Goal: Information Seeking & Learning: Learn about a topic

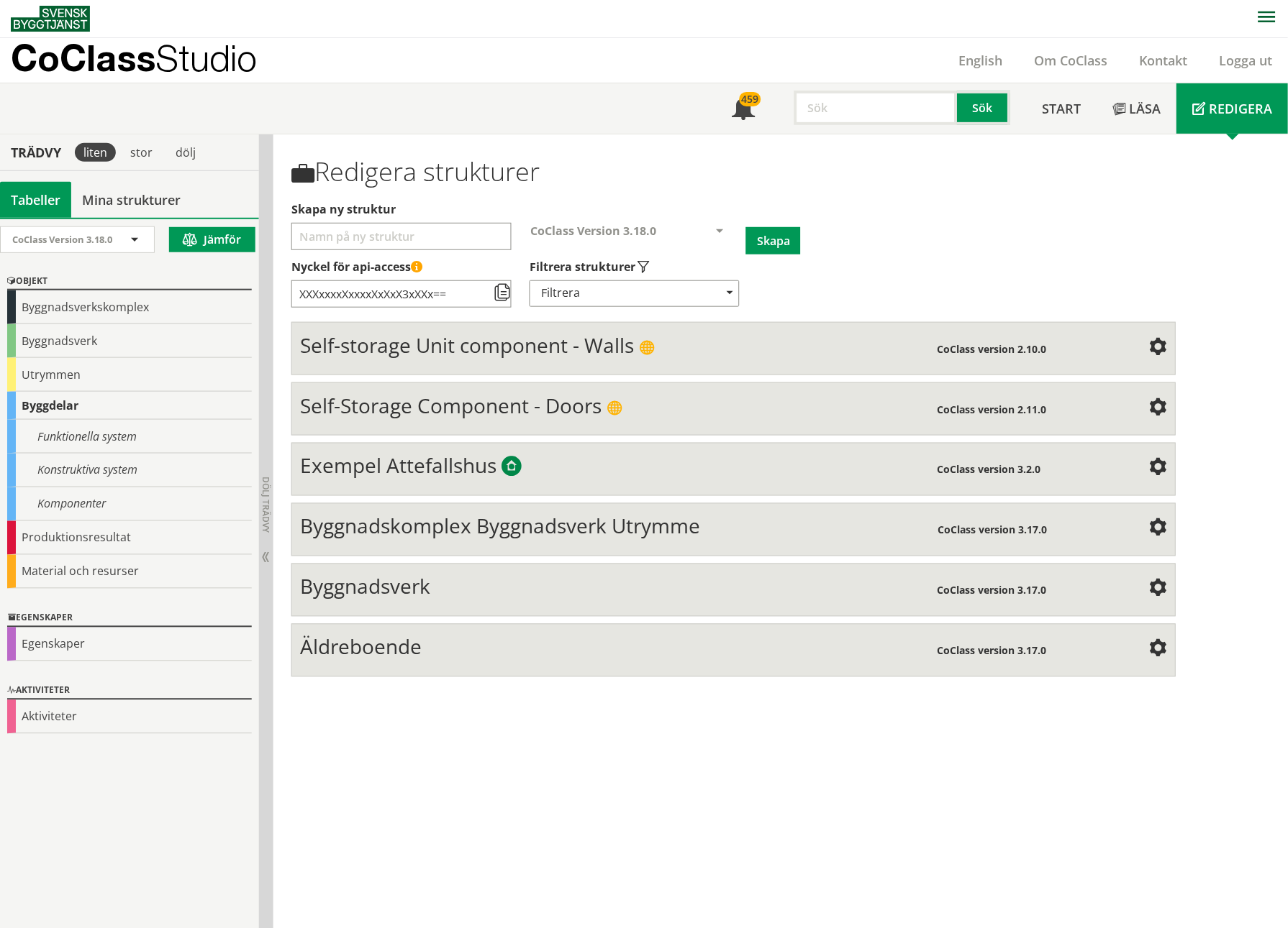
scroll to position [2, 0]
click at [347, 426] on span "Äldreboende" at bounding box center [361, 646] width 122 height 27
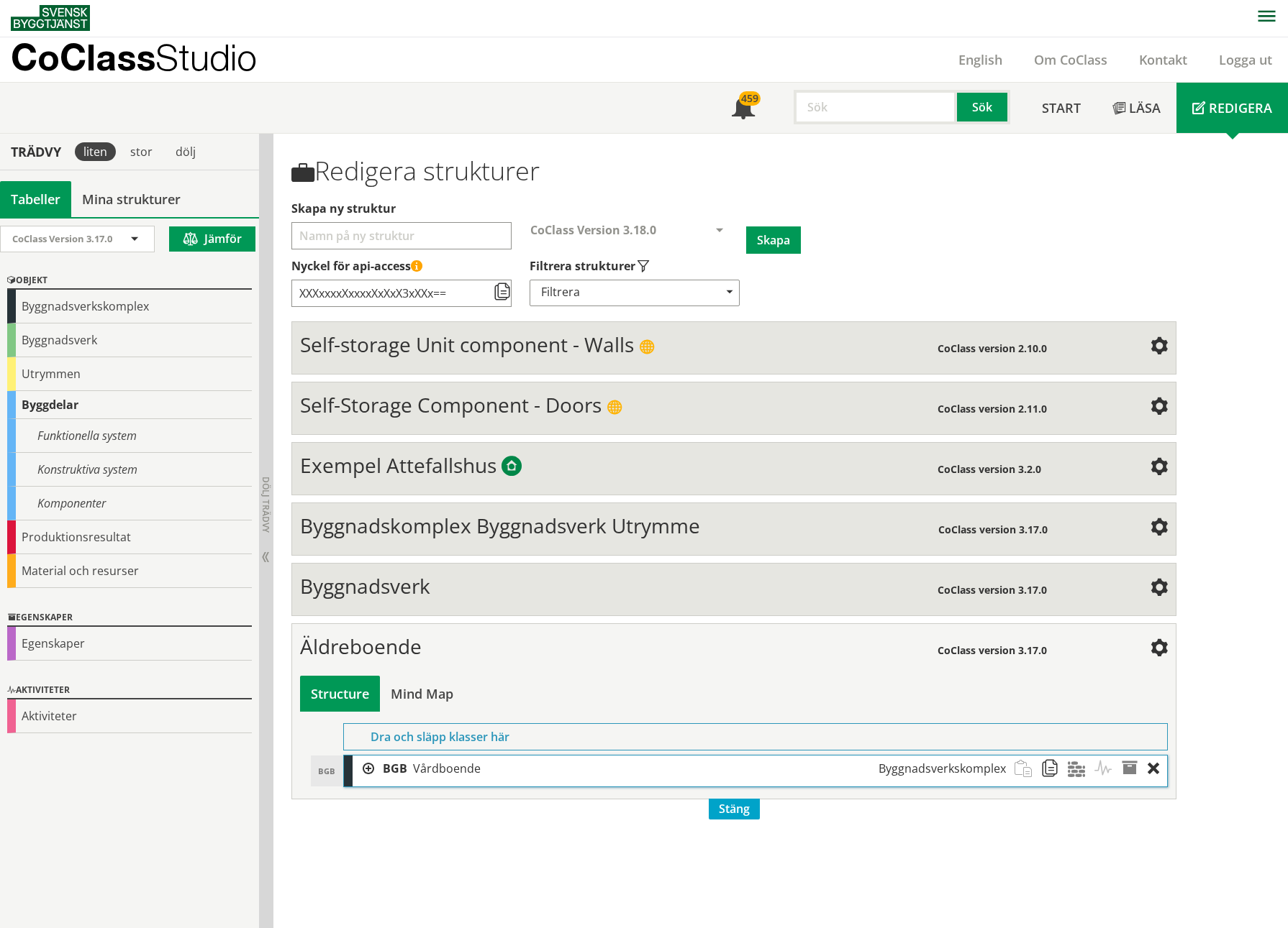
click at [365, 426] on div at bounding box center [363, 769] width 22 height 27
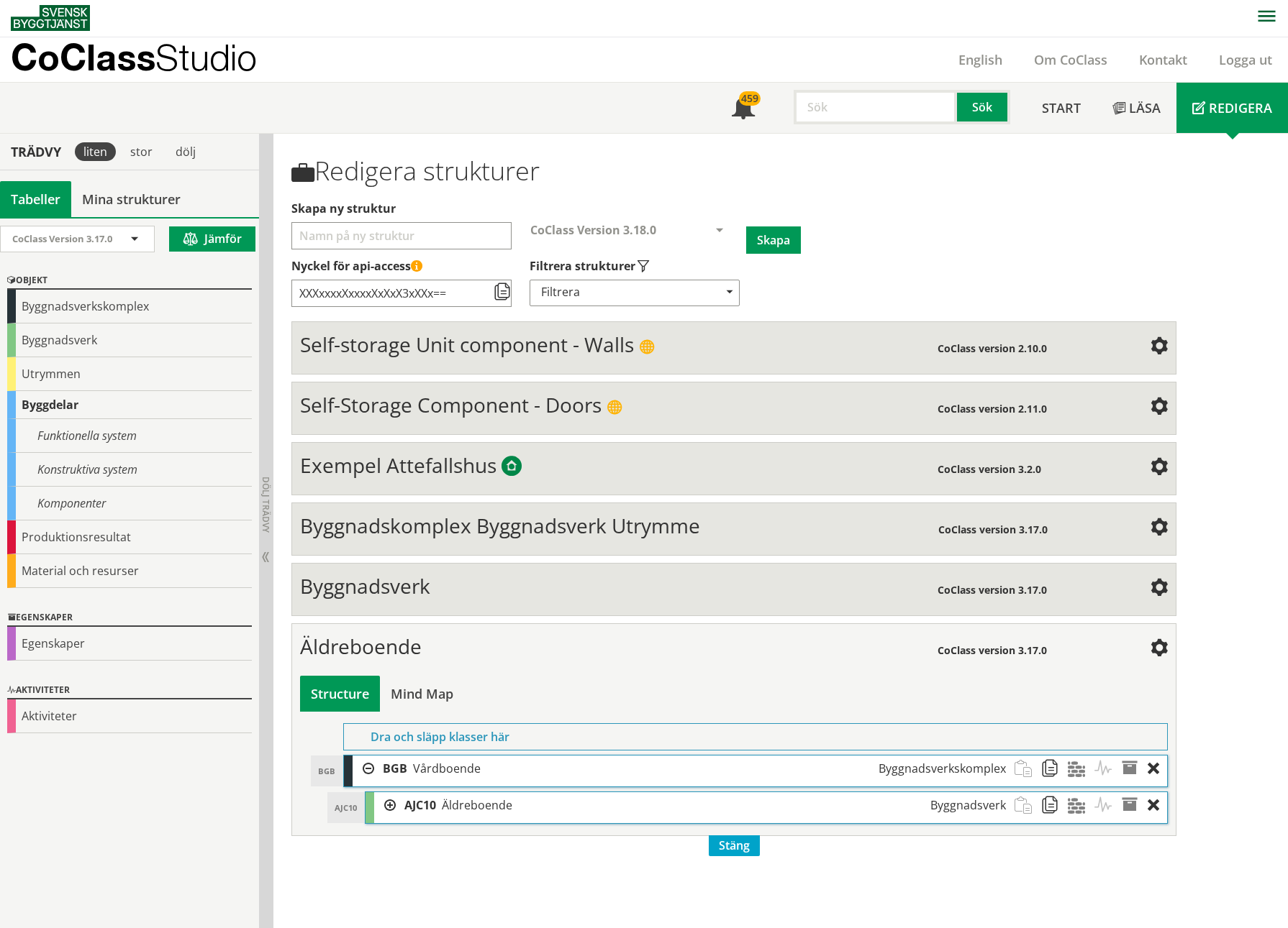
click at [370, 426] on div "AJC10 AJC10 Äldreboende Byggnadsverk" at bounding box center [765, 808] width 800 height 31
click at [387, 426] on div at bounding box center [385, 806] width 22 height 27
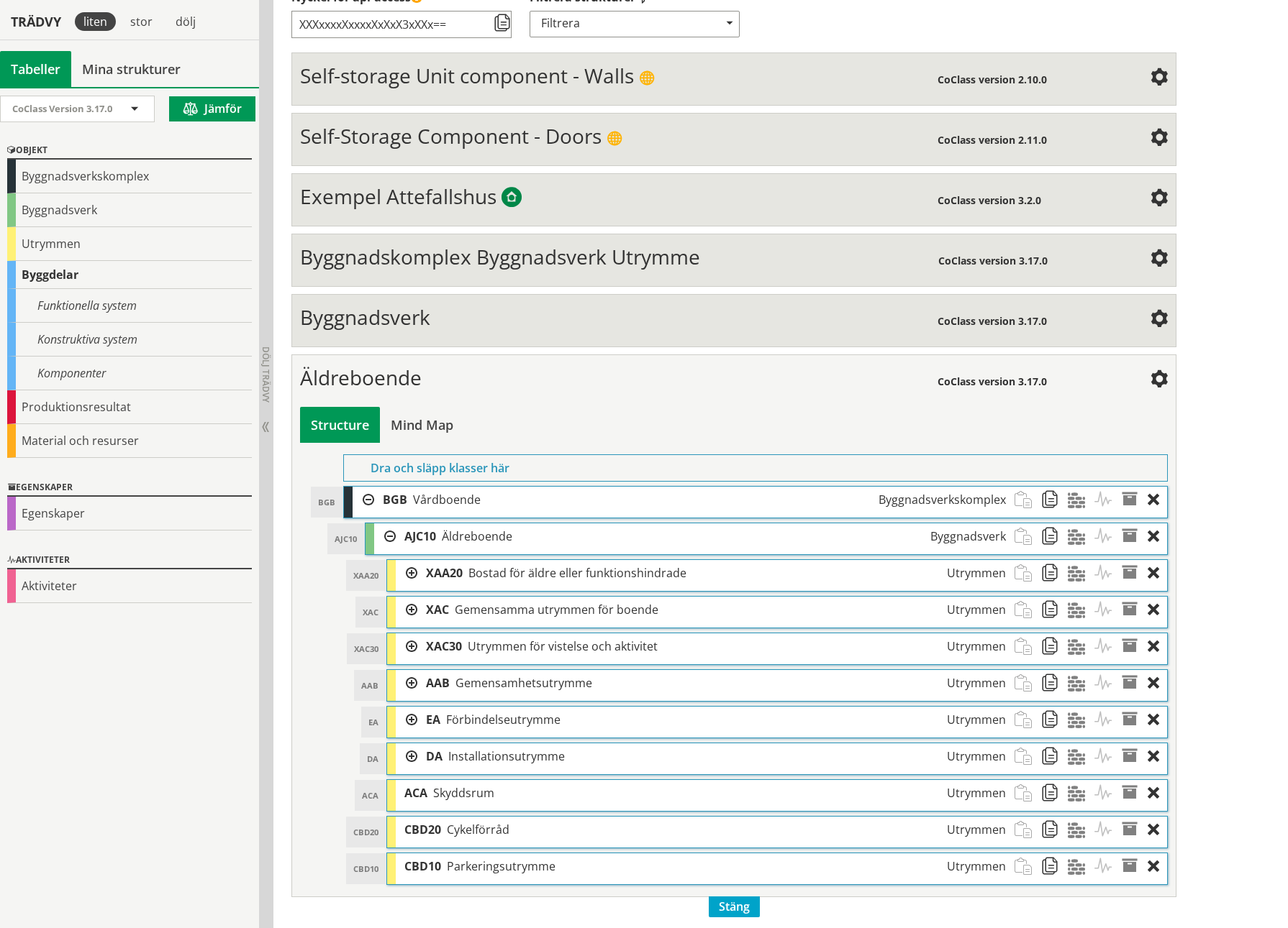
scroll to position [274, 0]
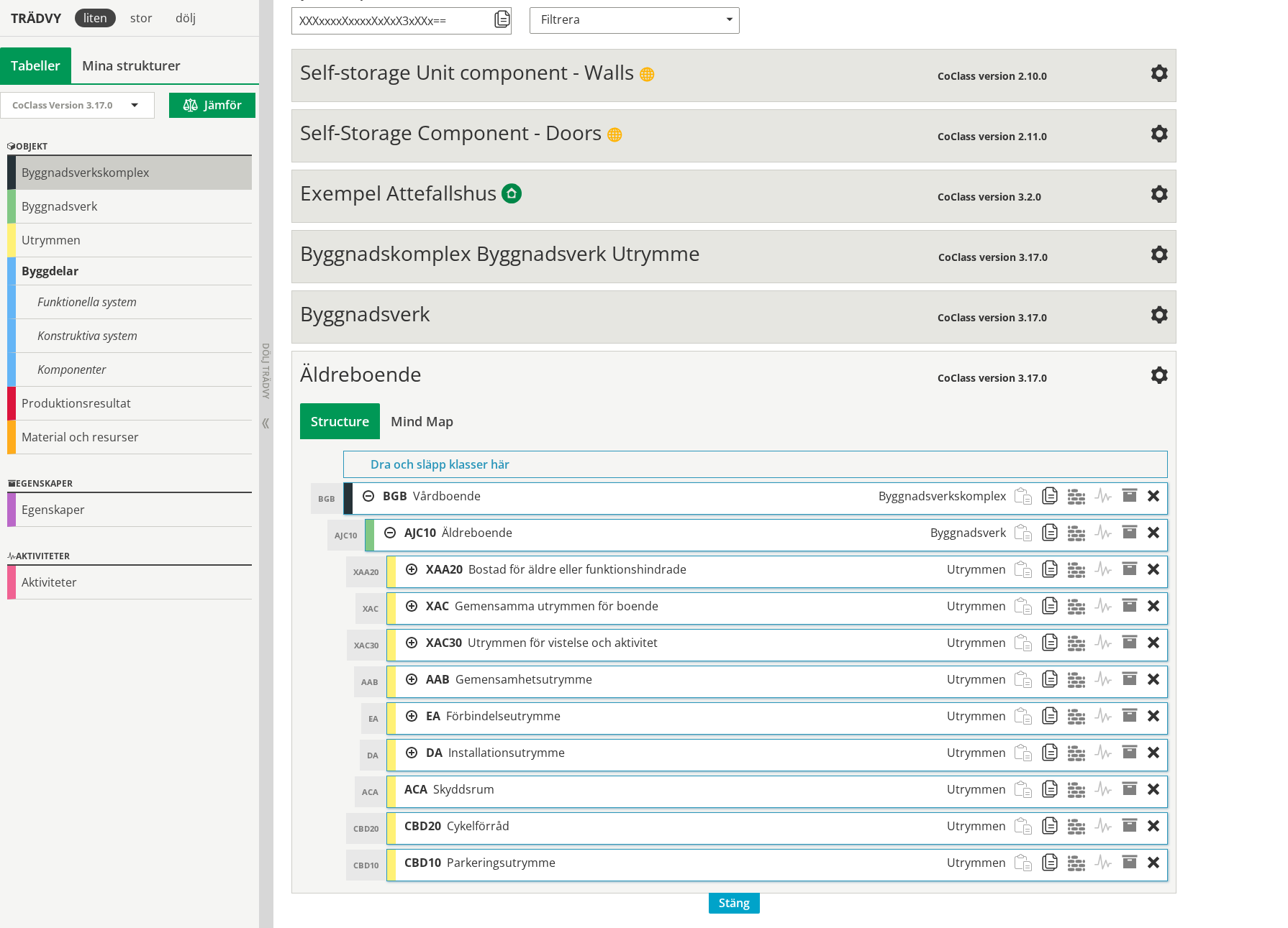
click at [111, 164] on div "Byggnadsverkskomplex" at bounding box center [129, 173] width 244 height 34
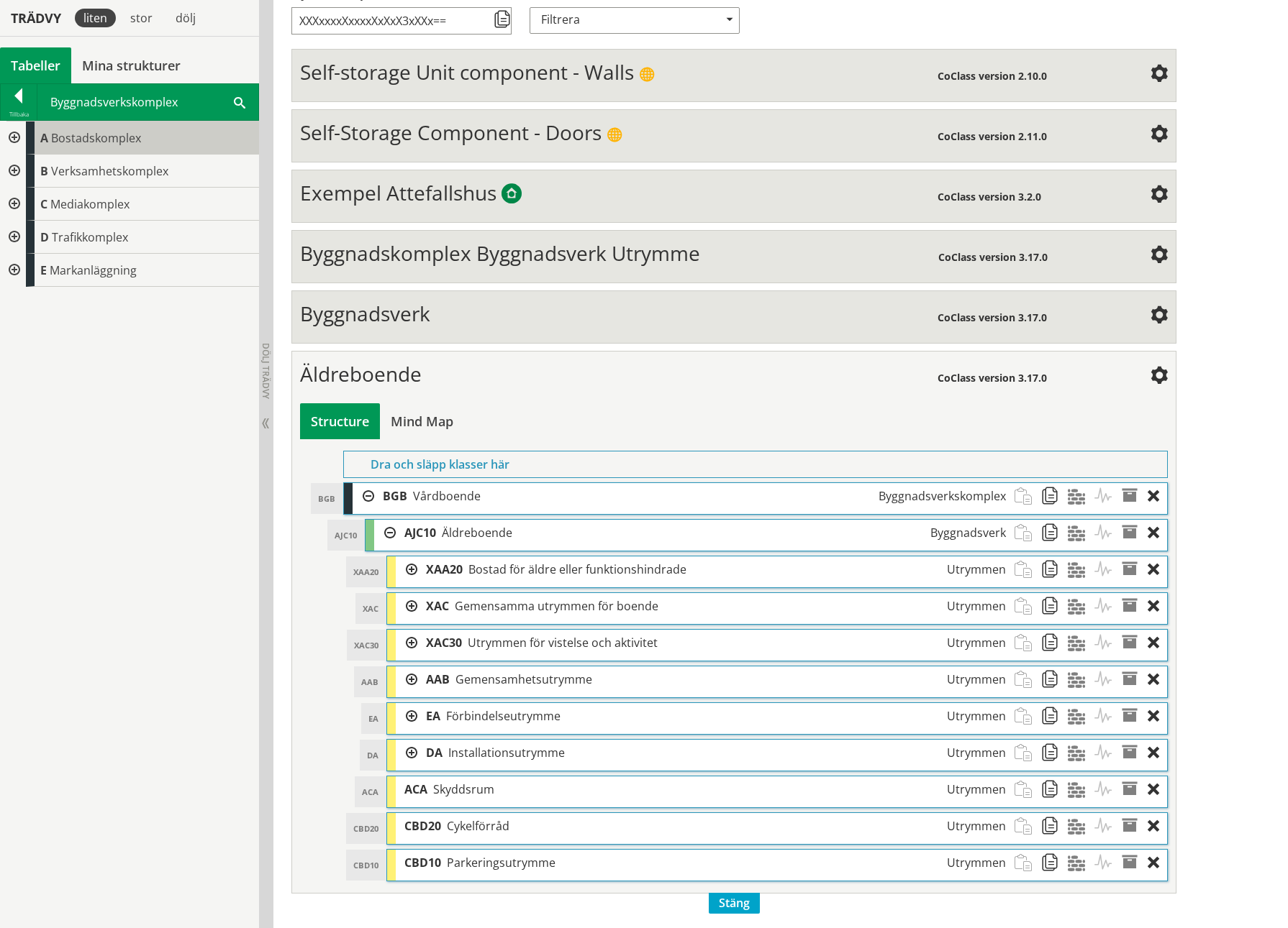
click at [98, 137] on span "Bostadskomplex" at bounding box center [96, 138] width 90 height 16
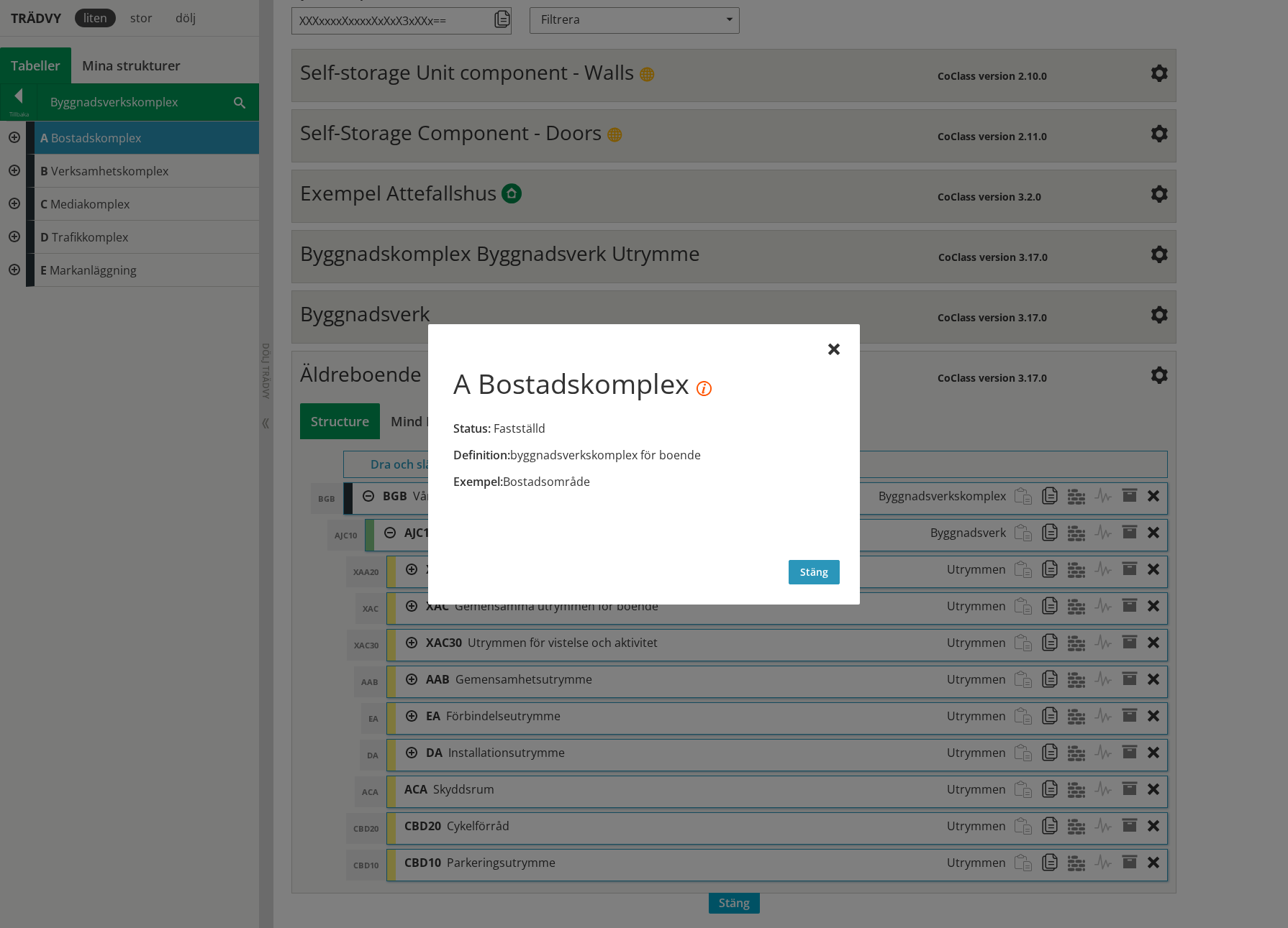
click at [832, 426] on div "A Bostadskomplex Status: Fastställd Definition: byggnadsverkskomplex för boende…" at bounding box center [644, 464] width 432 height 280
click at [809, 426] on button "Stäng" at bounding box center [814, 572] width 51 height 24
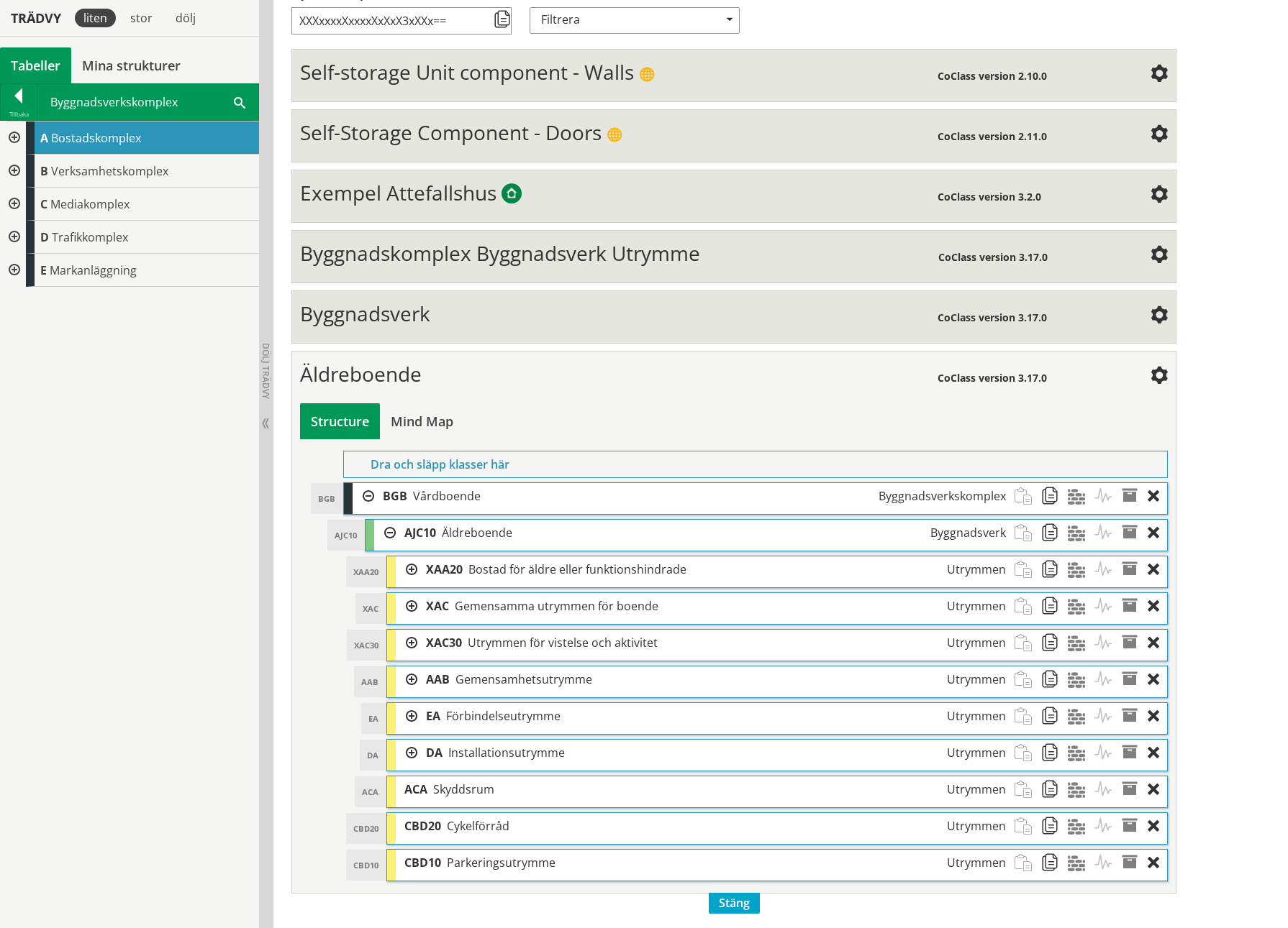
click at [18, 137] on div at bounding box center [13, 138] width 26 height 33
click at [31, 169] on div at bounding box center [24, 171] width 26 height 33
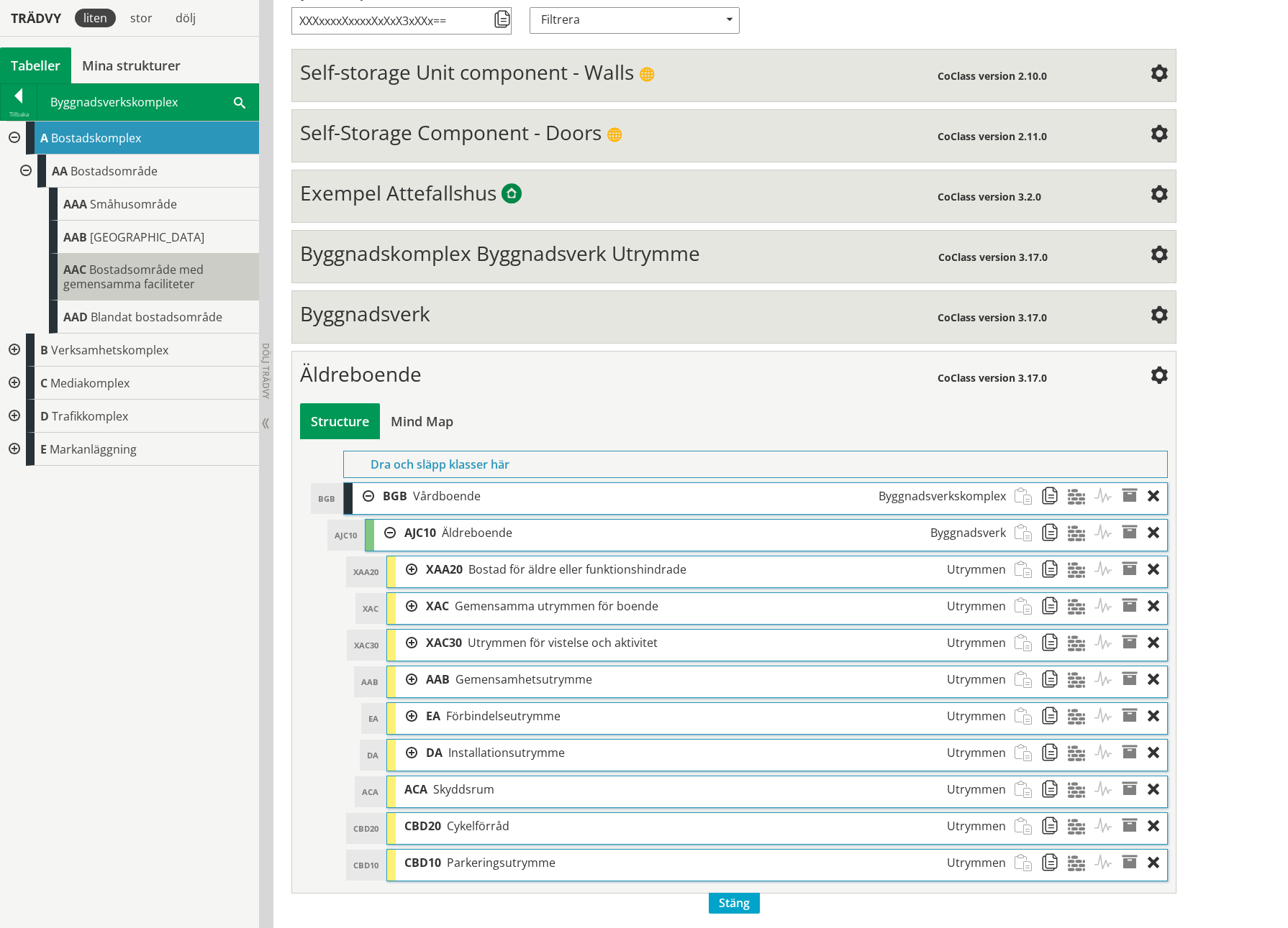
click at [82, 276] on span "Bostadsområde med gemensamma faciliteter" at bounding box center [133, 277] width 141 height 31
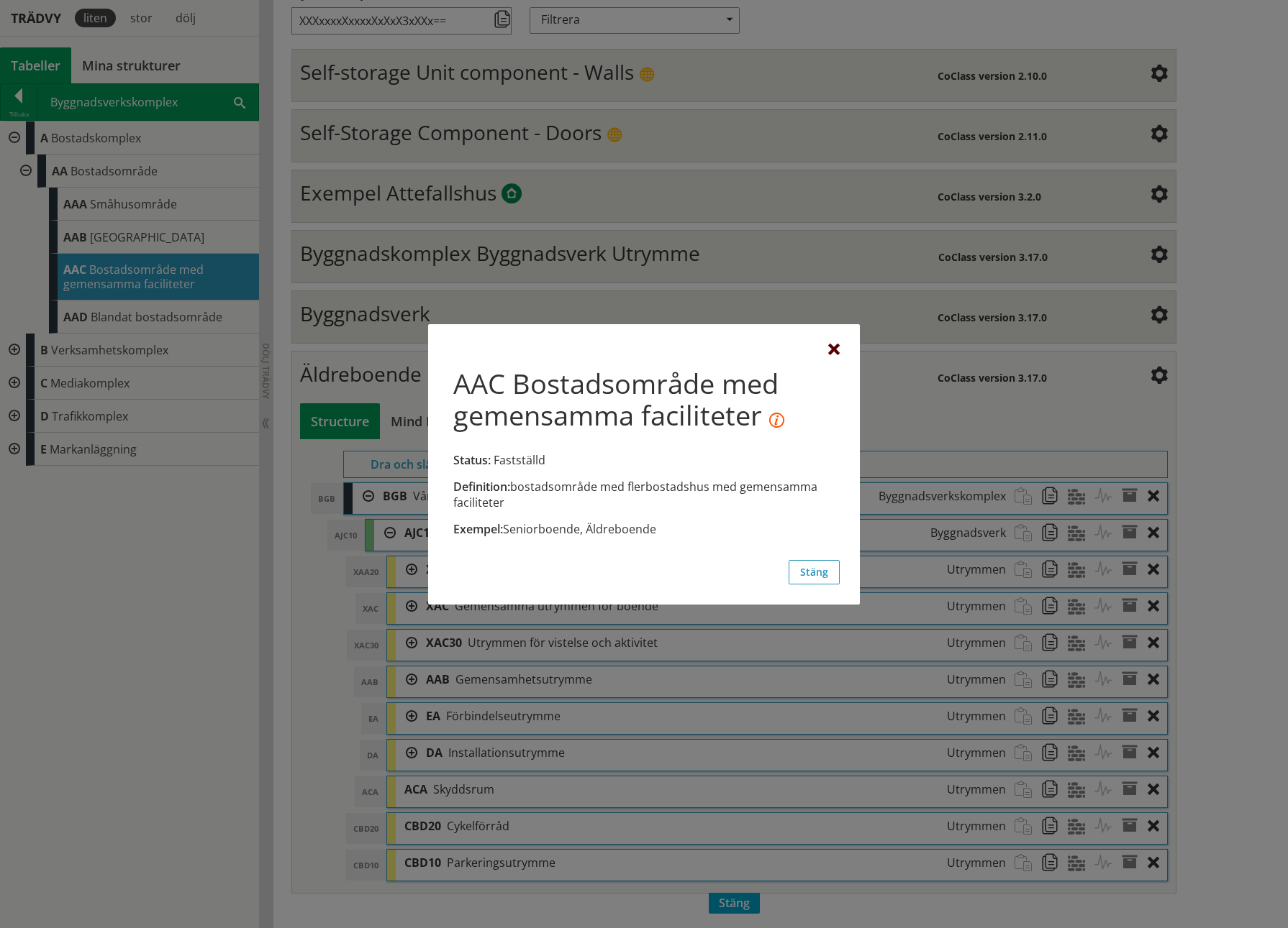
click at [833, 354] on div at bounding box center [834, 350] width 12 height 12
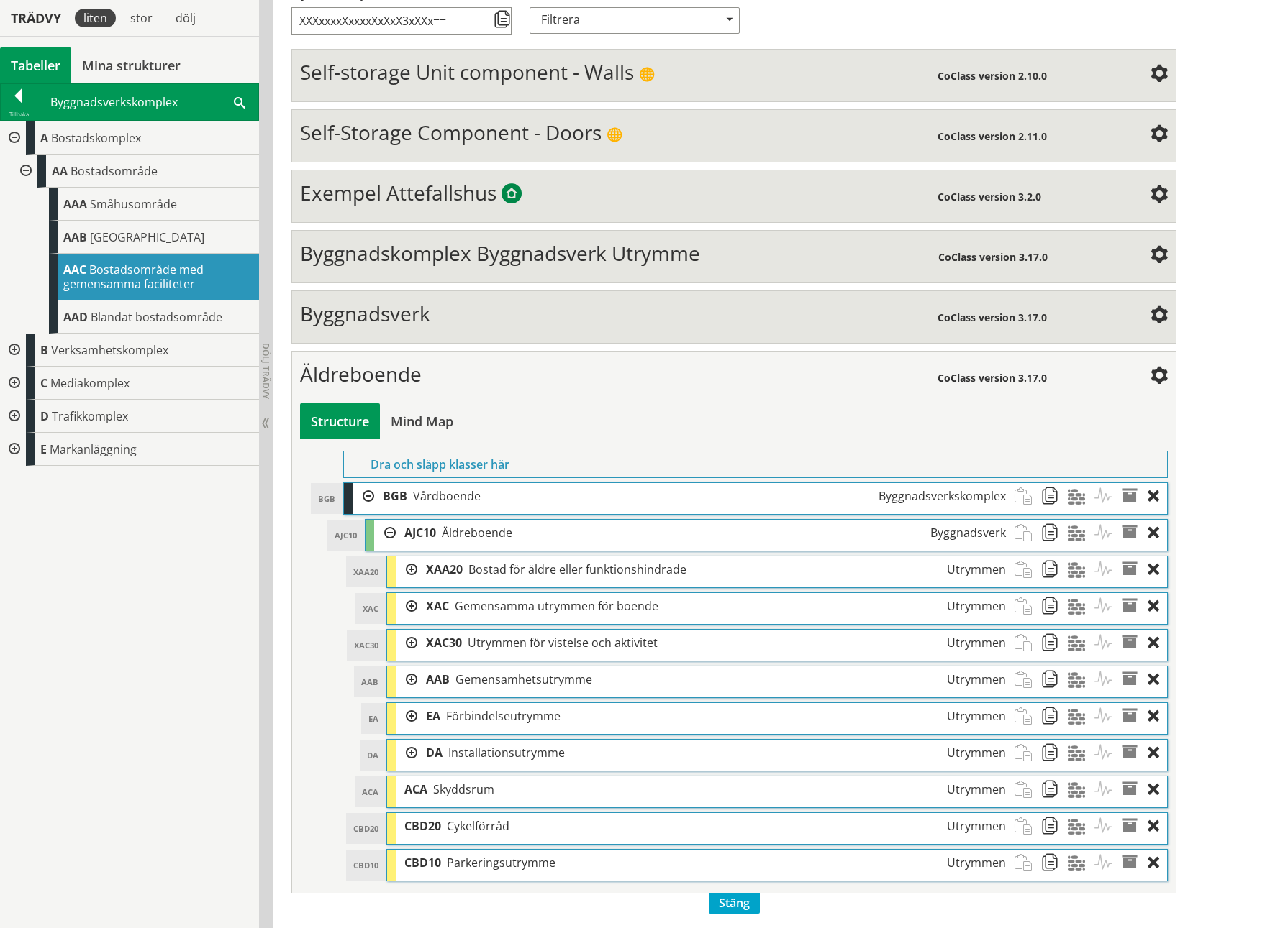
click at [904, 176] on div "Redigera strukturer Skapa ny struktur CoClass Version 3.18.0 CoClass Version 3.…" at bounding box center [780, 395] width 1014 height 1067
click at [13, 353] on div at bounding box center [13, 350] width 26 height 33
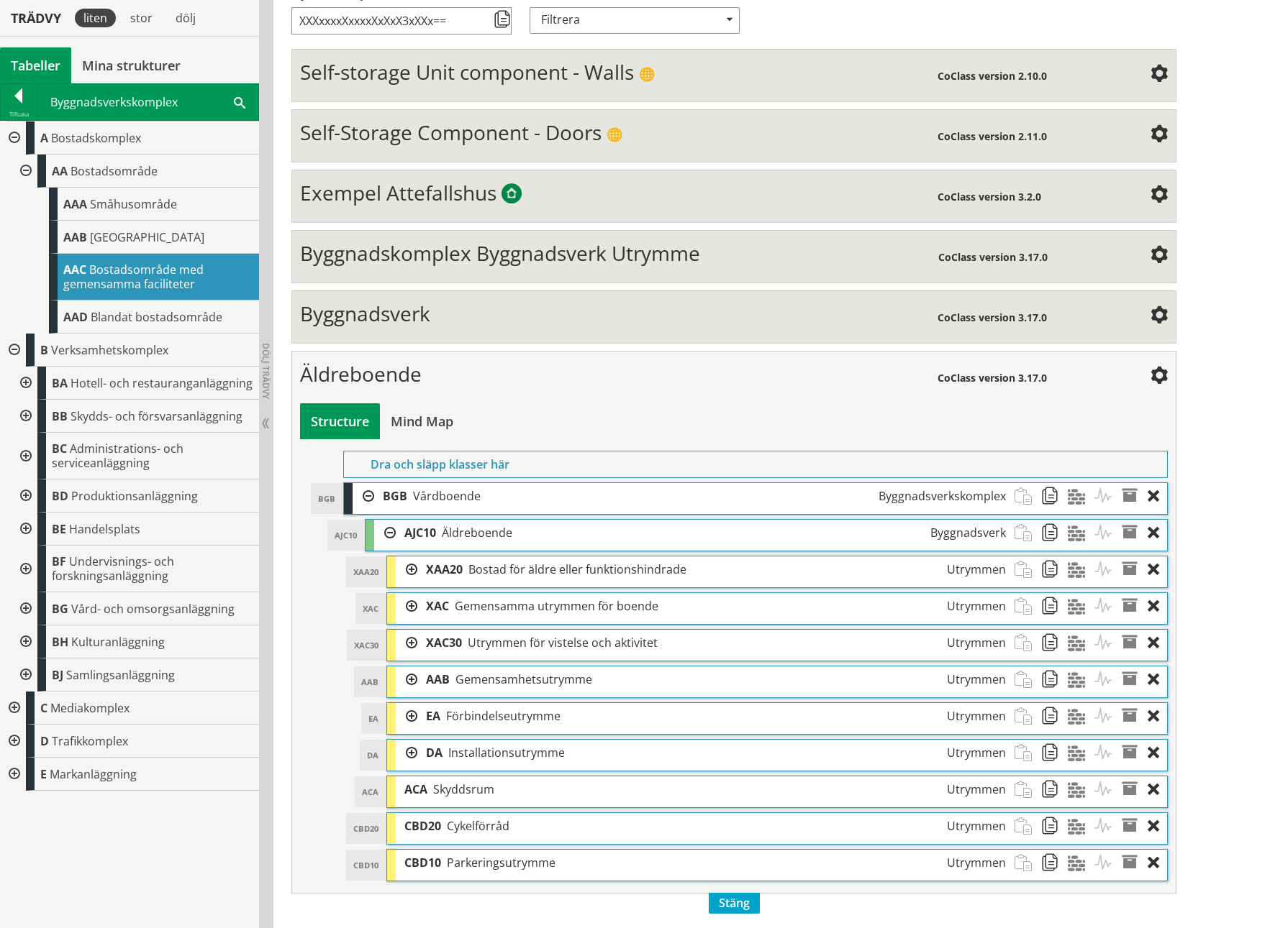
click at [32, 176] on div at bounding box center [24, 171] width 26 height 33
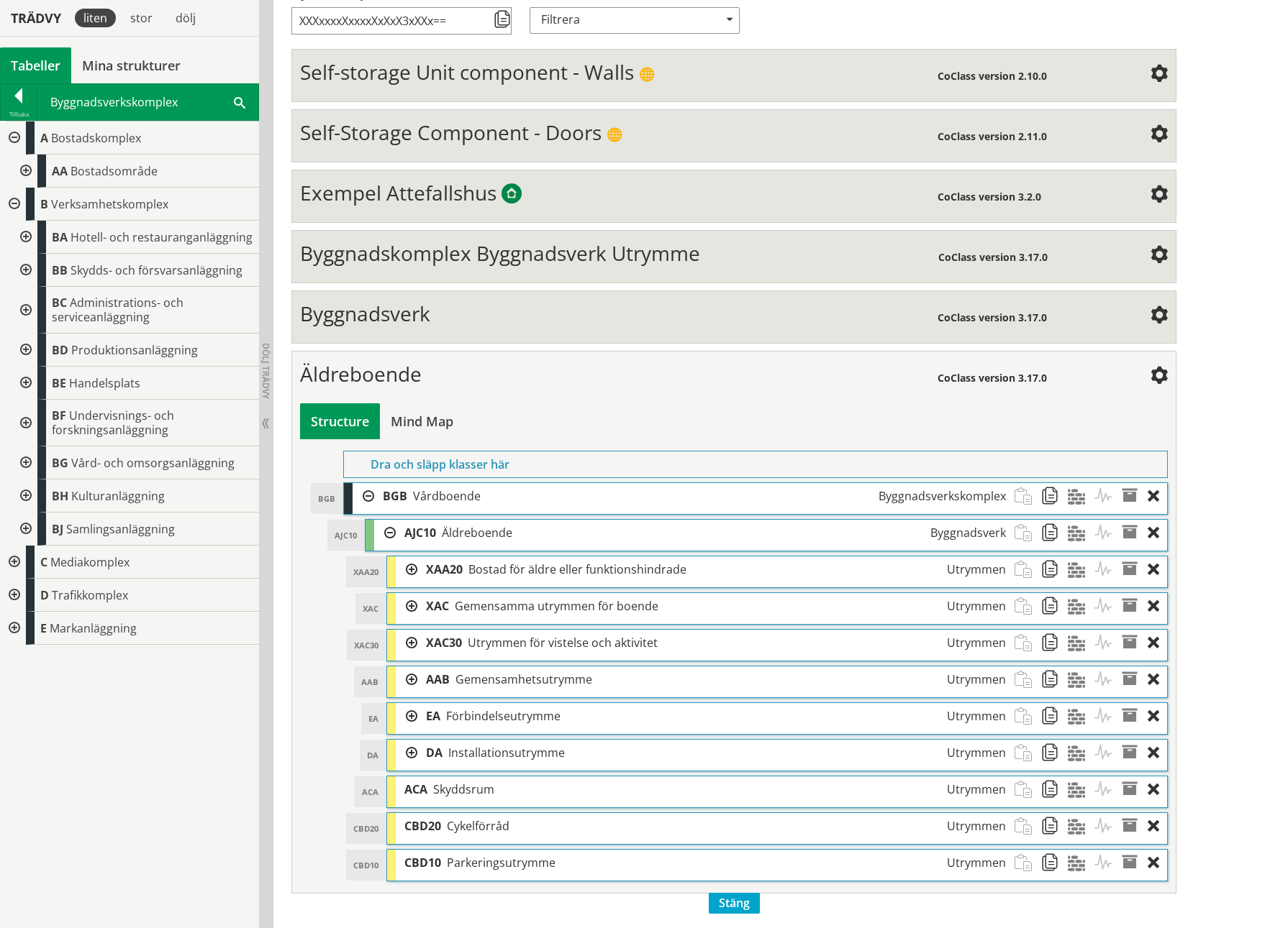
click at [405, 426] on div at bounding box center [406, 570] width 22 height 27
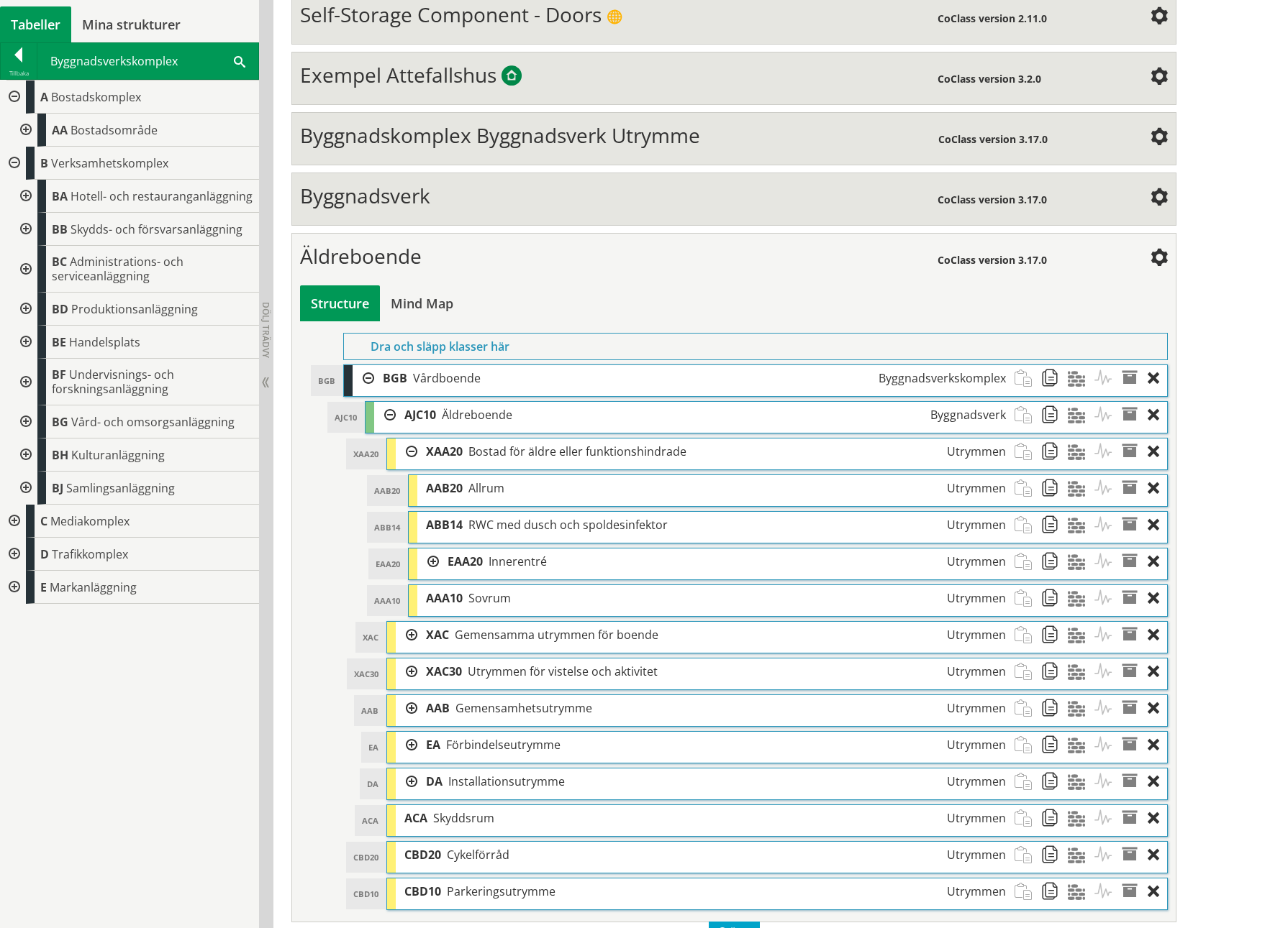
scroll to position [421, 0]
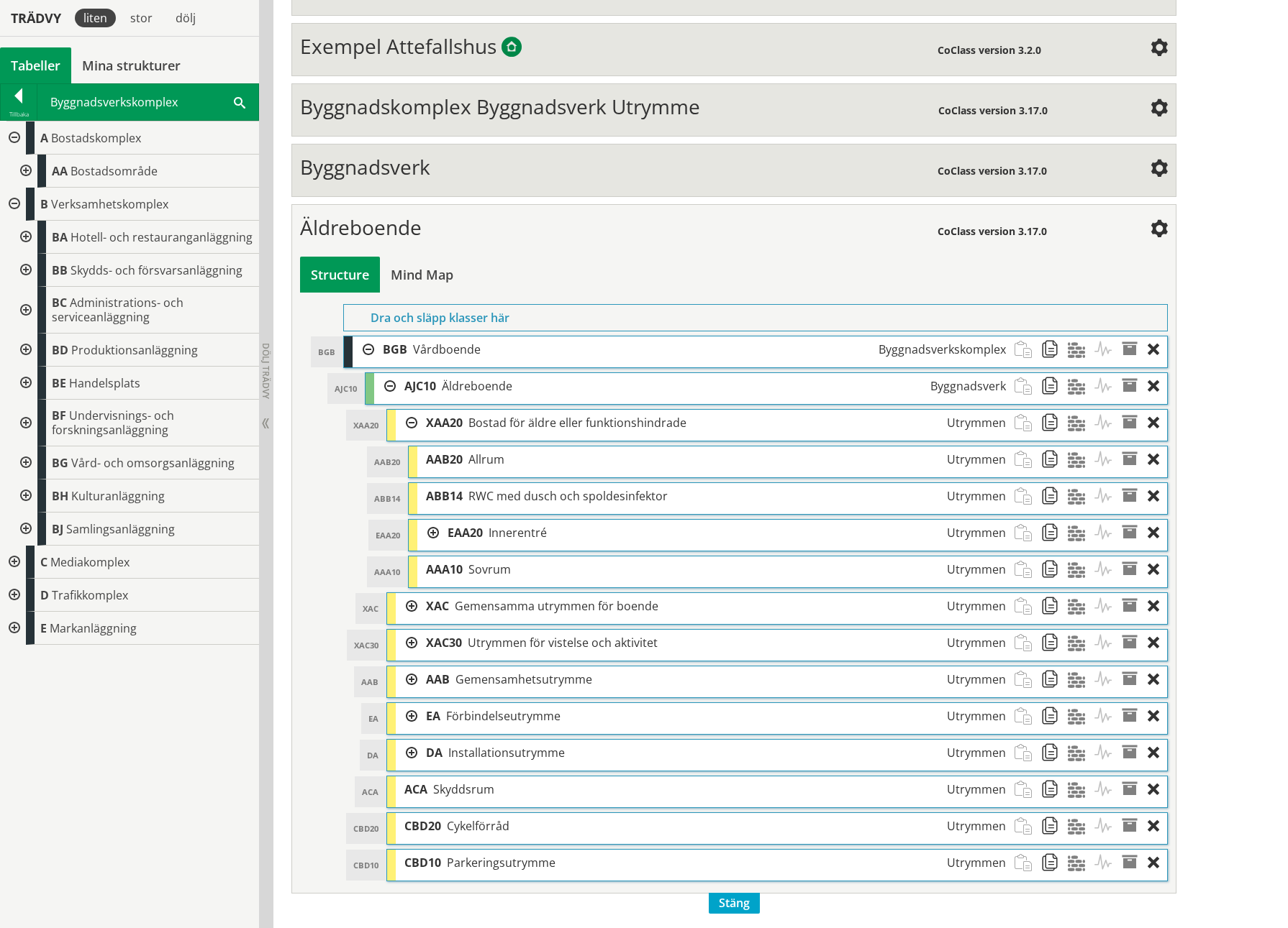
click at [434, 426] on div at bounding box center [428, 533] width 22 height 27
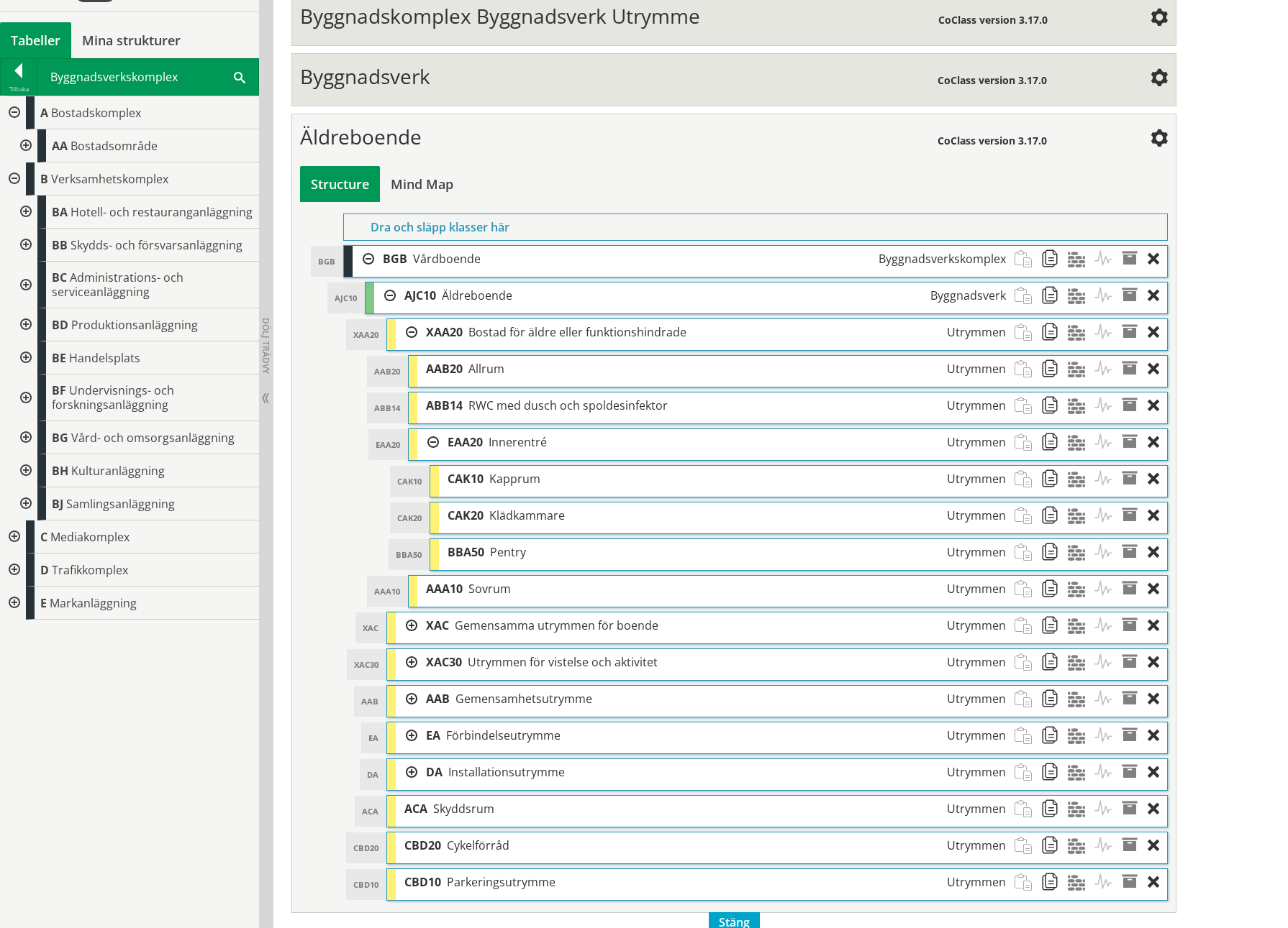
scroll to position [531, 0]
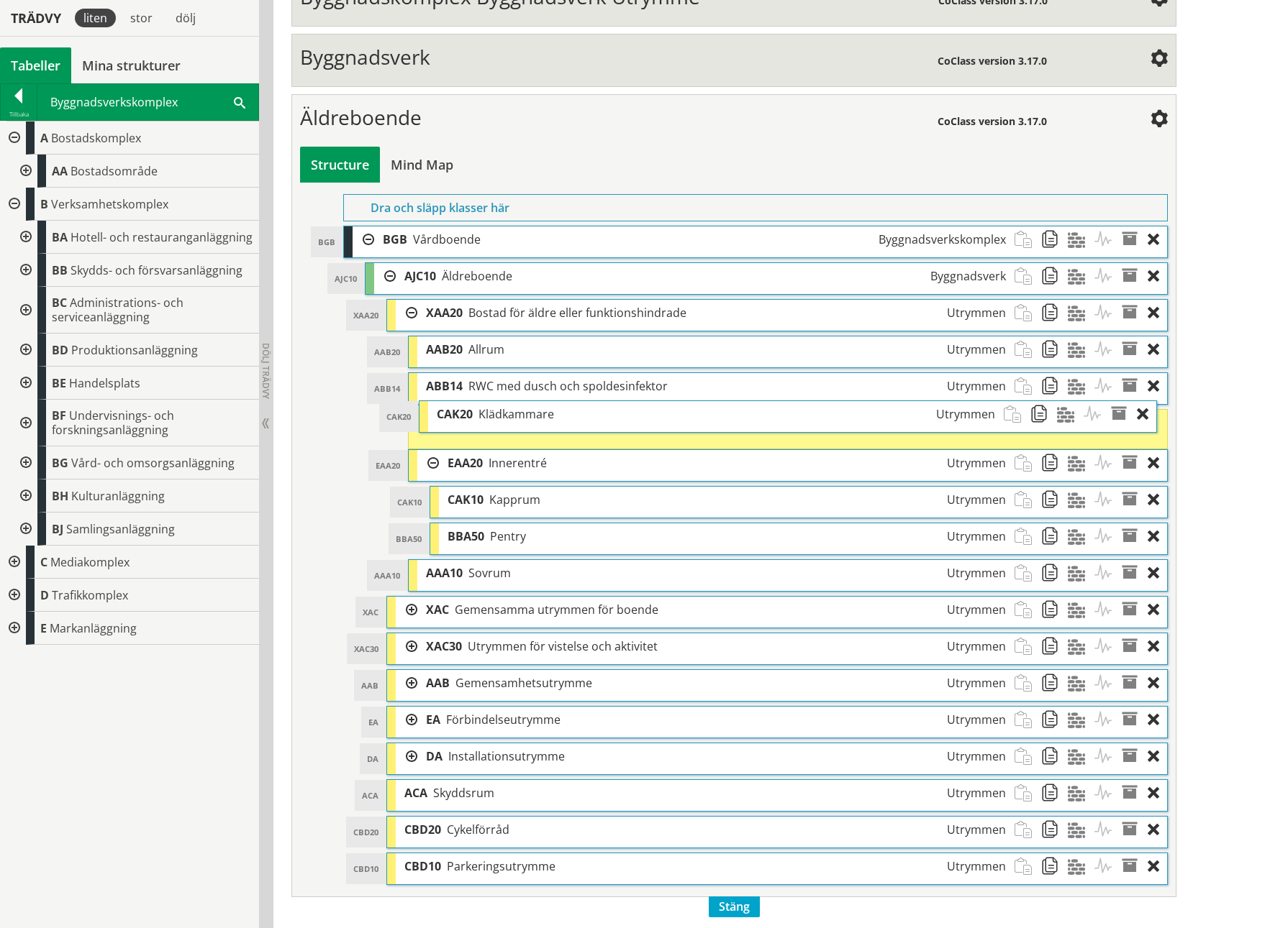
drag, startPoint x: 490, startPoint y: 495, endPoint x: 480, endPoint y: 413, distance: 82.6
click at [480, 413] on span "Klädkammare" at bounding box center [516, 414] width 76 height 16
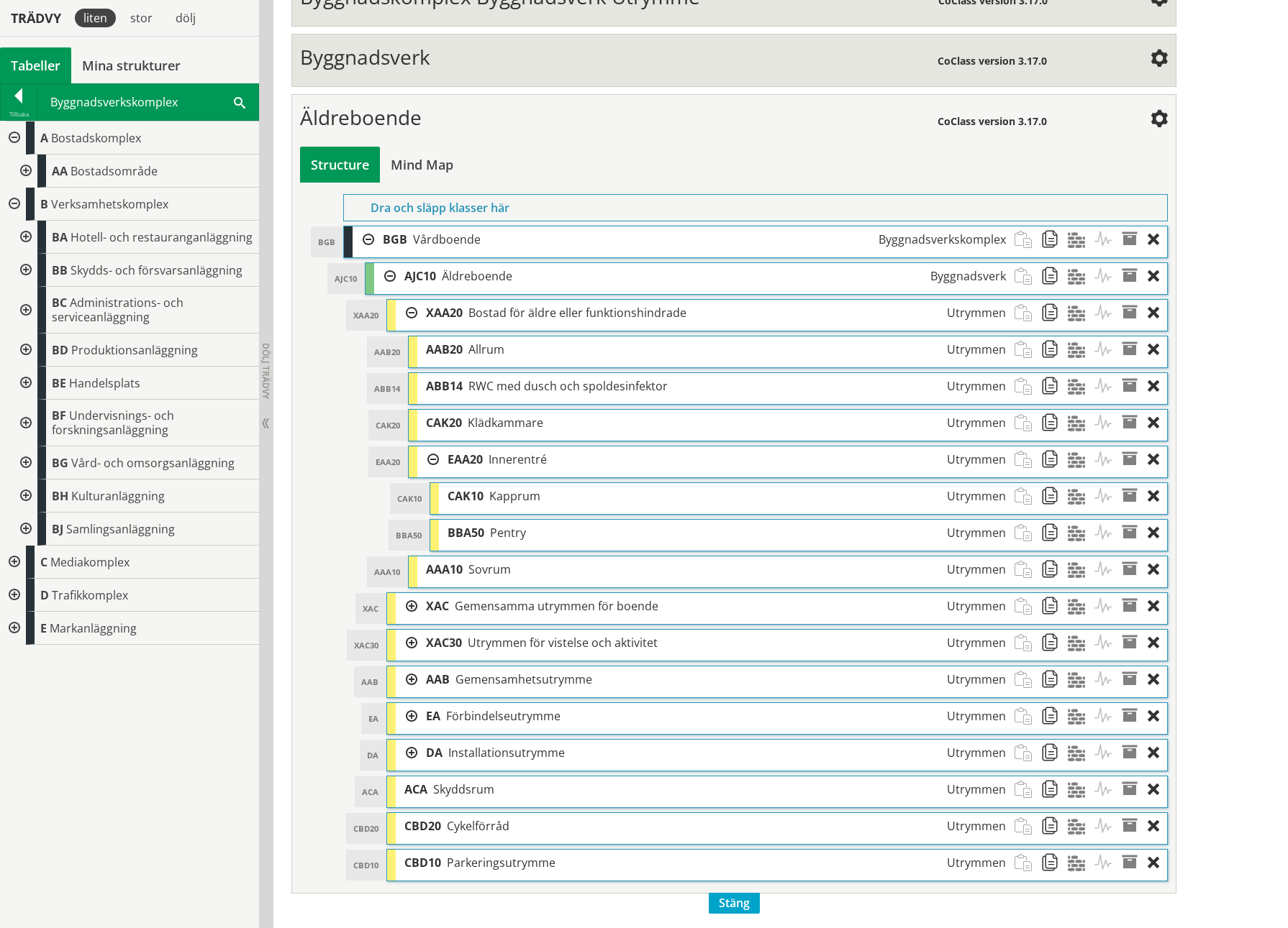
click at [38, 92] on div "Byggnadsverkskomplex Sök" at bounding box center [148, 102] width 221 height 36
click at [31, 93] on div at bounding box center [19, 98] width 36 height 20
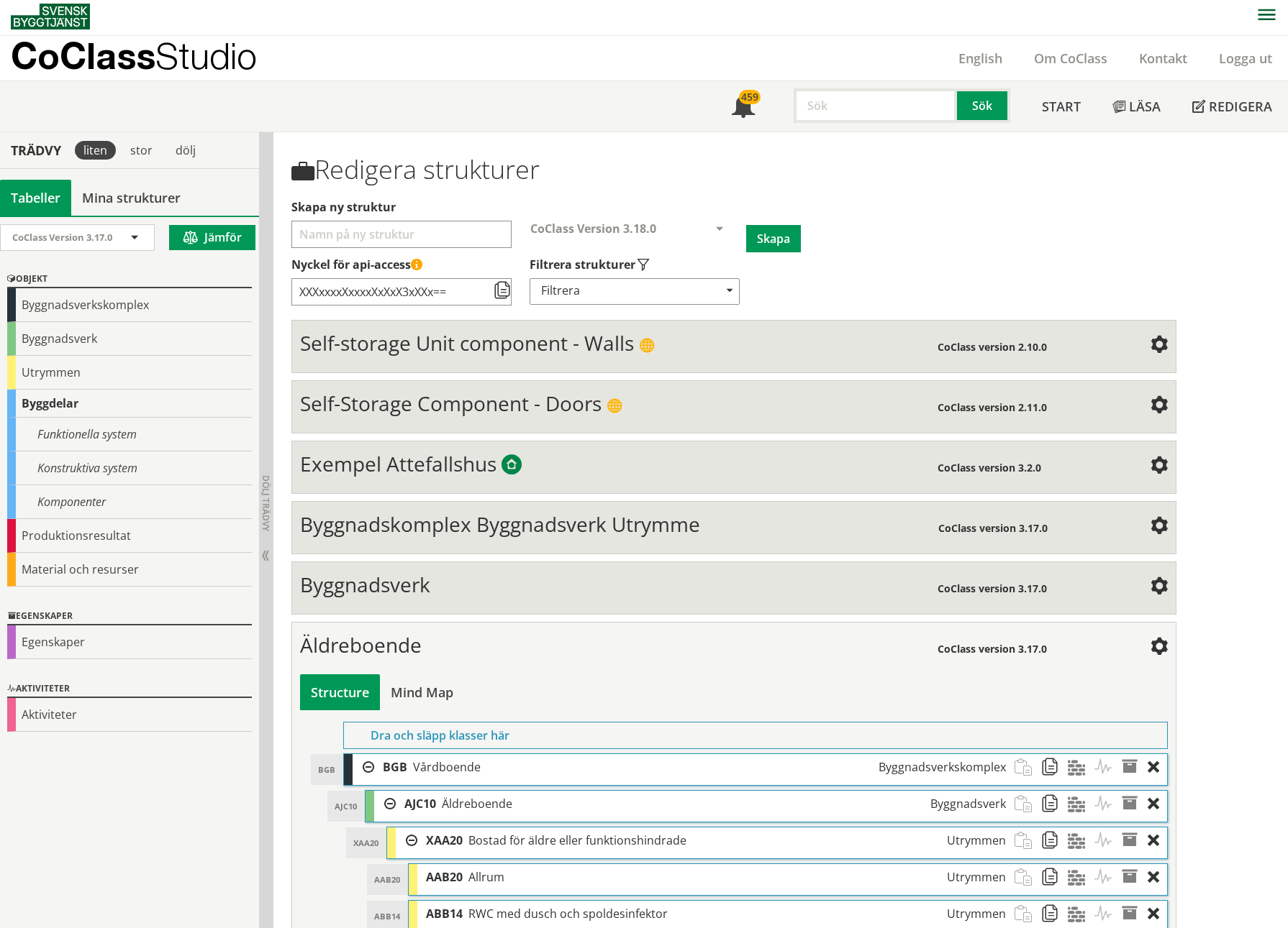
scroll to position [0, 0]
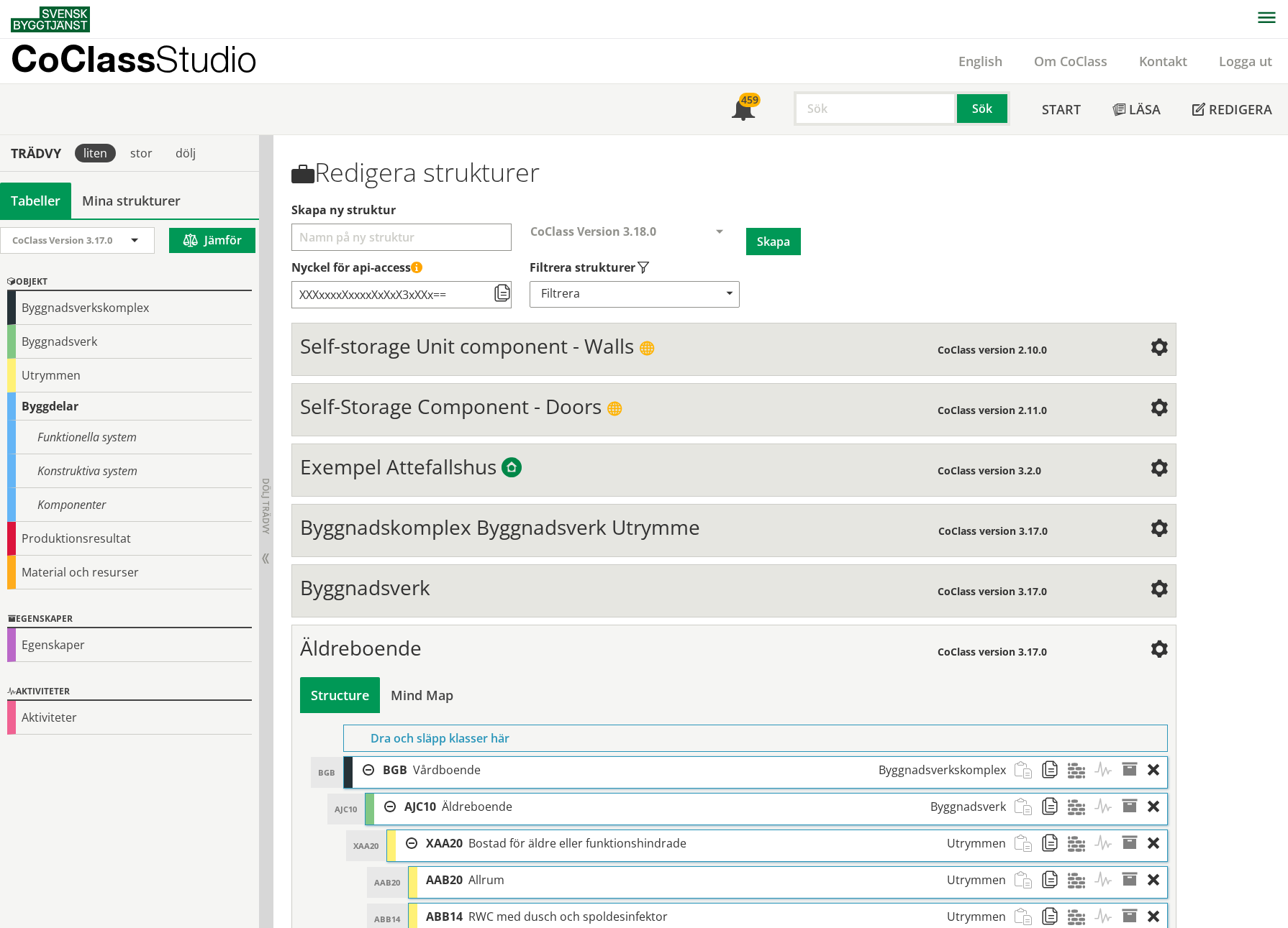
click at [904, 113] on input "text" at bounding box center [874, 108] width 163 height 34
click at [822, 138] on div "säng" at bounding box center [872, 139] width 151 height 22
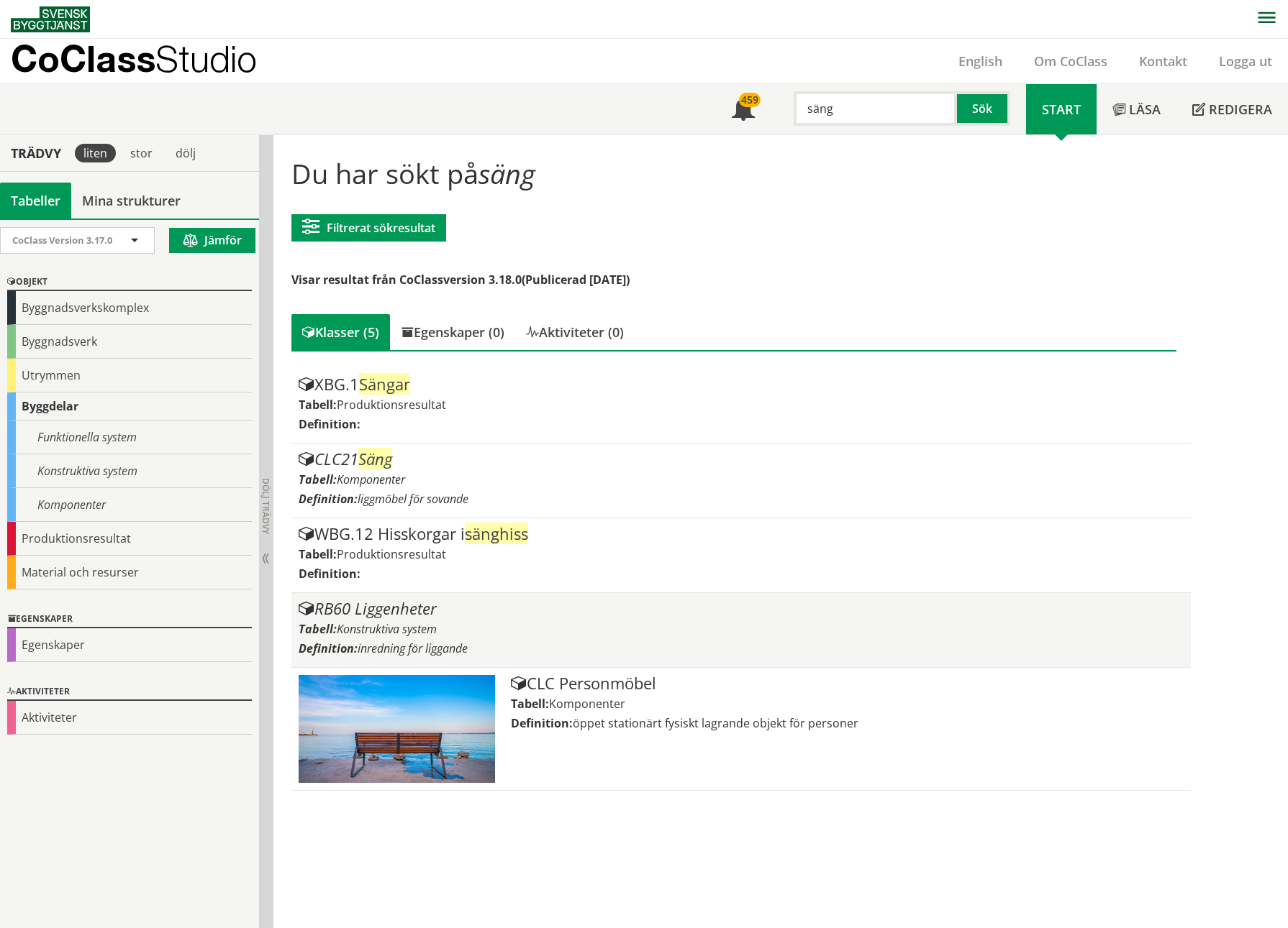
click at [434, 426] on span "Konstruktiva system" at bounding box center [387, 630] width 100 height 16
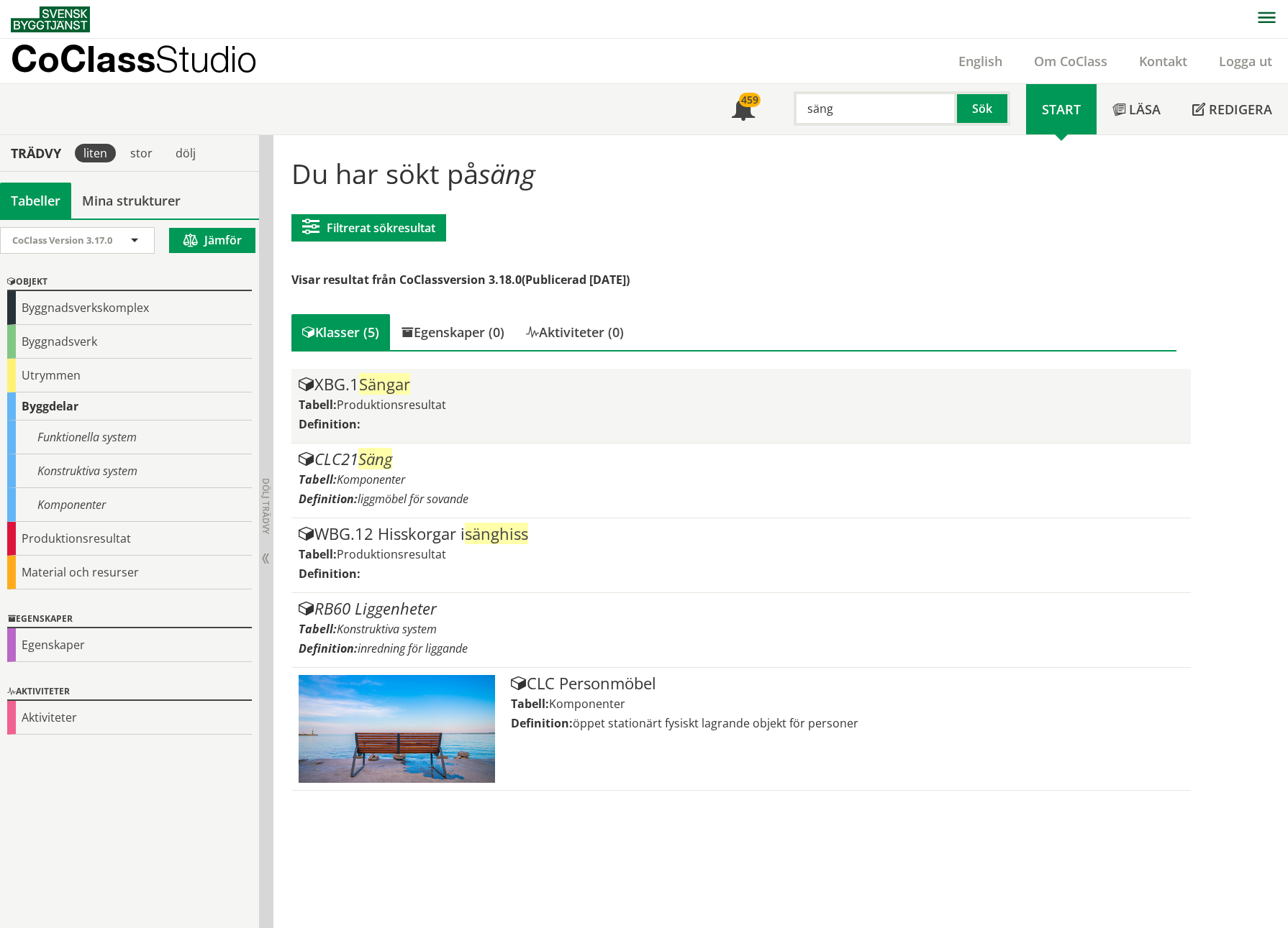
click at [398, 389] on span "Sängar" at bounding box center [384, 384] width 51 height 22
click at [376, 376] on span "Sängar" at bounding box center [384, 384] width 51 height 22
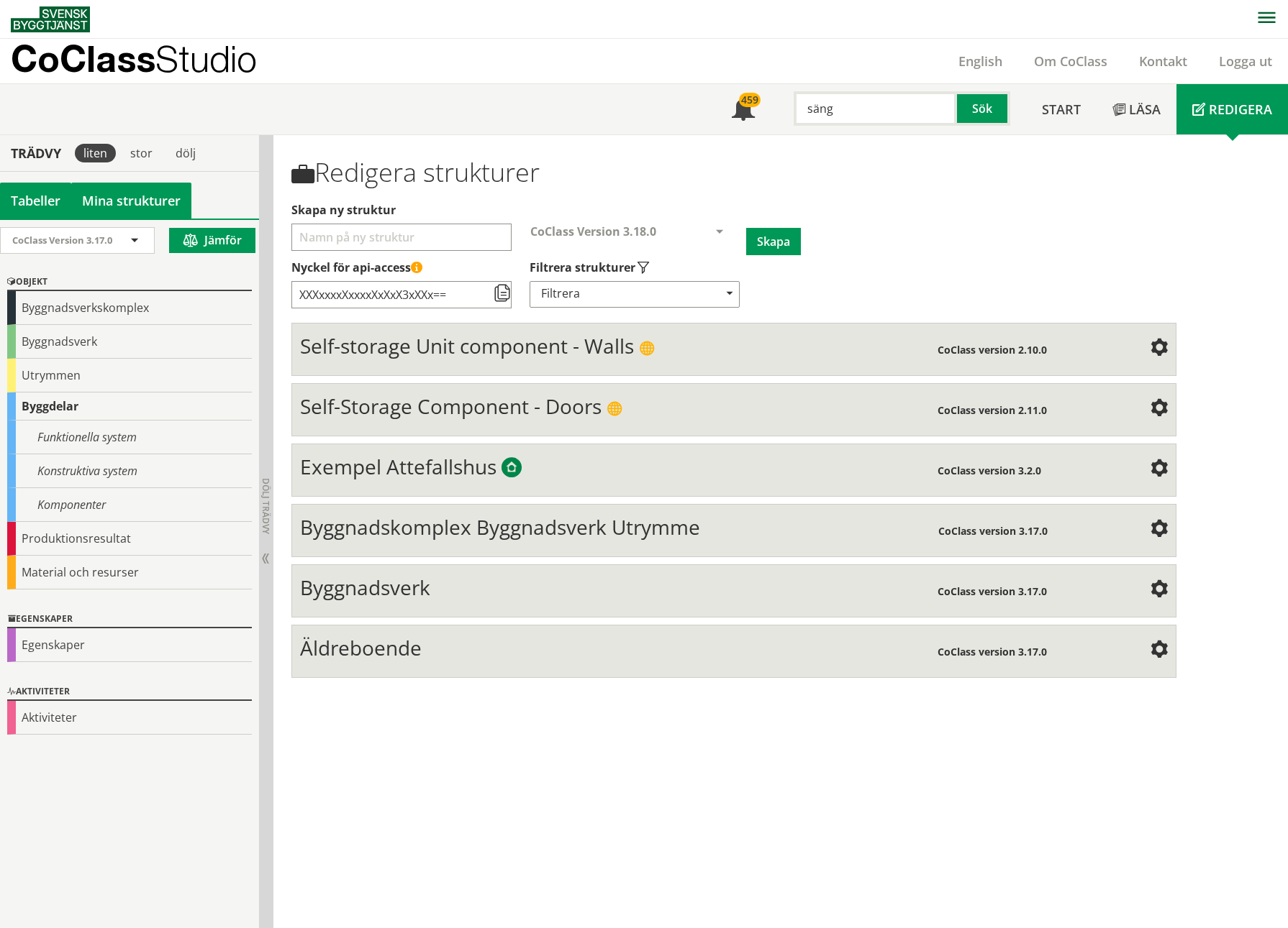
click at [168, 200] on link "Mina strukturer" at bounding box center [131, 201] width 120 height 36
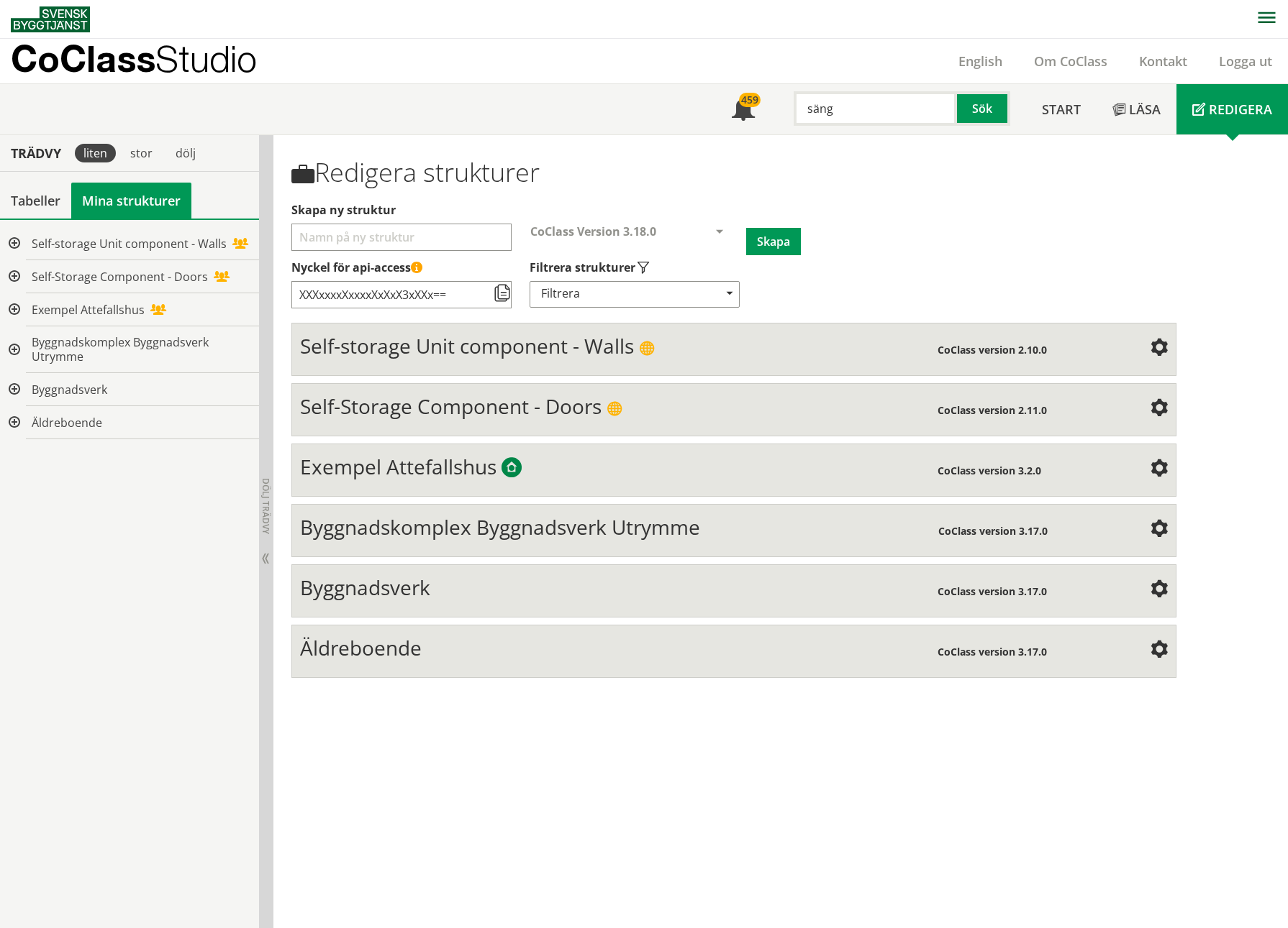
click at [397, 426] on span "Äldreboende" at bounding box center [361, 648] width 122 height 27
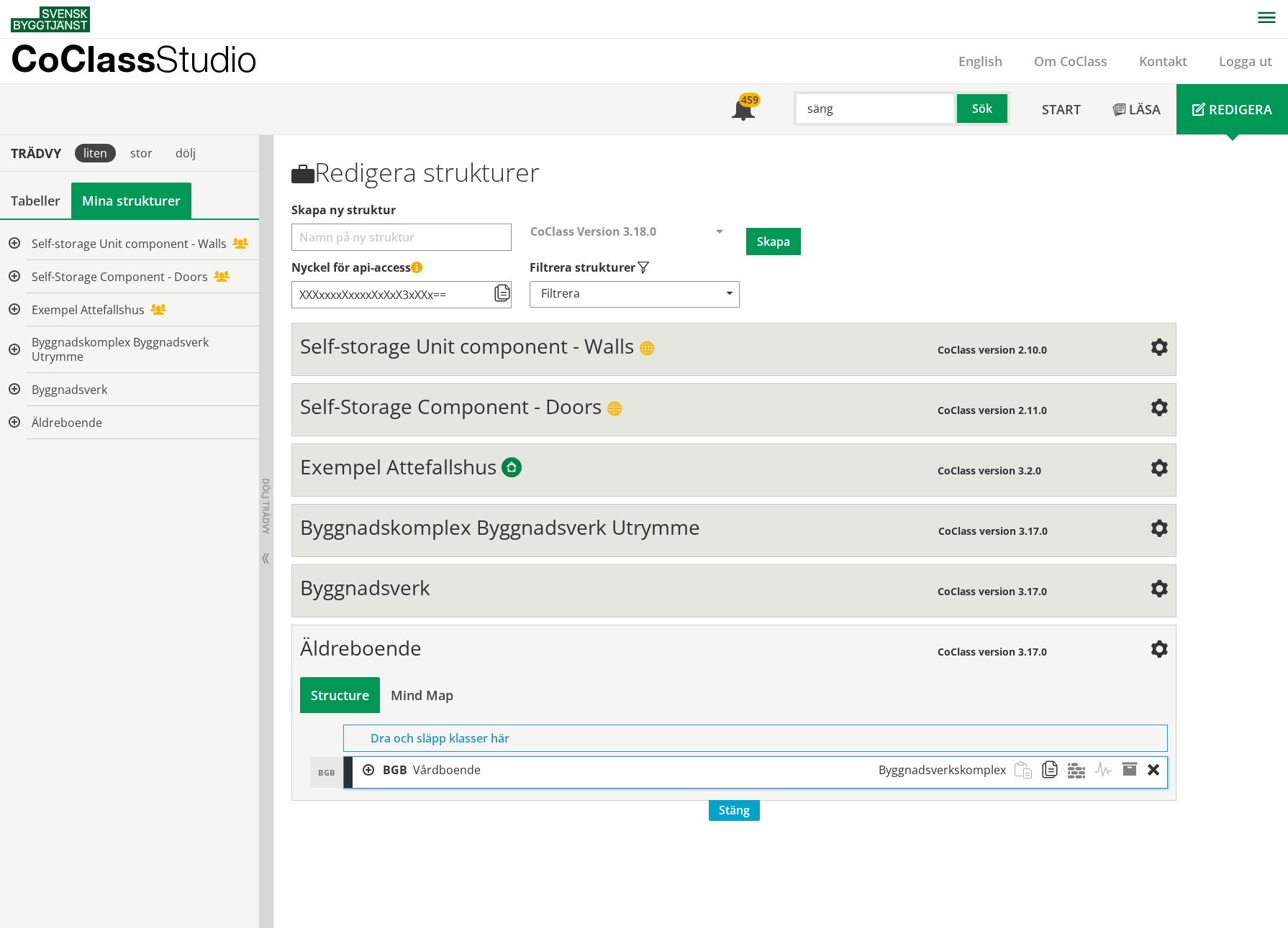
scroll to position [1, 0]
click at [371, 426] on div at bounding box center [363, 770] width 22 height 27
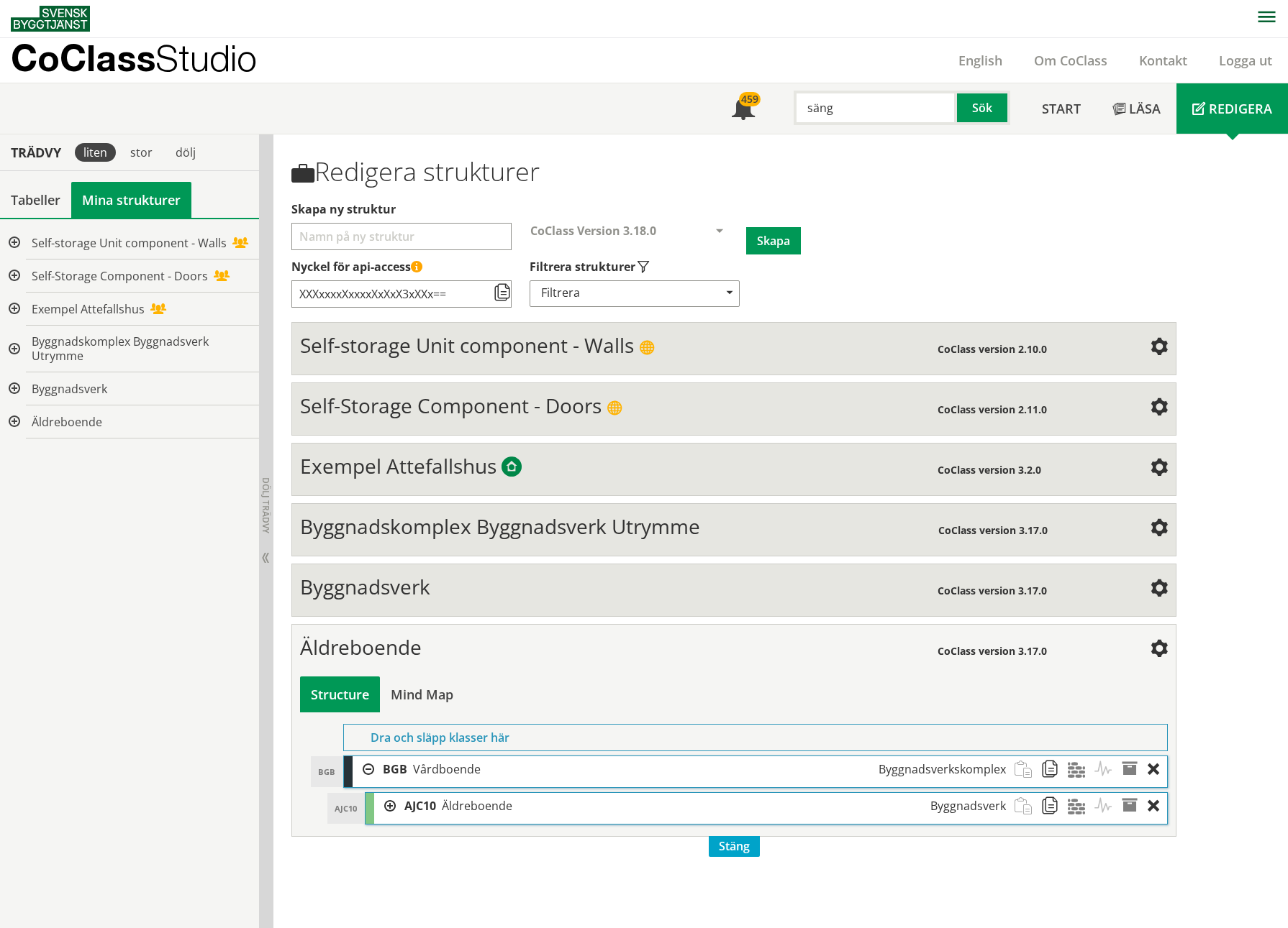
click at [380, 426] on div at bounding box center [385, 806] width 22 height 27
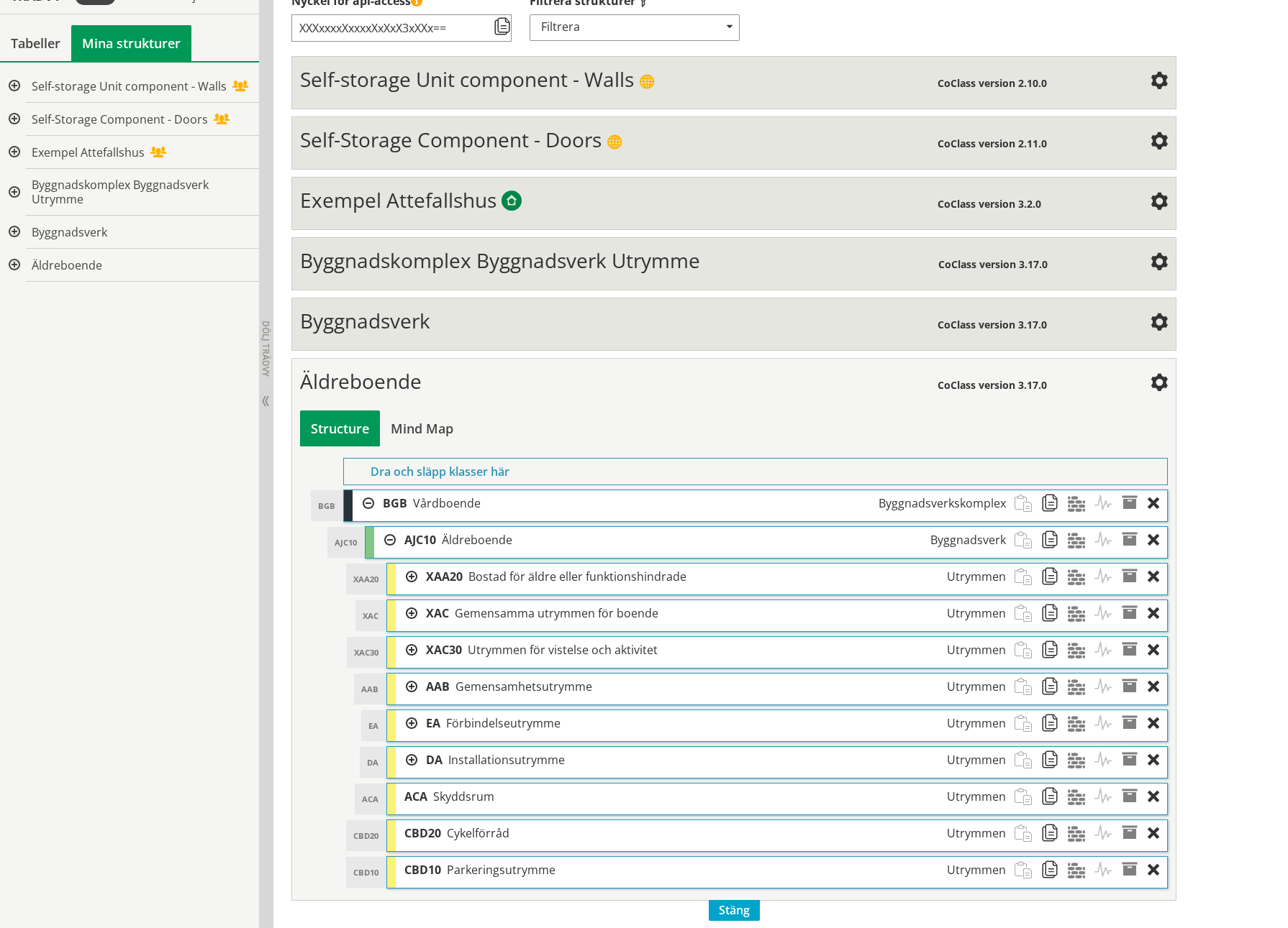
scroll to position [274, 0]
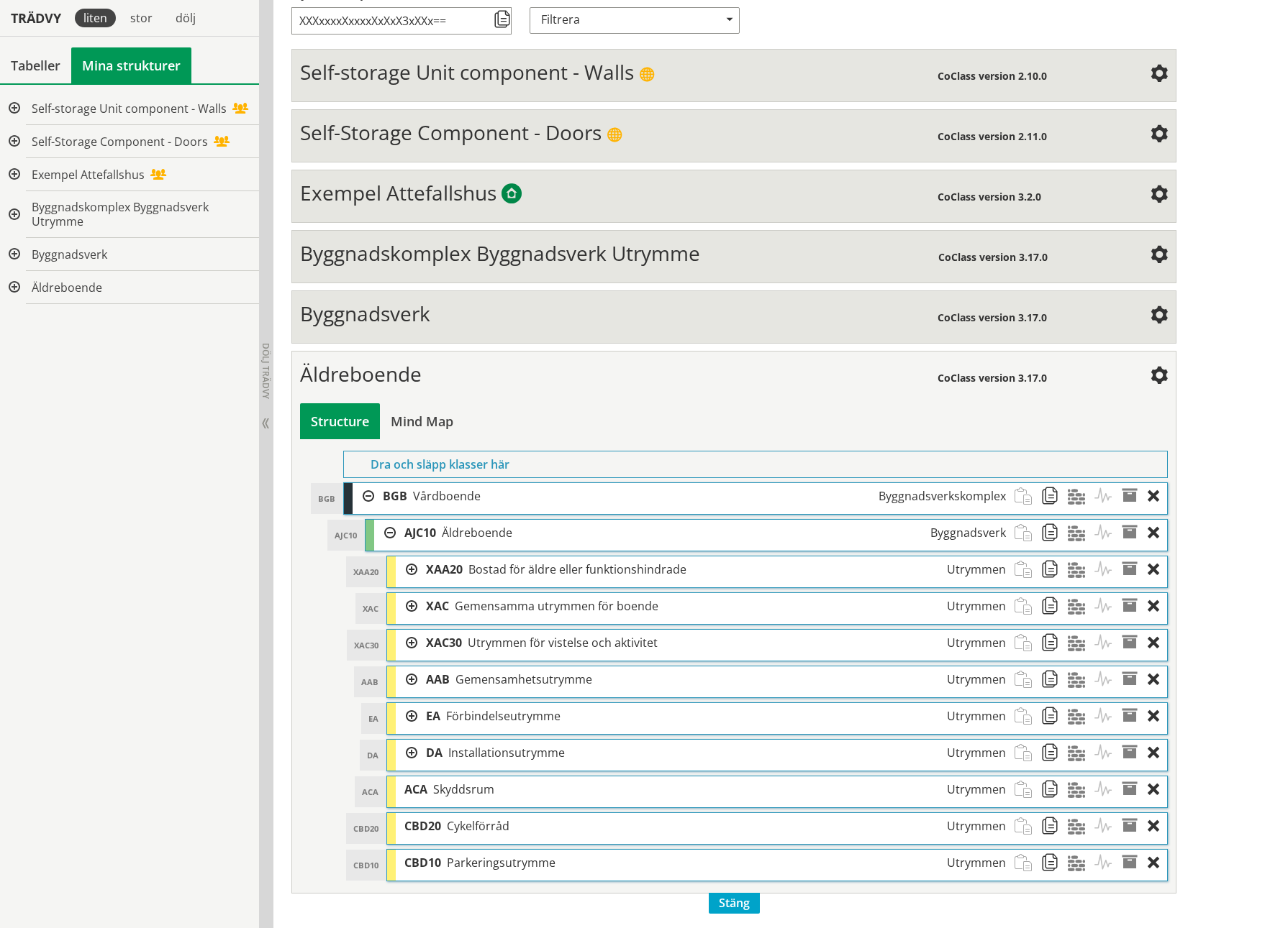
click at [408, 426] on div at bounding box center [406, 570] width 22 height 27
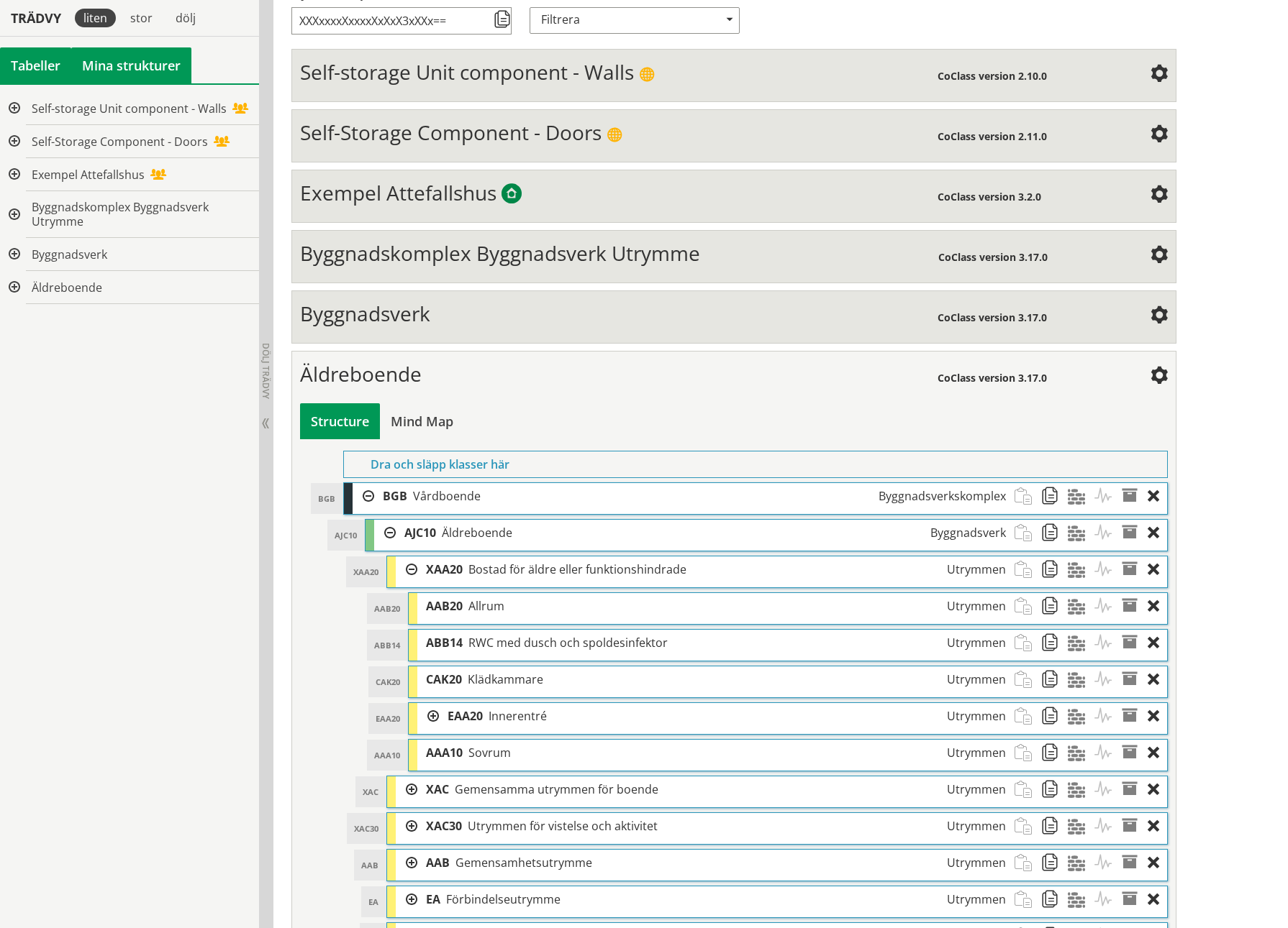
click at [23, 59] on div "Tabeller" at bounding box center [35, 66] width 71 height 36
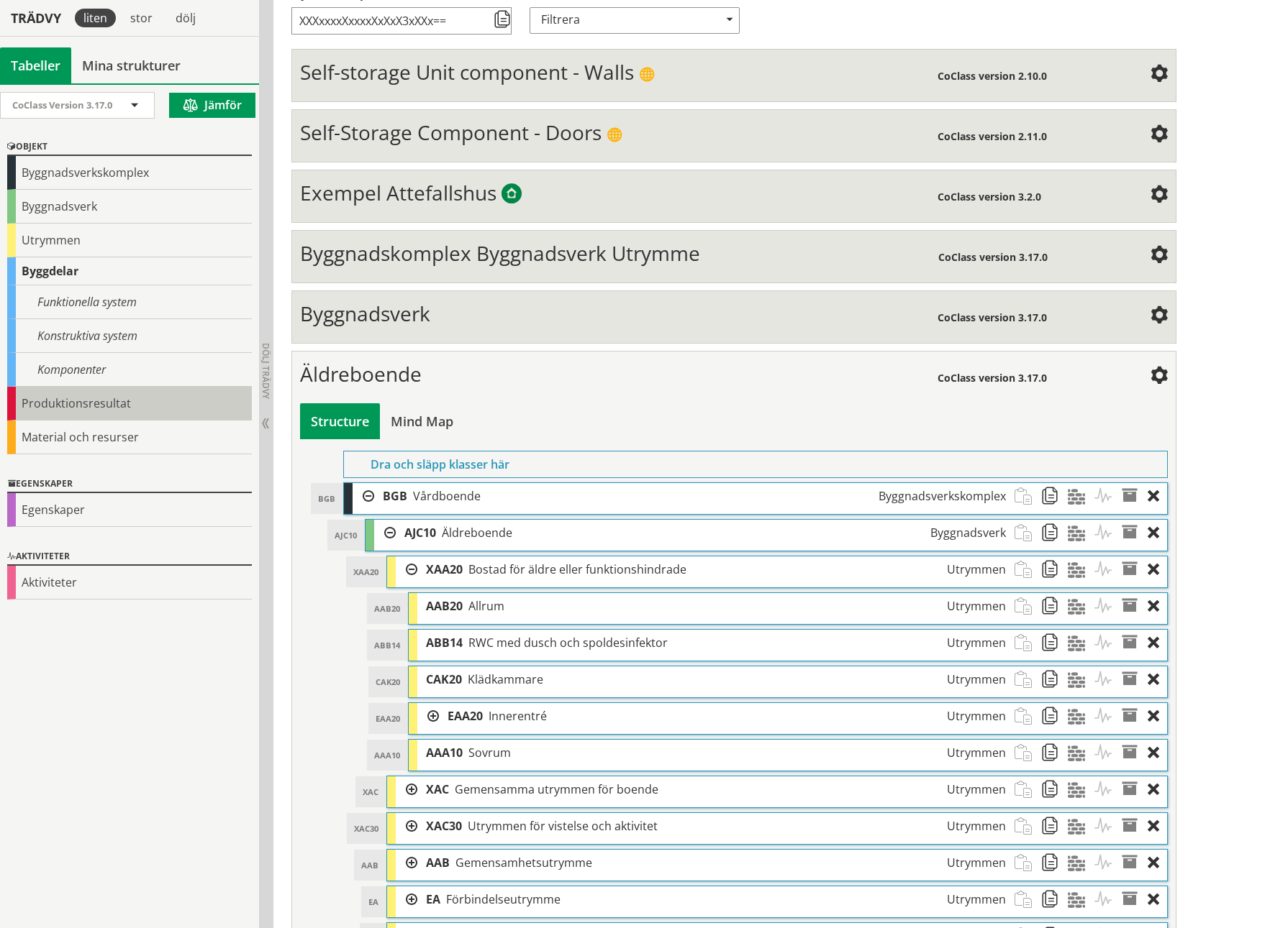
click at [41, 401] on div "Produktionsresultat" at bounding box center [129, 404] width 244 height 34
click at [102, 405] on div "Produktionsresultat" at bounding box center [129, 404] width 244 height 34
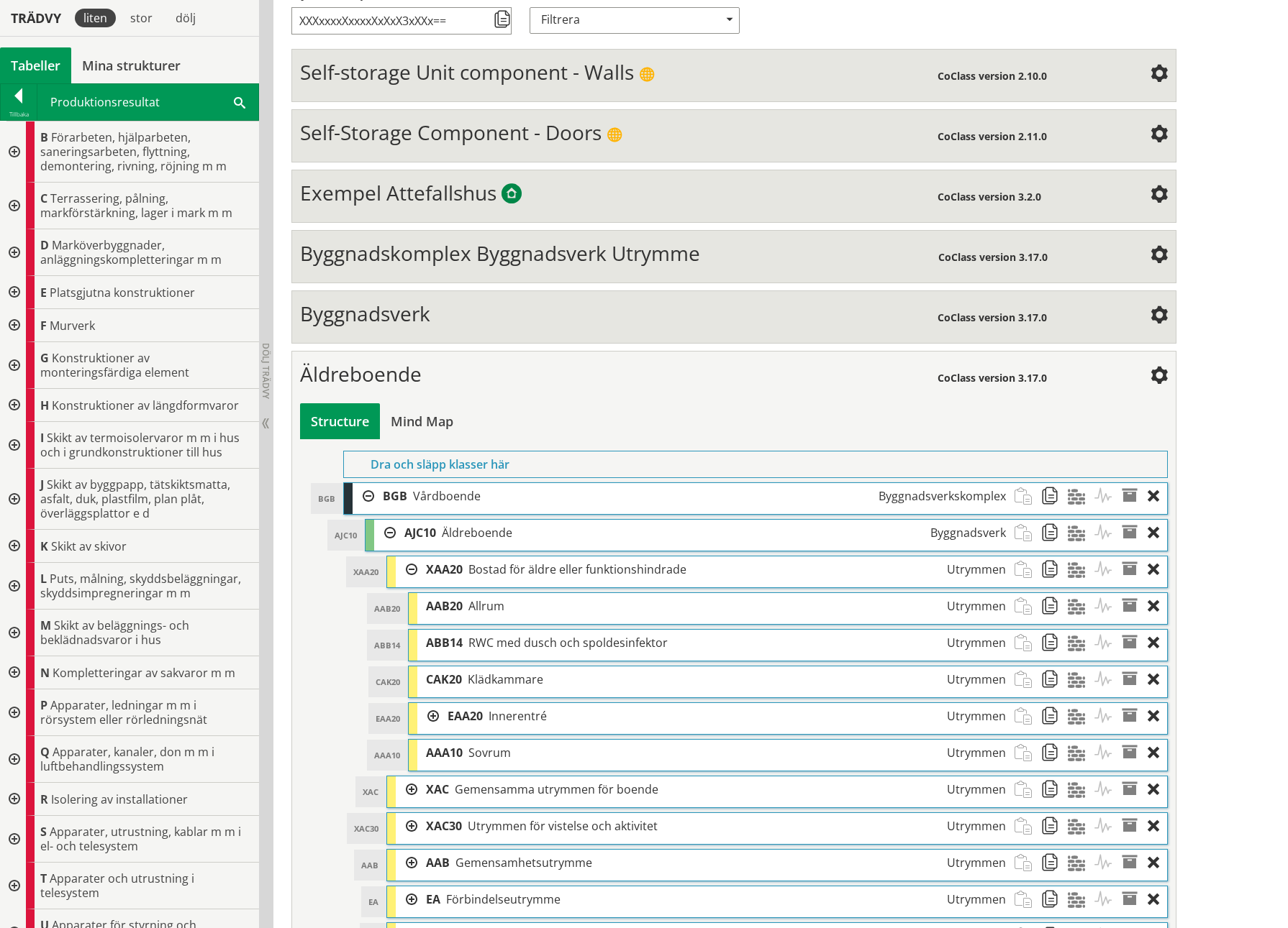
scroll to position [201, 0]
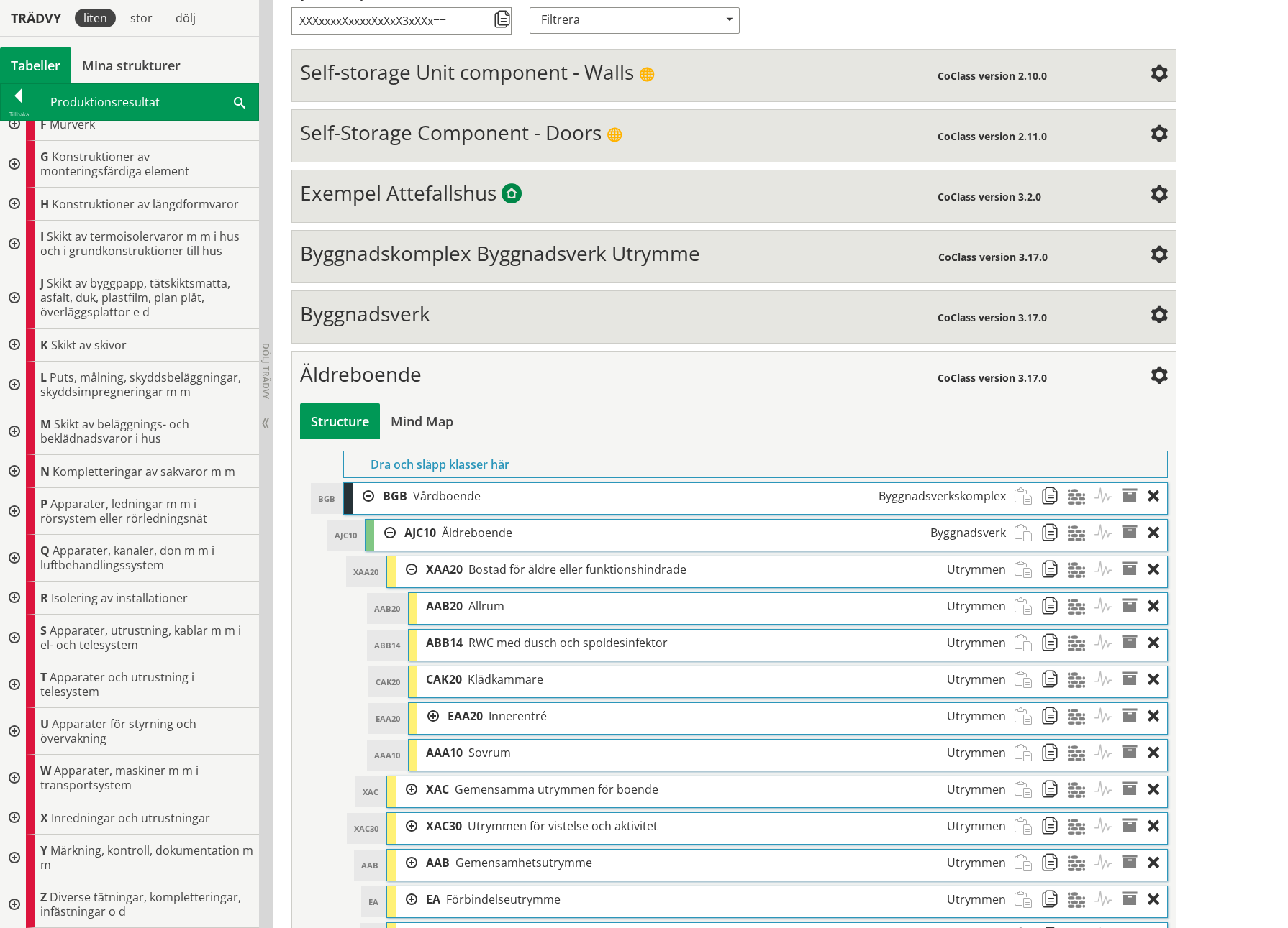
click at [14, 426] on div at bounding box center [13, 818] width 26 height 33
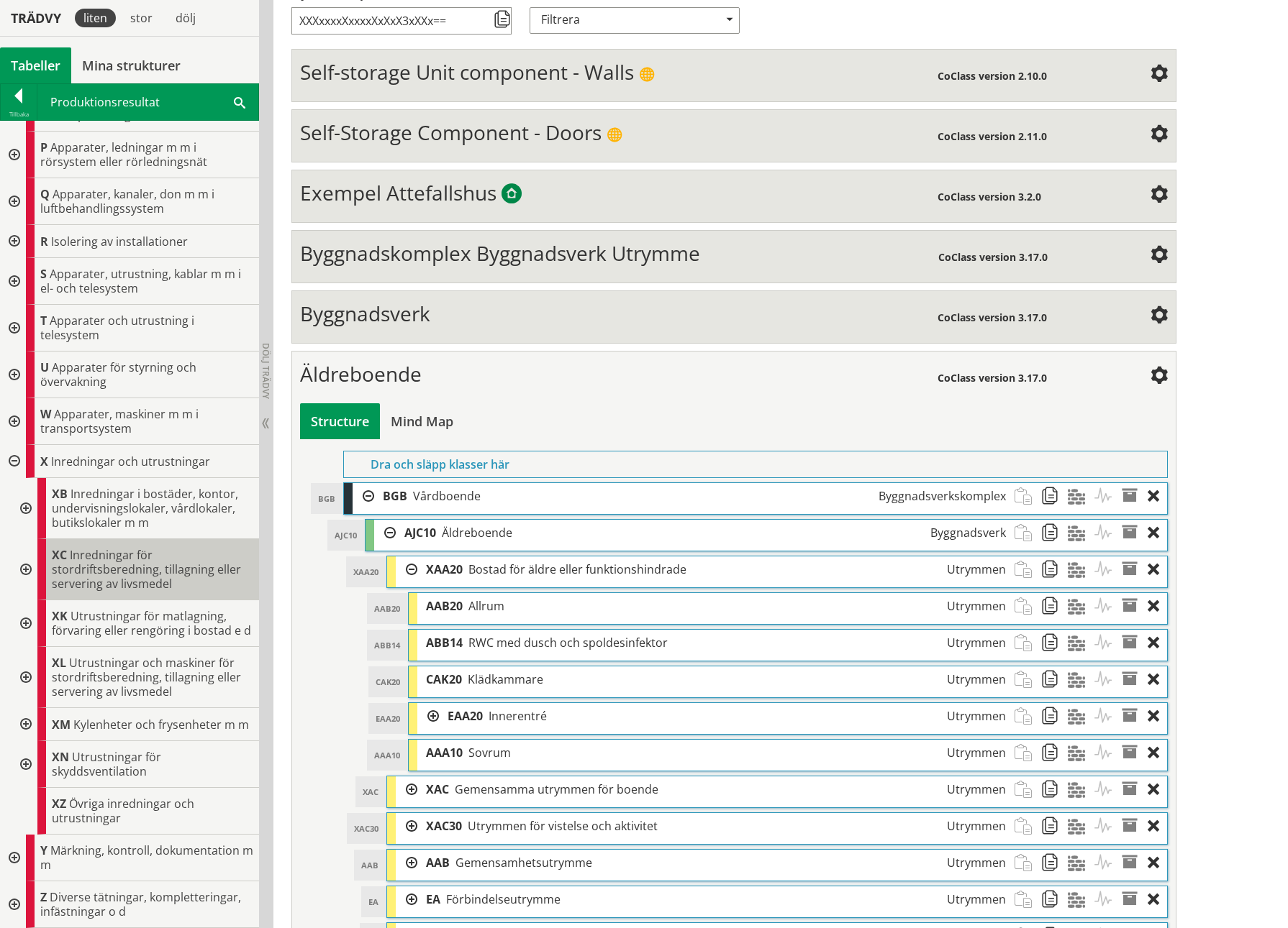
scroll to position [587, 0]
click at [27, 426] on div at bounding box center [24, 509] width 26 height 61
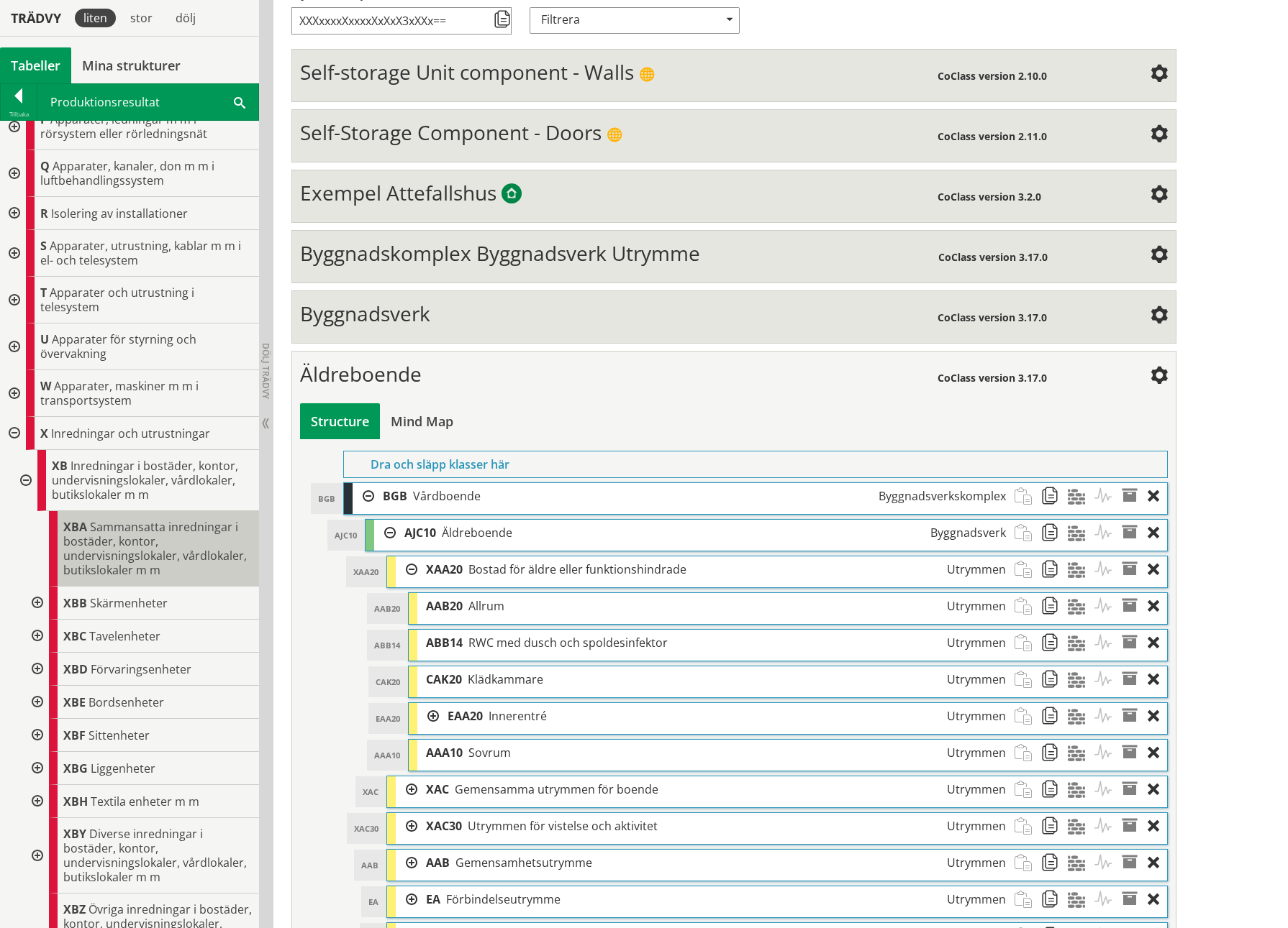
click at [86, 426] on span "XBA" at bounding box center [75, 527] width 23 height 16
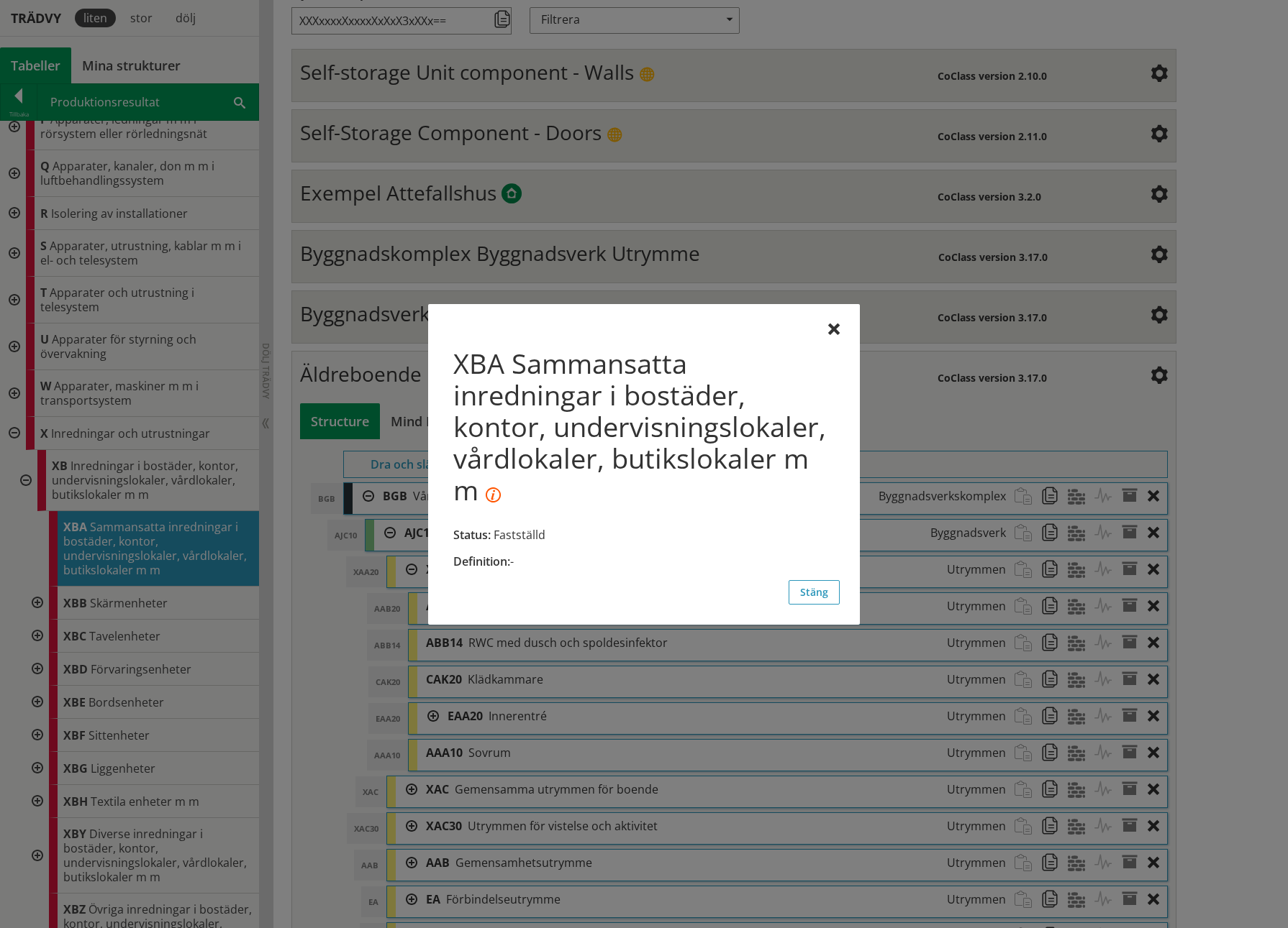
click at [836, 323] on div "XBA Sammansatta inredningar i bostäder, kontor, undervisningslokaler, vårdlokal…" at bounding box center [644, 465] width 432 height 321
click at [835, 332] on div at bounding box center [834, 330] width 12 height 12
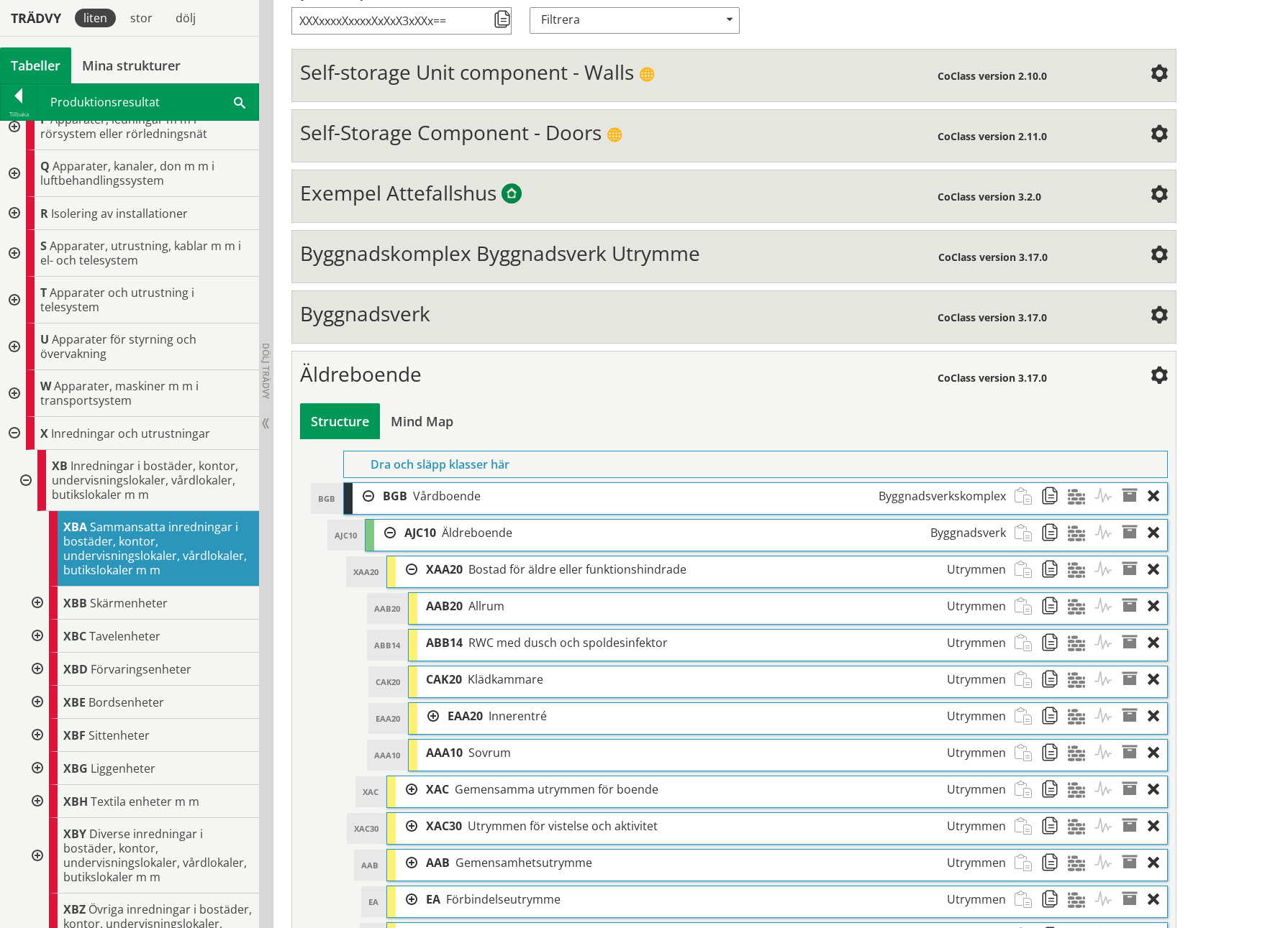
click at [27, 426] on div at bounding box center [24, 481] width 26 height 61
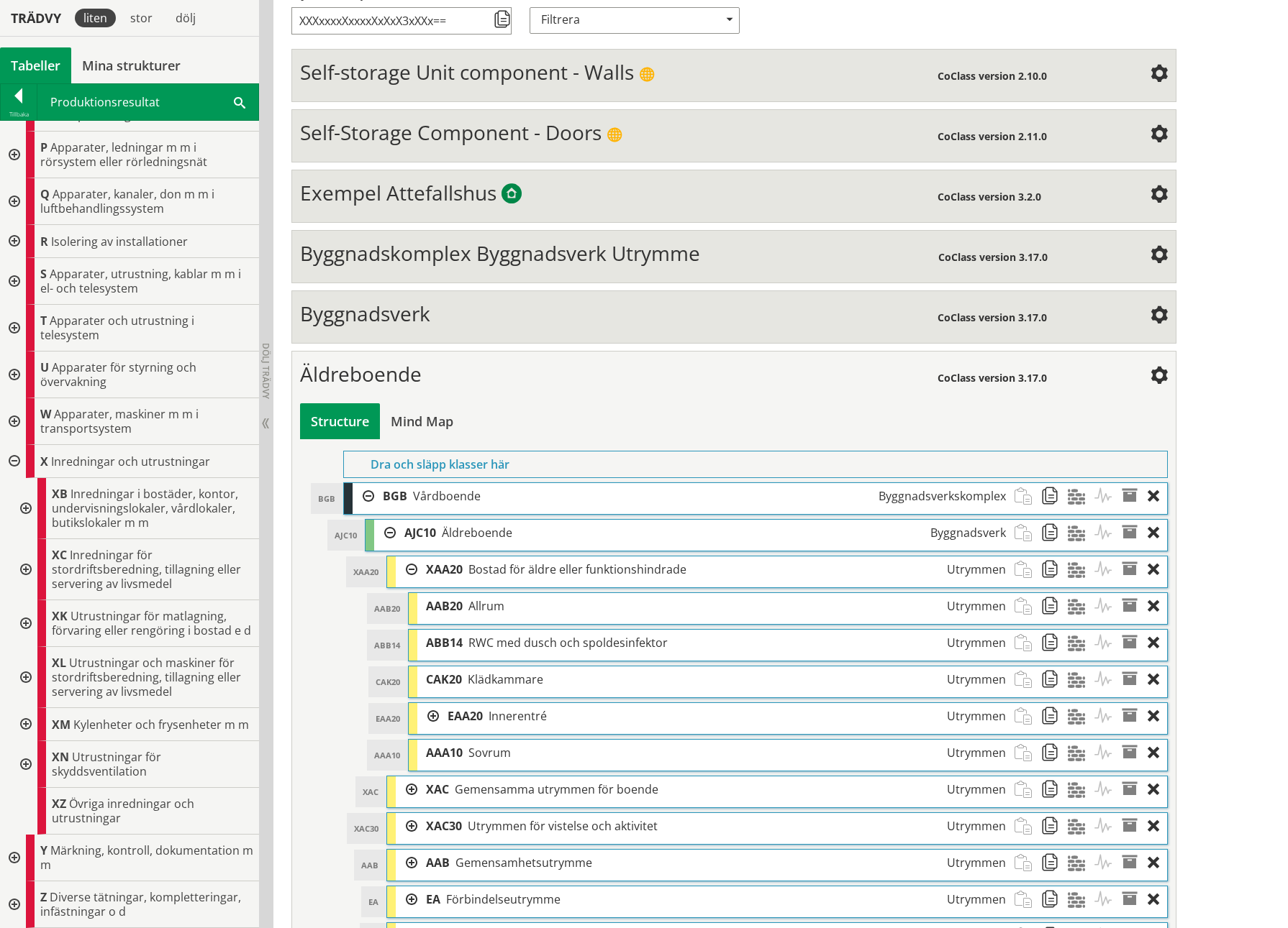
click at [27, 426] on div at bounding box center [24, 509] width 26 height 61
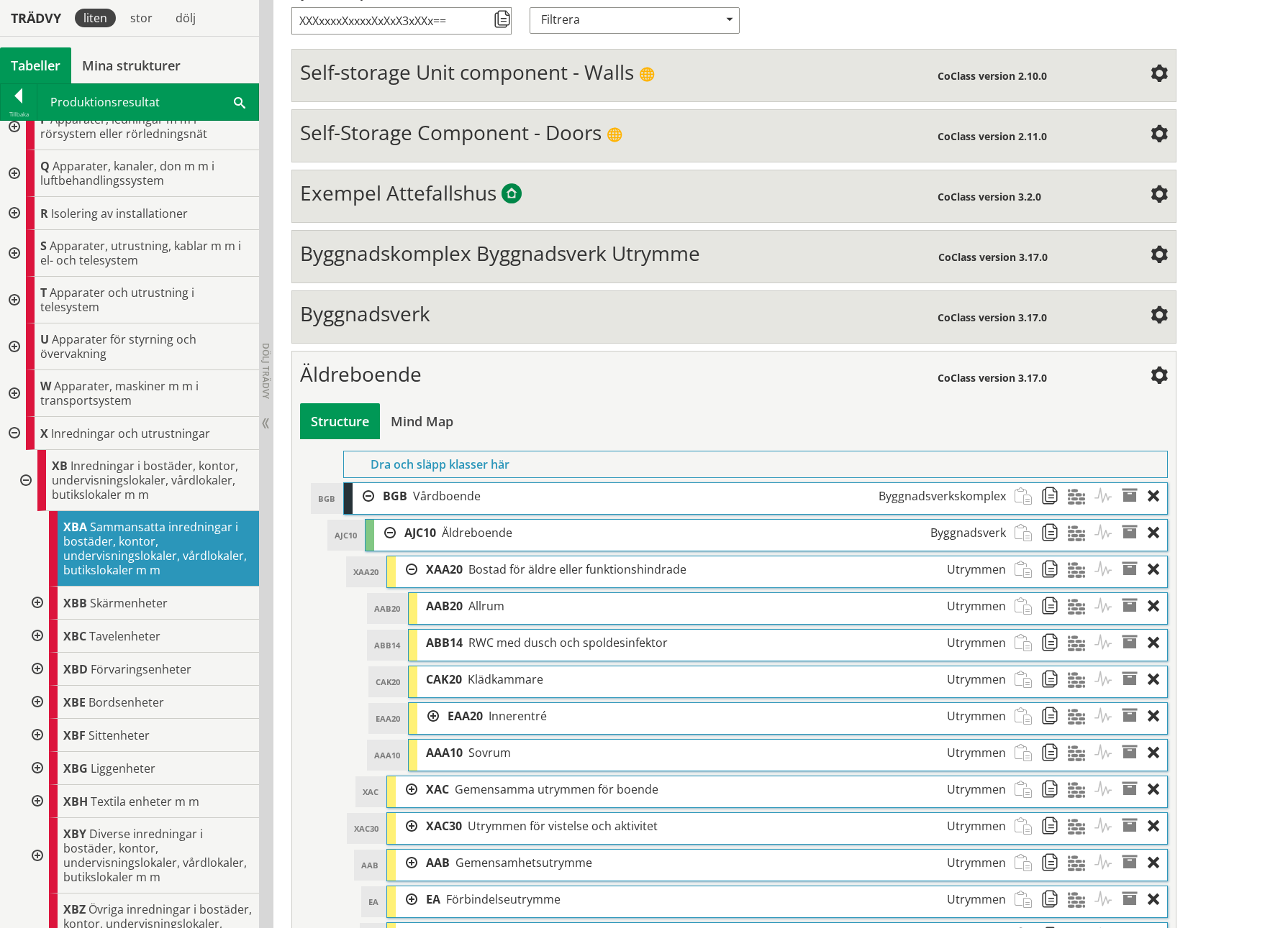
click at [41, 426] on div at bounding box center [36, 769] width 26 height 33
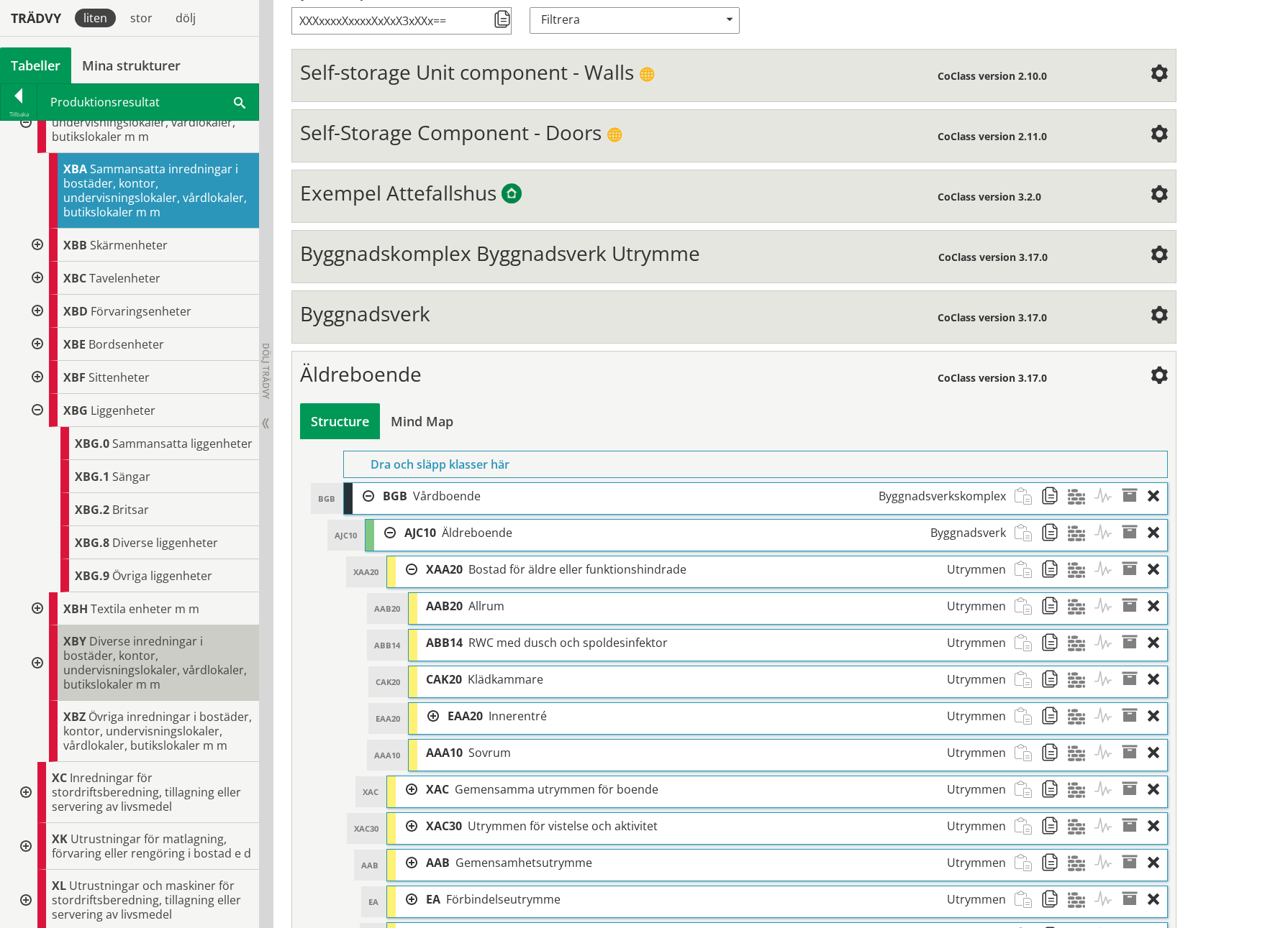
scroll to position [946, 0]
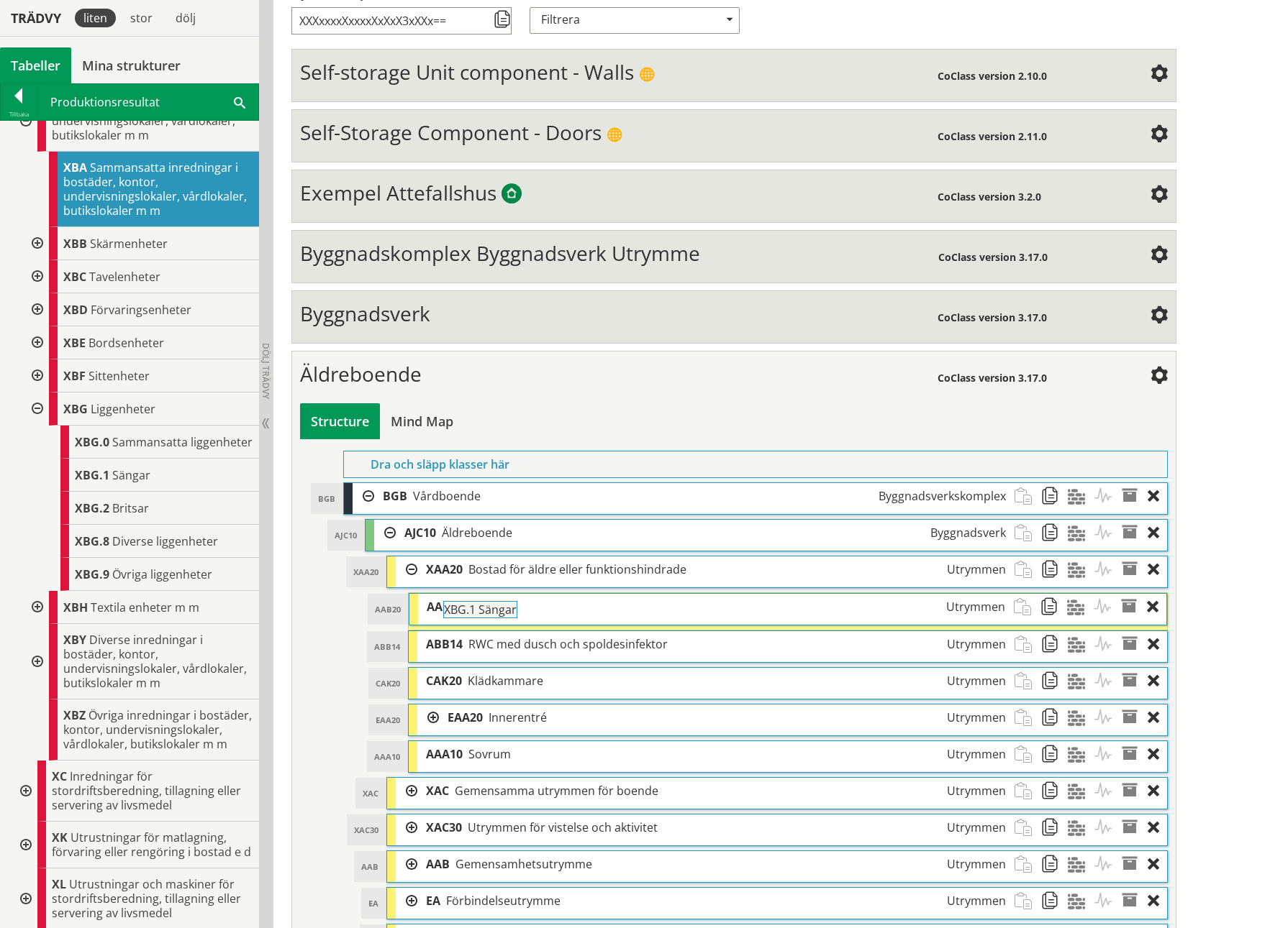
drag, startPoint x: 121, startPoint y: 496, endPoint x: 529, endPoint y: 624, distance: 427.6
click at [529, 426] on div "Trädvy liten stor dölj Tabeller Mina strukturer CoClass Version 3.17.0" at bounding box center [644, 487] width 1288 height 1252
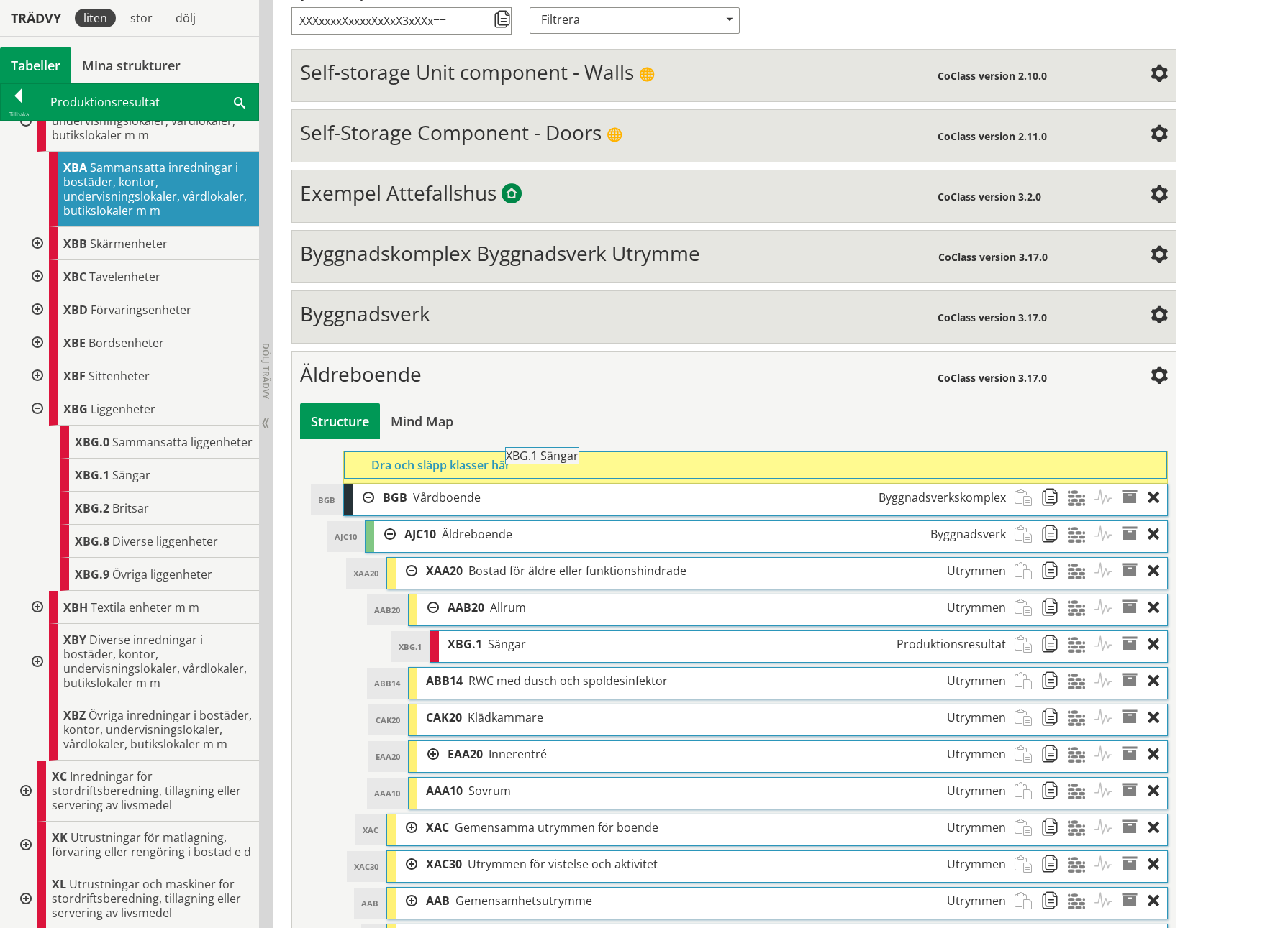
drag, startPoint x: 95, startPoint y: 487, endPoint x: 565, endPoint y: 461, distance: 470.7
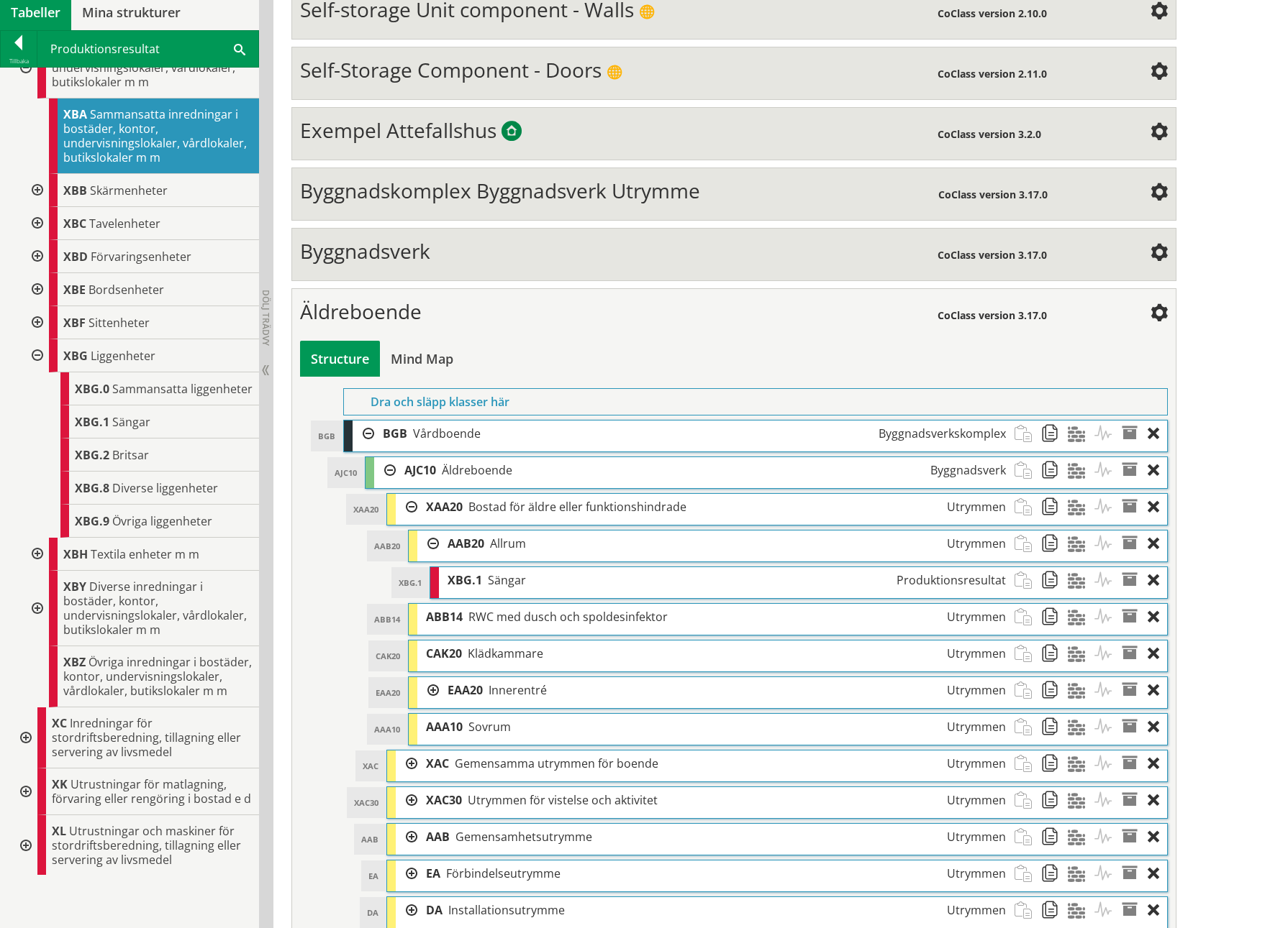
scroll to position [531, 0]
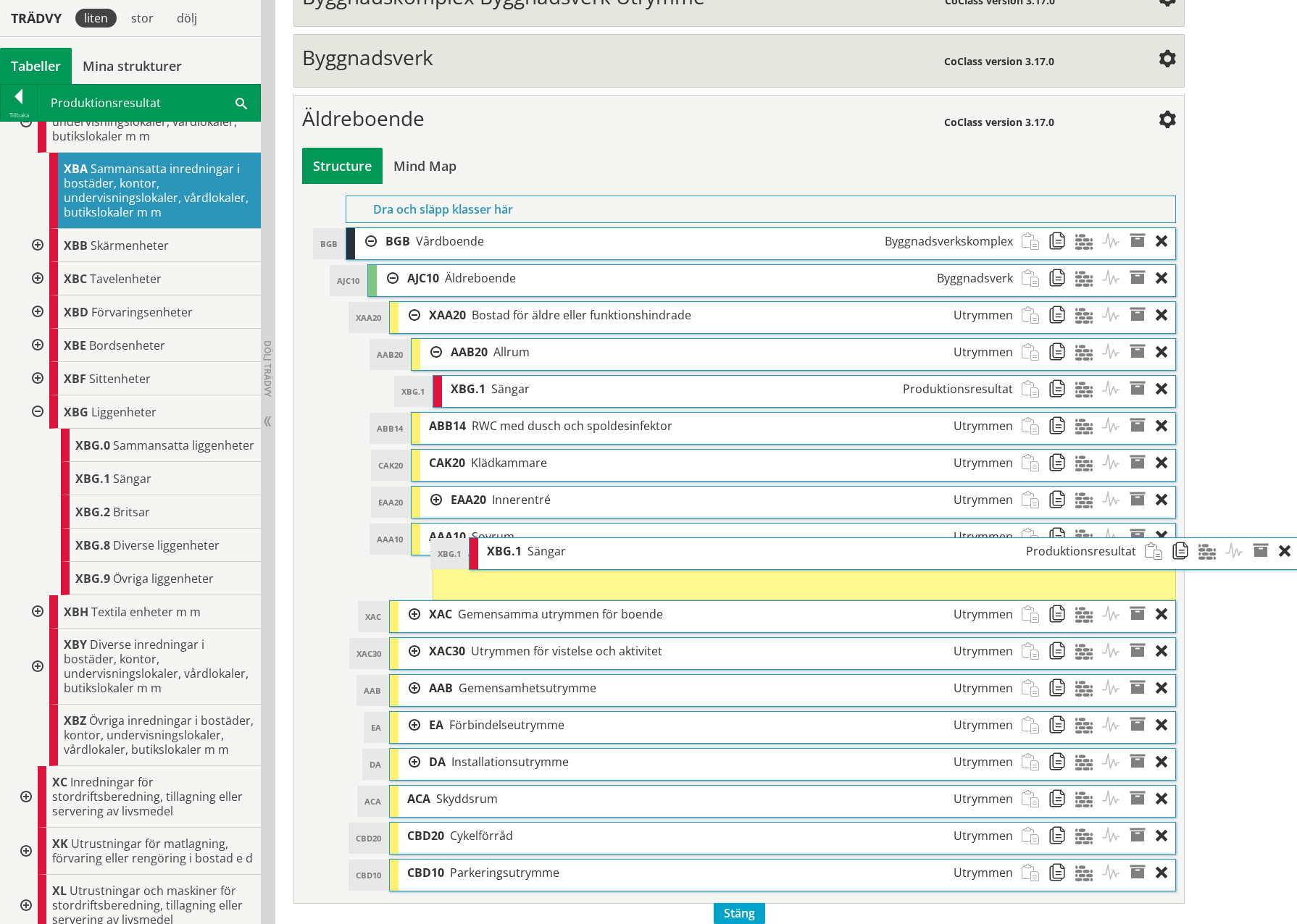
drag, startPoint x: 436, startPoint y: 876, endPoint x: 558, endPoint y: 558, distance: 340.6
click at [558, 429] on span "Sängar" at bounding box center [546, 552] width 38 height 16
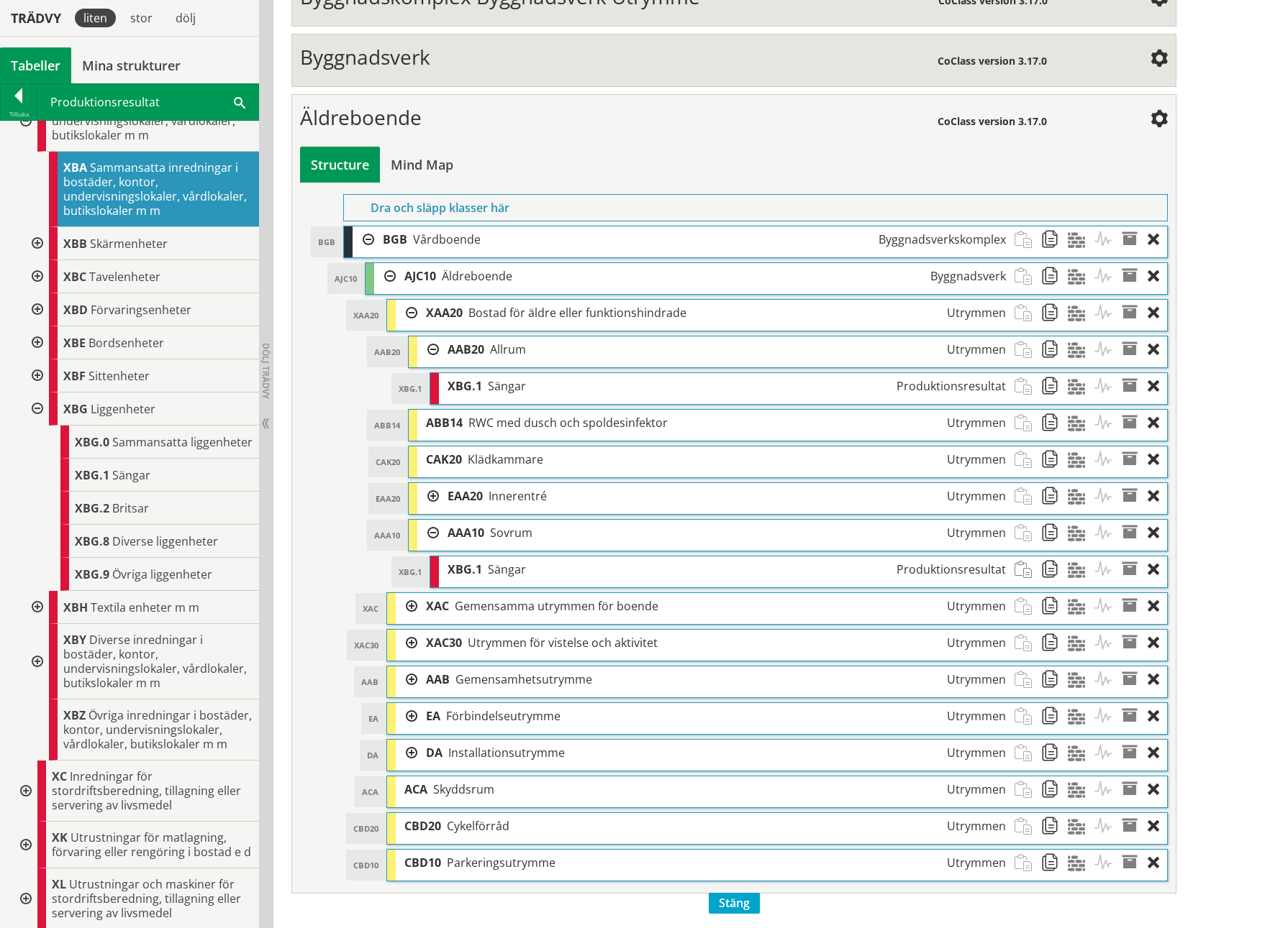
click at [39, 408] on div at bounding box center [36, 409] width 26 height 33
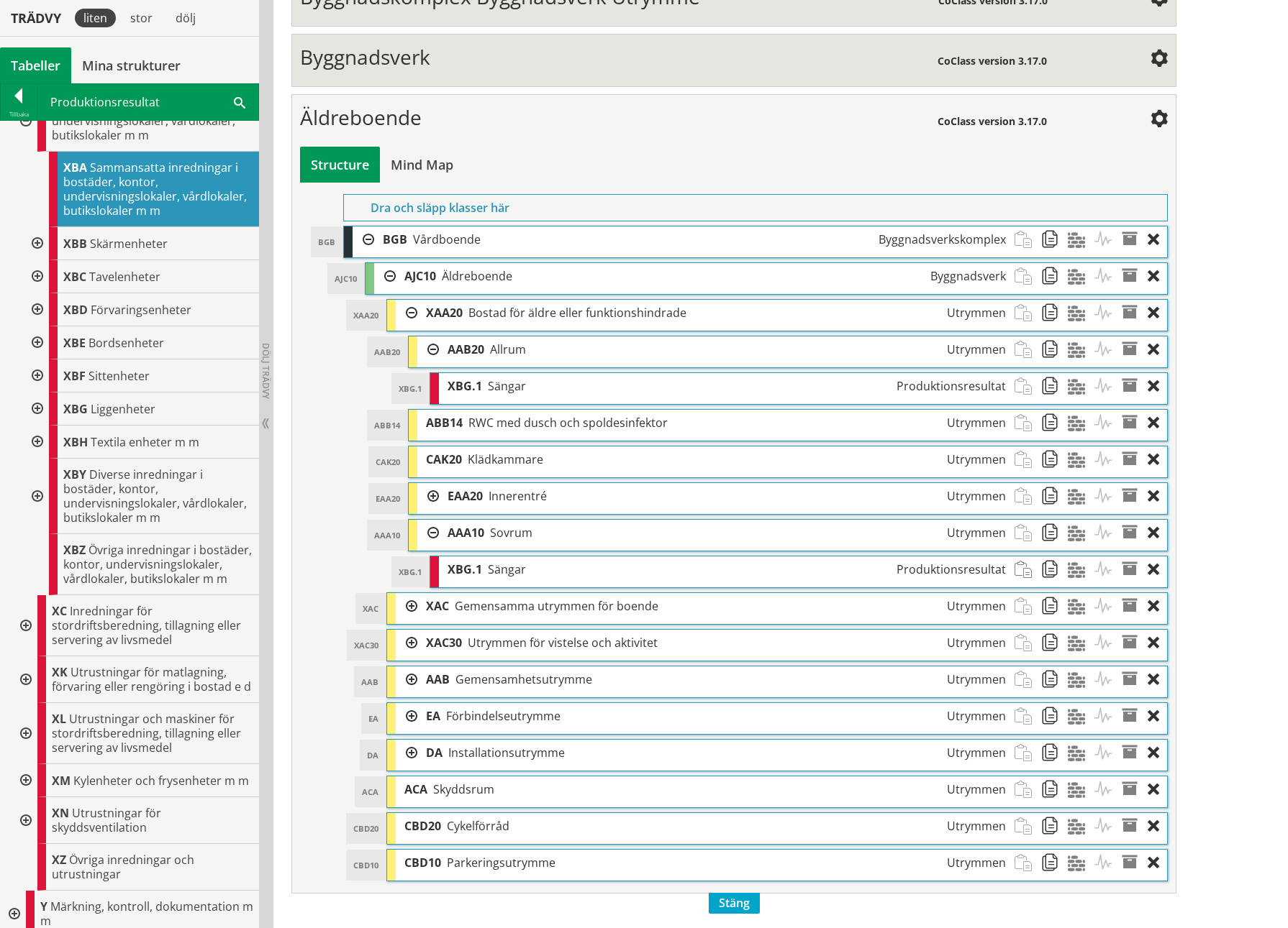
click at [408, 426] on div at bounding box center [406, 606] width 22 height 27
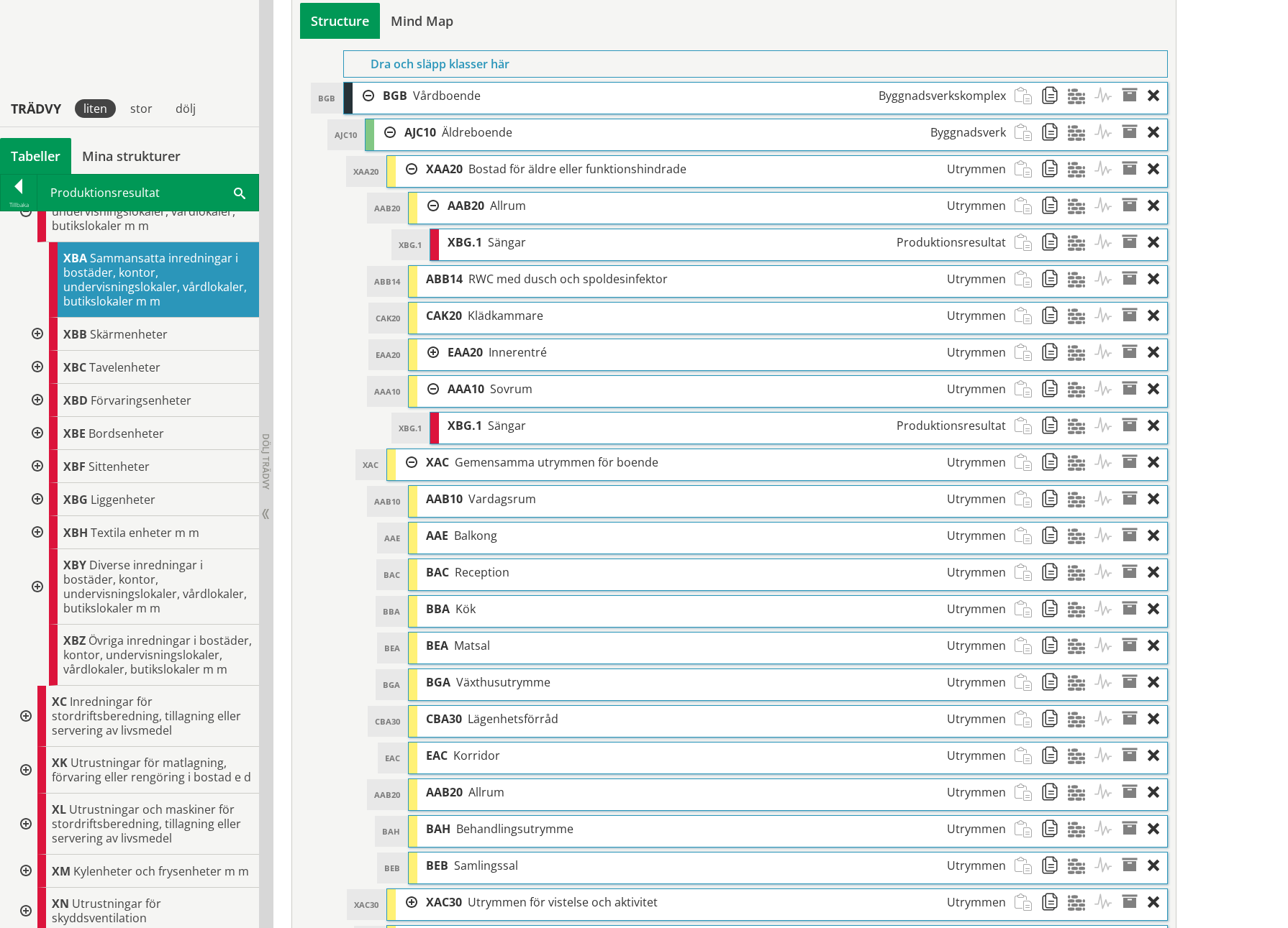
scroll to position [934, 0]
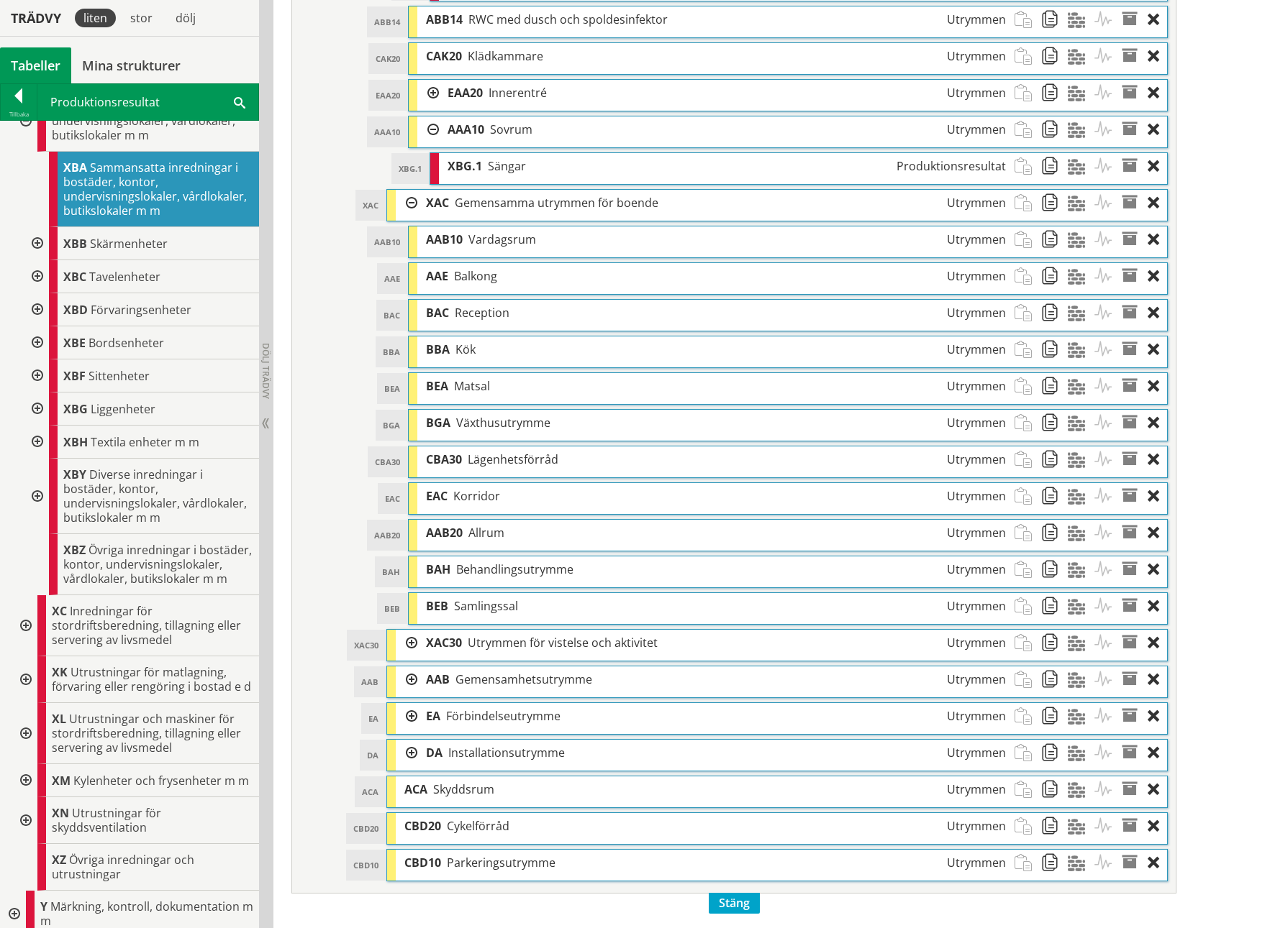
click at [410, 426] on div at bounding box center [406, 643] width 22 height 27
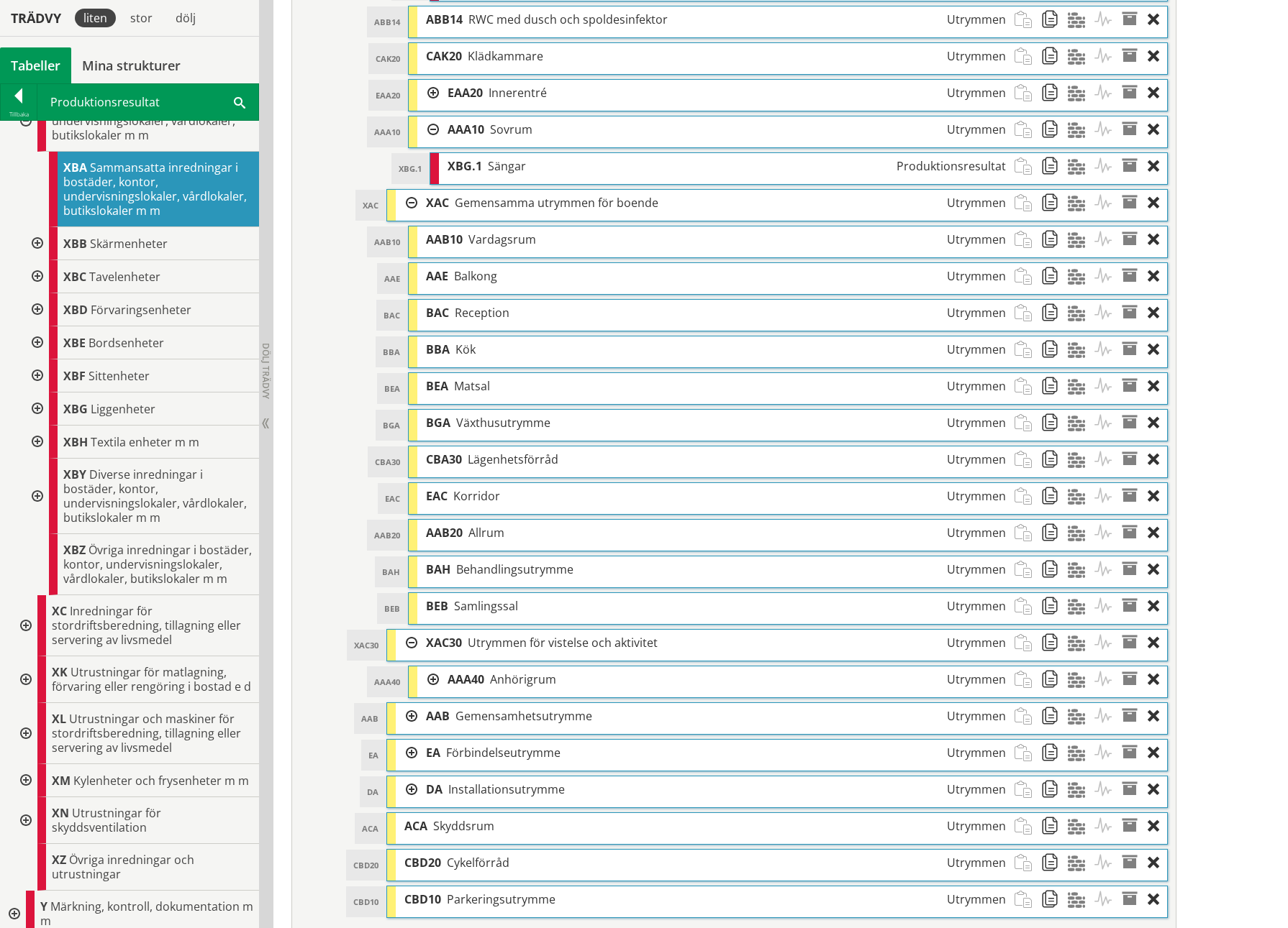
click at [410, 426] on div at bounding box center [406, 643] width 22 height 27
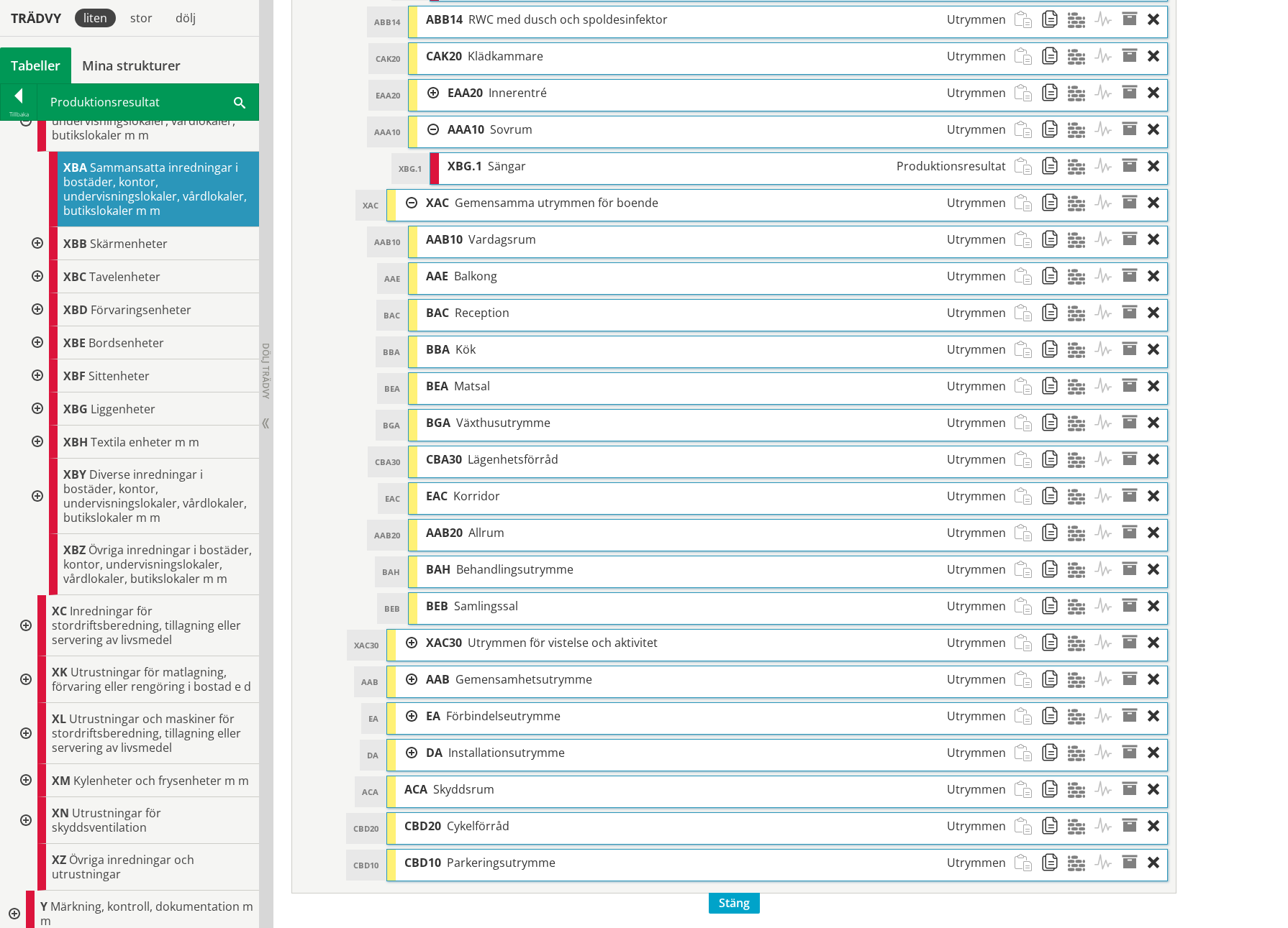
click at [409, 426] on div at bounding box center [406, 680] width 22 height 27
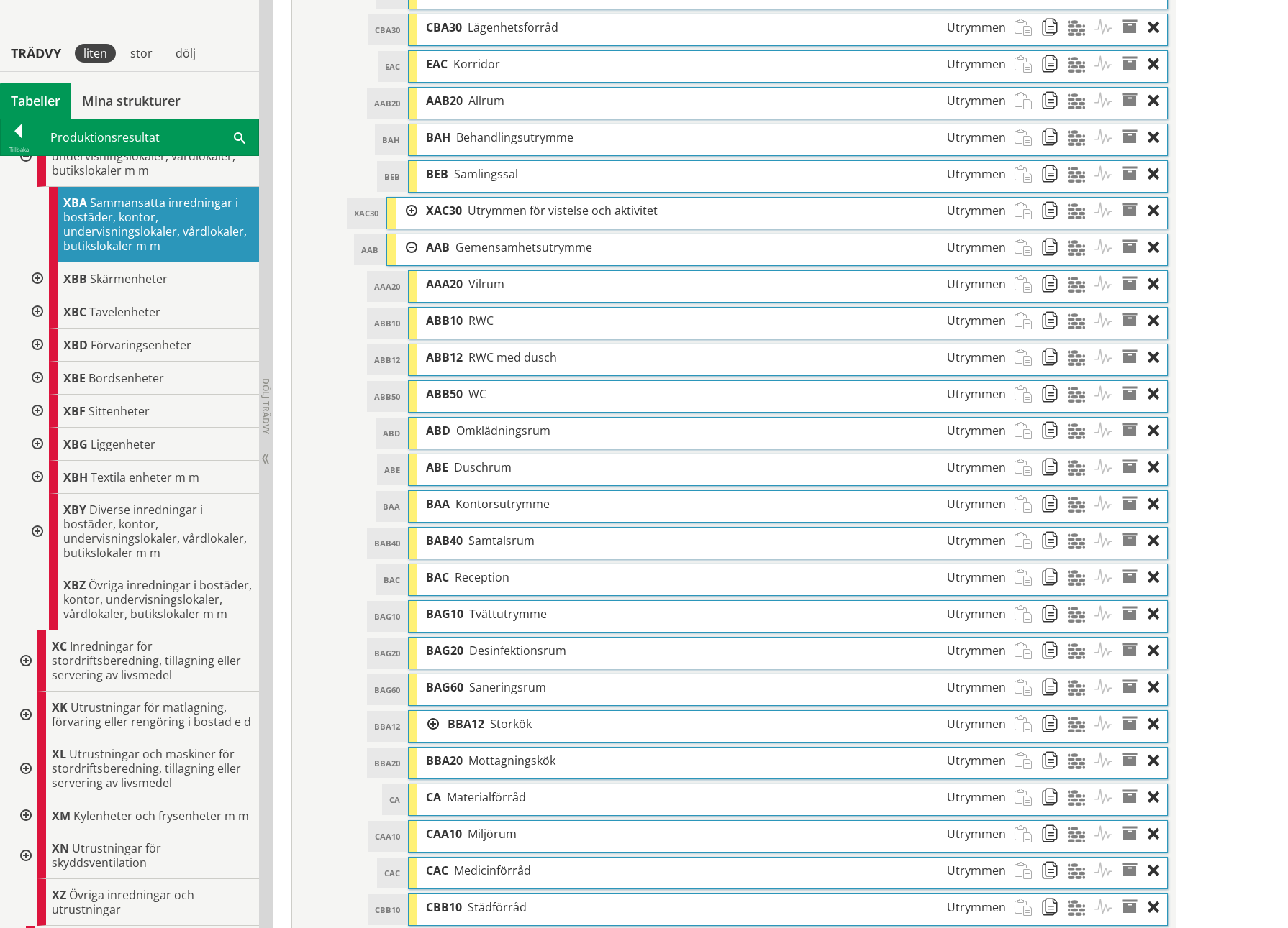
scroll to position [1438, 0]
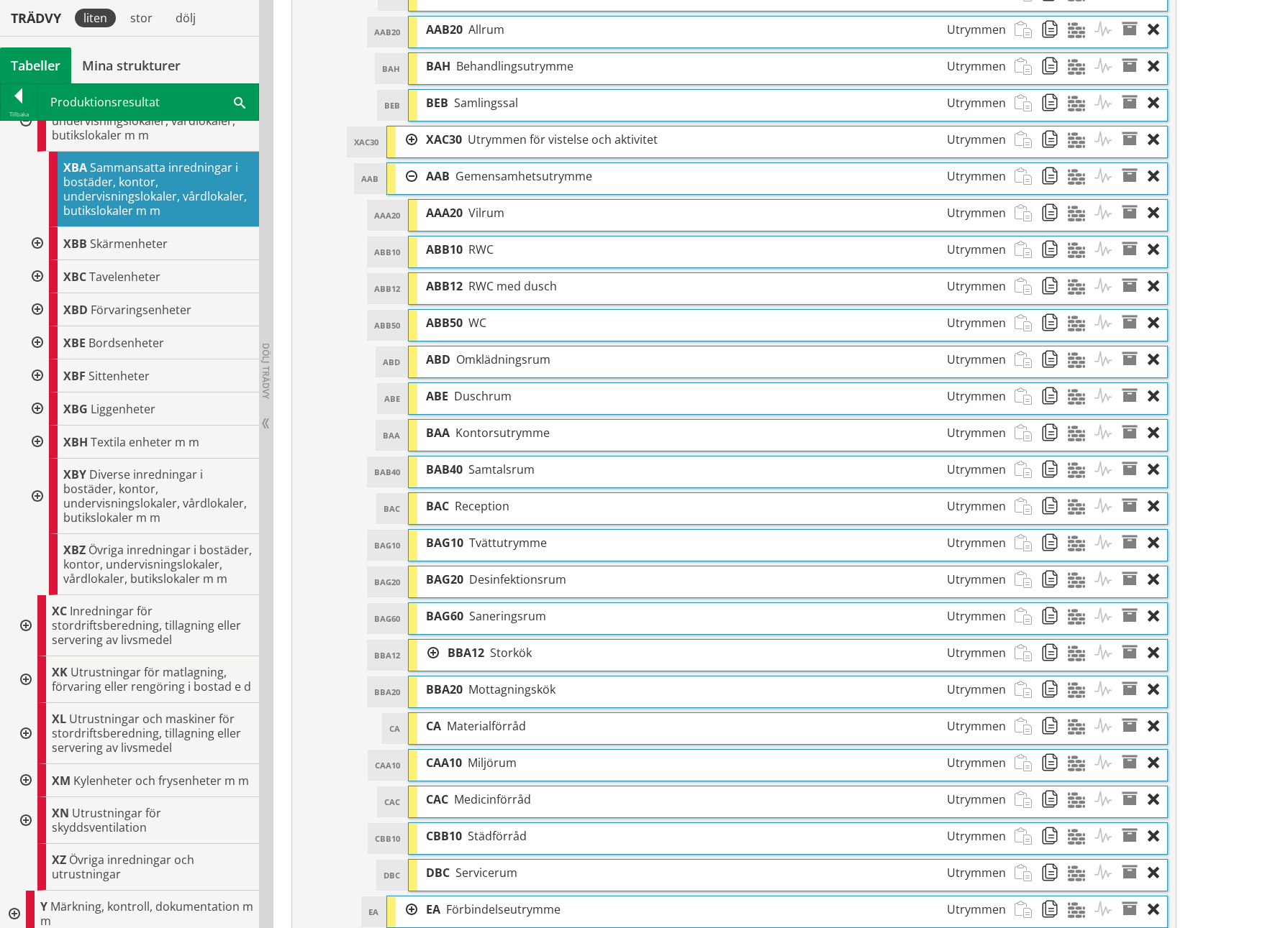
click at [505, 426] on span "Tvättutrymme" at bounding box center [507, 543] width 78 height 16
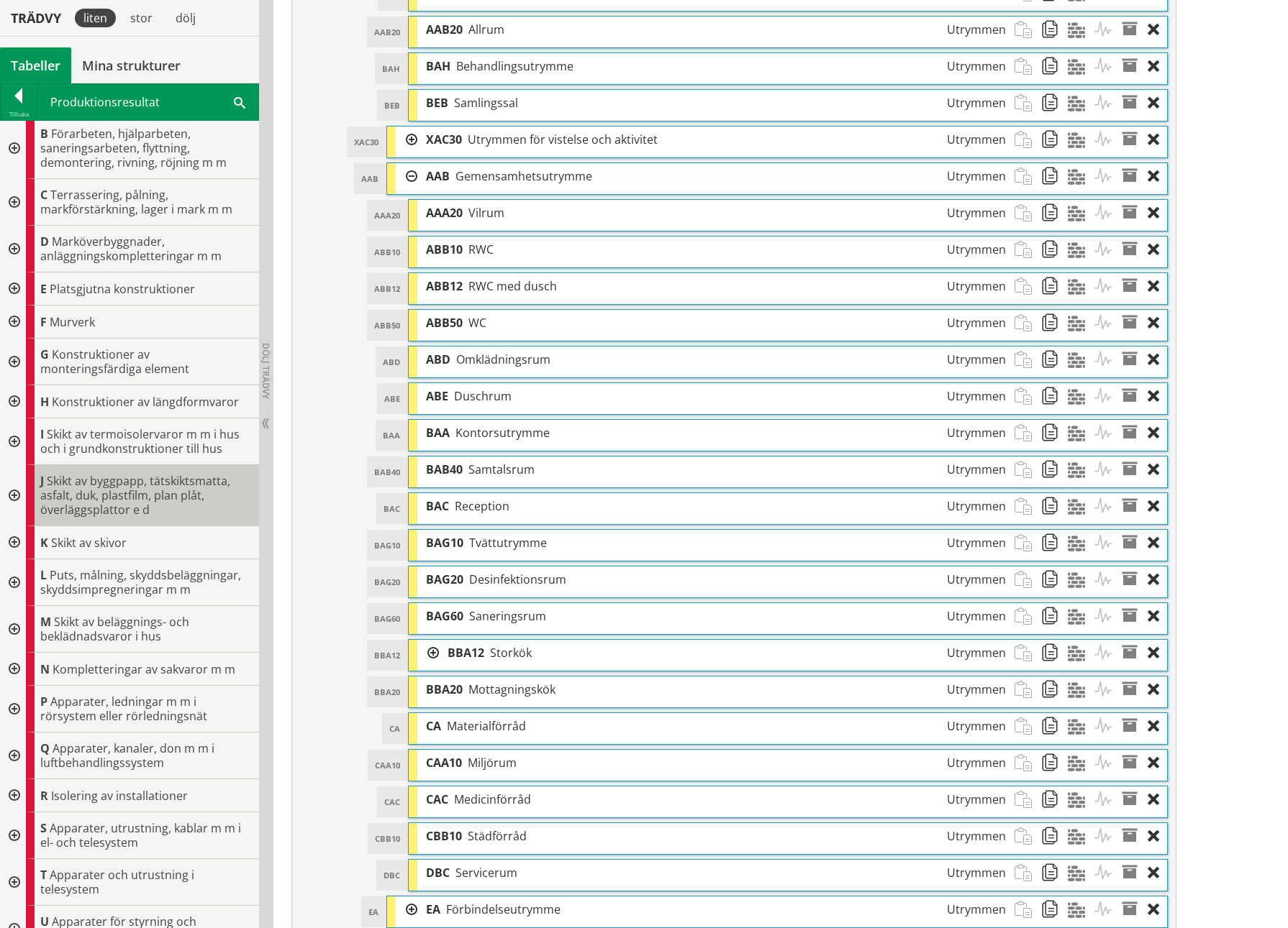
scroll to position [0, 0]
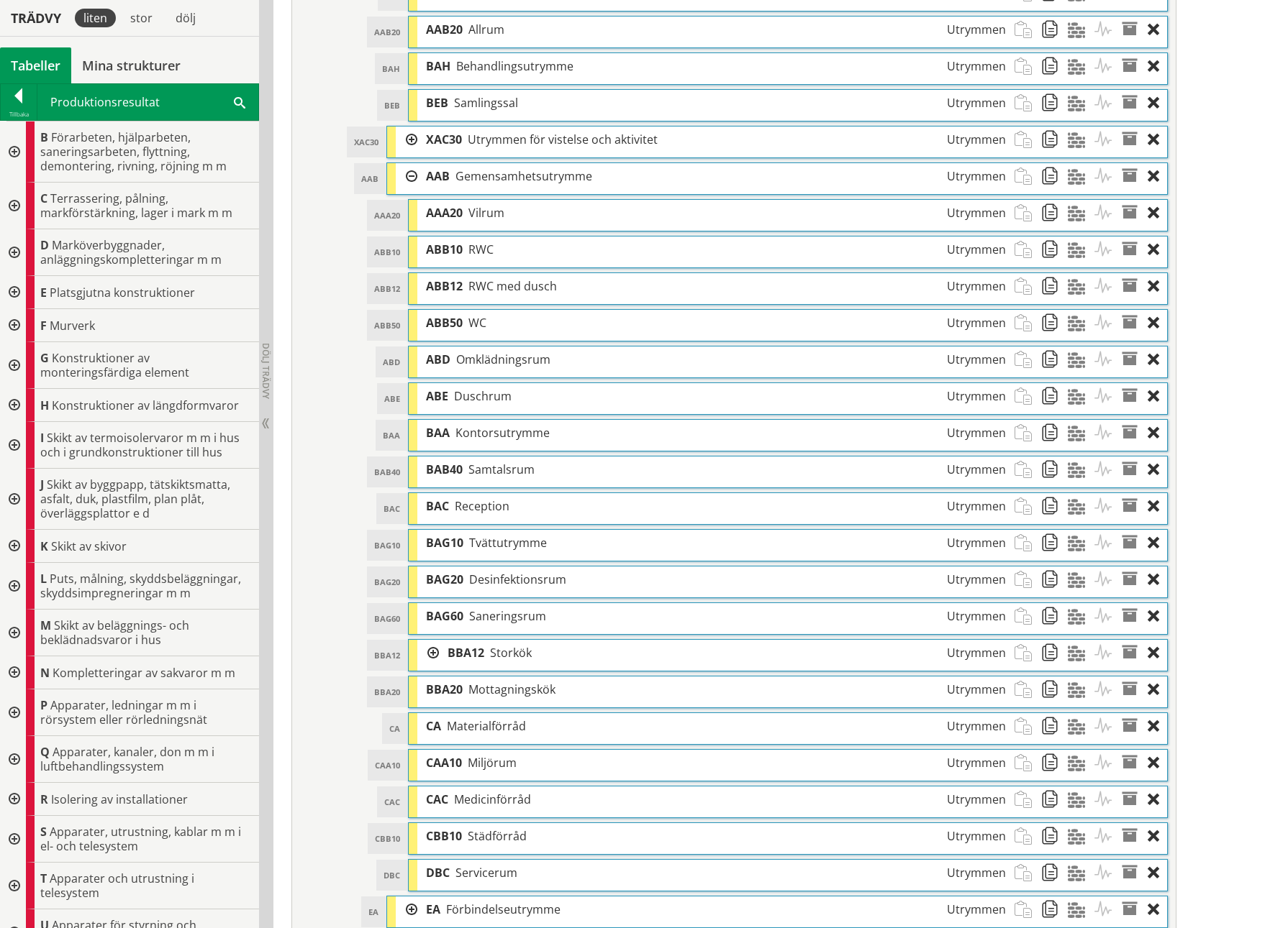
drag, startPoint x: 14, startPoint y: 89, endPoint x: 13, endPoint y: 96, distance: 7.1
click at [14, 89] on div at bounding box center [19, 98] width 36 height 20
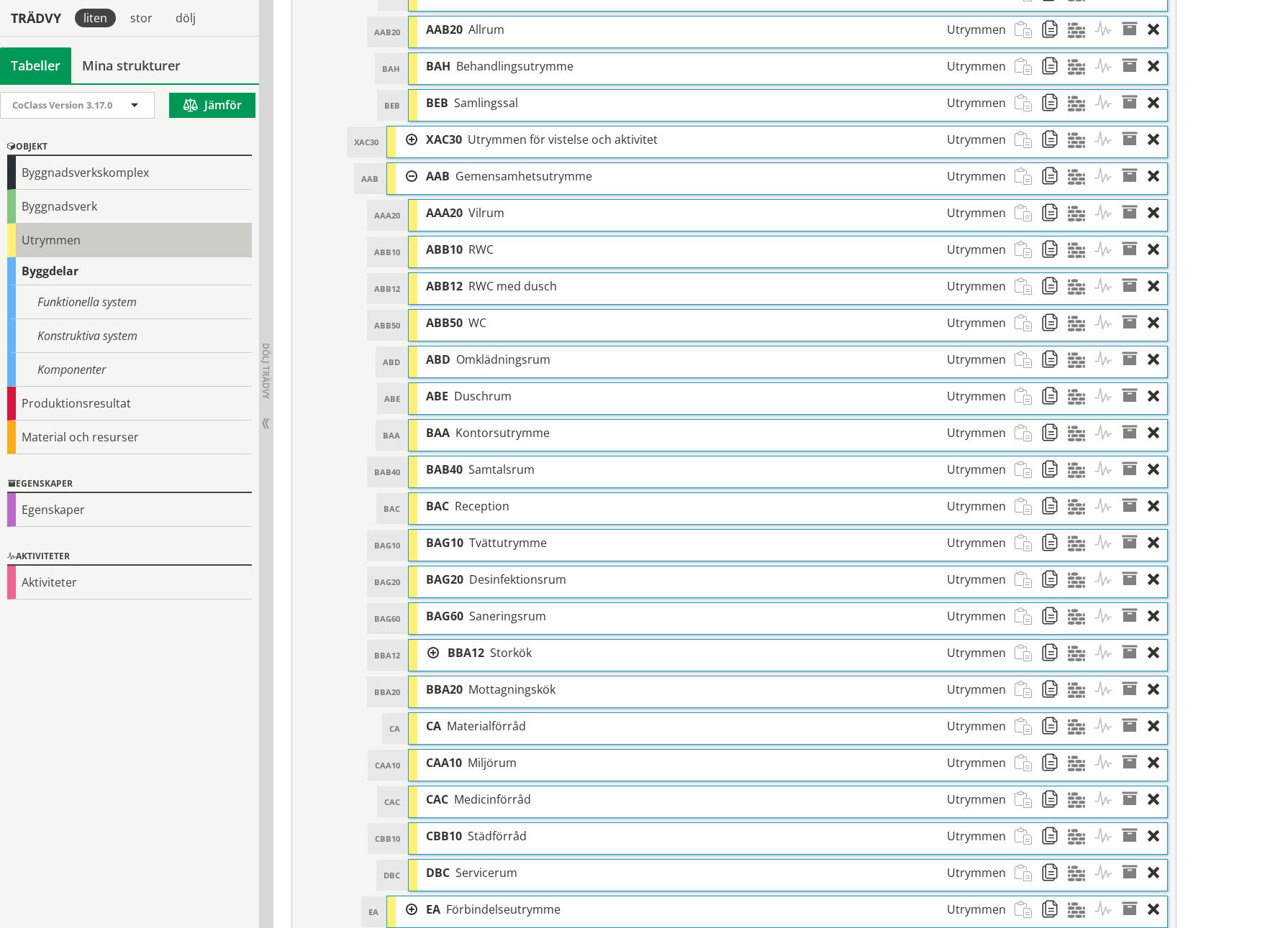
click at [28, 248] on div "Utrymmen" at bounding box center [129, 241] width 244 height 34
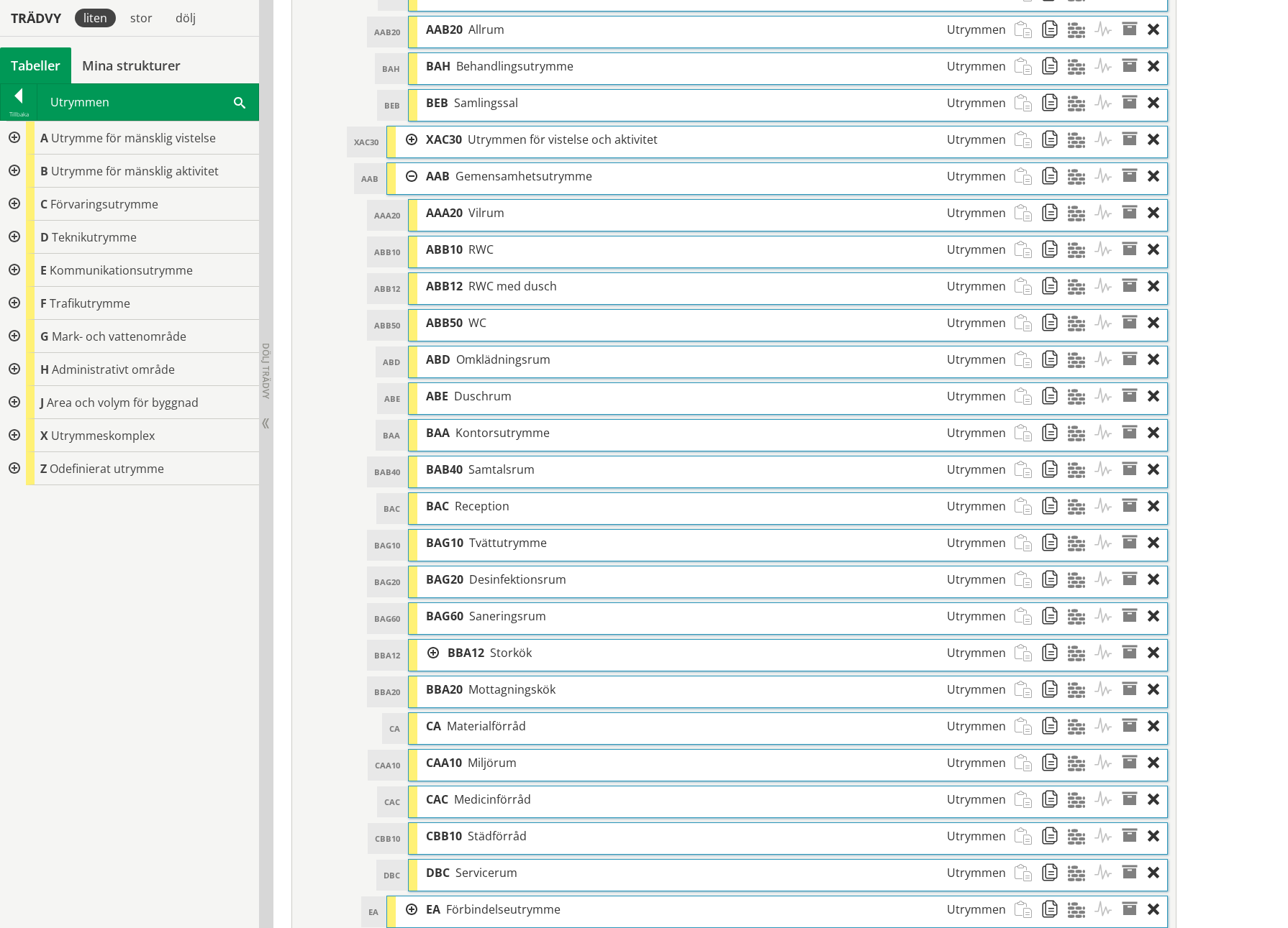
click at [16, 426] on div at bounding box center [13, 435] width 26 height 33
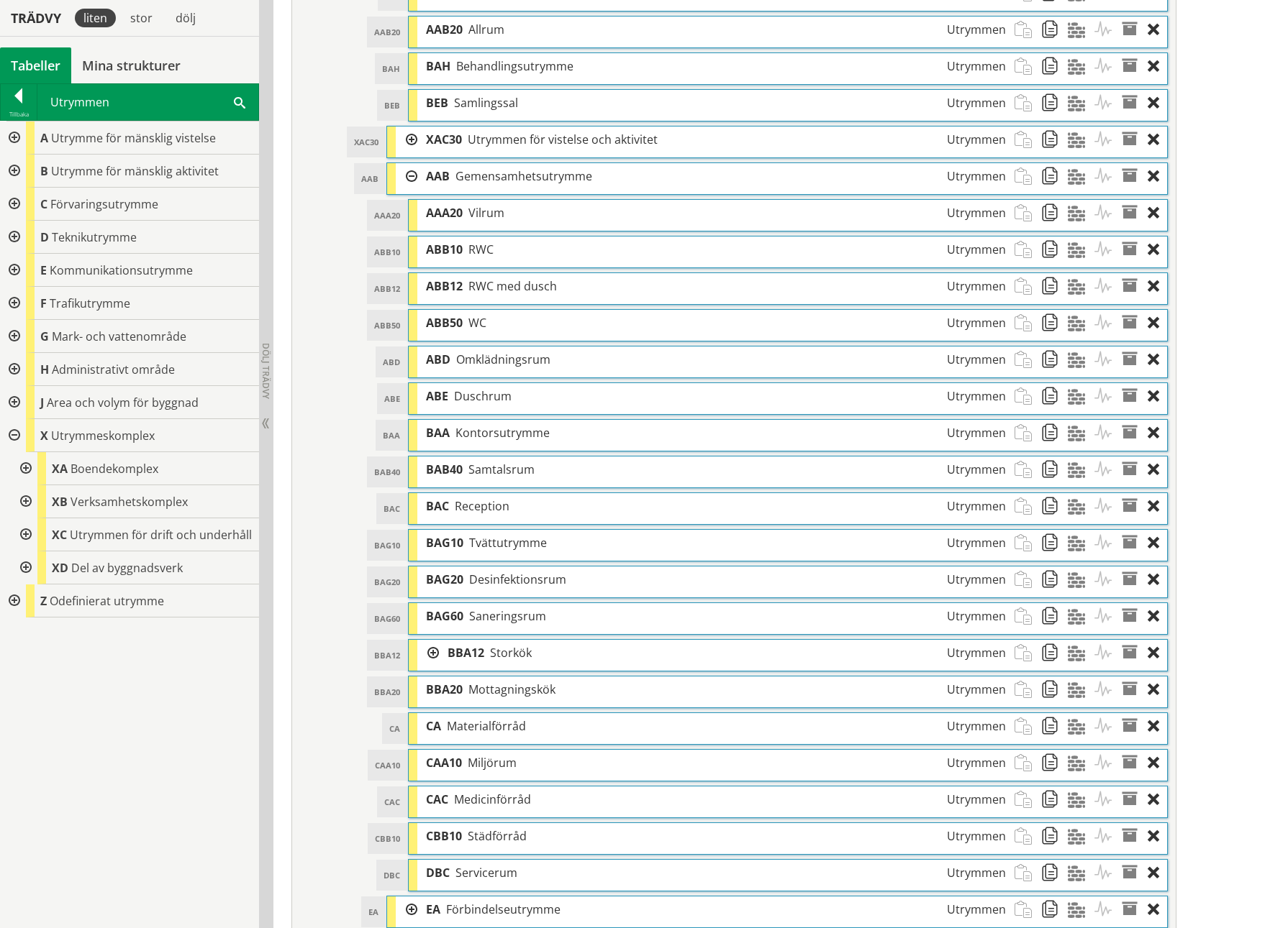
click at [25, 426] on div at bounding box center [24, 469] width 26 height 33
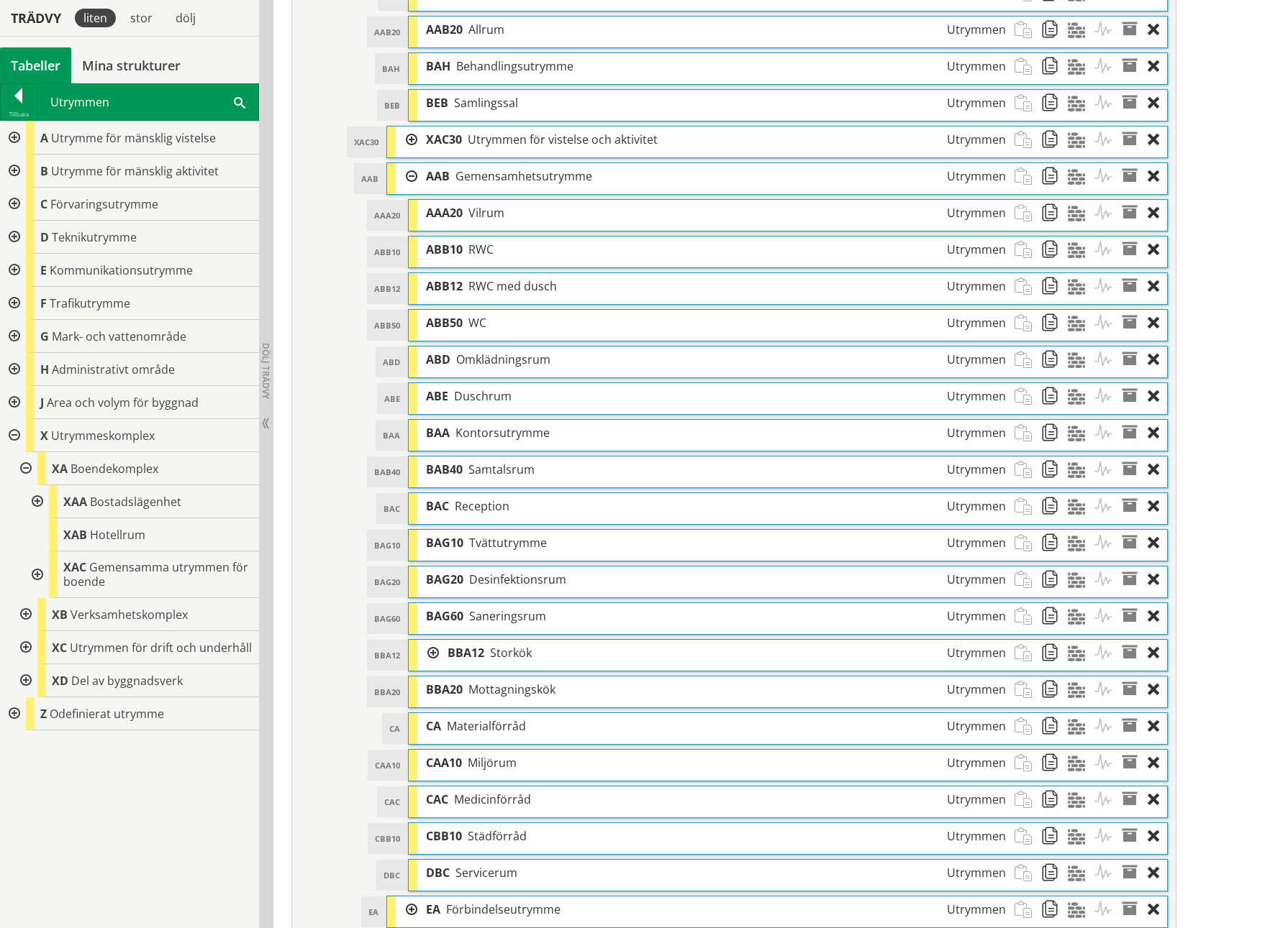
click at [35, 426] on div at bounding box center [36, 575] width 26 height 47
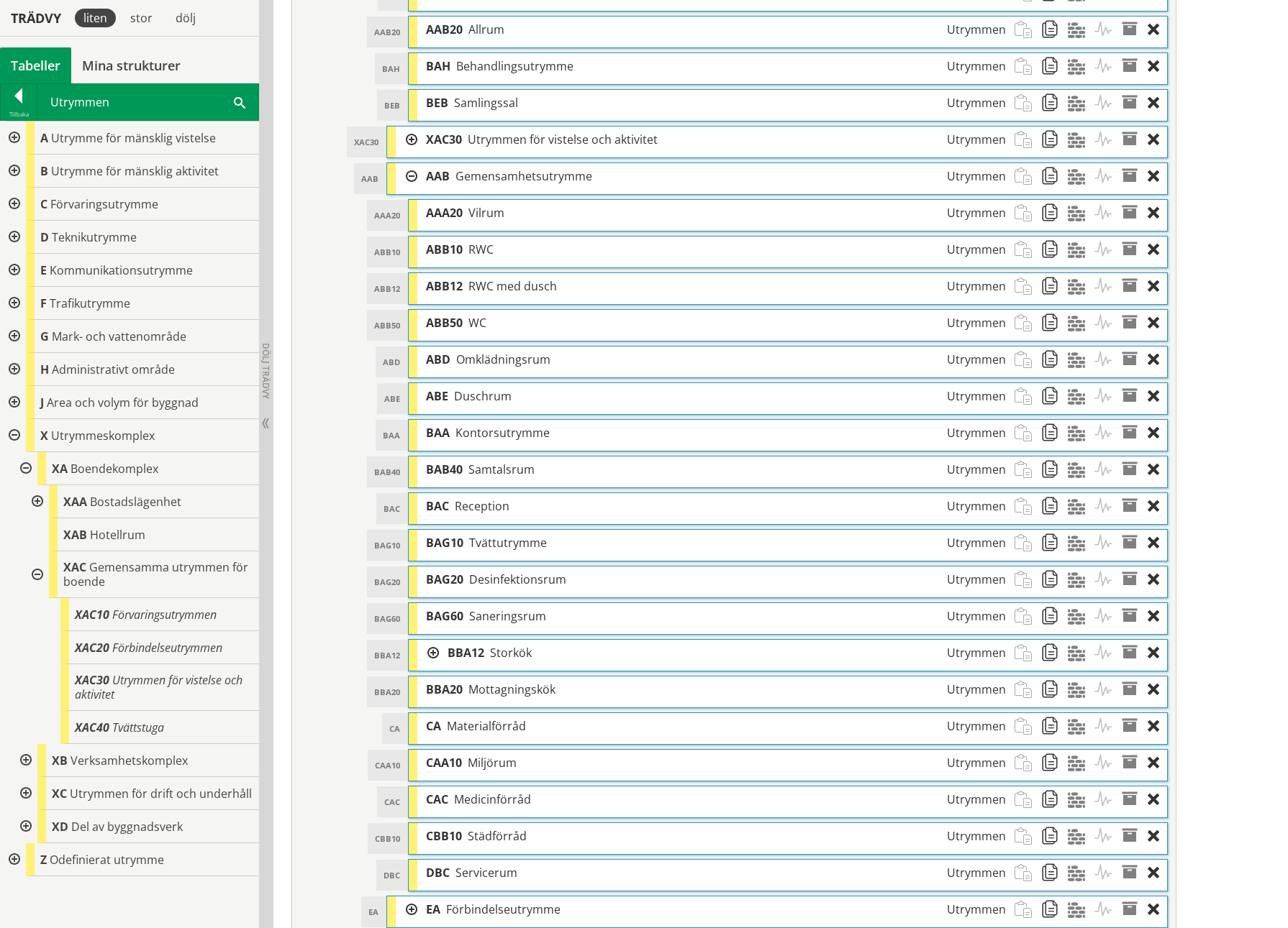
click at [529, 426] on span "Tvättutrymme" at bounding box center [507, 543] width 78 height 16
click at [382, 426] on div "BAG10" at bounding box center [387, 545] width 41 height 31
click at [448, 426] on span "BAG10" at bounding box center [445, 543] width 38 height 16
click at [7, 165] on div at bounding box center [13, 171] width 26 height 33
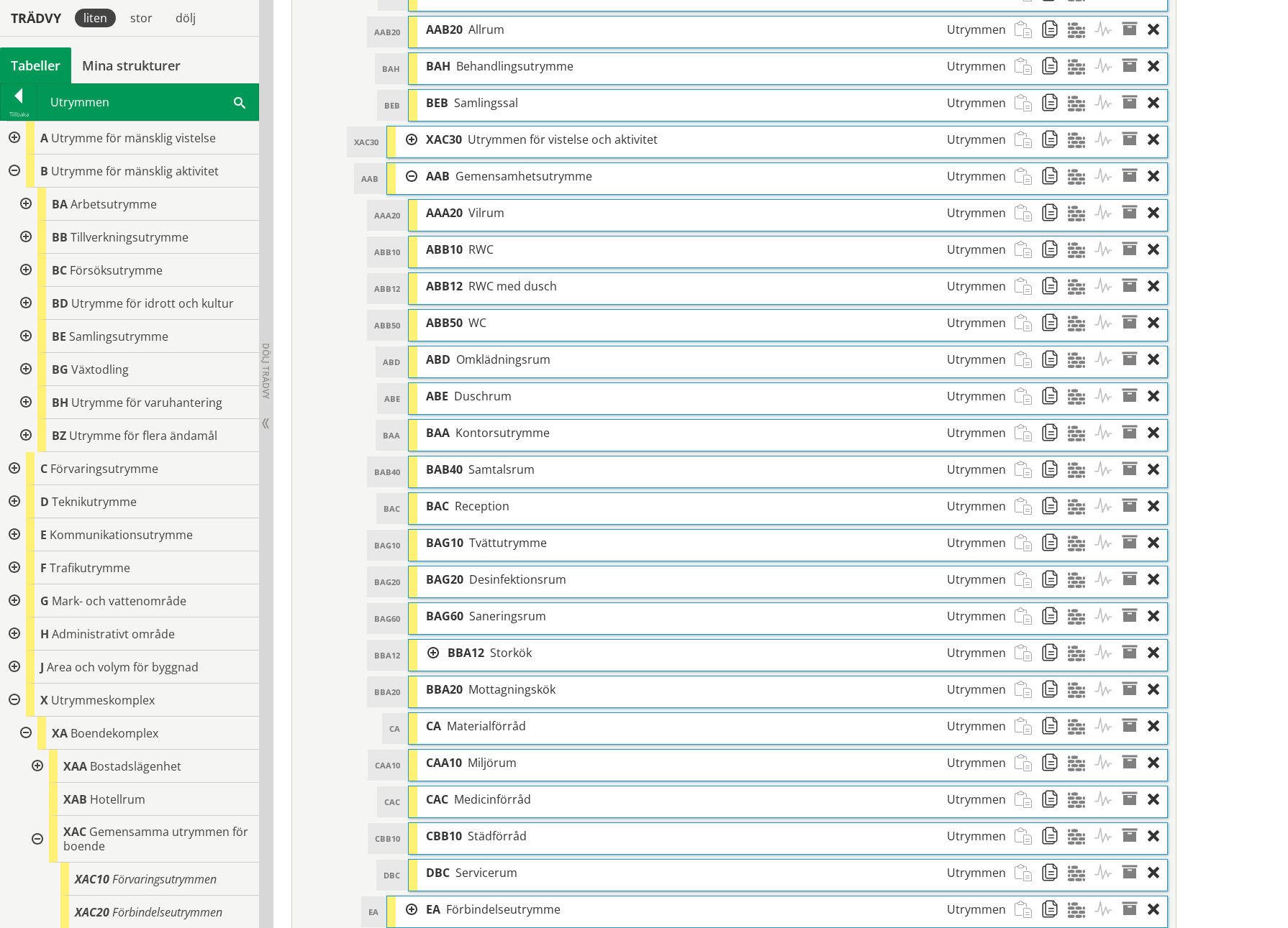
click at [28, 202] on div at bounding box center [24, 204] width 26 height 33
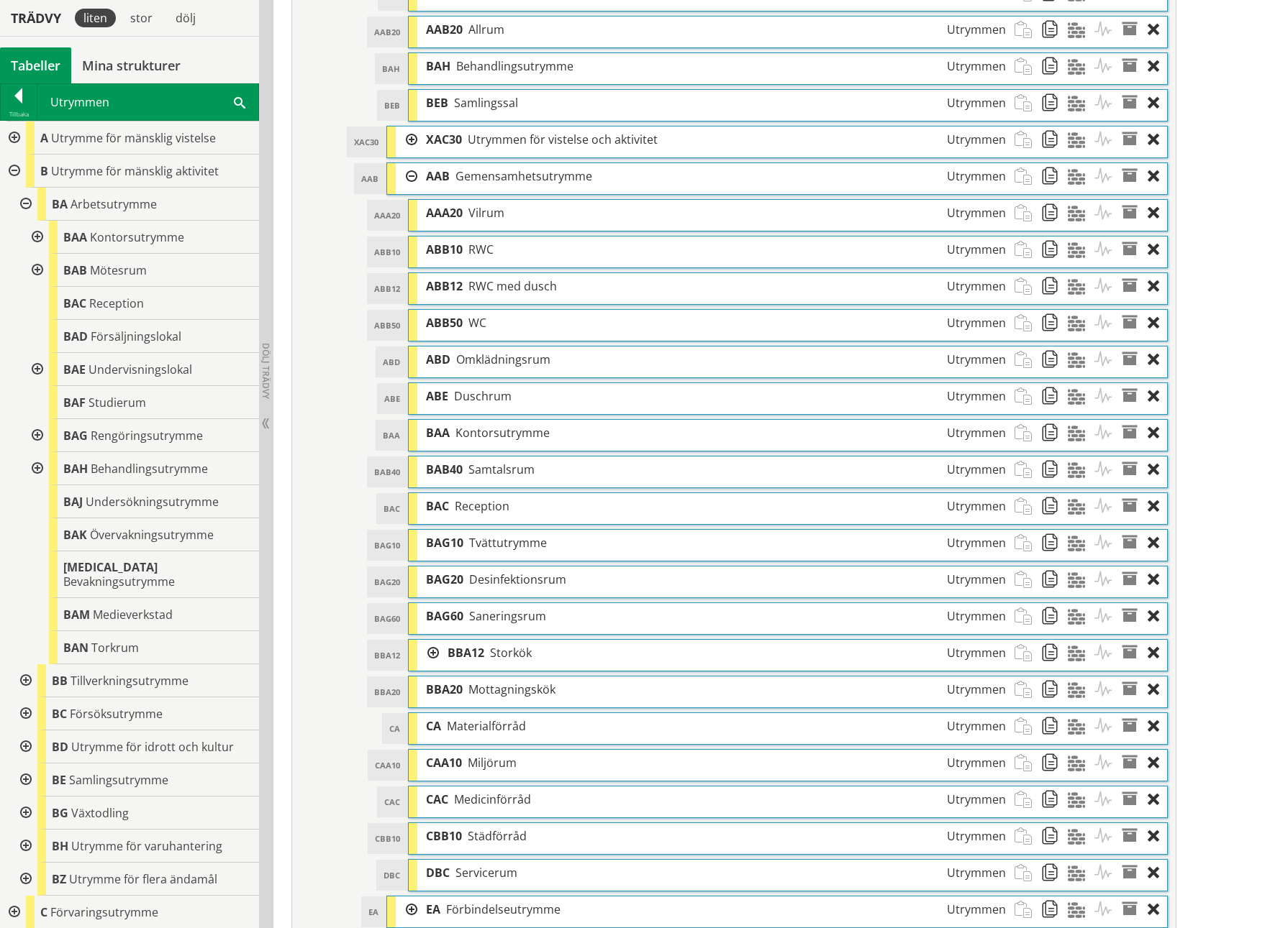
click at [32, 426] on div at bounding box center [36, 435] width 26 height 33
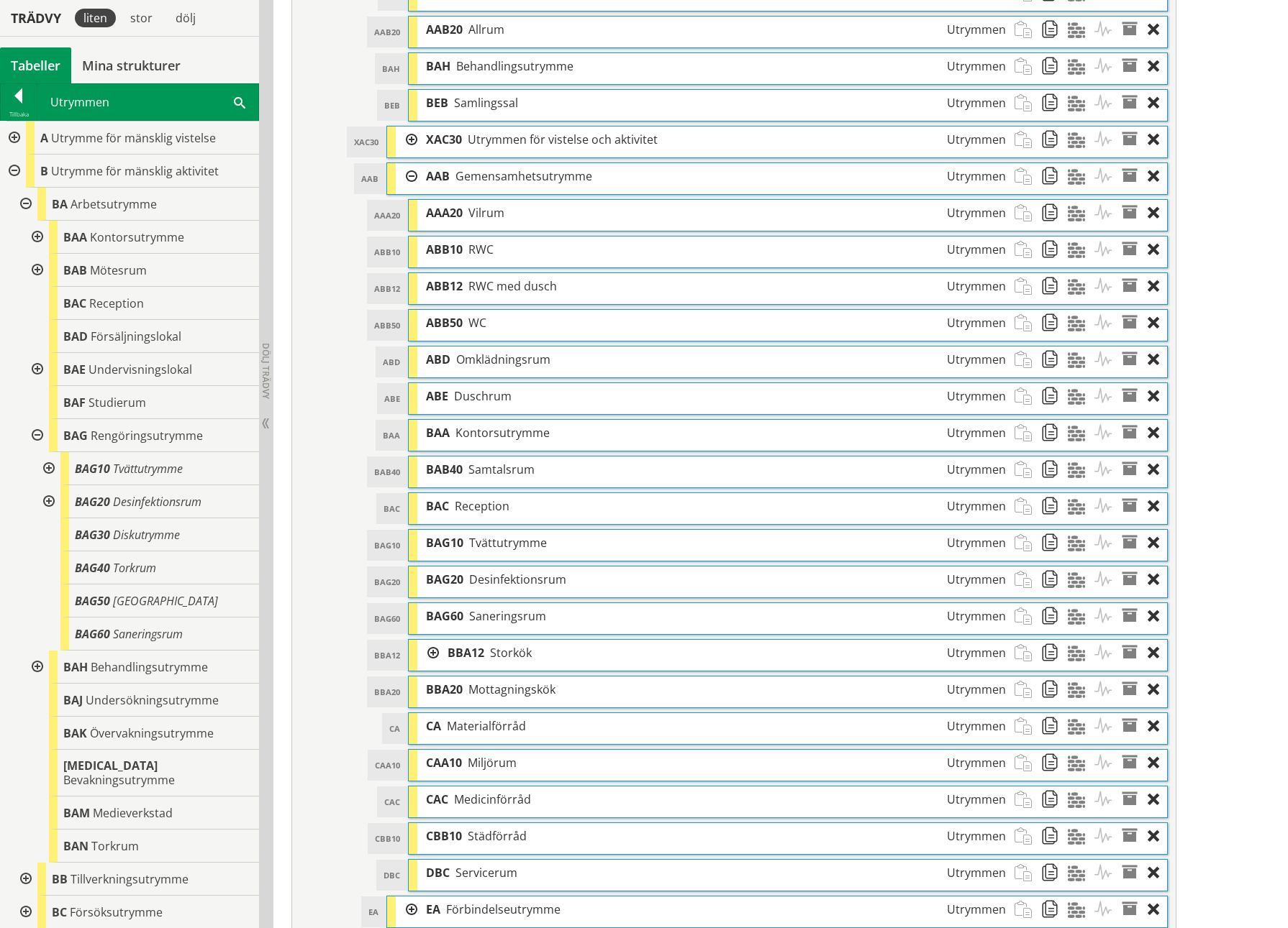
click at [53, 426] on div at bounding box center [47, 469] width 26 height 33
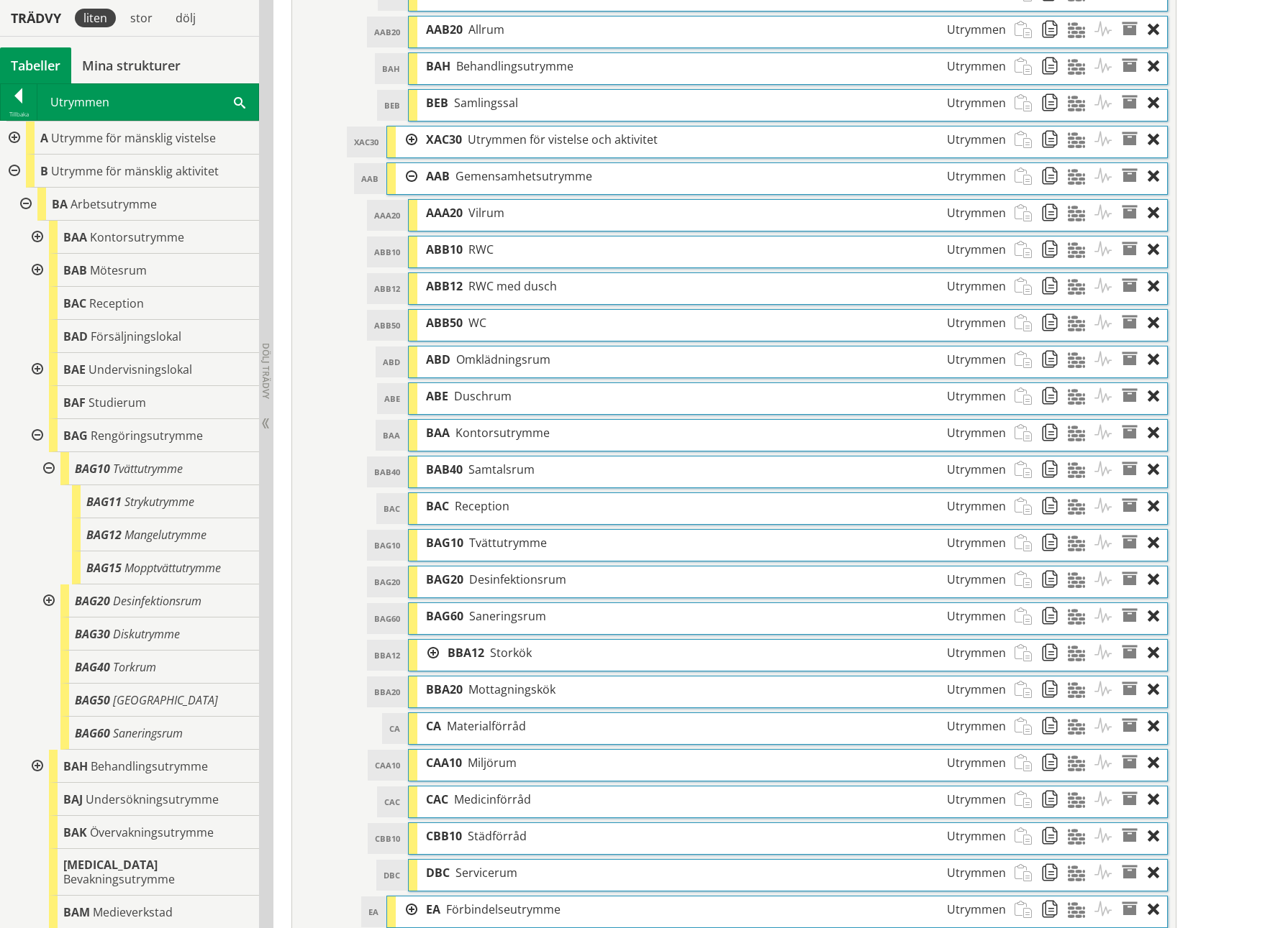
click at [53, 426] on div at bounding box center [47, 469] width 26 height 33
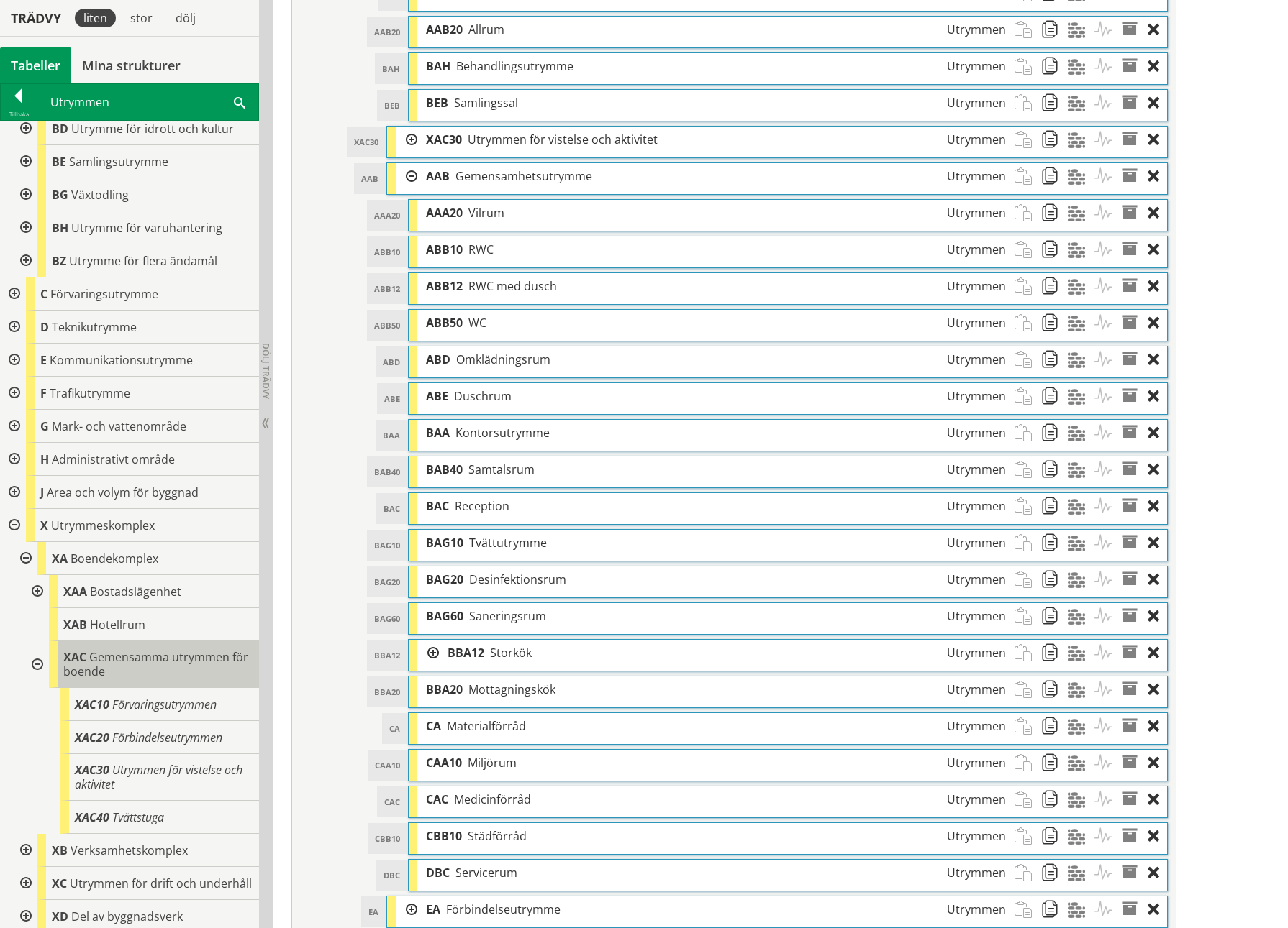
scroll to position [855, 0]
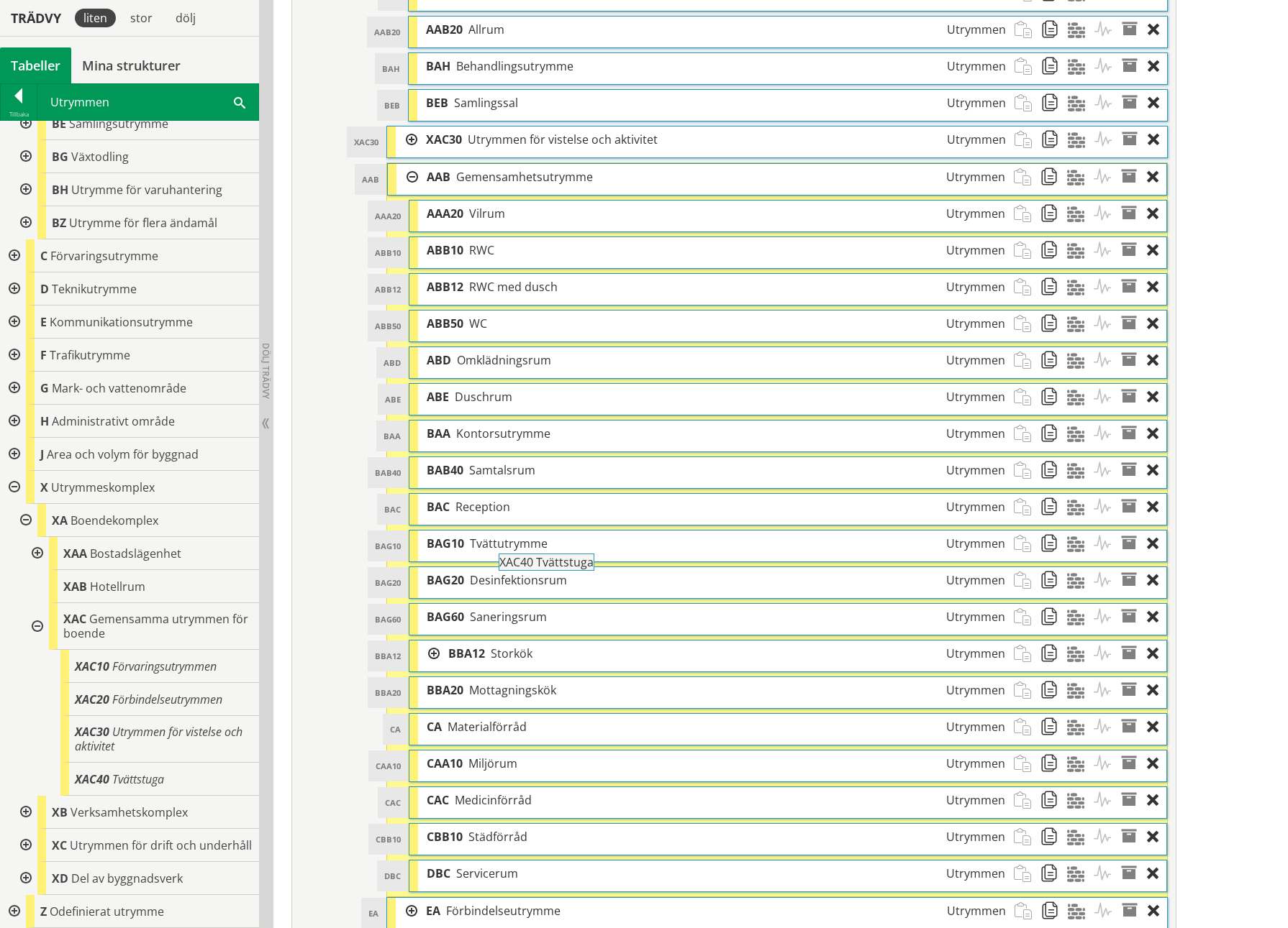
drag, startPoint x: 139, startPoint y: 761, endPoint x: 603, endPoint y: 566, distance: 503.3
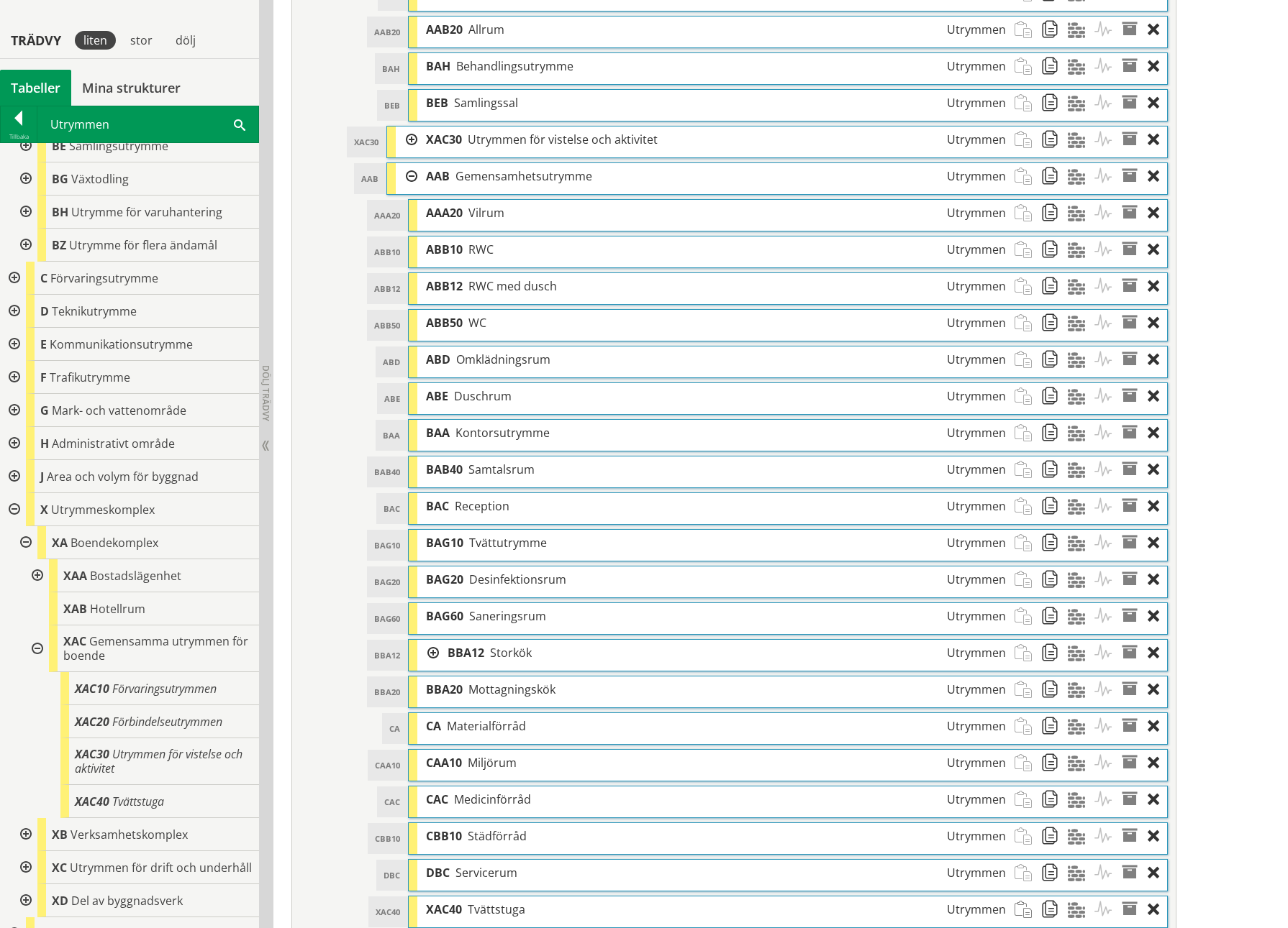
scroll to position [1668, 0]
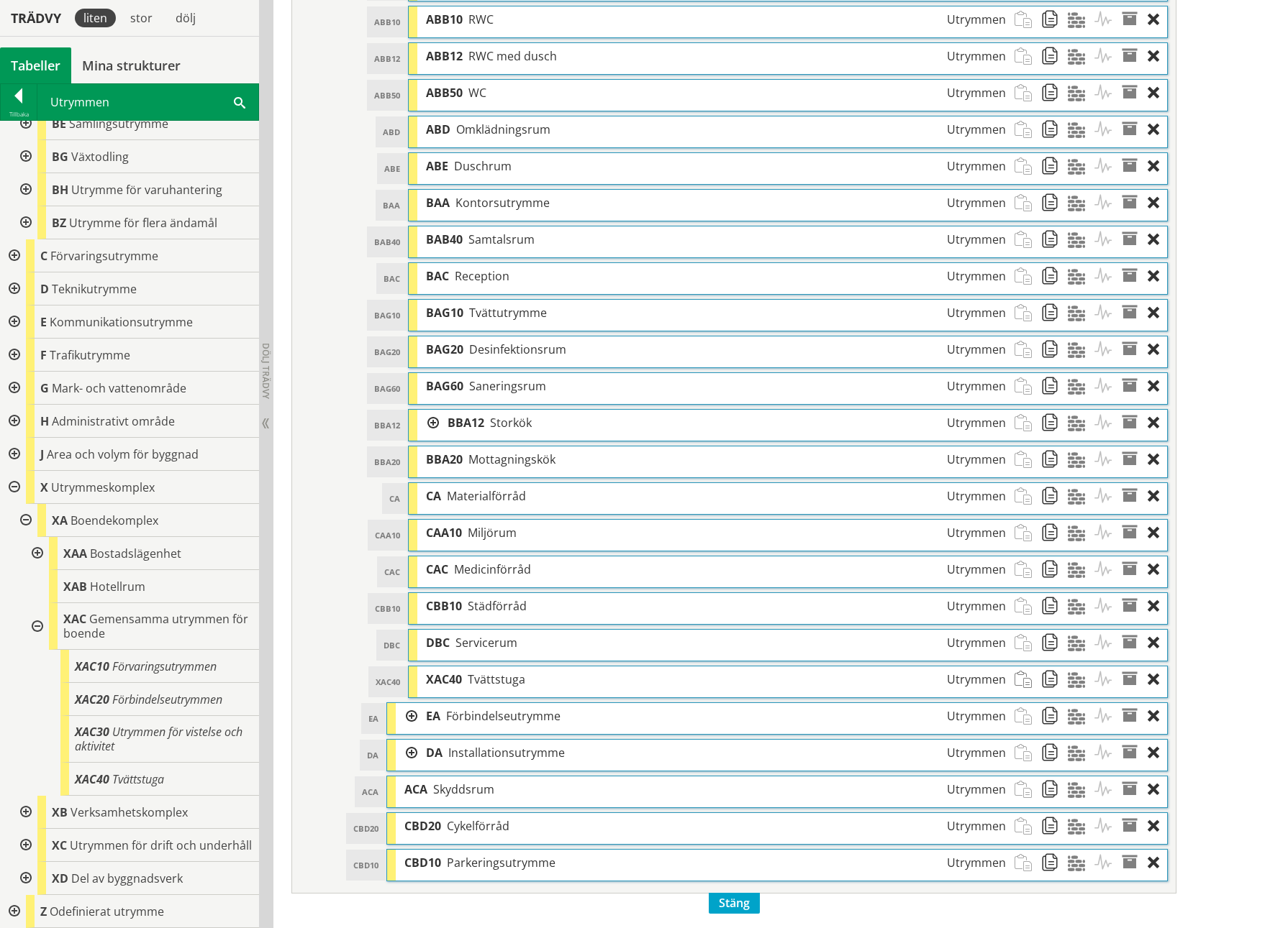
click at [520, 426] on div "XAC40 XAC40 Tvättstuga Utrymmen" at bounding box center [787, 682] width 757 height 31
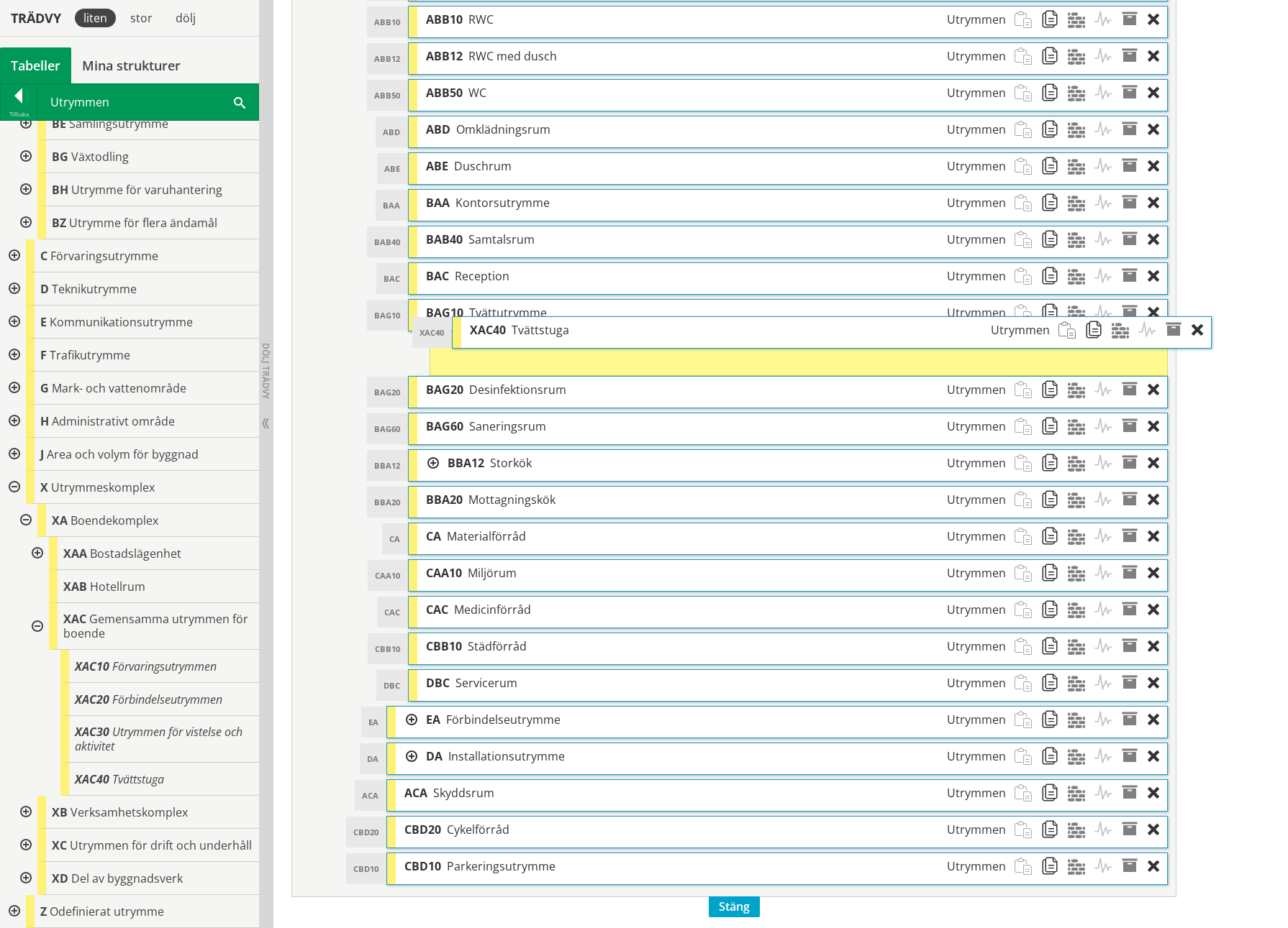
drag, startPoint x: 519, startPoint y: 685, endPoint x: 563, endPoint y: 335, distance: 352.8
click at [563, 335] on span "Tvättstuga" at bounding box center [541, 331] width 58 height 16
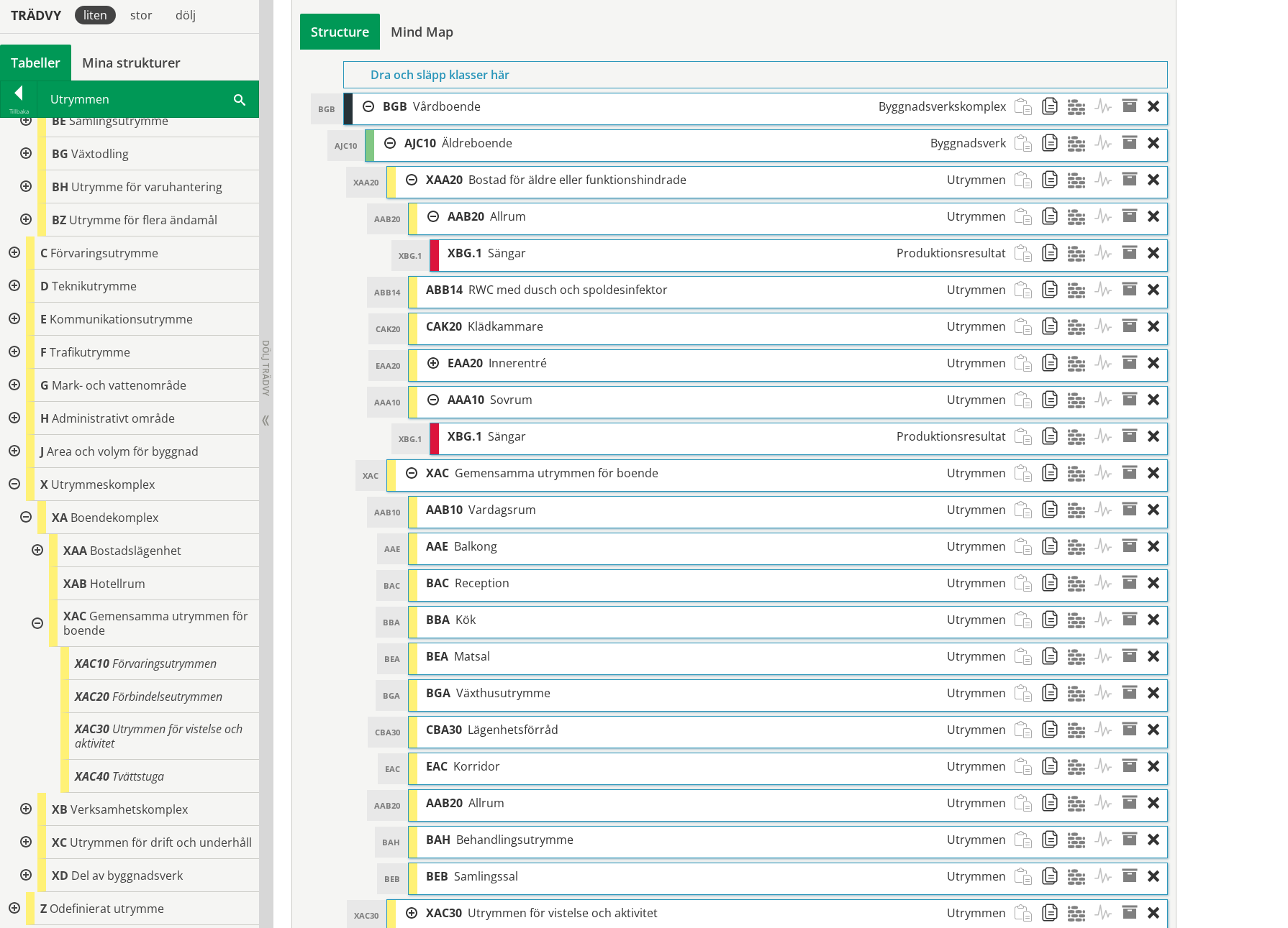
scroll to position [661, 0]
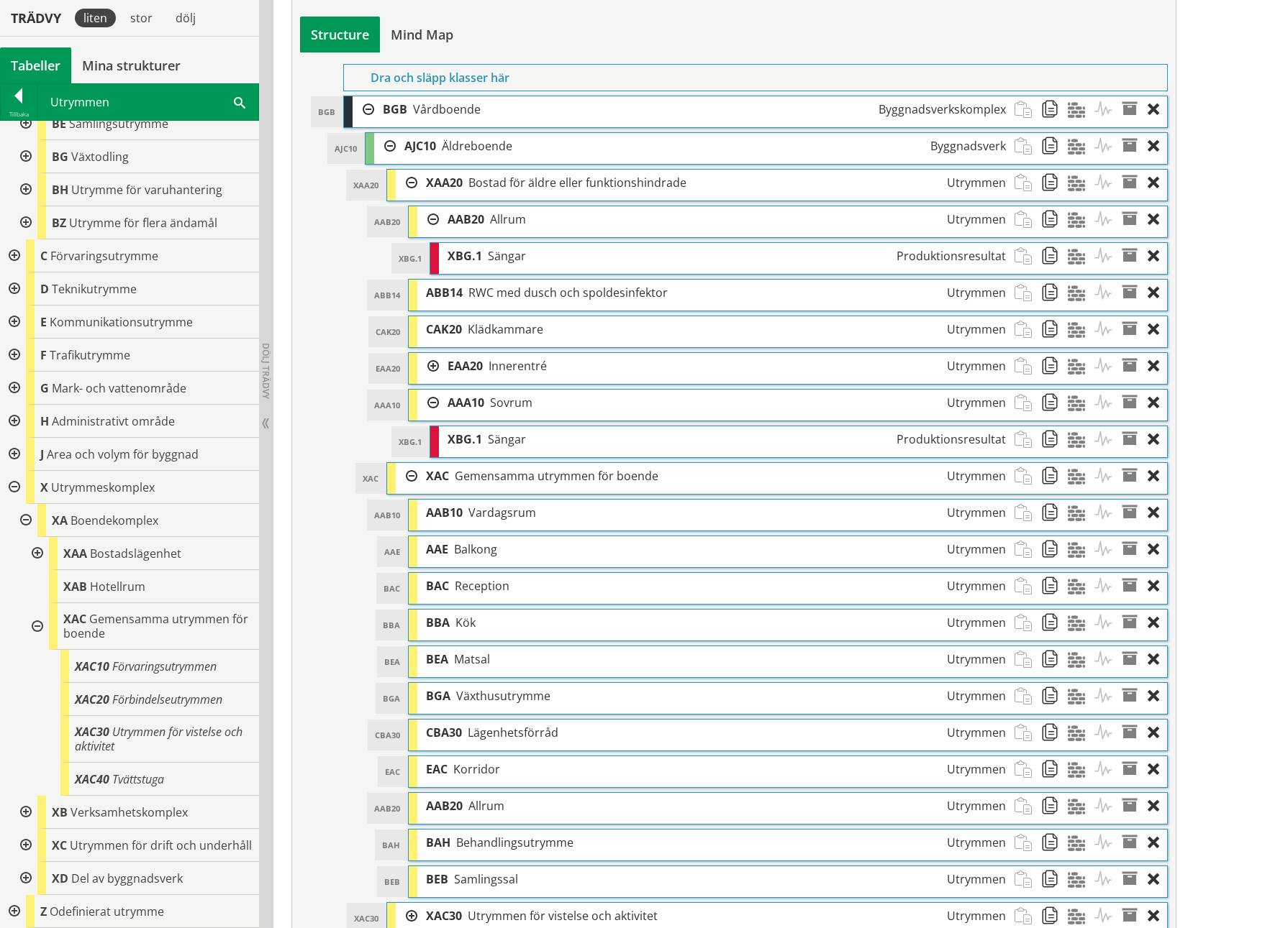
click at [13, 426] on div at bounding box center [13, 487] width 26 height 33
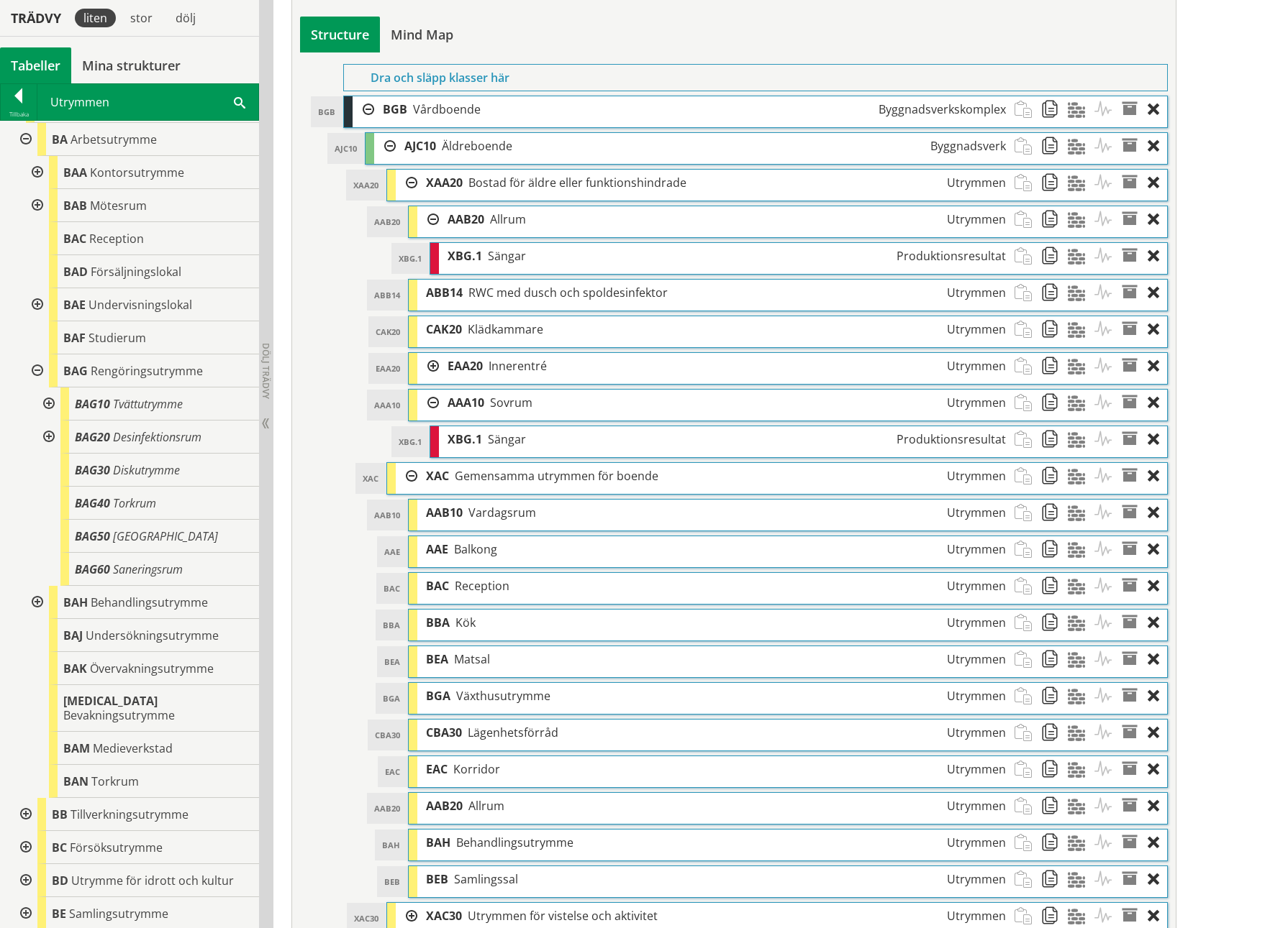
scroll to position [0, 0]
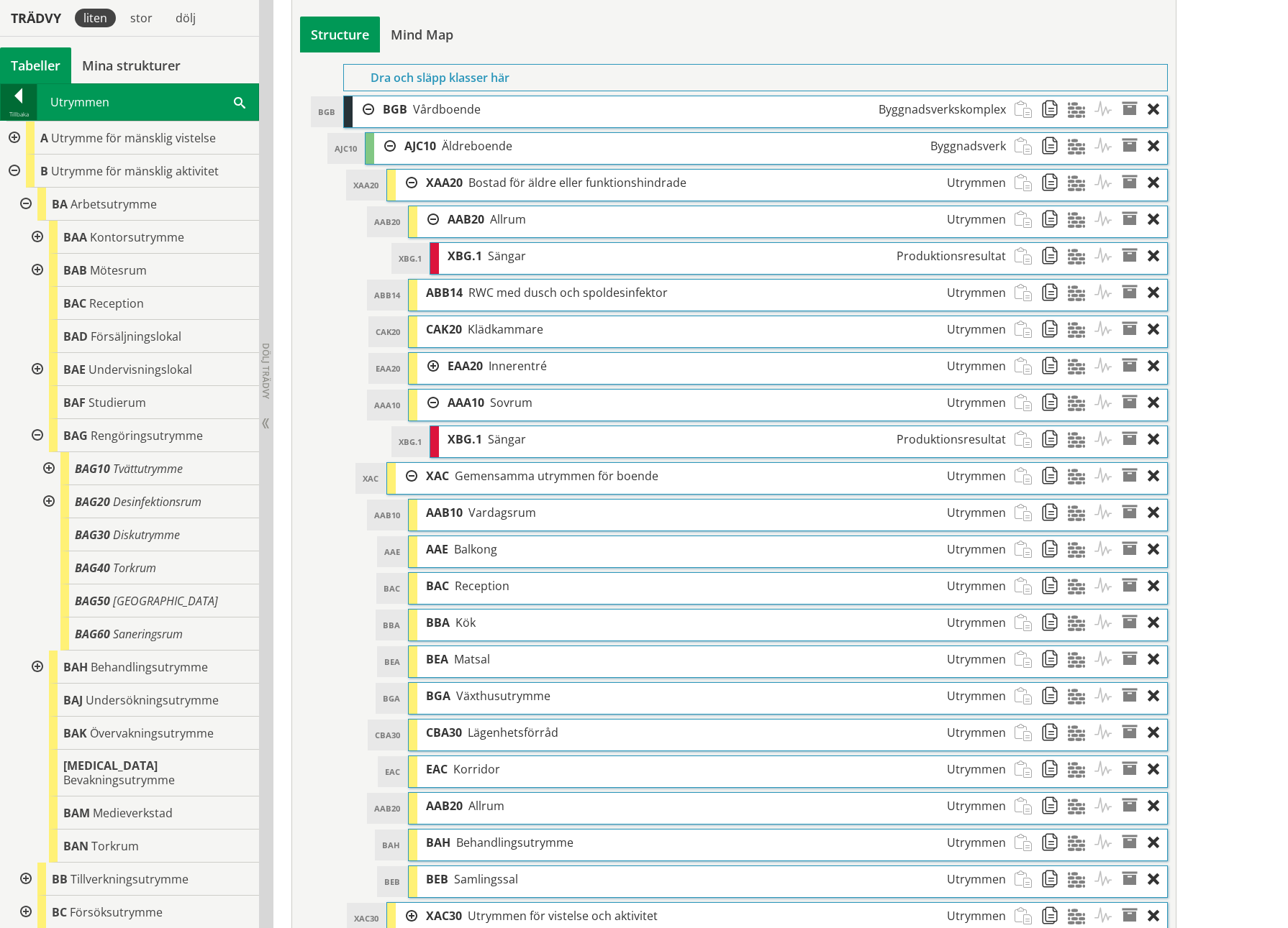
click at [17, 108] on div at bounding box center [19, 98] width 36 height 20
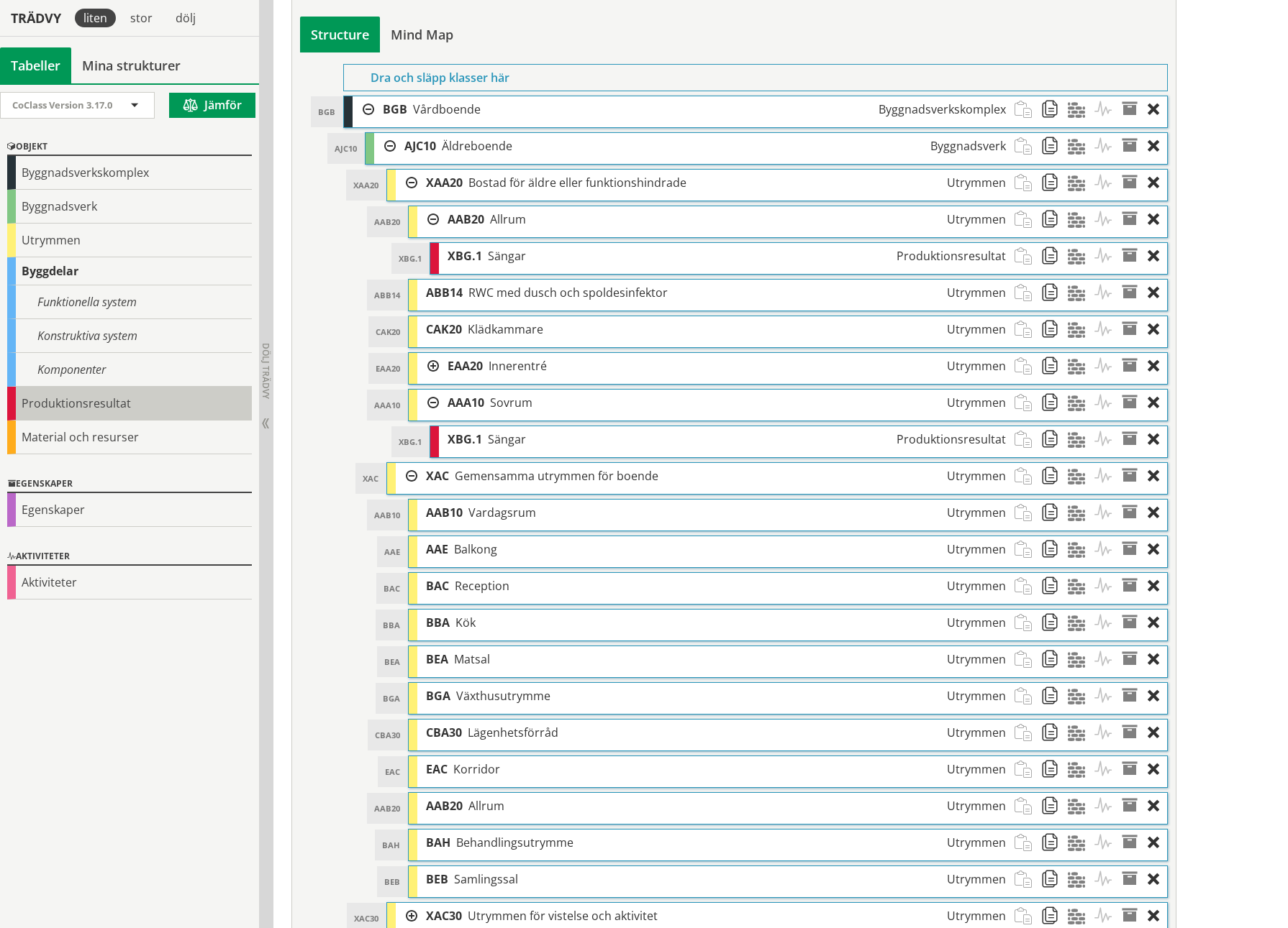
click at [30, 410] on div "Produktionsresultat" at bounding box center [129, 404] width 244 height 34
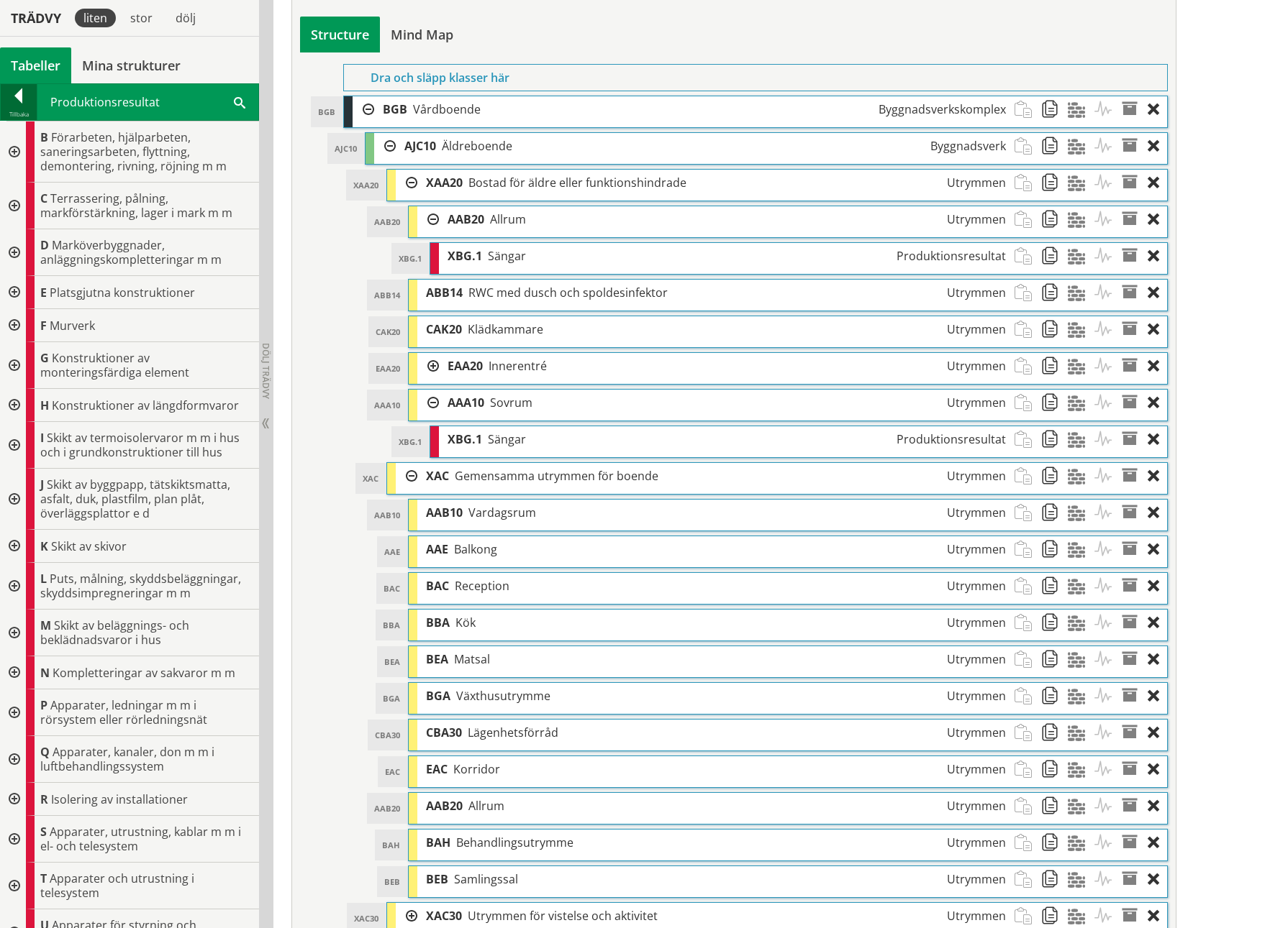
click at [12, 89] on div at bounding box center [19, 98] width 36 height 20
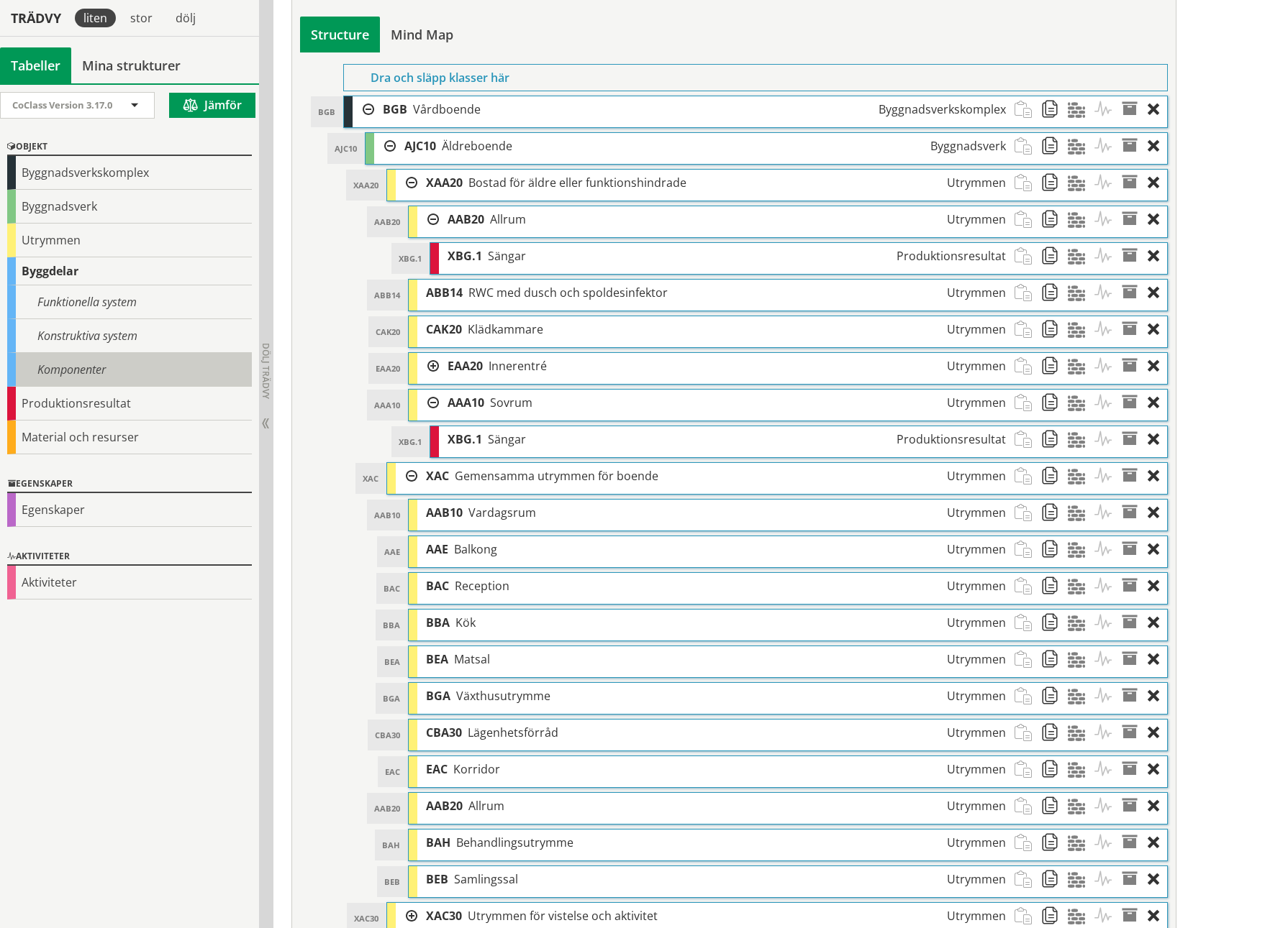
click at [85, 365] on div "Komponenter" at bounding box center [129, 370] width 244 height 34
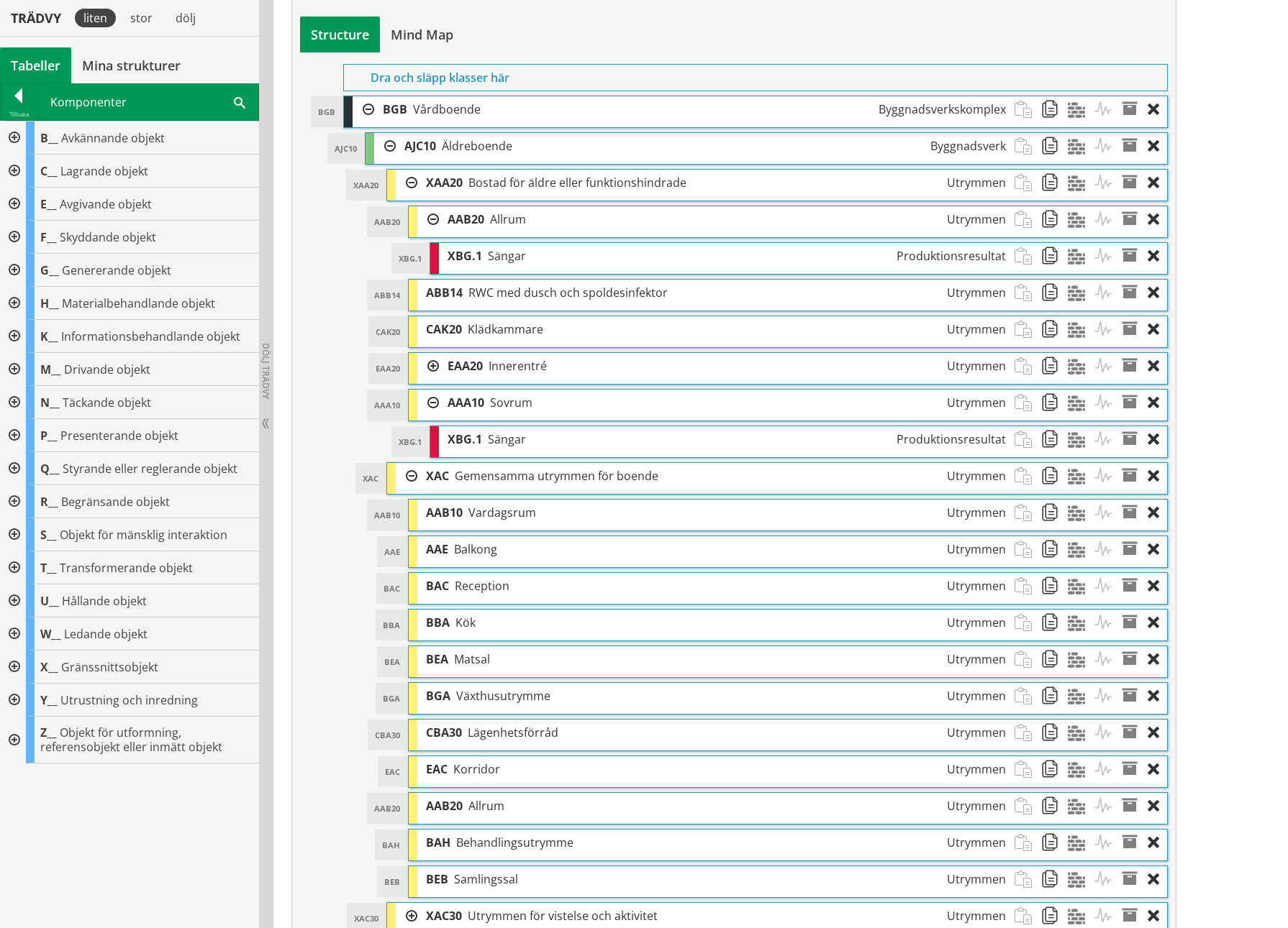
click at [16, 130] on div at bounding box center [13, 138] width 26 height 33
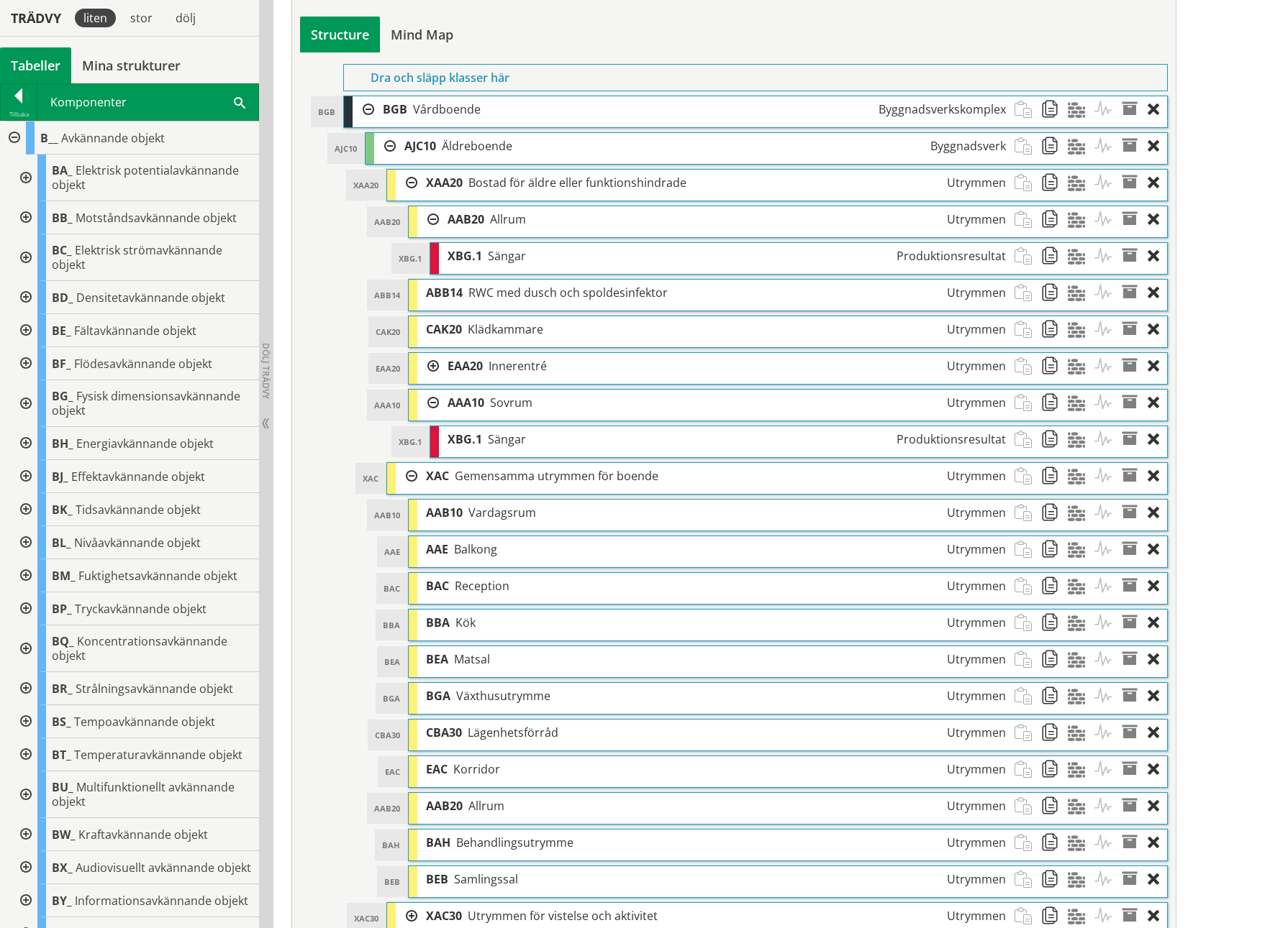
click at [15, 130] on div at bounding box center [13, 138] width 26 height 33
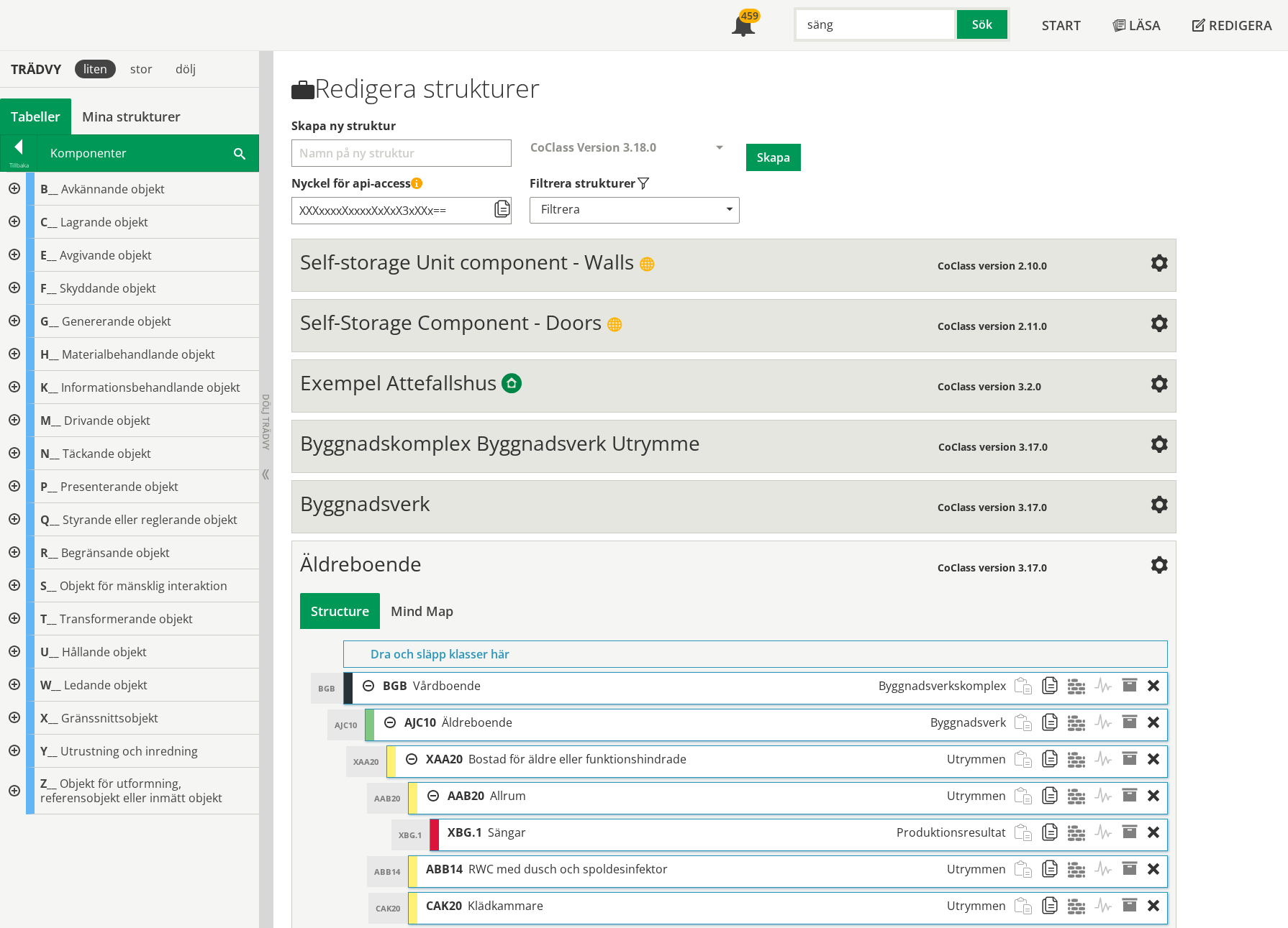
scroll to position [72, 0]
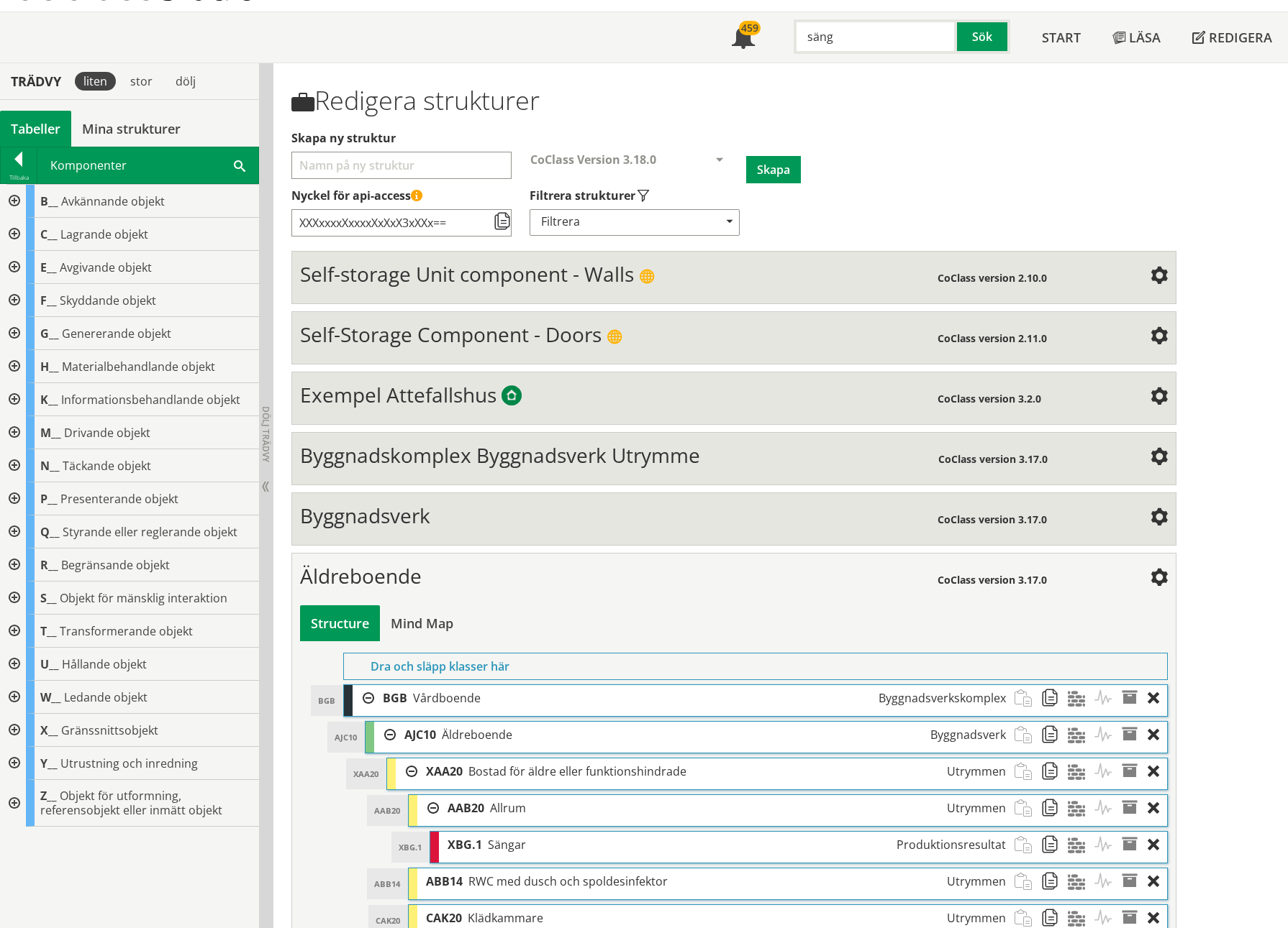
click at [897, 39] on input "säng" at bounding box center [874, 37] width 163 height 34
type input "H"
click at [891, 69] on div "tvättmaskin" at bounding box center [872, 67] width 151 height 22
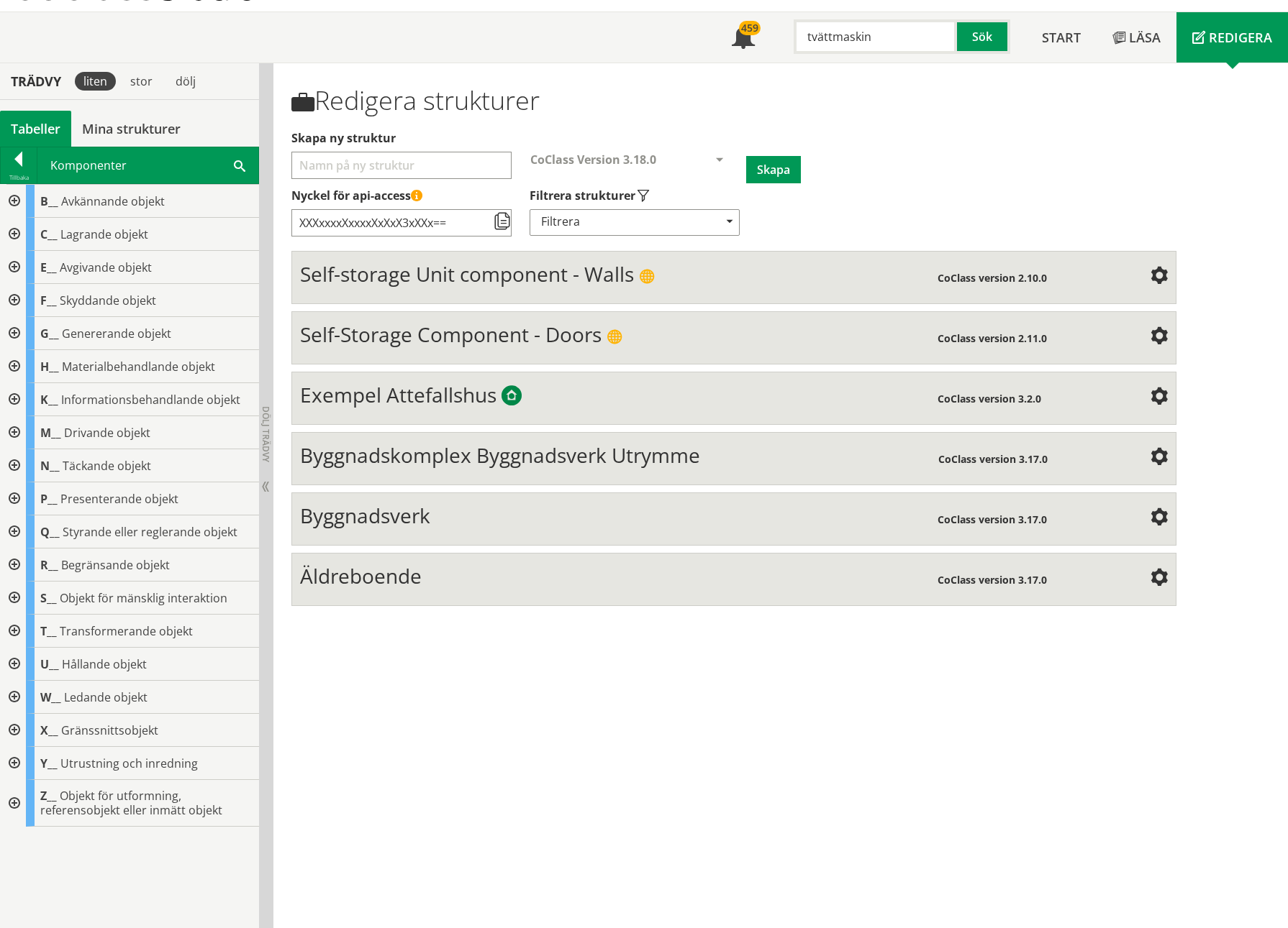
type input "tvättmaskin"
click at [343, 426] on span "Äldreboende" at bounding box center [361, 576] width 122 height 27
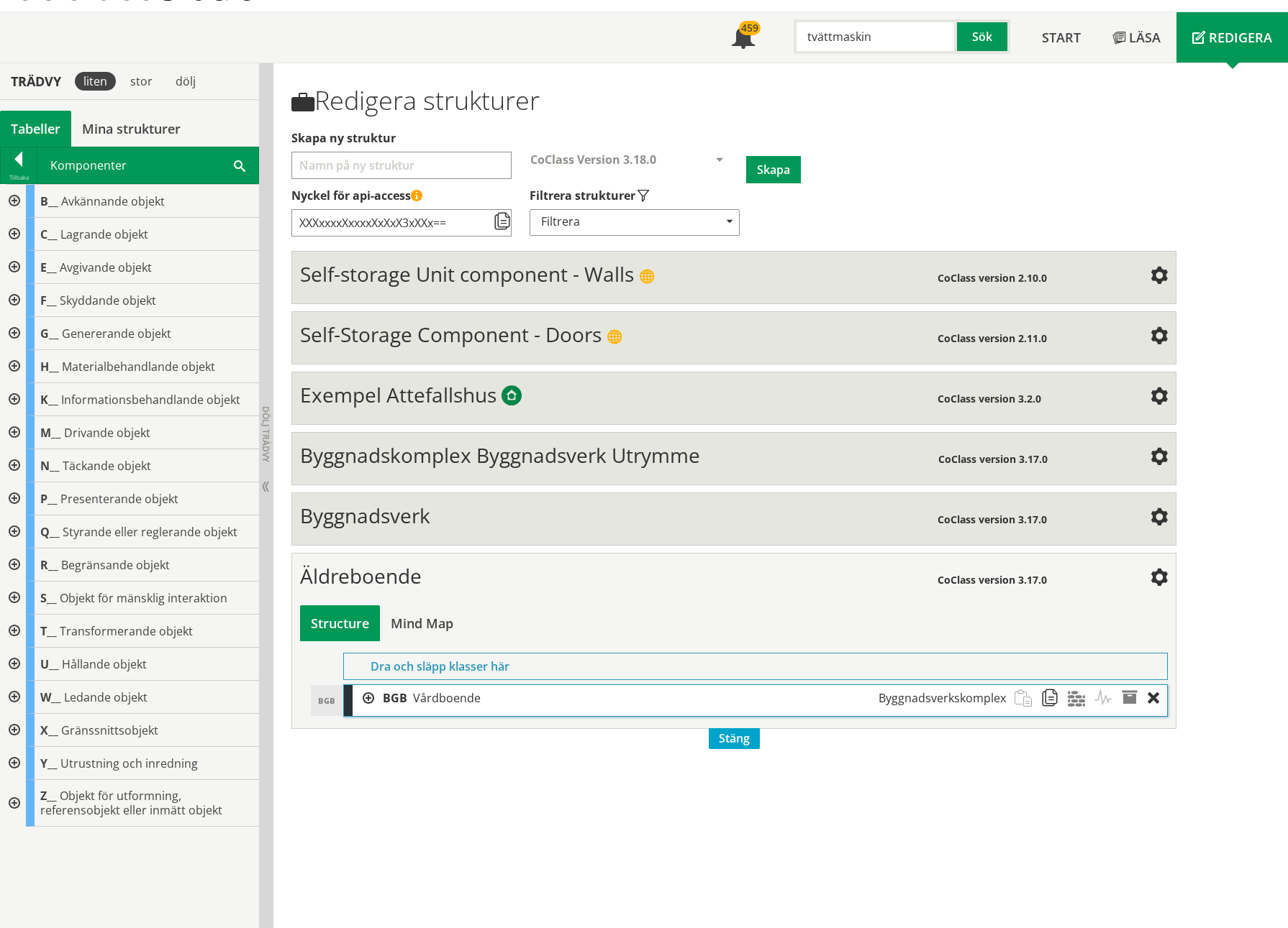
click at [372, 426] on div at bounding box center [363, 699] width 22 height 27
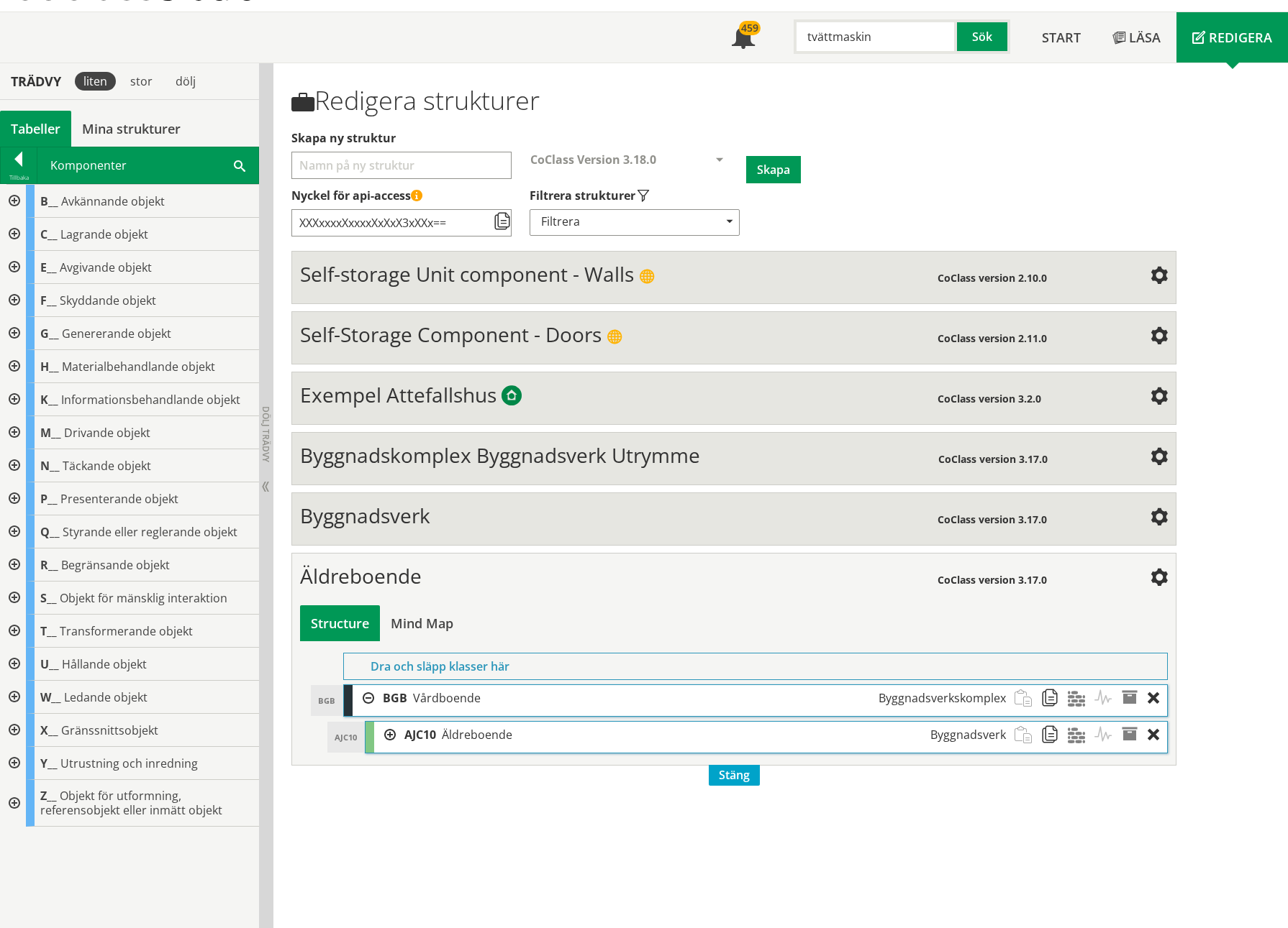
click at [390, 426] on div at bounding box center [385, 735] width 22 height 27
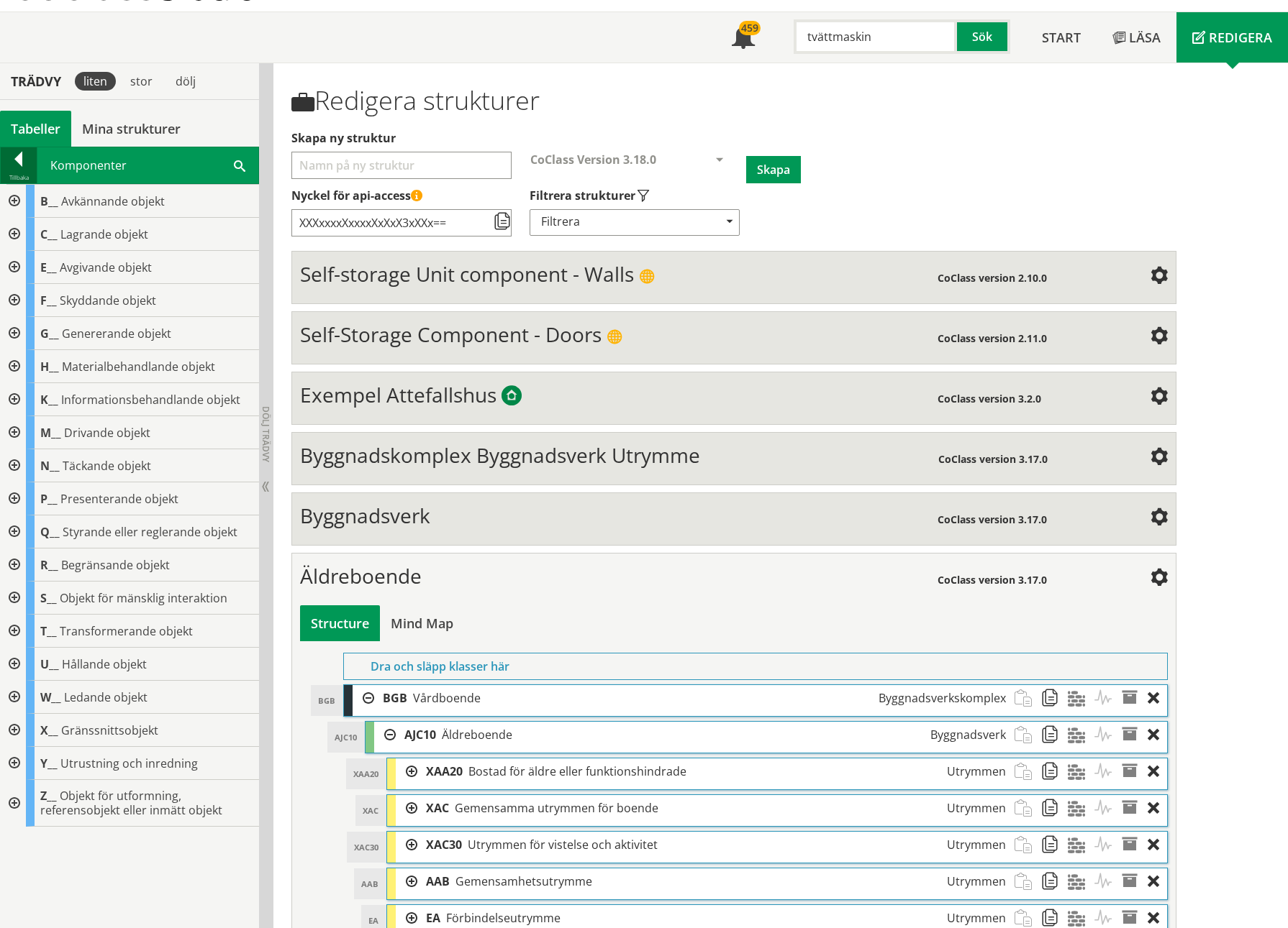
click at [28, 162] on div at bounding box center [19, 161] width 36 height 20
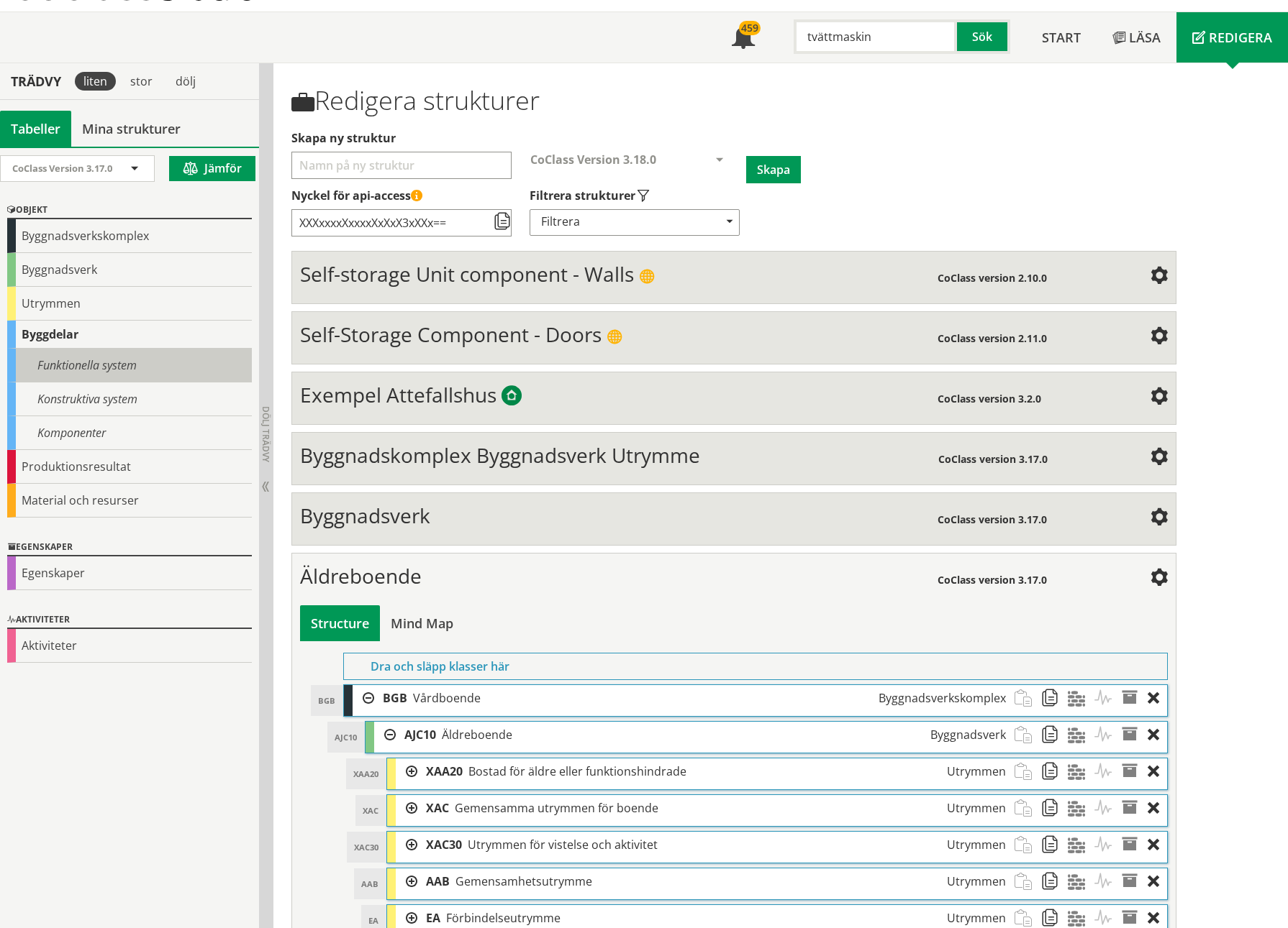
click at [60, 373] on div "Funktionella system" at bounding box center [129, 366] width 244 height 34
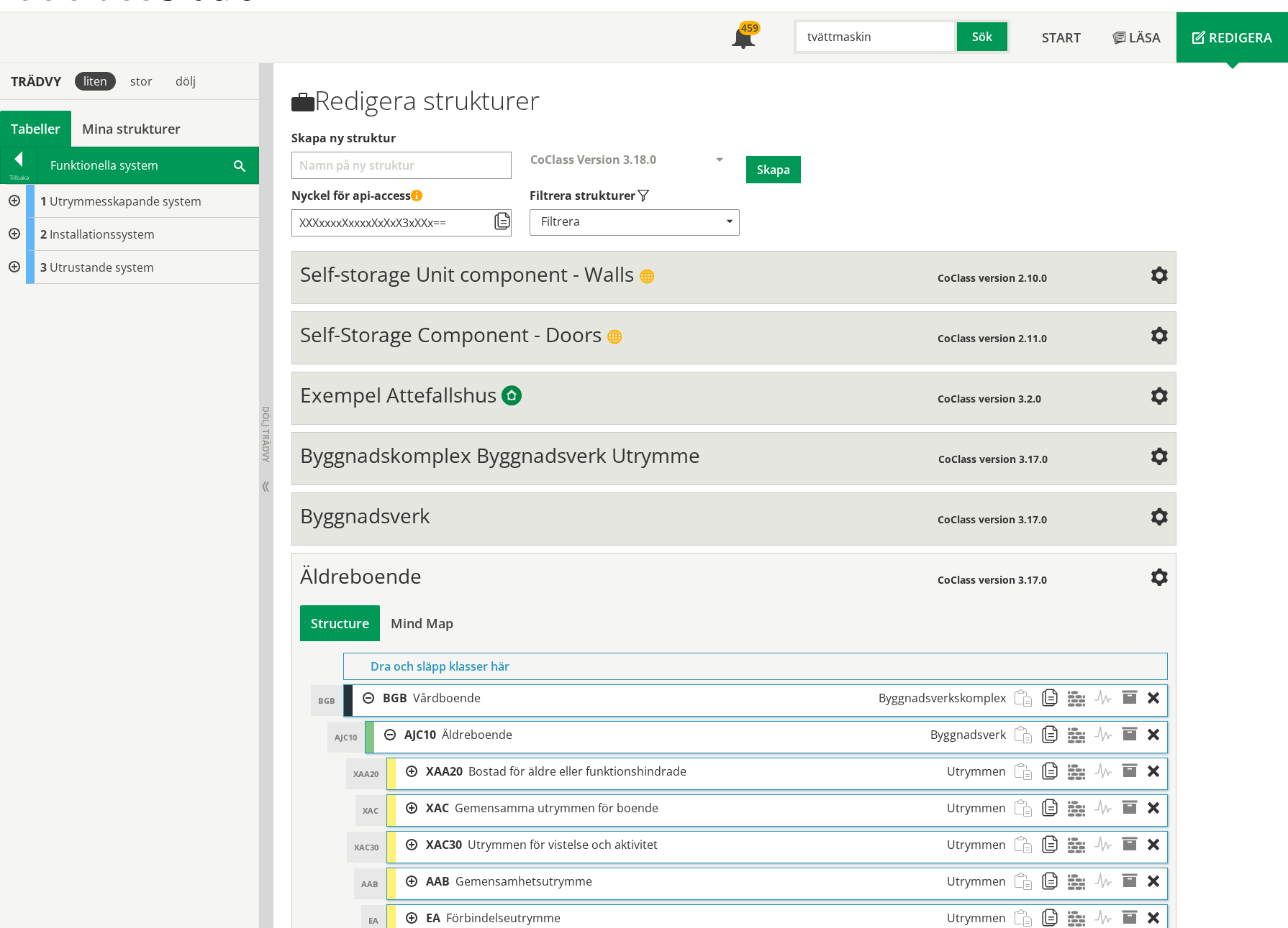
click at [238, 165] on span at bounding box center [239, 165] width 12 height 15
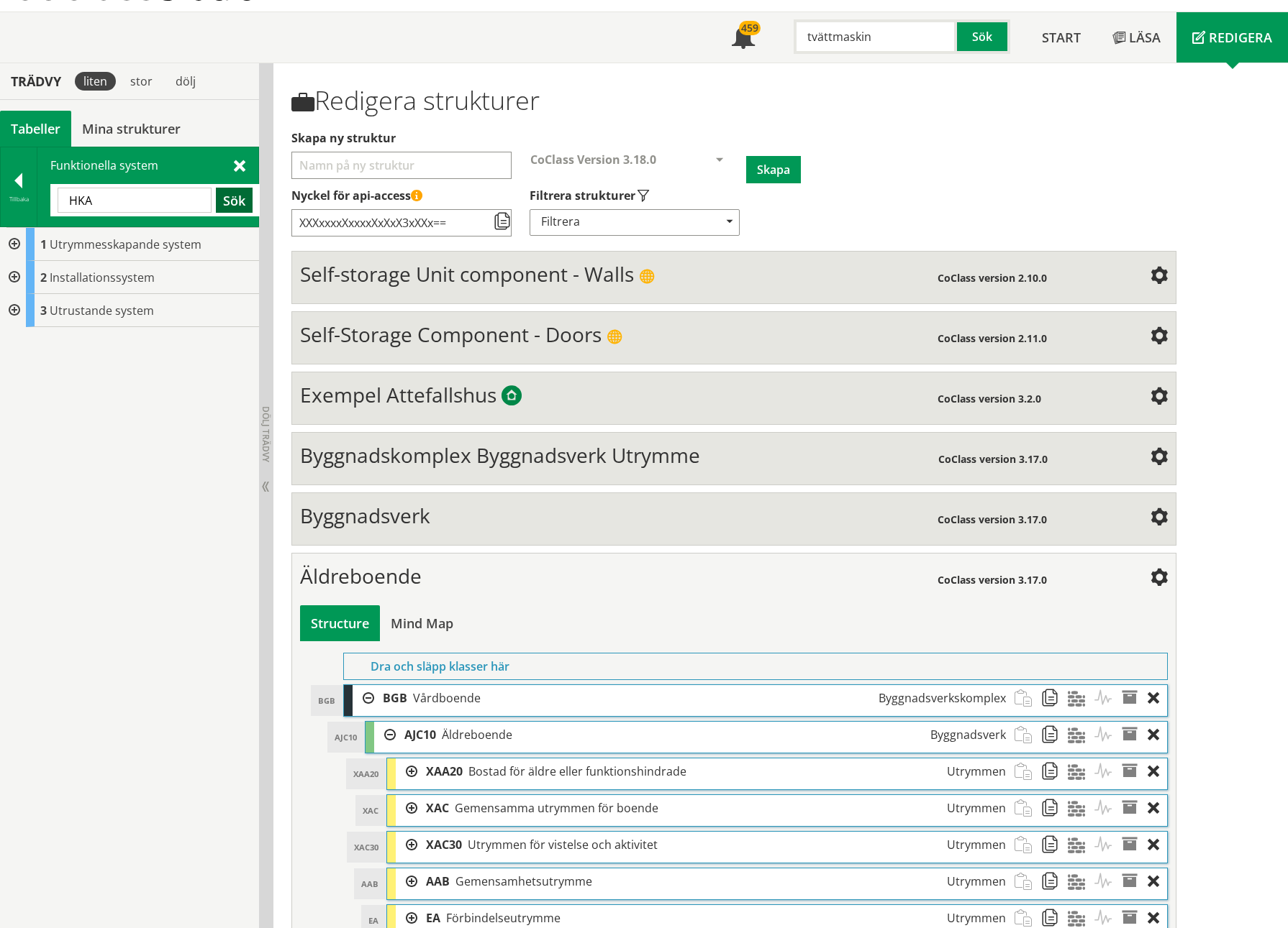
type input "HKA"
click at [235, 205] on button "Sök" at bounding box center [233, 200] width 37 height 25
click at [242, 161] on span at bounding box center [239, 165] width 12 height 15
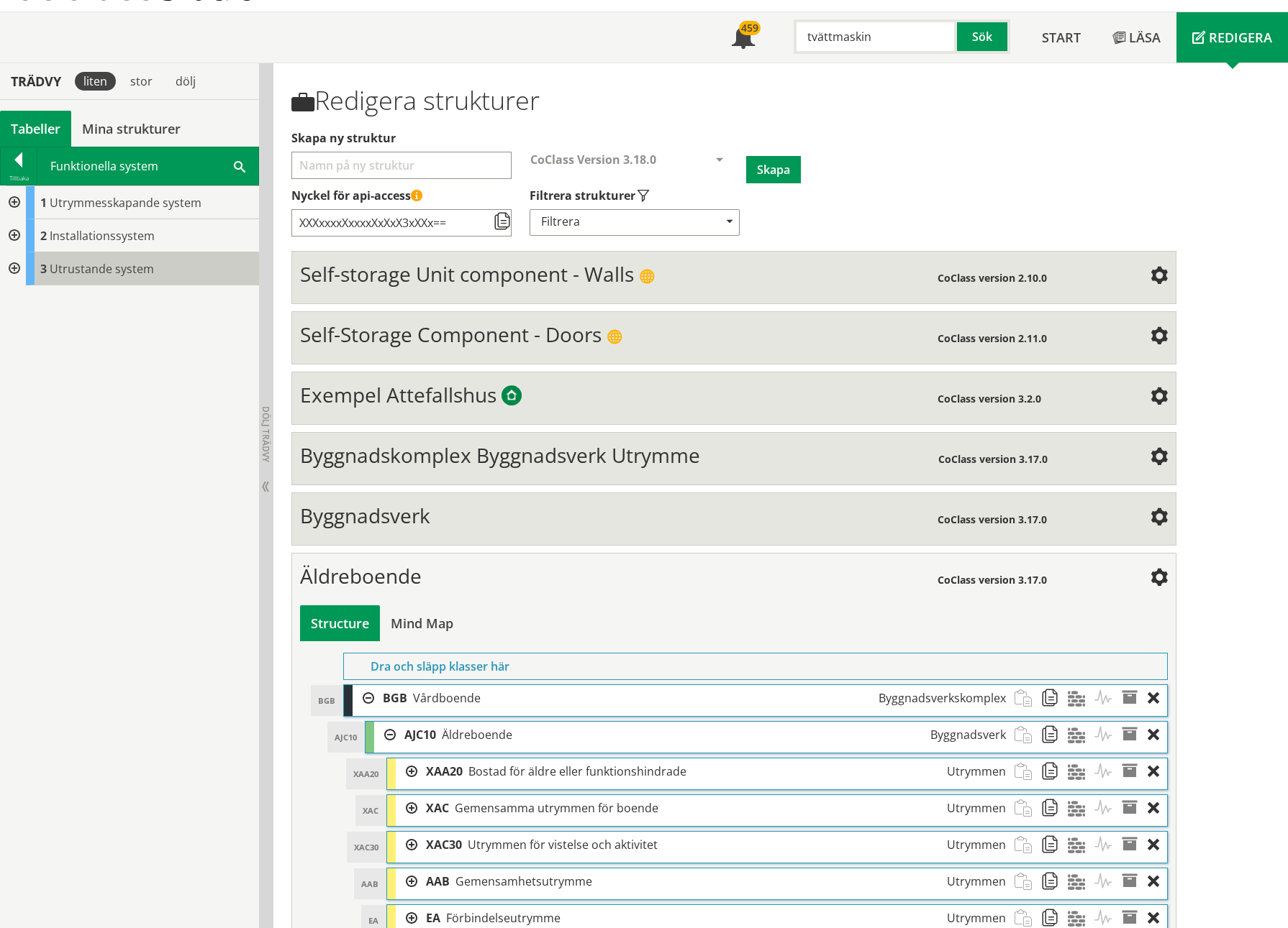
click at [56, 259] on div "3 Utrustande system" at bounding box center [142, 268] width 233 height 33
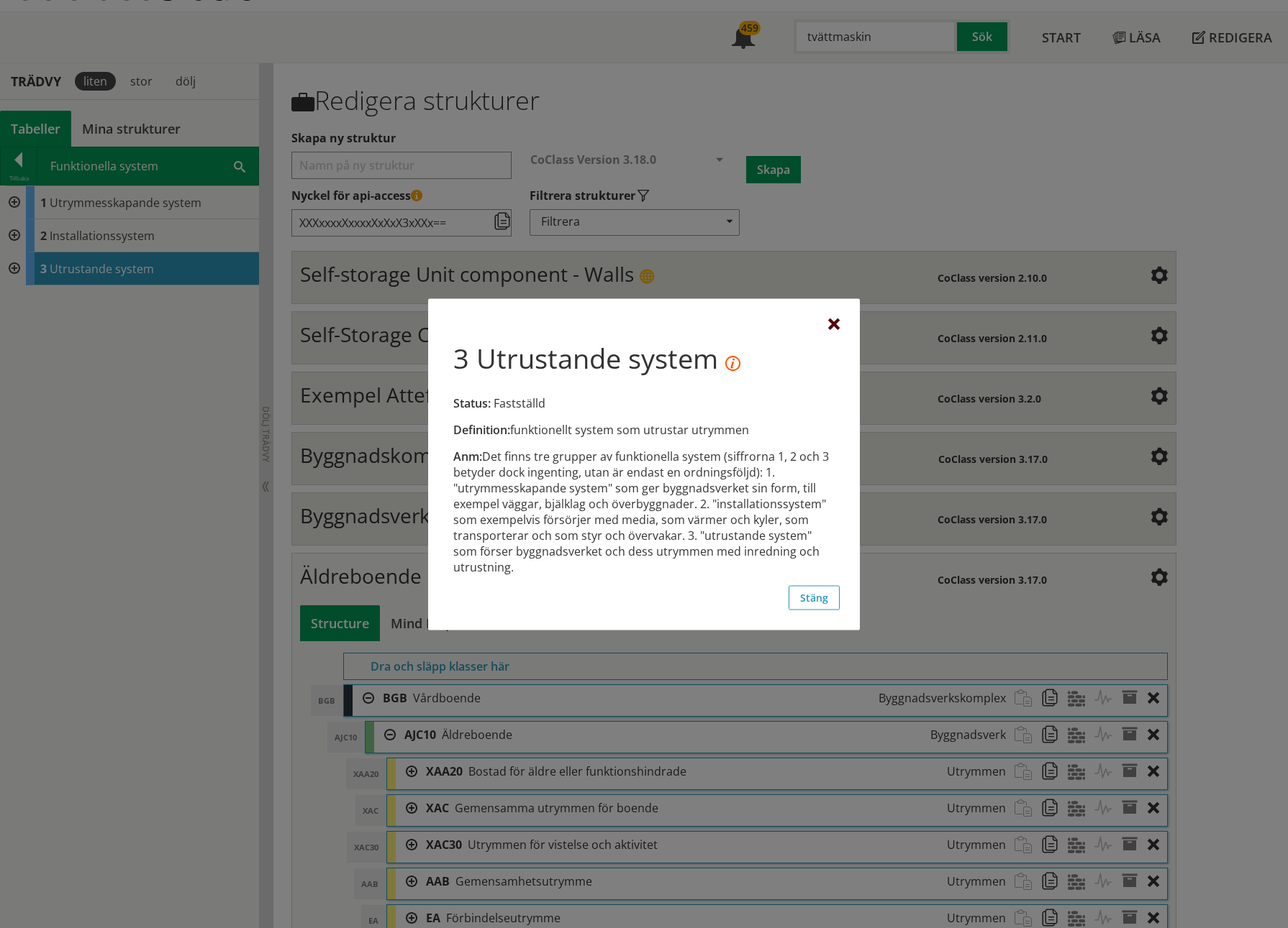
click at [836, 323] on div at bounding box center [834, 324] width 12 height 12
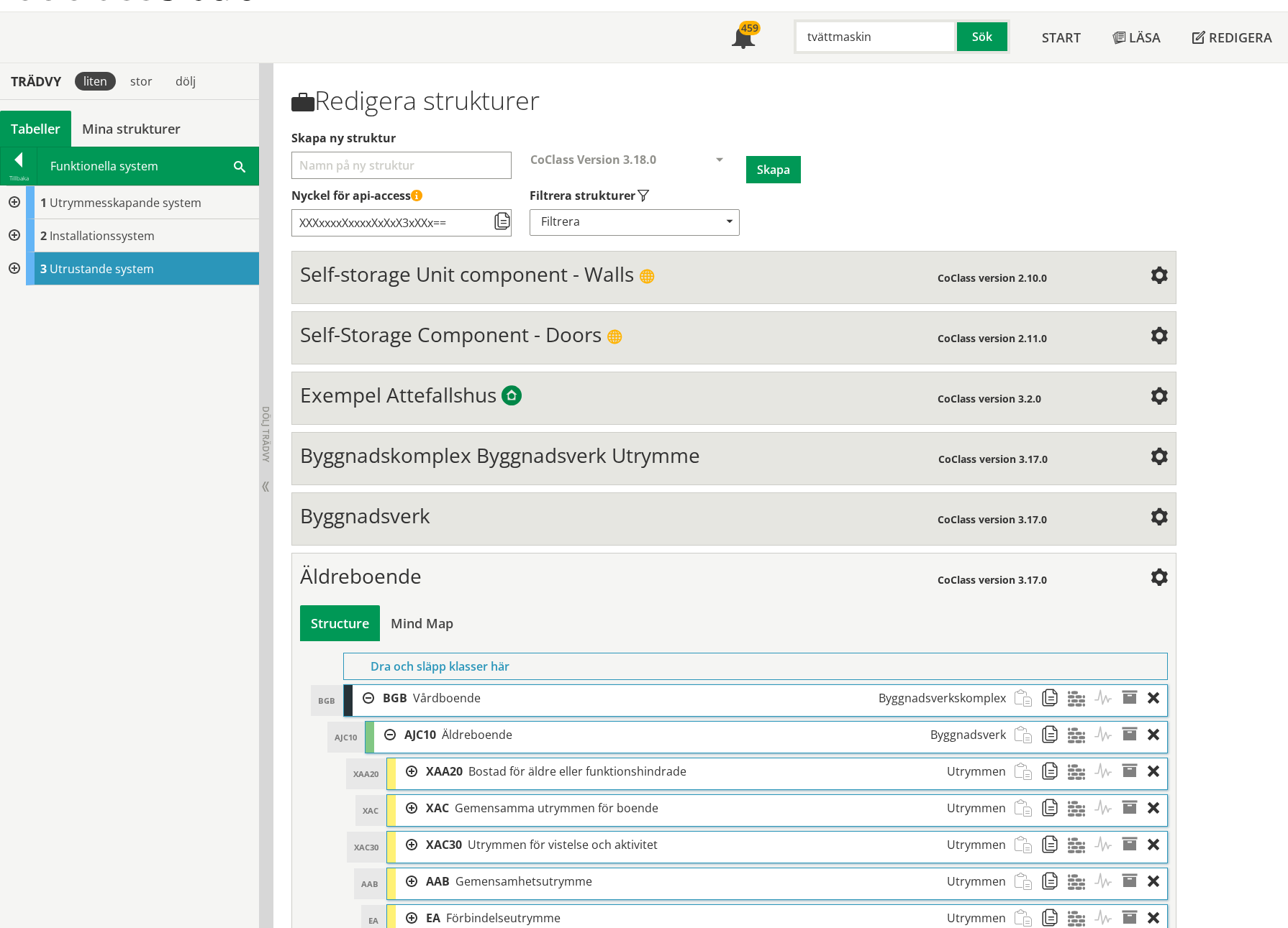
click at [10, 265] on div at bounding box center [13, 268] width 26 height 33
click at [14, 236] on div at bounding box center [13, 235] width 26 height 33
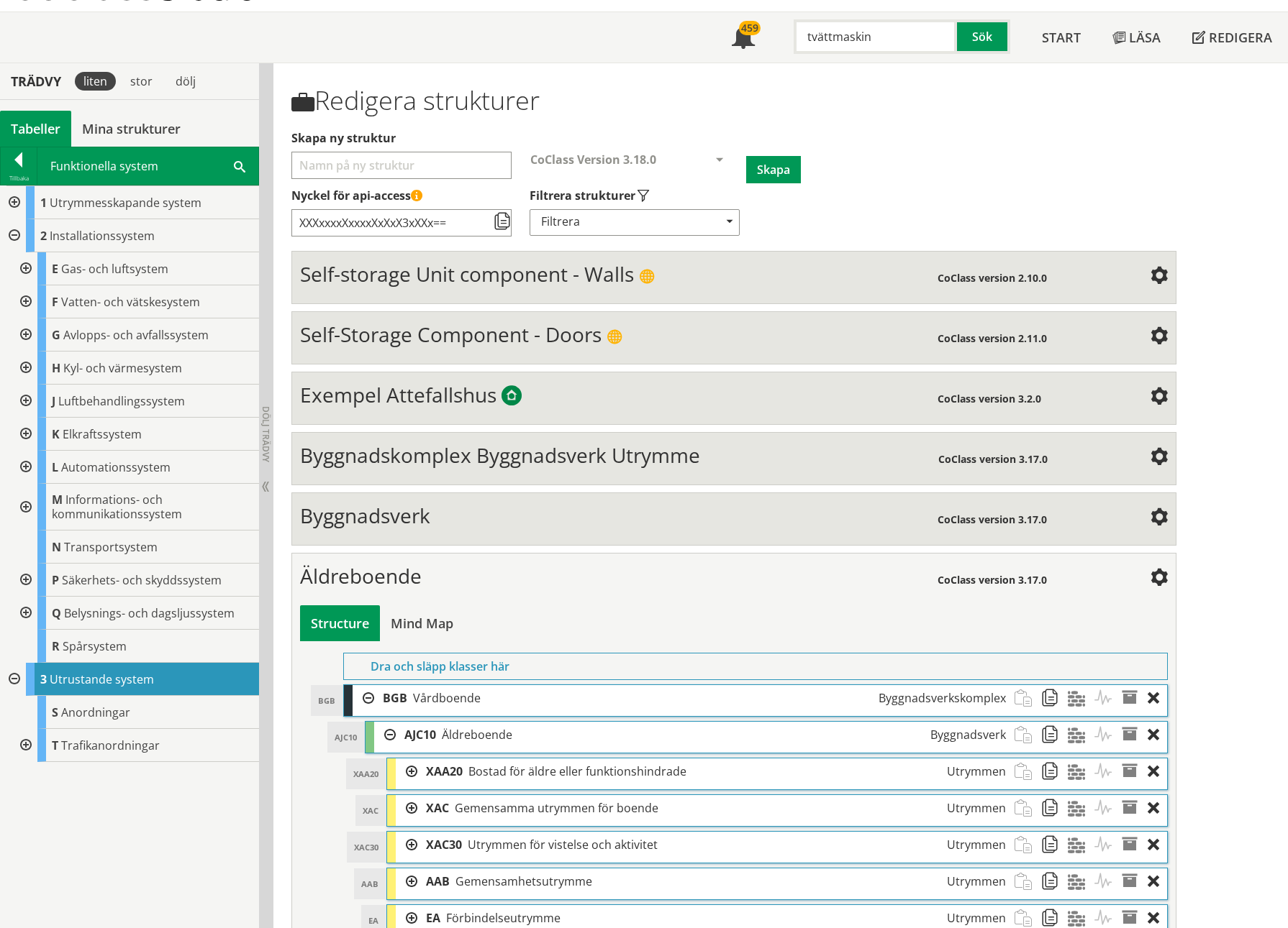
click at [14, 197] on div at bounding box center [13, 203] width 26 height 33
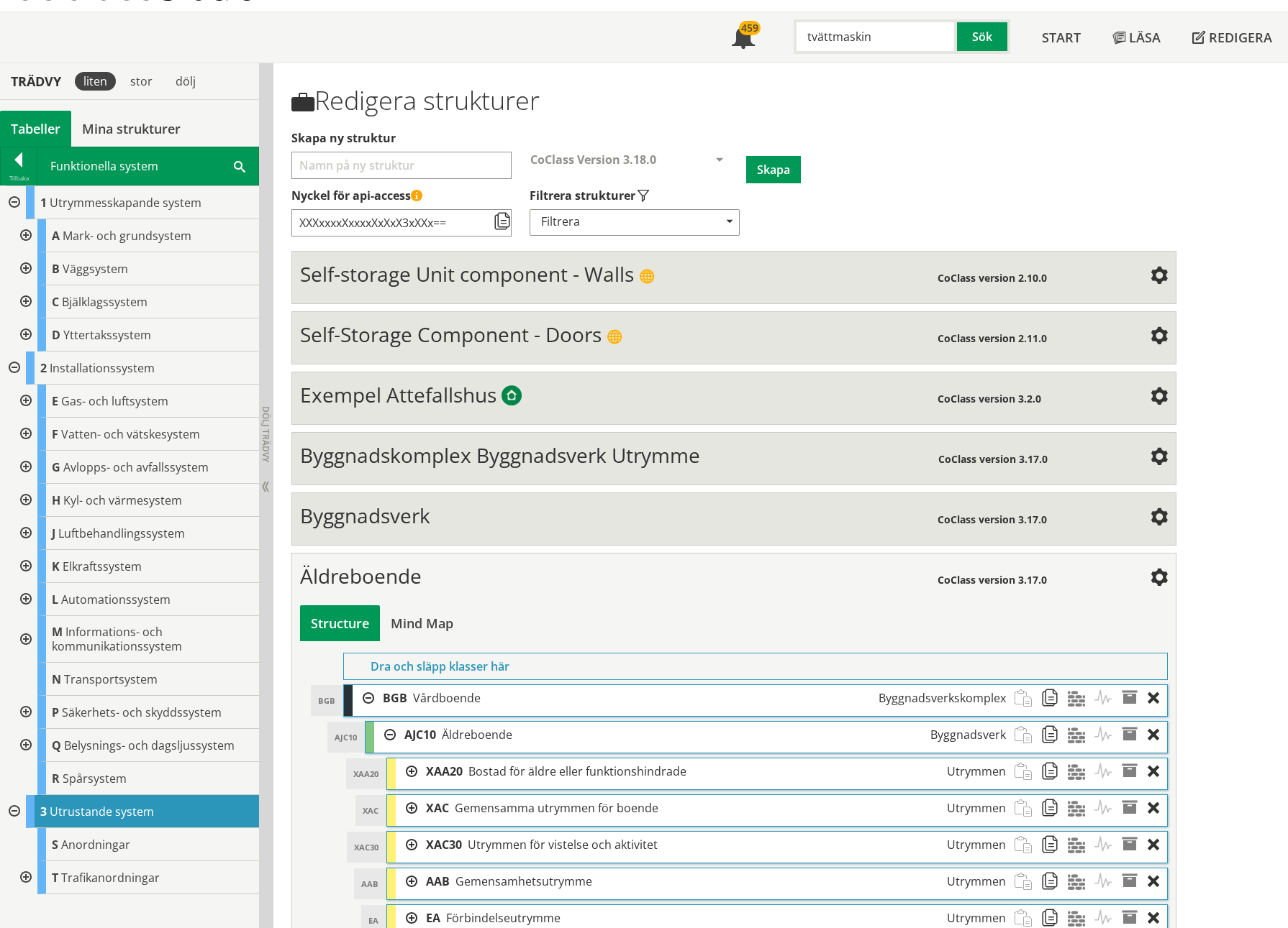
click at [31, 426] on div at bounding box center [24, 500] width 26 height 33
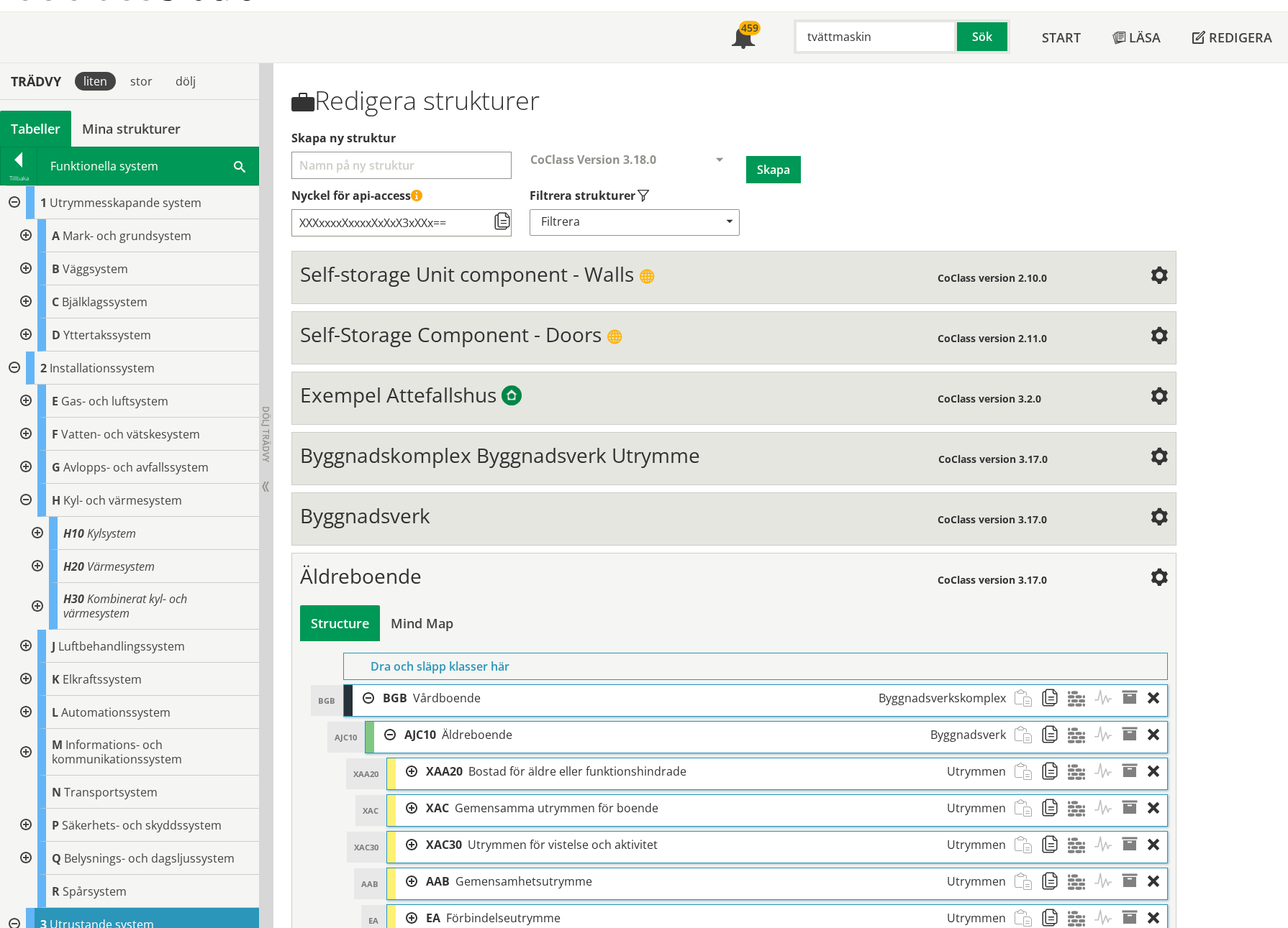
click at [23, 426] on div at bounding box center [24, 500] width 26 height 33
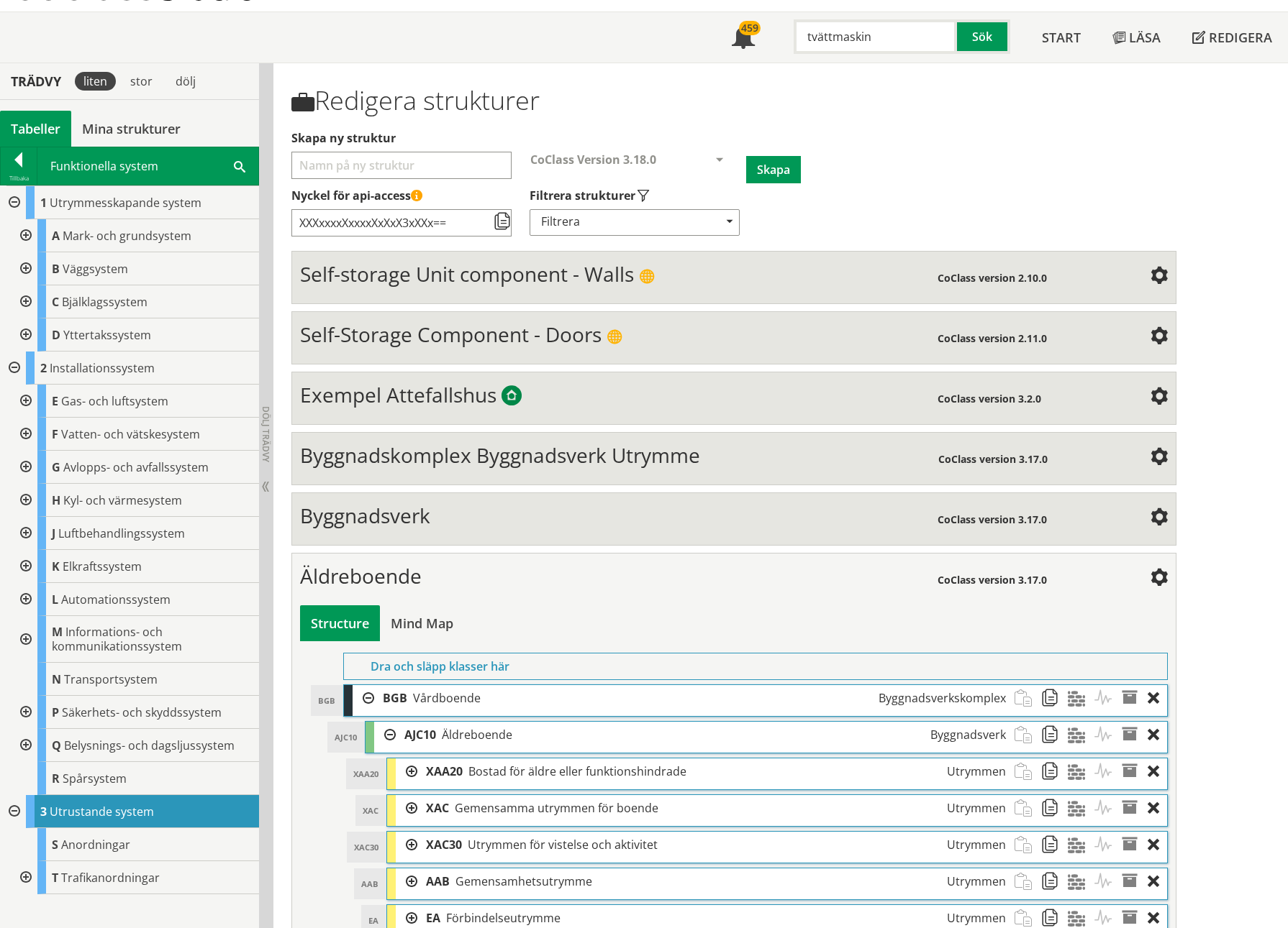
click at [17, 197] on div at bounding box center [13, 203] width 26 height 33
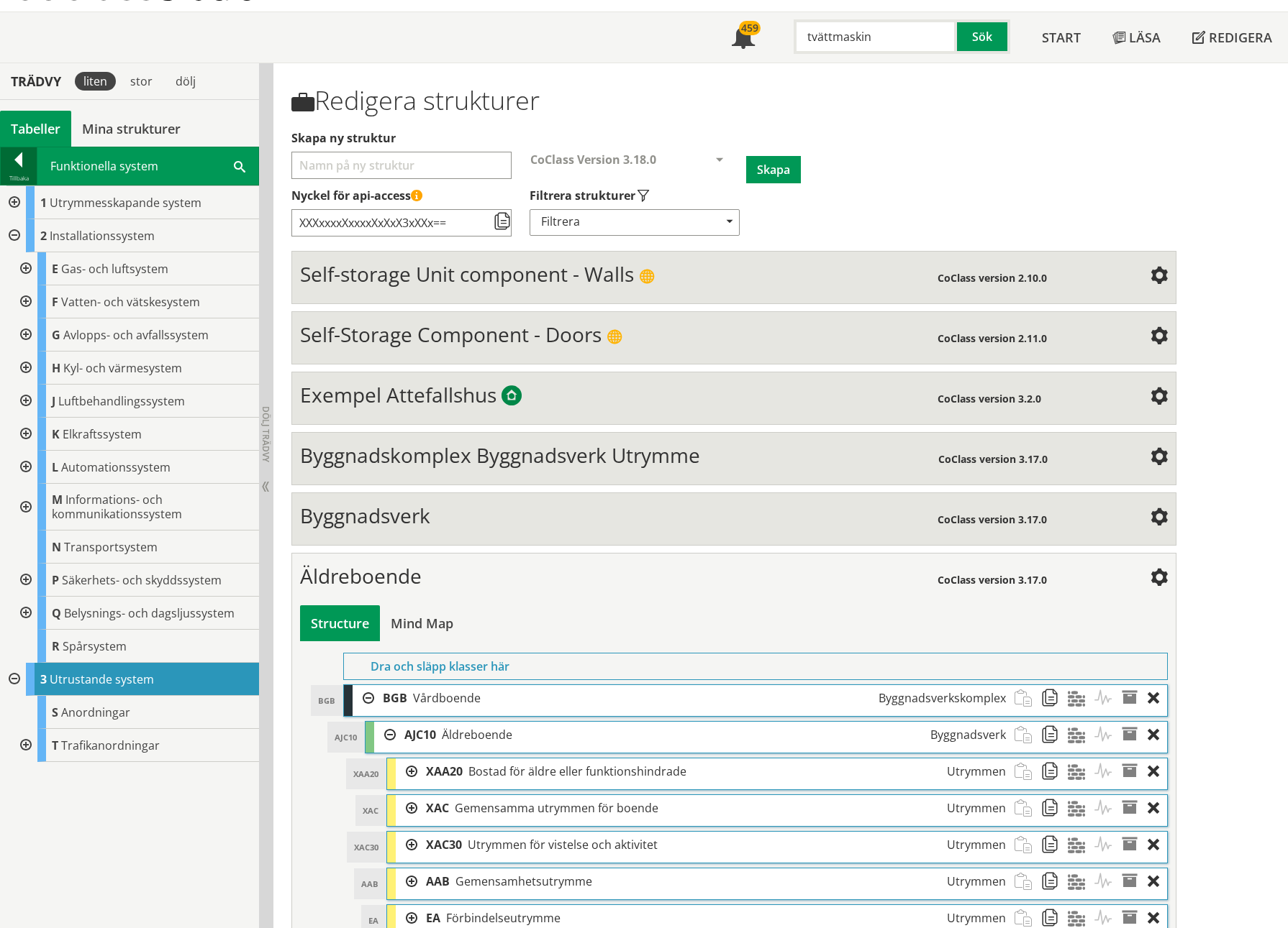
click at [30, 160] on div at bounding box center [19, 162] width 36 height 20
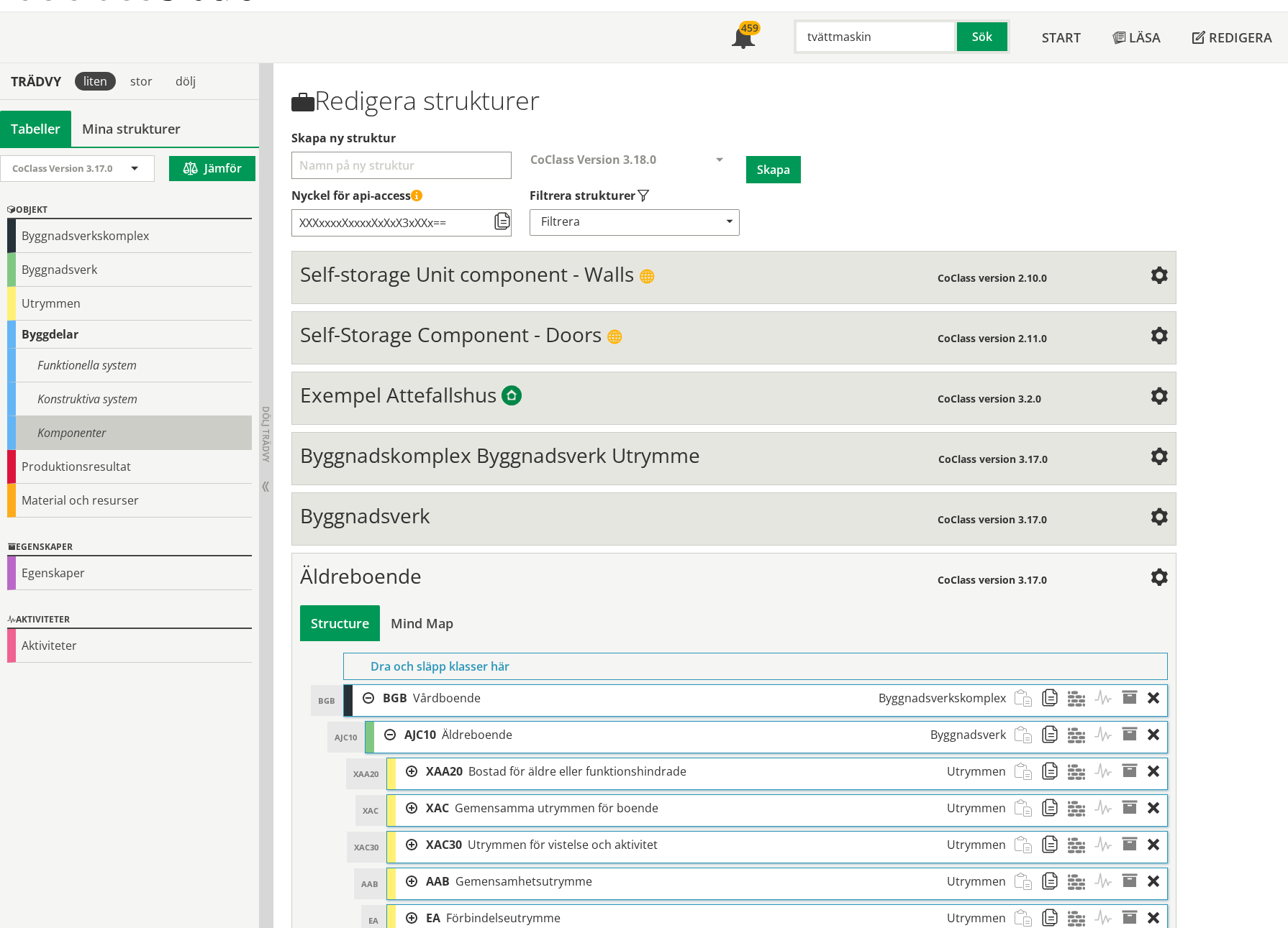
click at [66, 426] on div "Komponenter" at bounding box center [129, 433] width 244 height 34
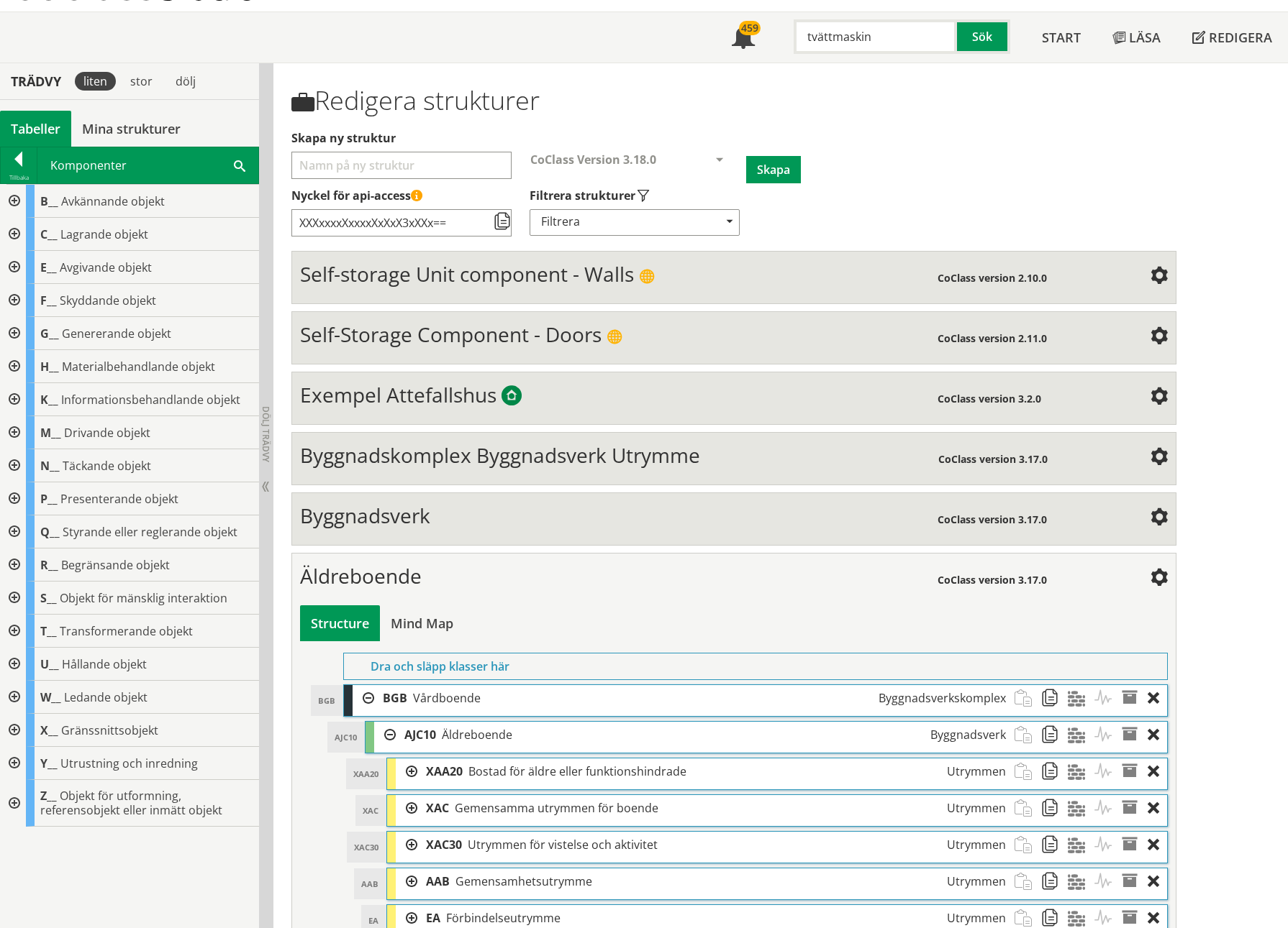
click at [20, 367] on div at bounding box center [13, 367] width 26 height 33
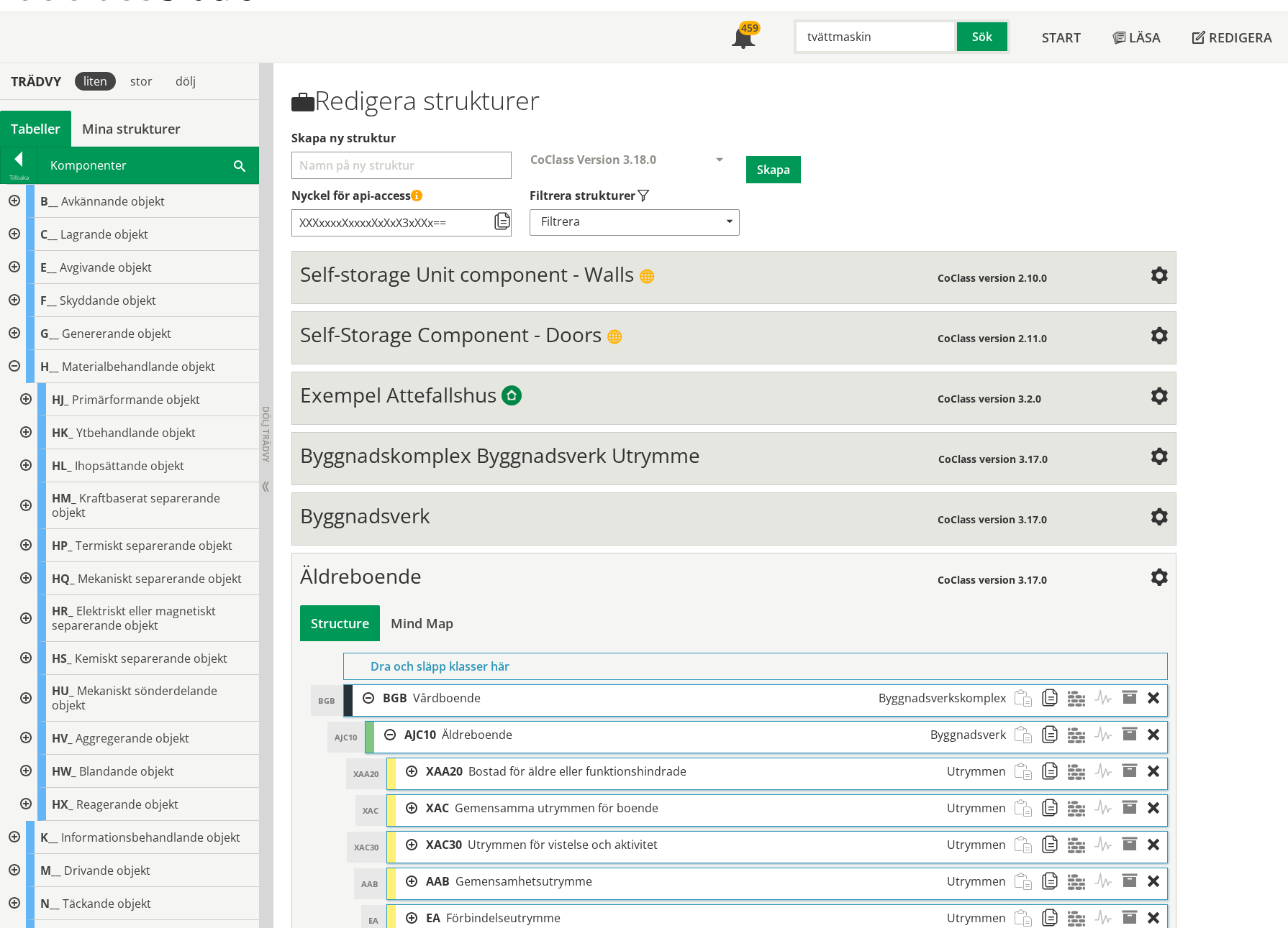
click at [23, 426] on div at bounding box center [24, 432] width 26 height 33
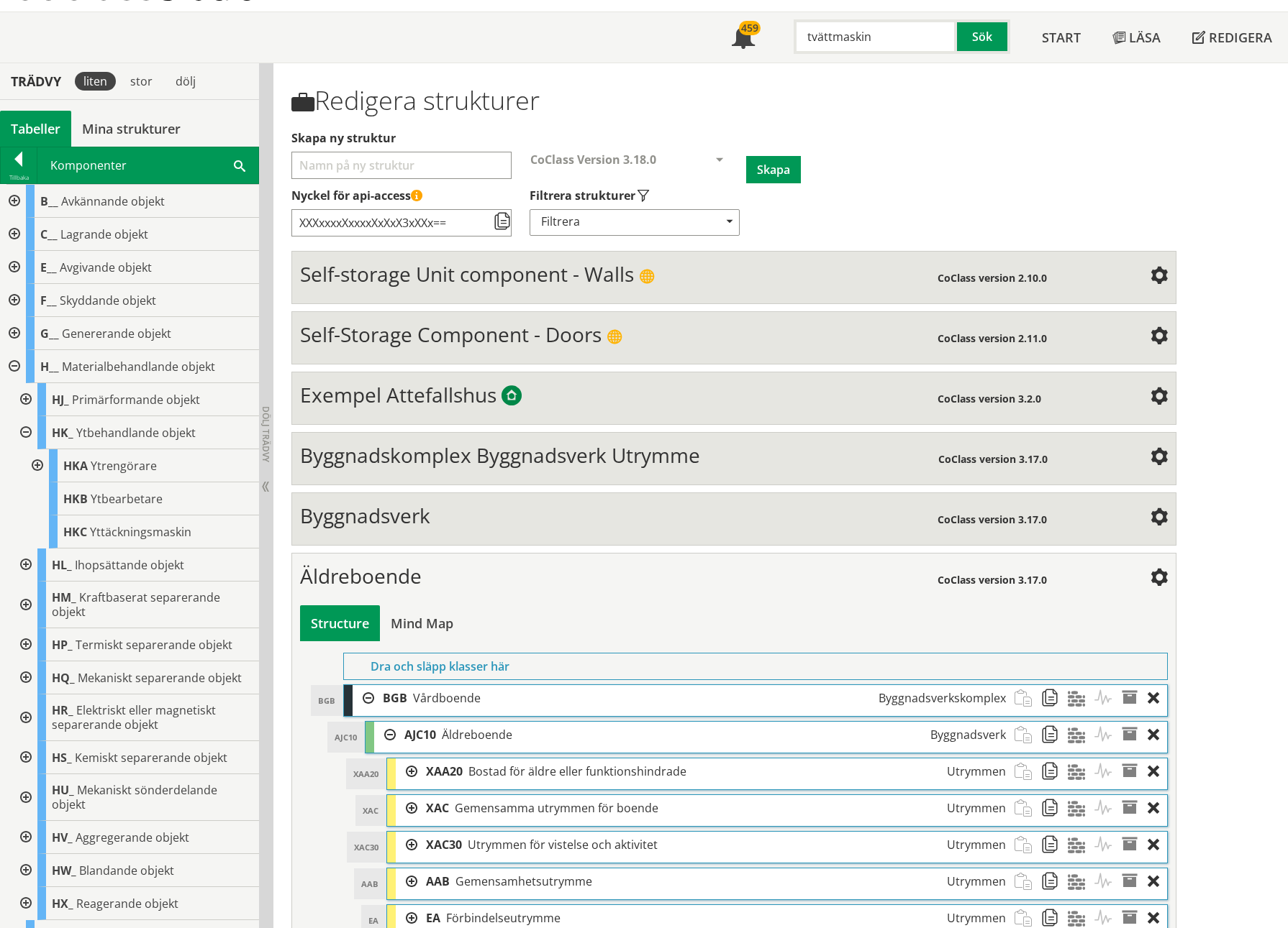
click at [37, 426] on div at bounding box center [36, 466] width 26 height 33
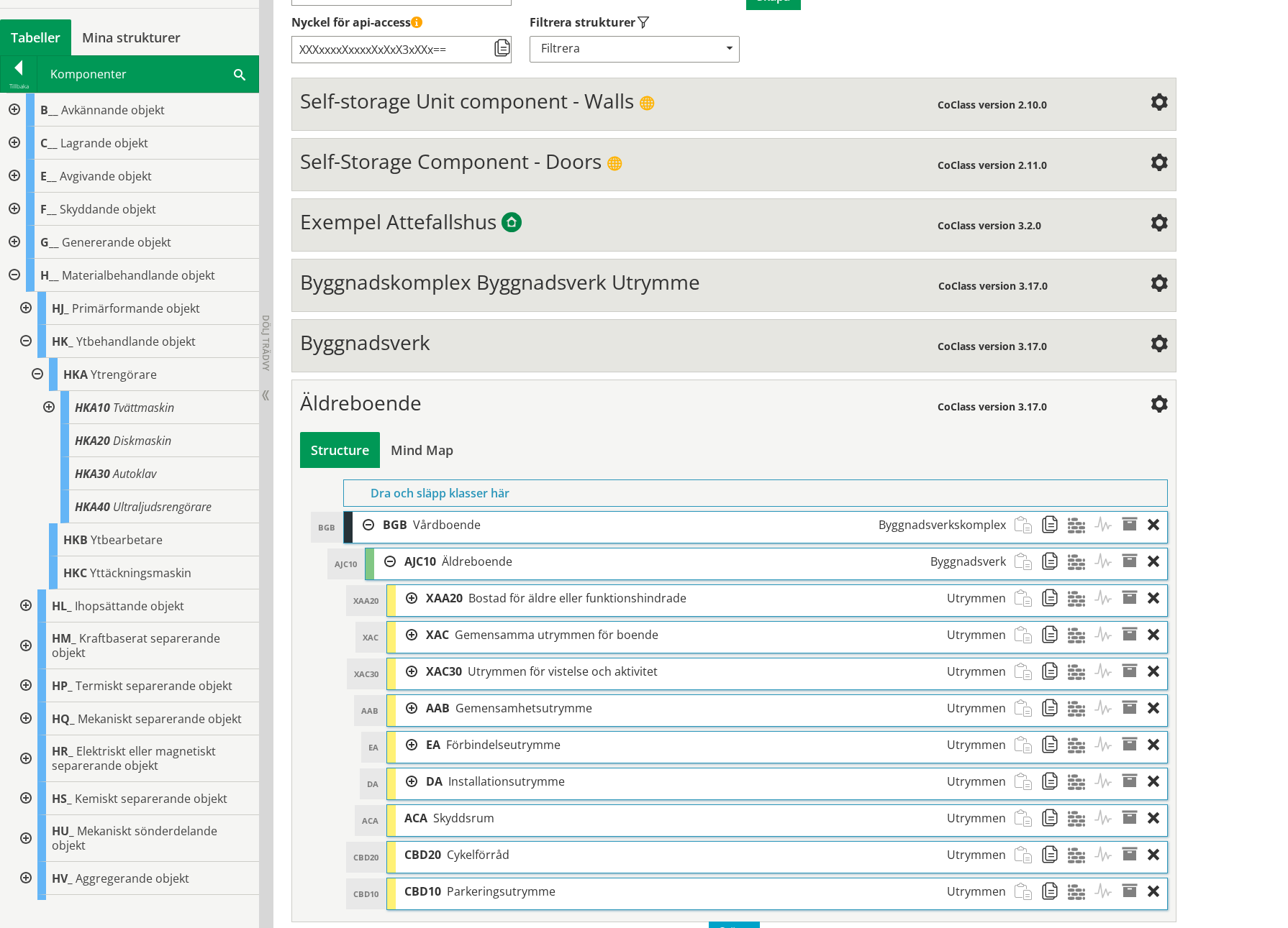
scroll to position [274, 0]
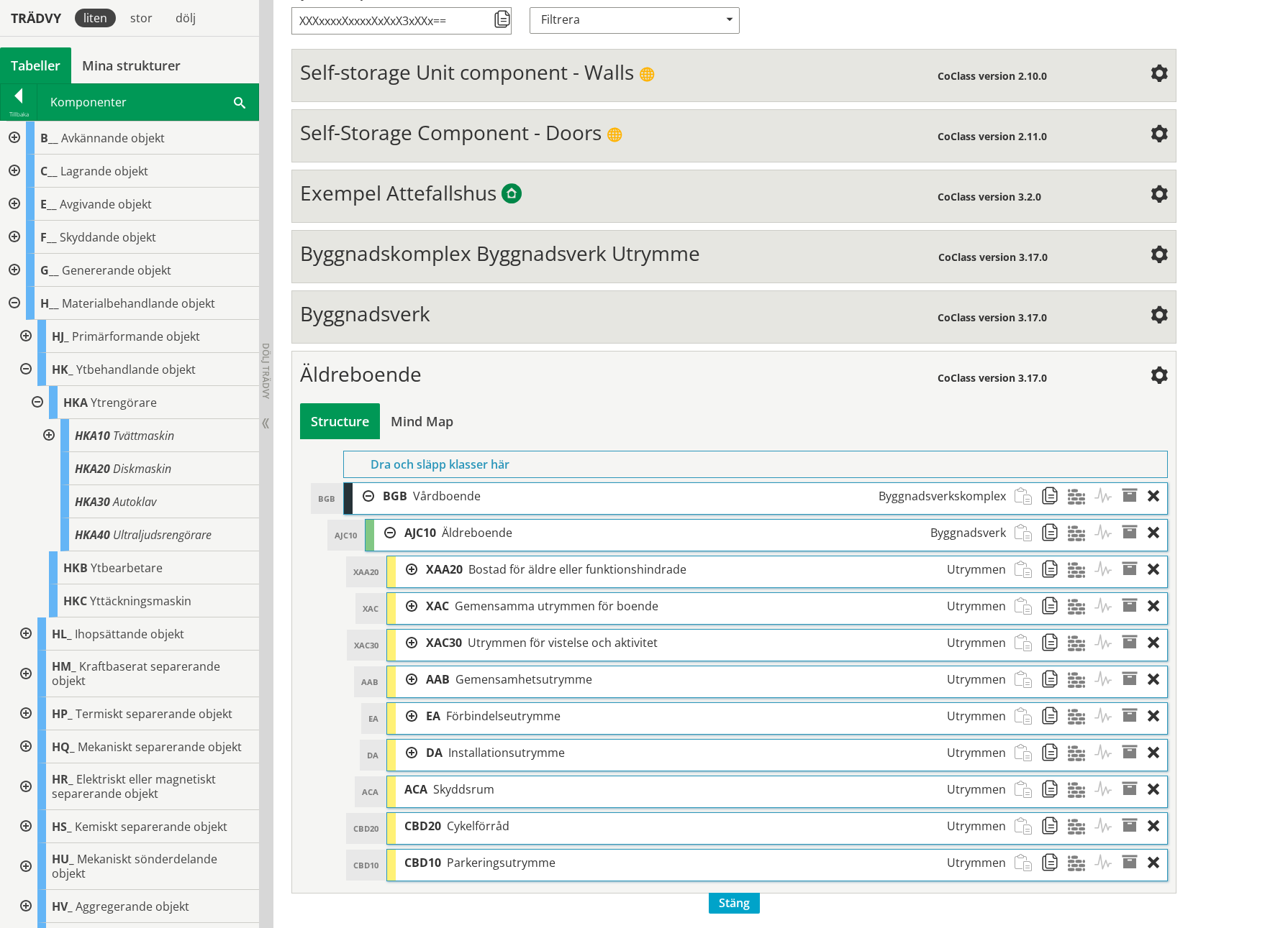
click at [410, 426] on div at bounding box center [406, 570] width 22 height 27
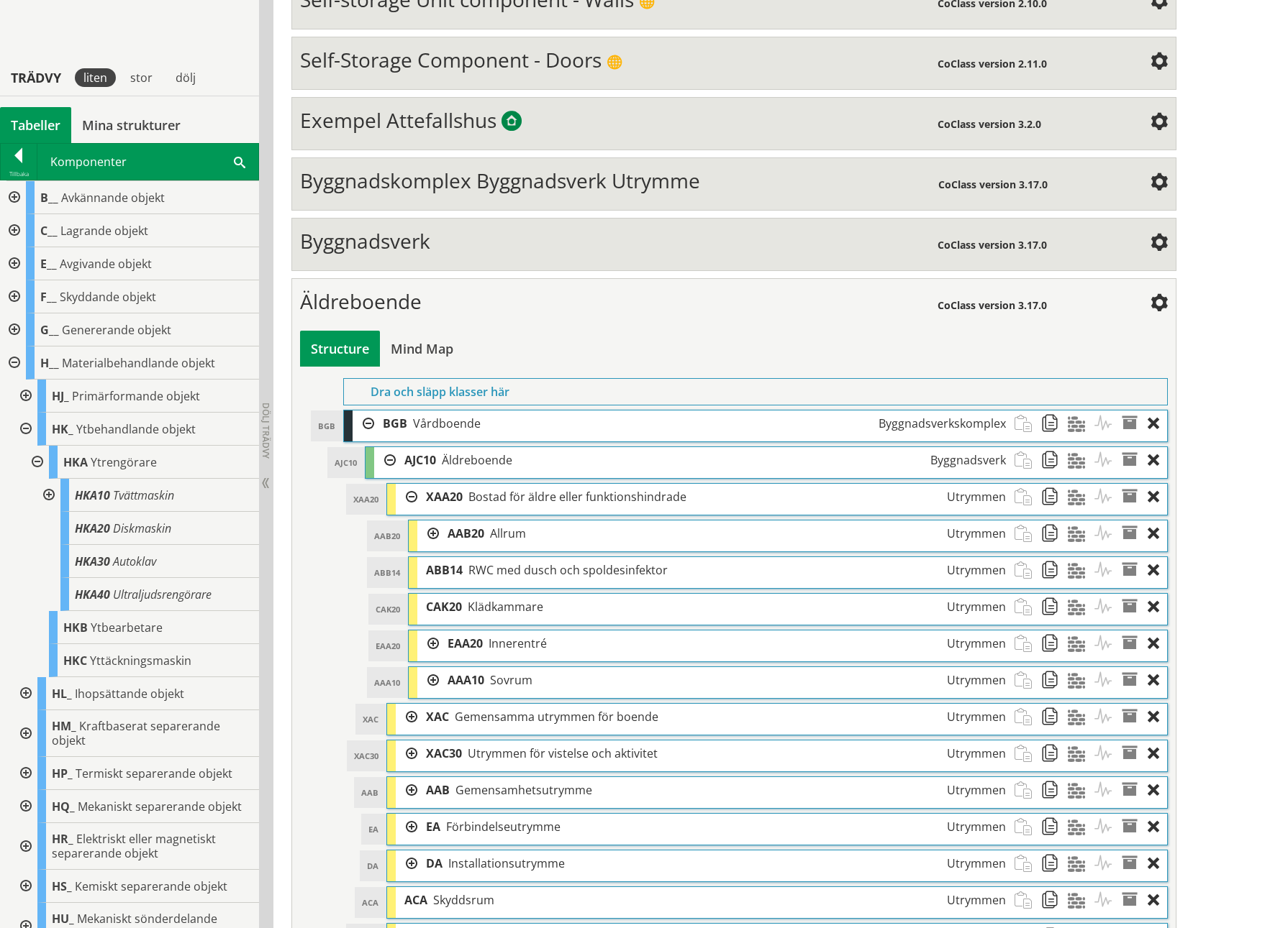
scroll to position [458, 0]
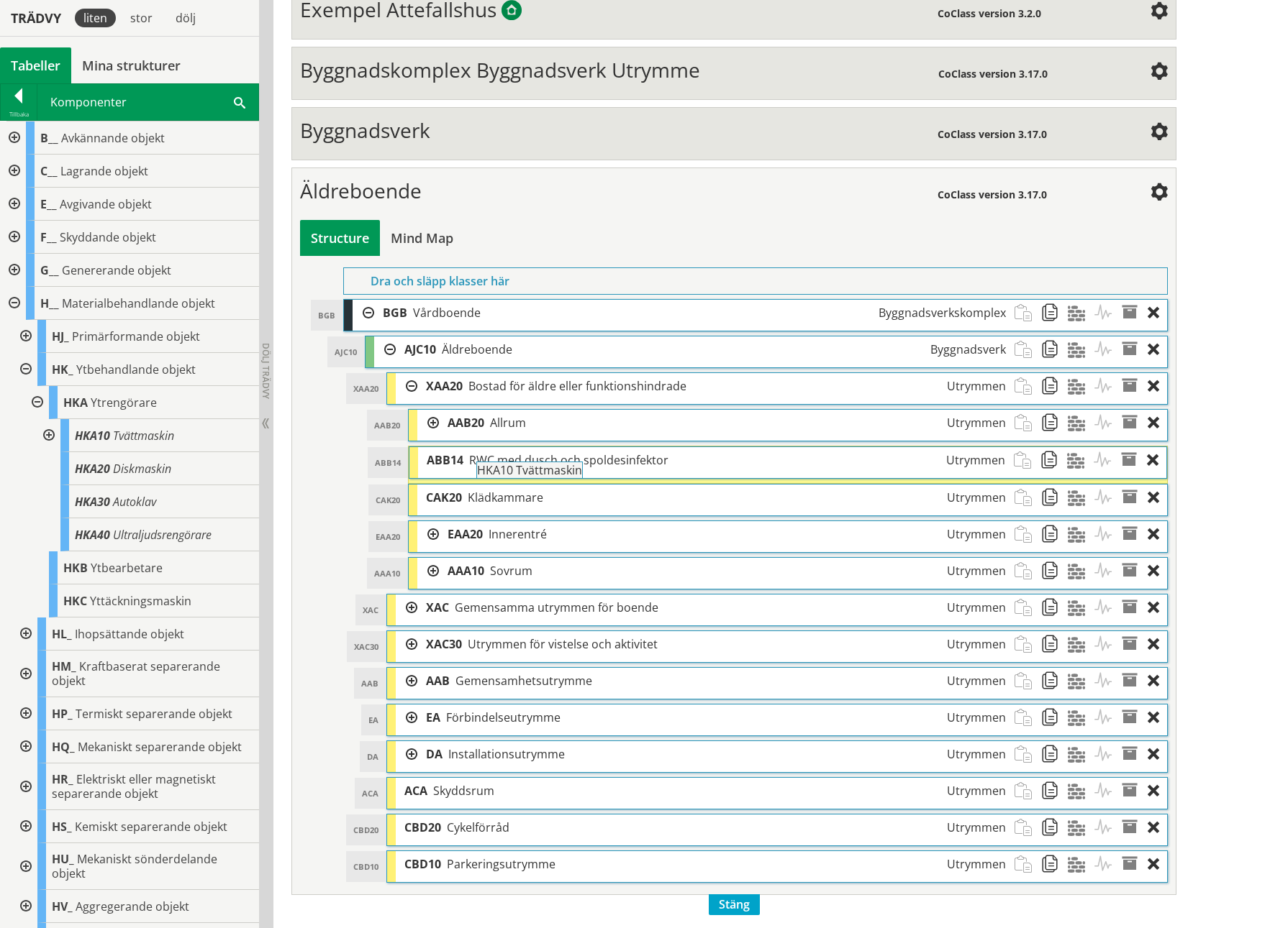
drag, startPoint x: 121, startPoint y: 433, endPoint x: 562, endPoint y: 476, distance: 443.1
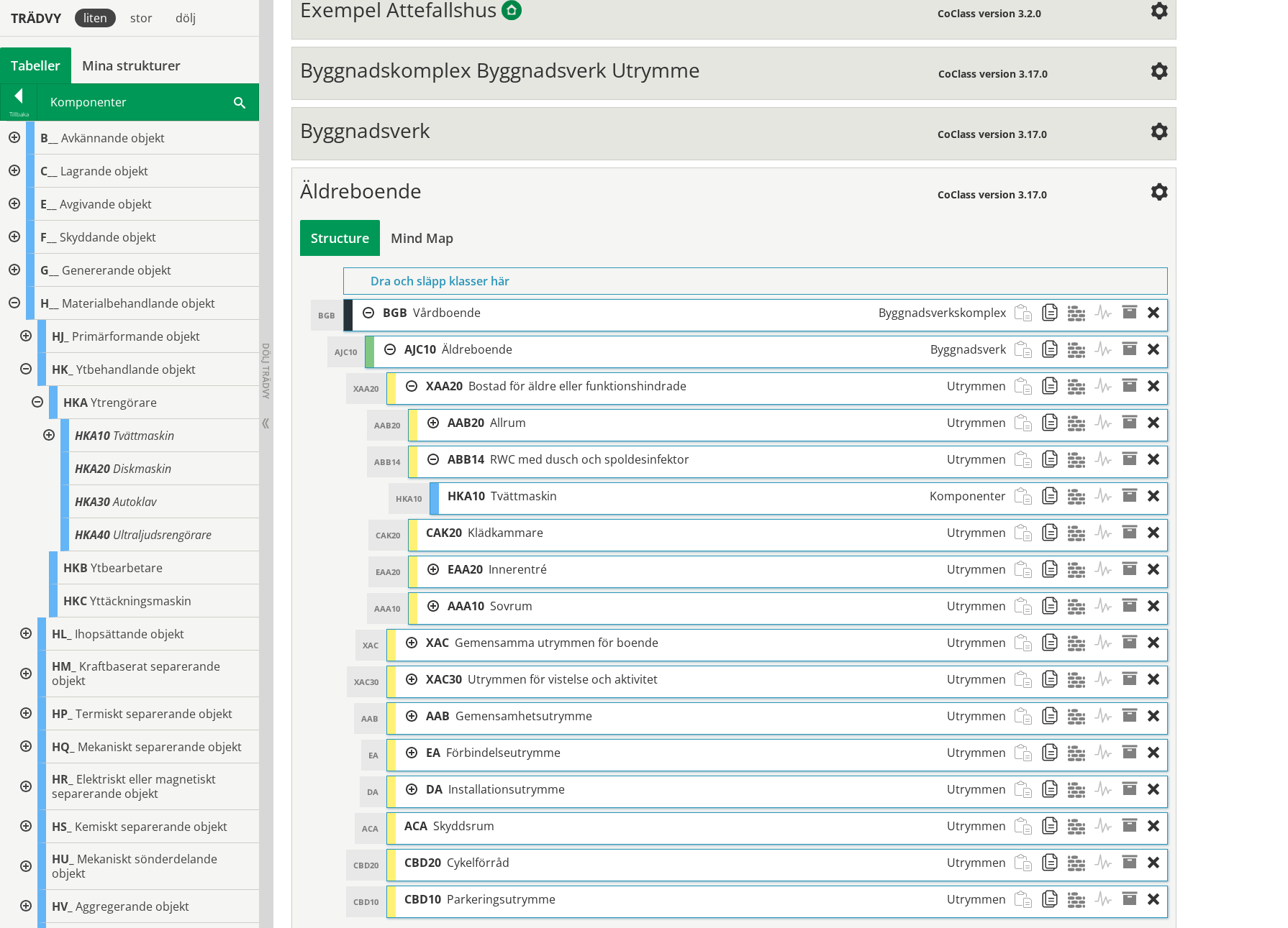
click at [34, 402] on div at bounding box center [36, 403] width 26 height 33
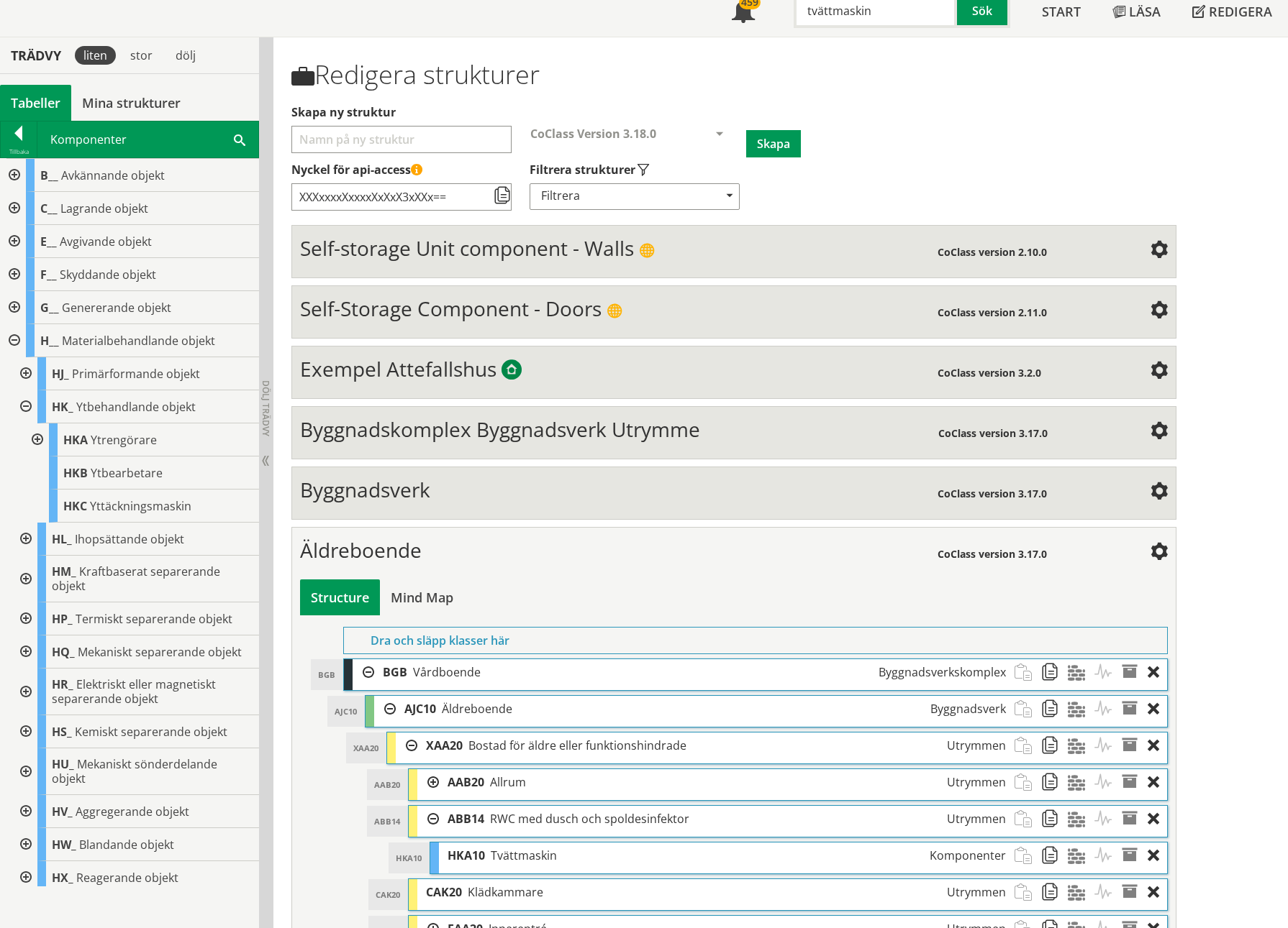
scroll to position [0, 0]
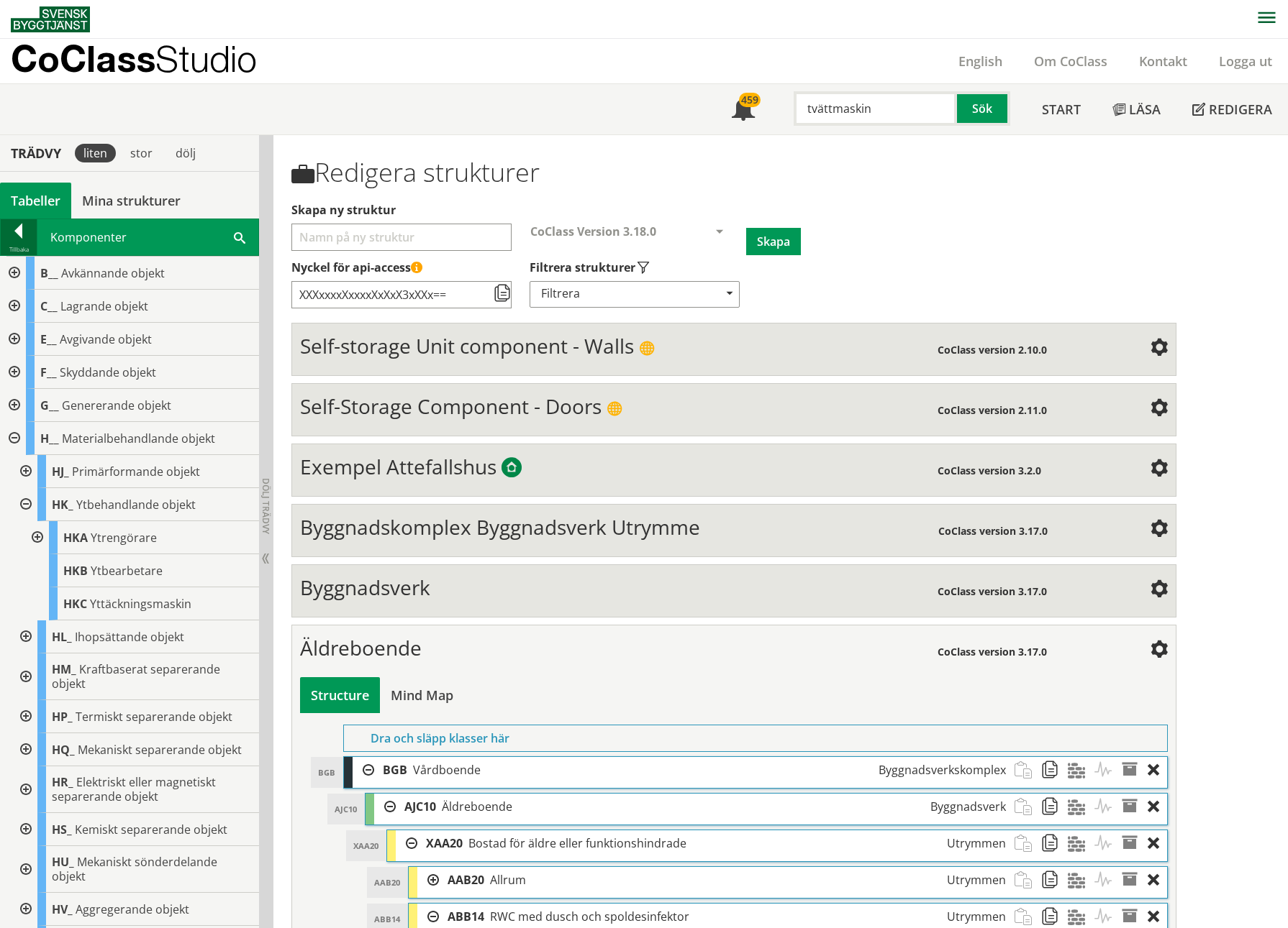
click at [4, 230] on div at bounding box center [19, 233] width 36 height 20
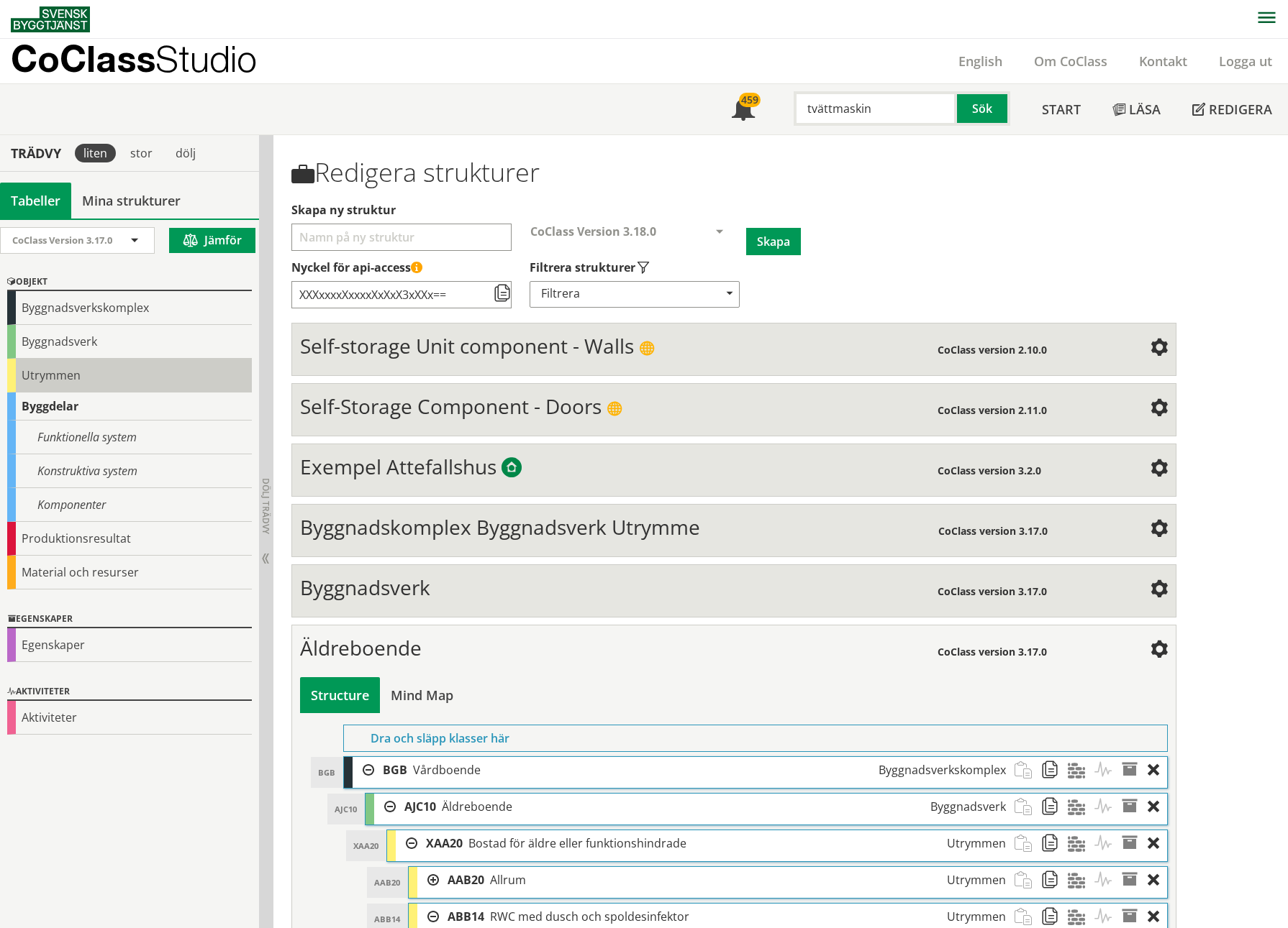
click at [30, 372] on div "Utrymmen" at bounding box center [129, 376] width 244 height 34
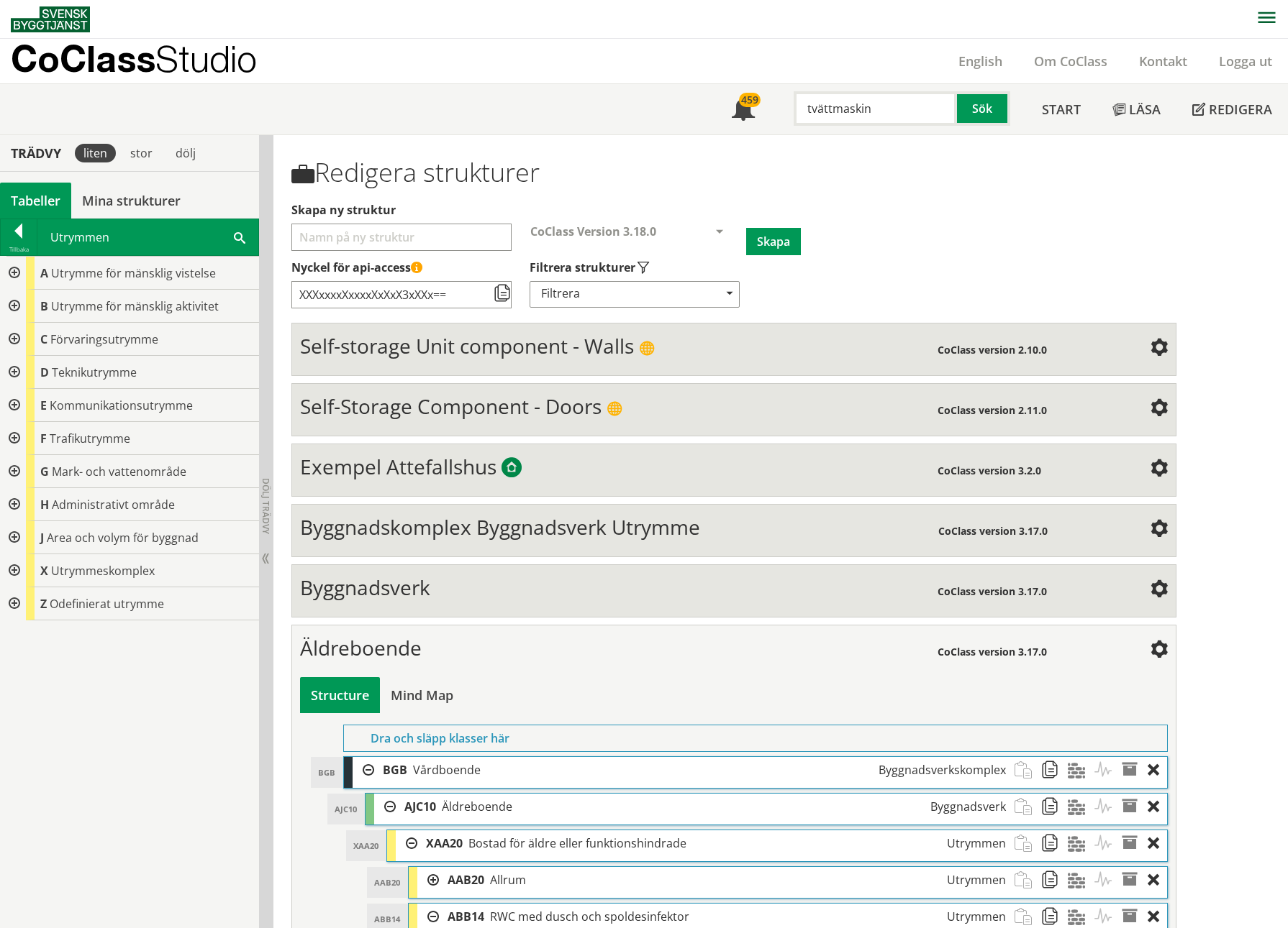
click at [14, 271] on div at bounding box center [13, 273] width 26 height 33
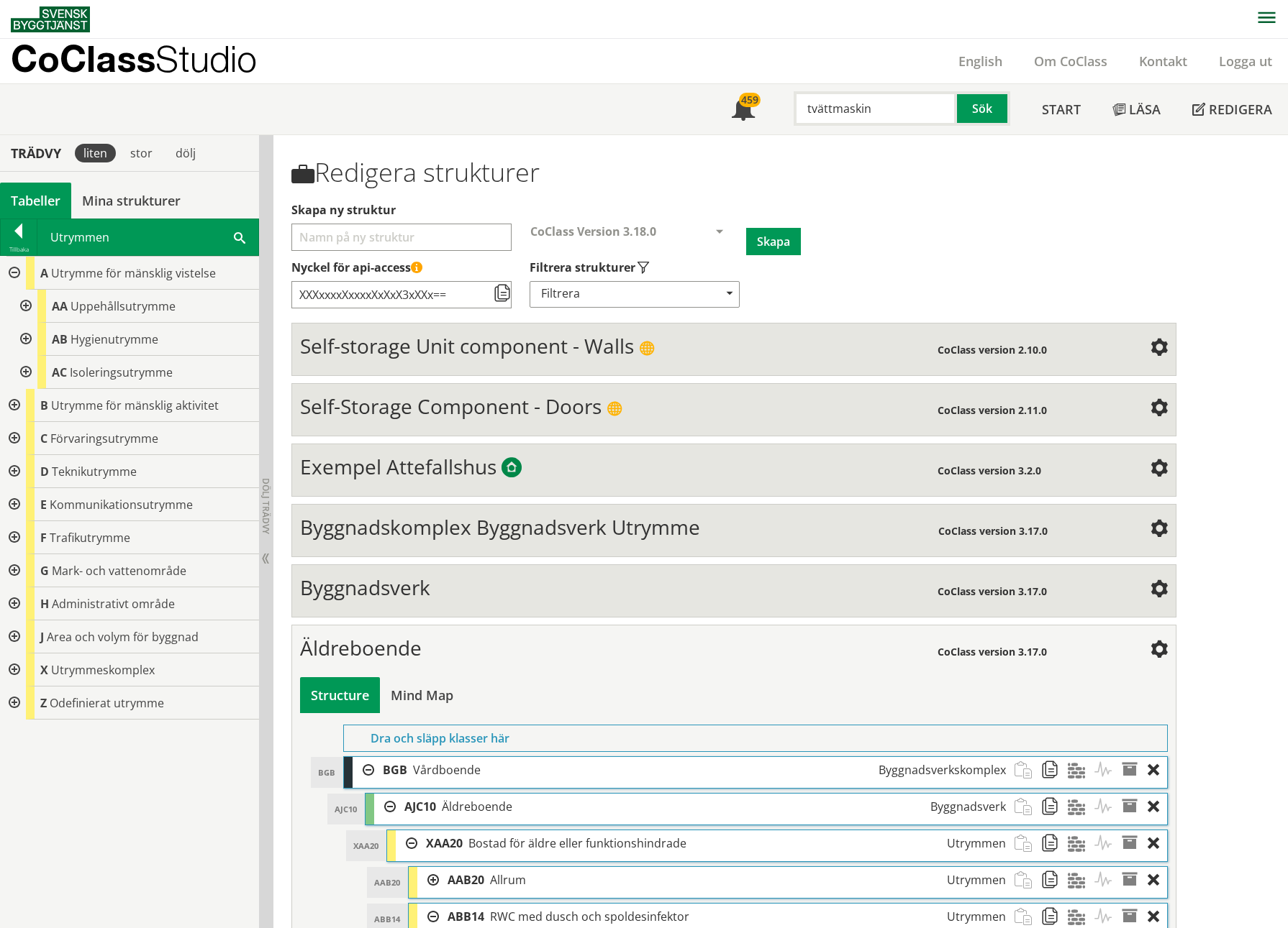
click at [27, 335] on div at bounding box center [24, 339] width 26 height 33
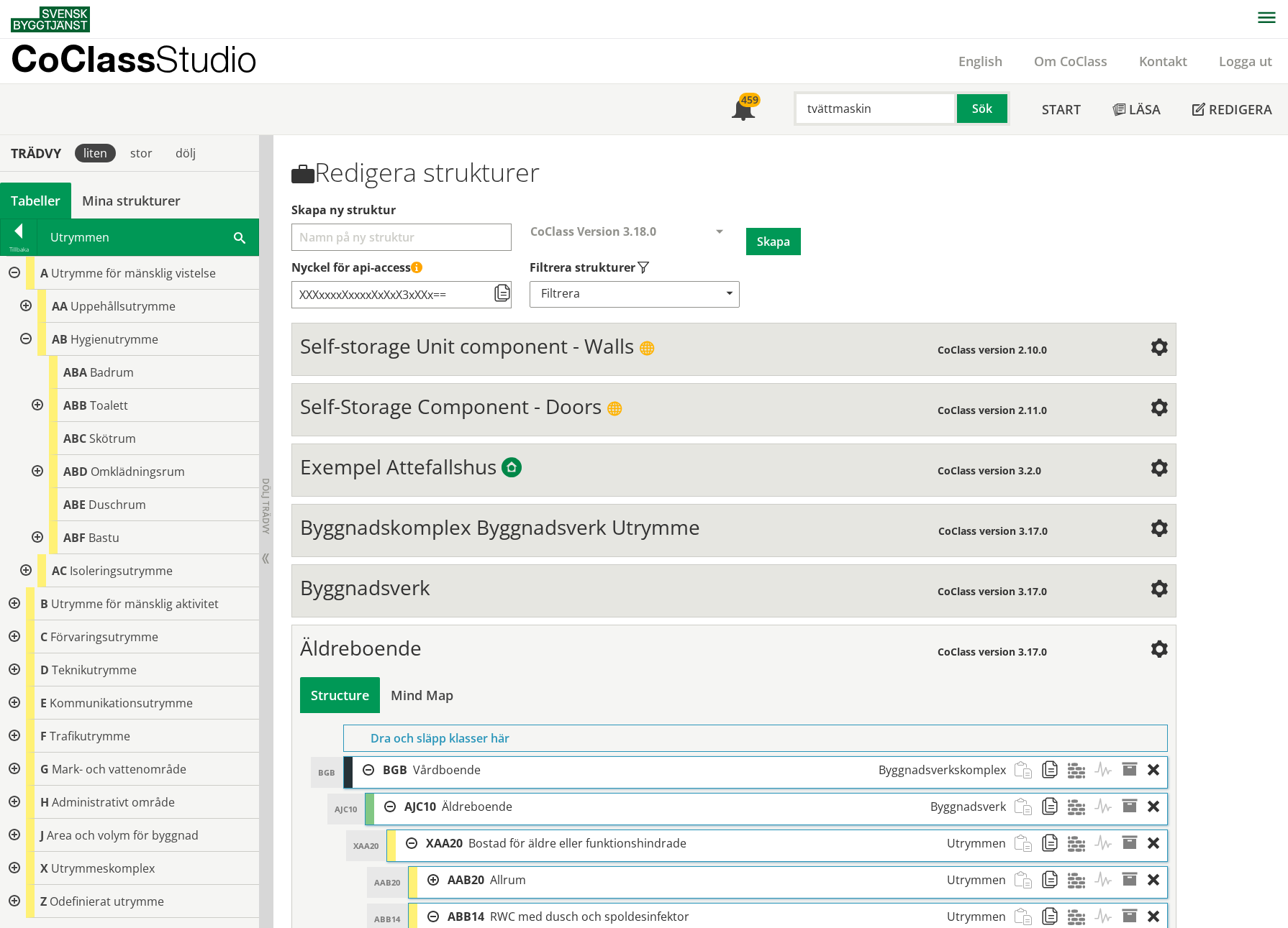
click at [38, 405] on div at bounding box center [36, 405] width 26 height 33
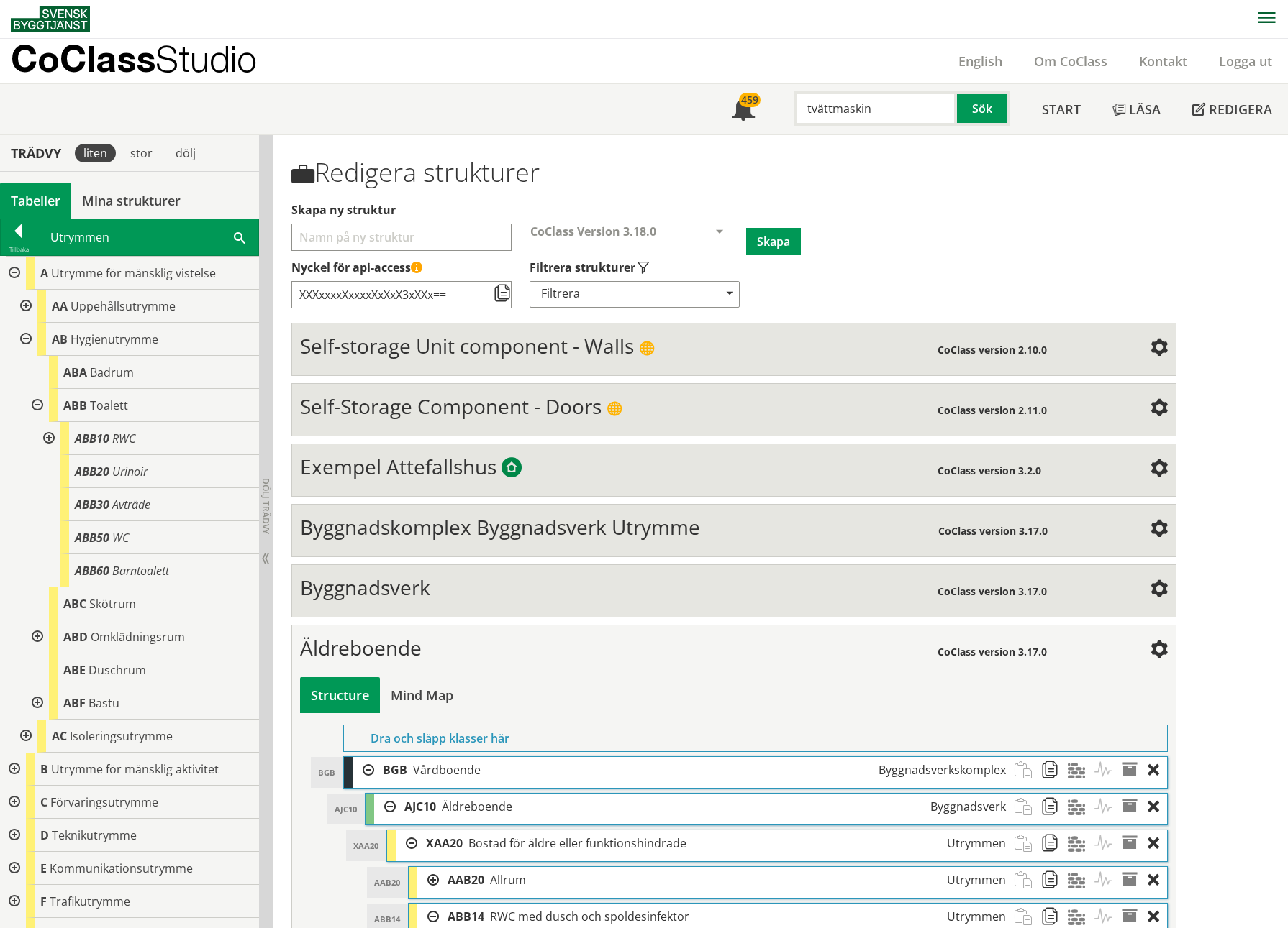
click at [50, 426] on div at bounding box center [47, 439] width 26 height 33
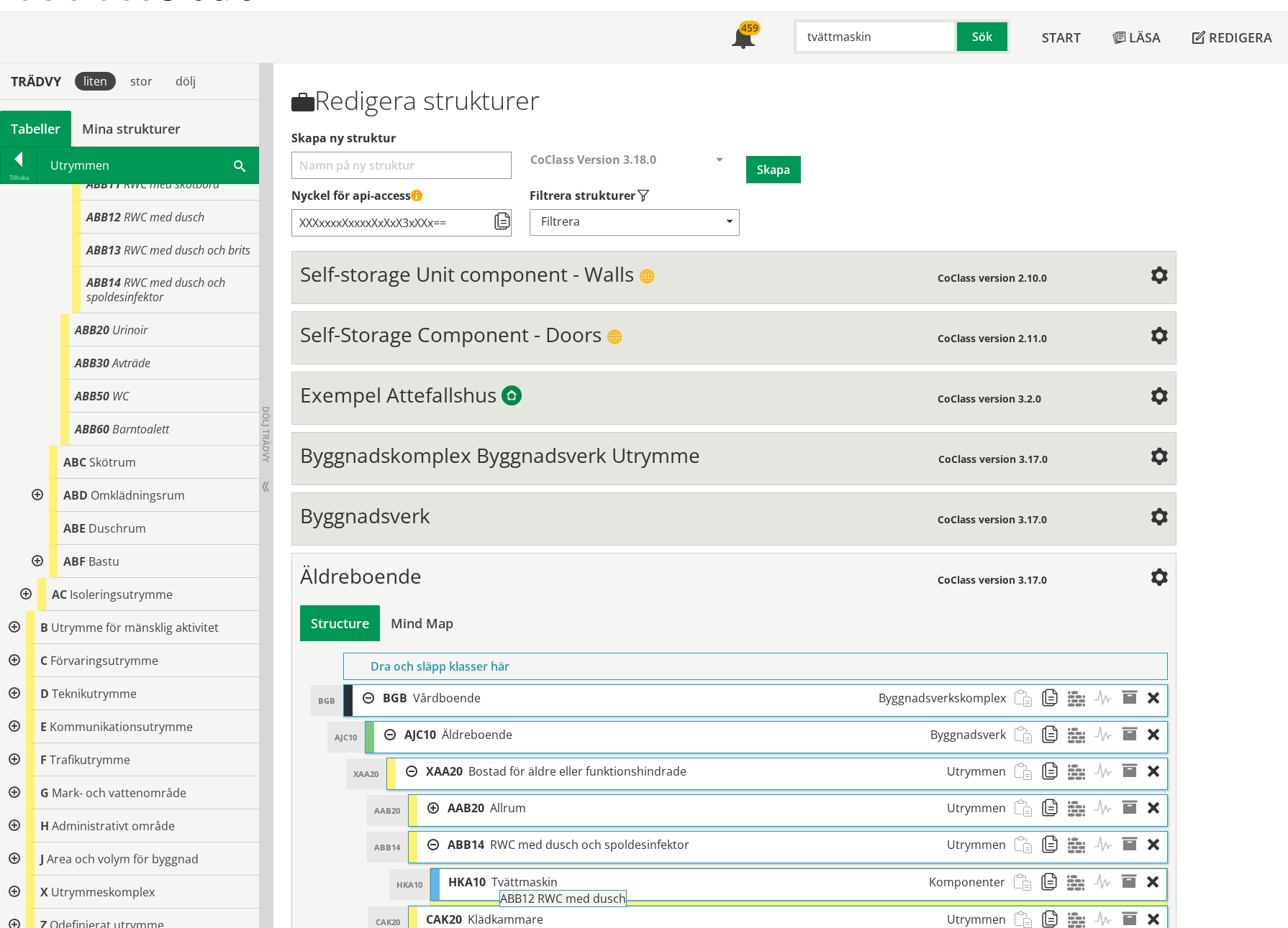
scroll to position [214, 0]
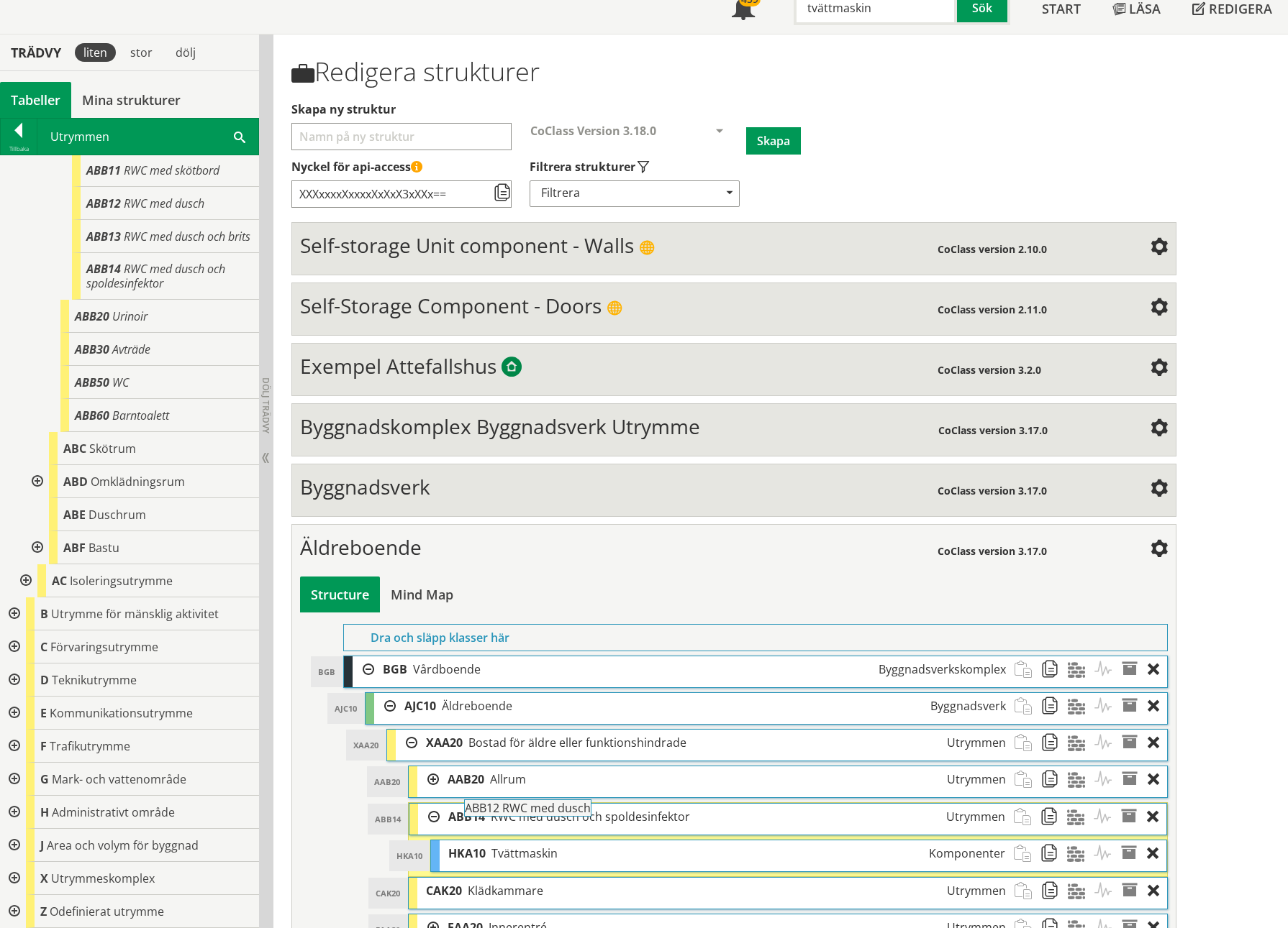
drag, startPoint x: 132, startPoint y: 286, endPoint x: 551, endPoint y: 813, distance: 673.3
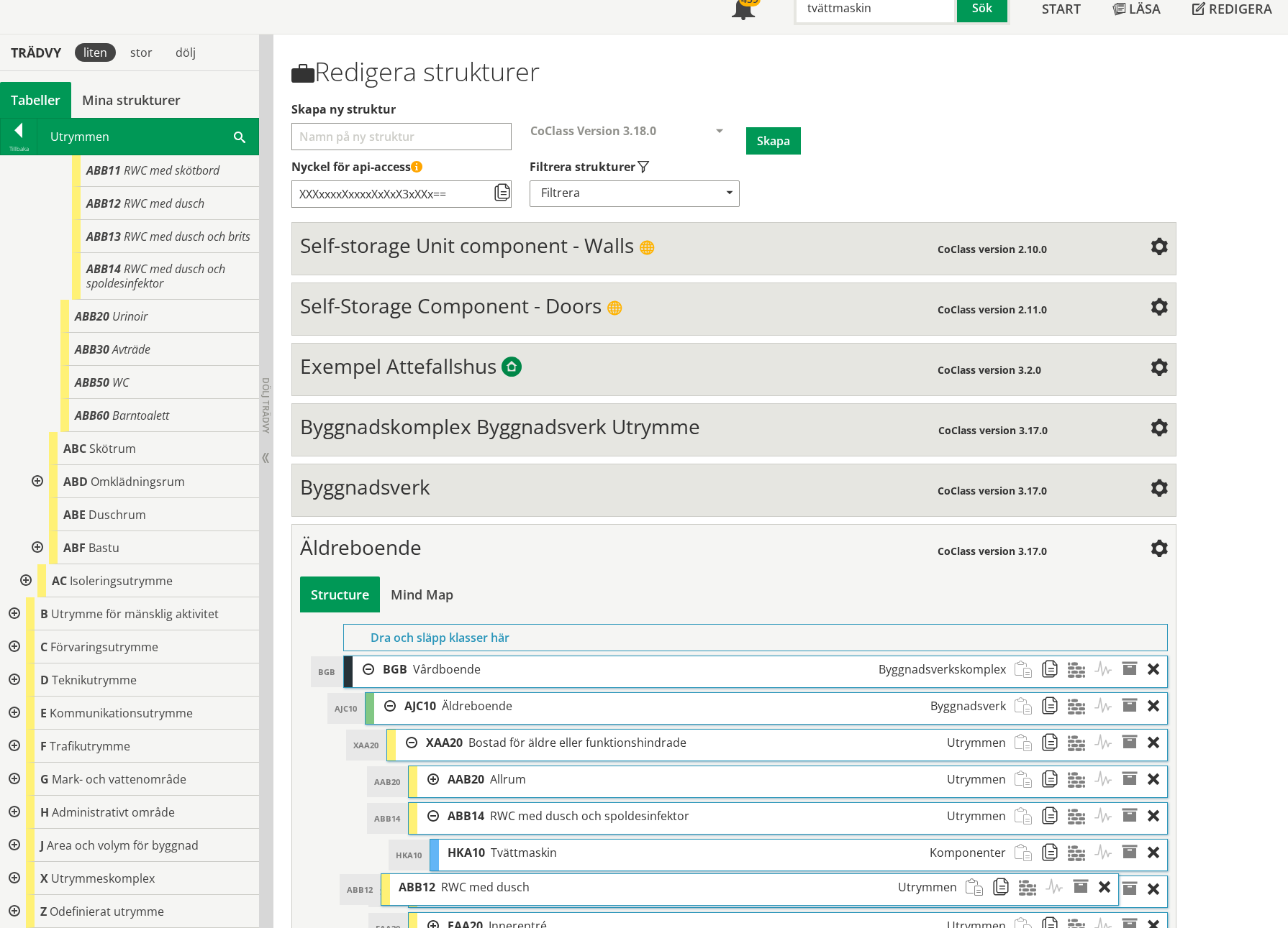
drag, startPoint x: 490, startPoint y: 887, endPoint x: 441, endPoint y: 886, distance: 49.0
click at [441, 426] on span "RWC med dusch" at bounding box center [485, 887] width 88 height 16
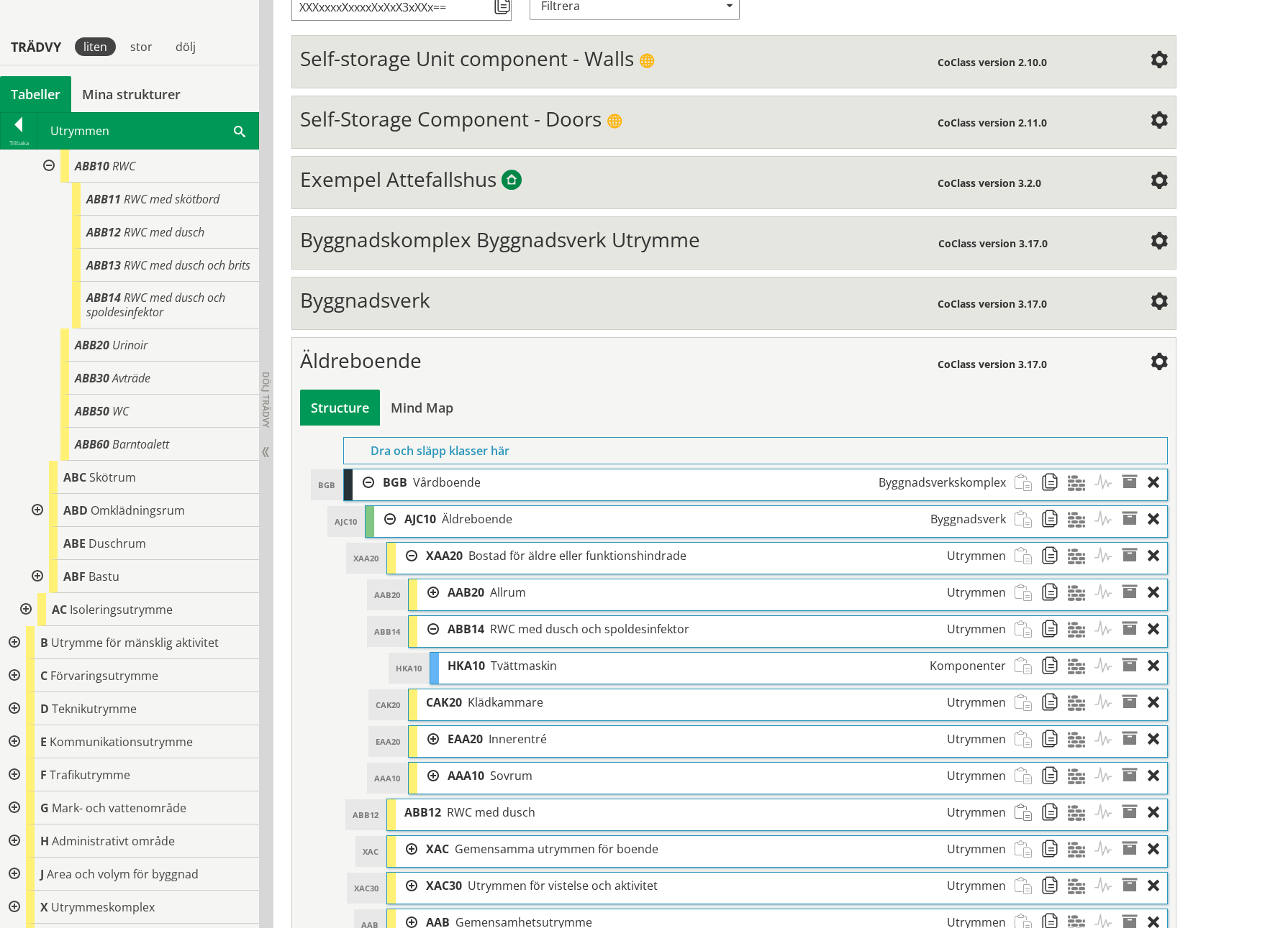
scroll to position [316, 0]
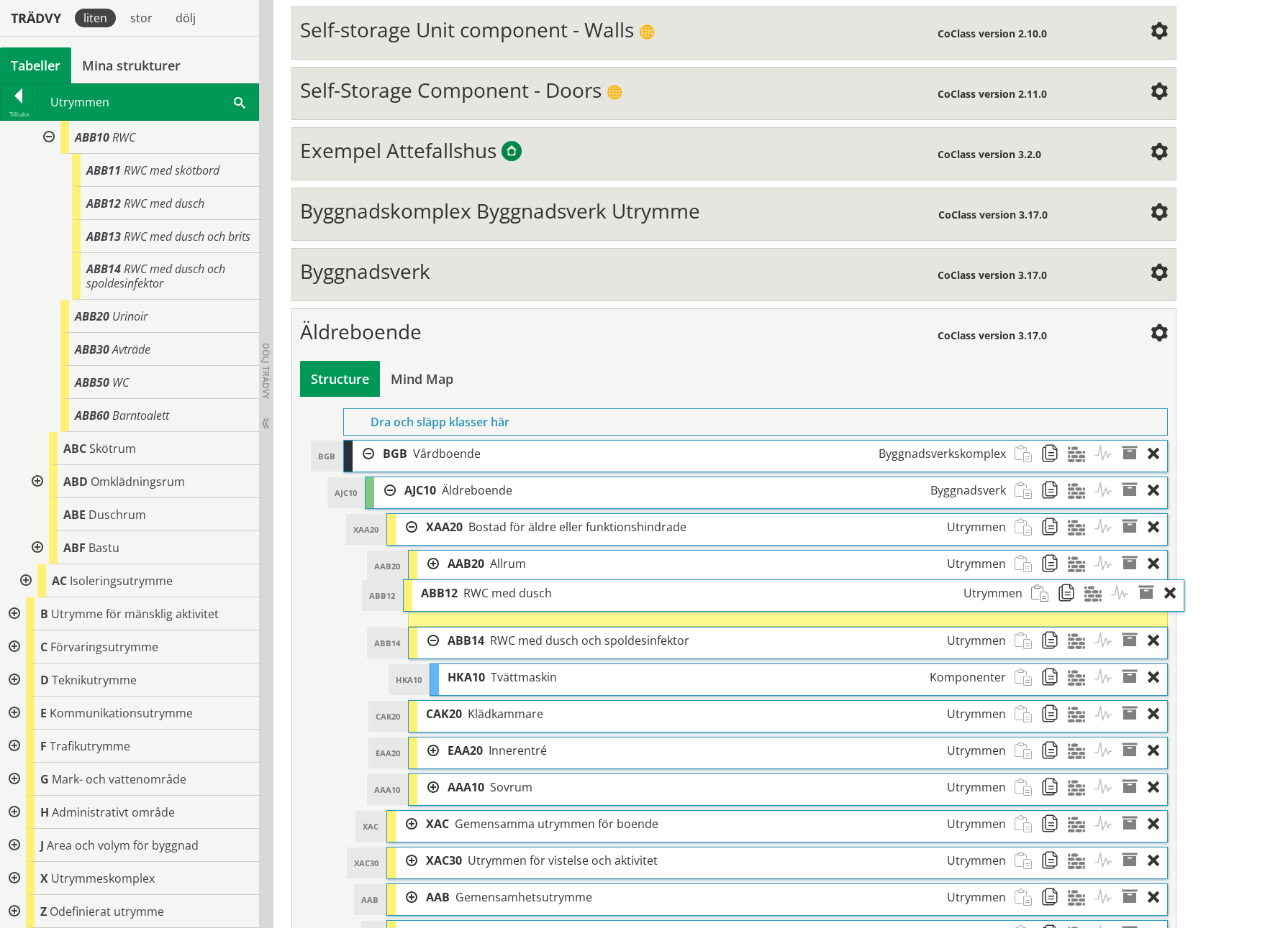
drag, startPoint x: 494, startPoint y: 781, endPoint x: 510, endPoint y: 590, distance: 191.7
click at [510, 426] on span "RWC med dusch" at bounding box center [507, 594] width 88 height 16
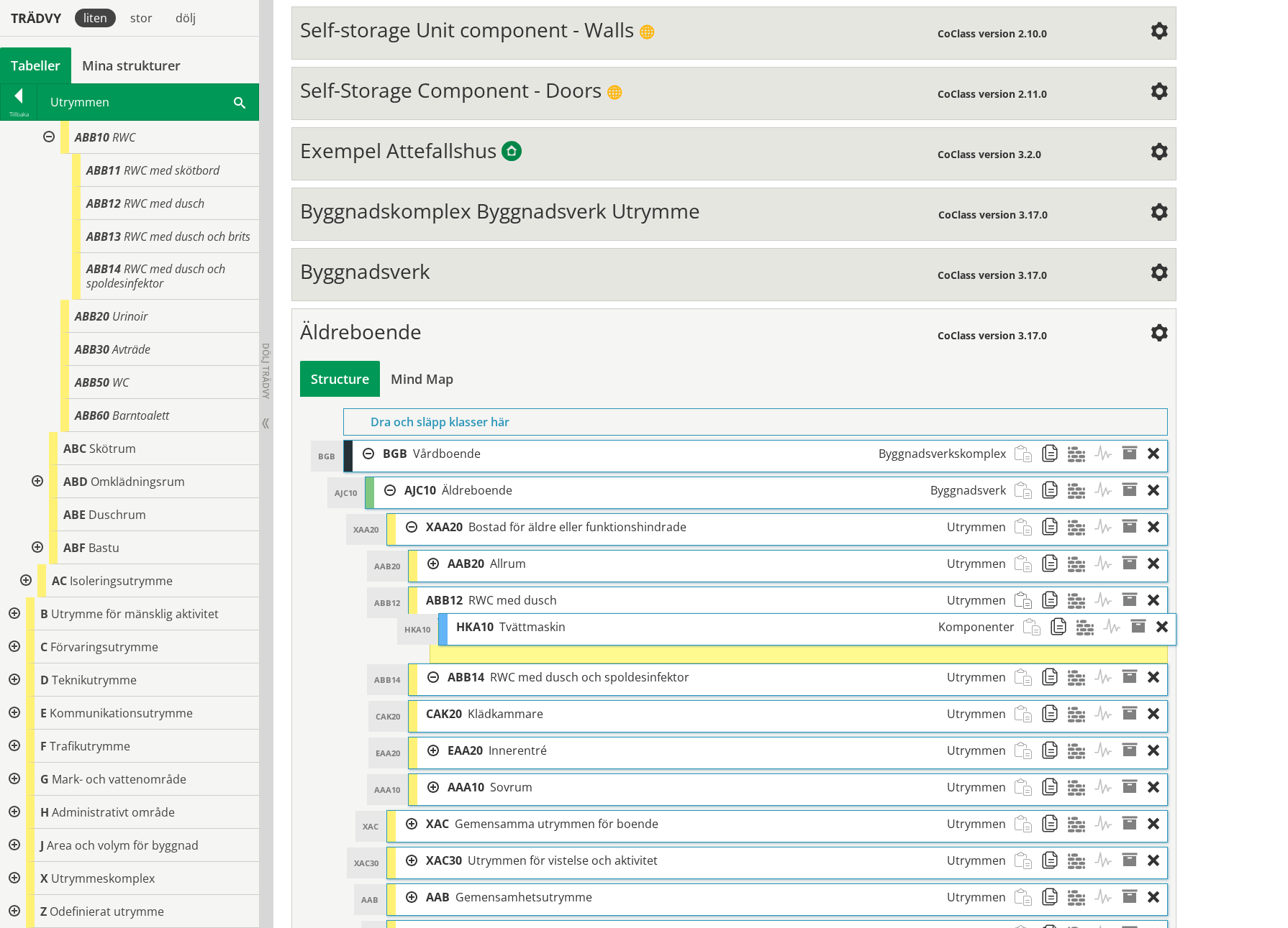
drag, startPoint x: 536, startPoint y: 674, endPoint x: 545, endPoint y: 627, distance: 47.9
click at [545, 426] on span "Tvättmaskin" at bounding box center [532, 627] width 66 height 16
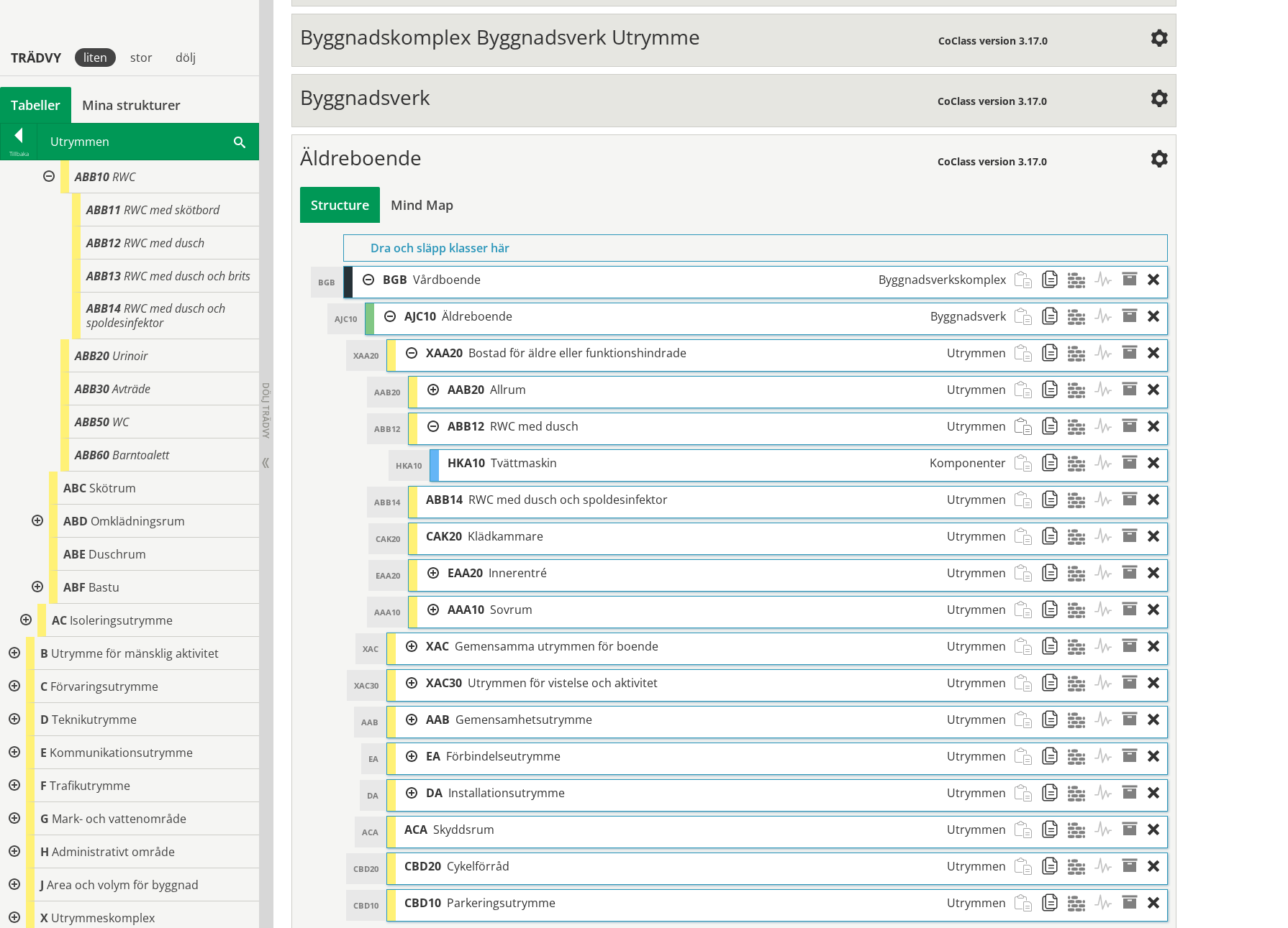
scroll to position [531, 0]
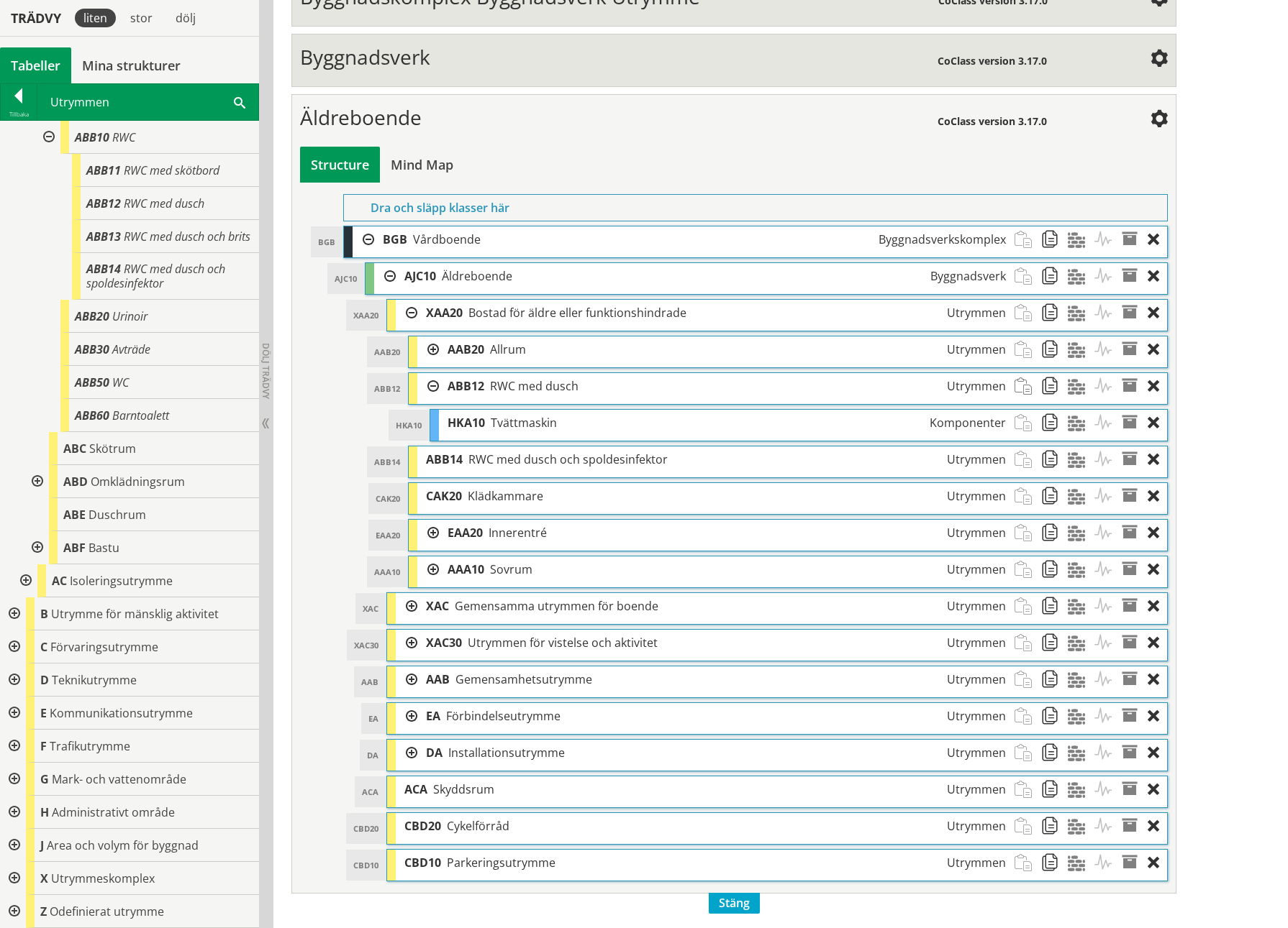
click at [408, 426] on div at bounding box center [406, 606] width 22 height 27
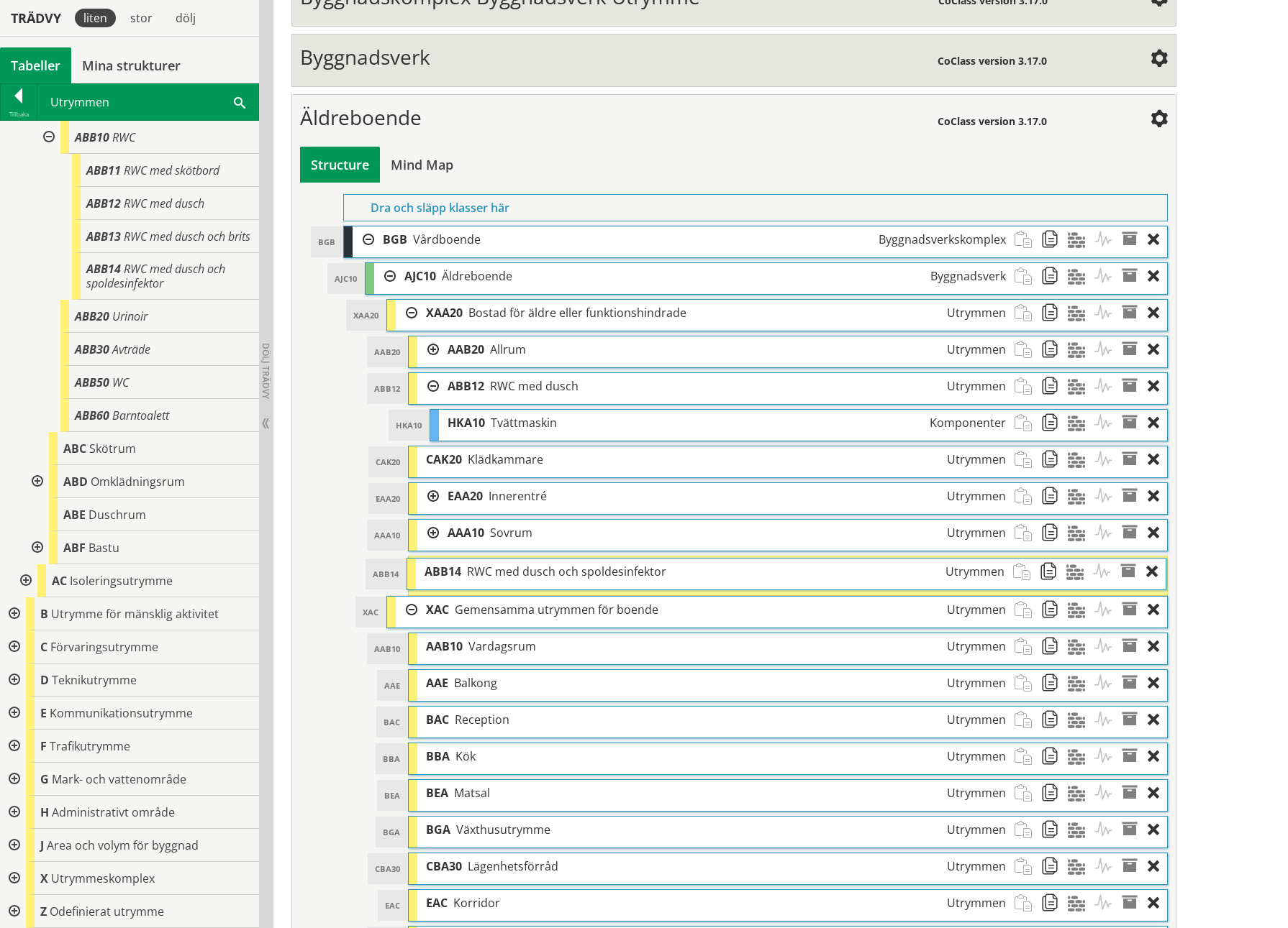
drag, startPoint x: 515, startPoint y: 454, endPoint x: 513, endPoint y: 567, distance: 113.0
click at [513, 426] on span "RWC med dusch och spoldesinfektor" at bounding box center [566, 572] width 199 height 16
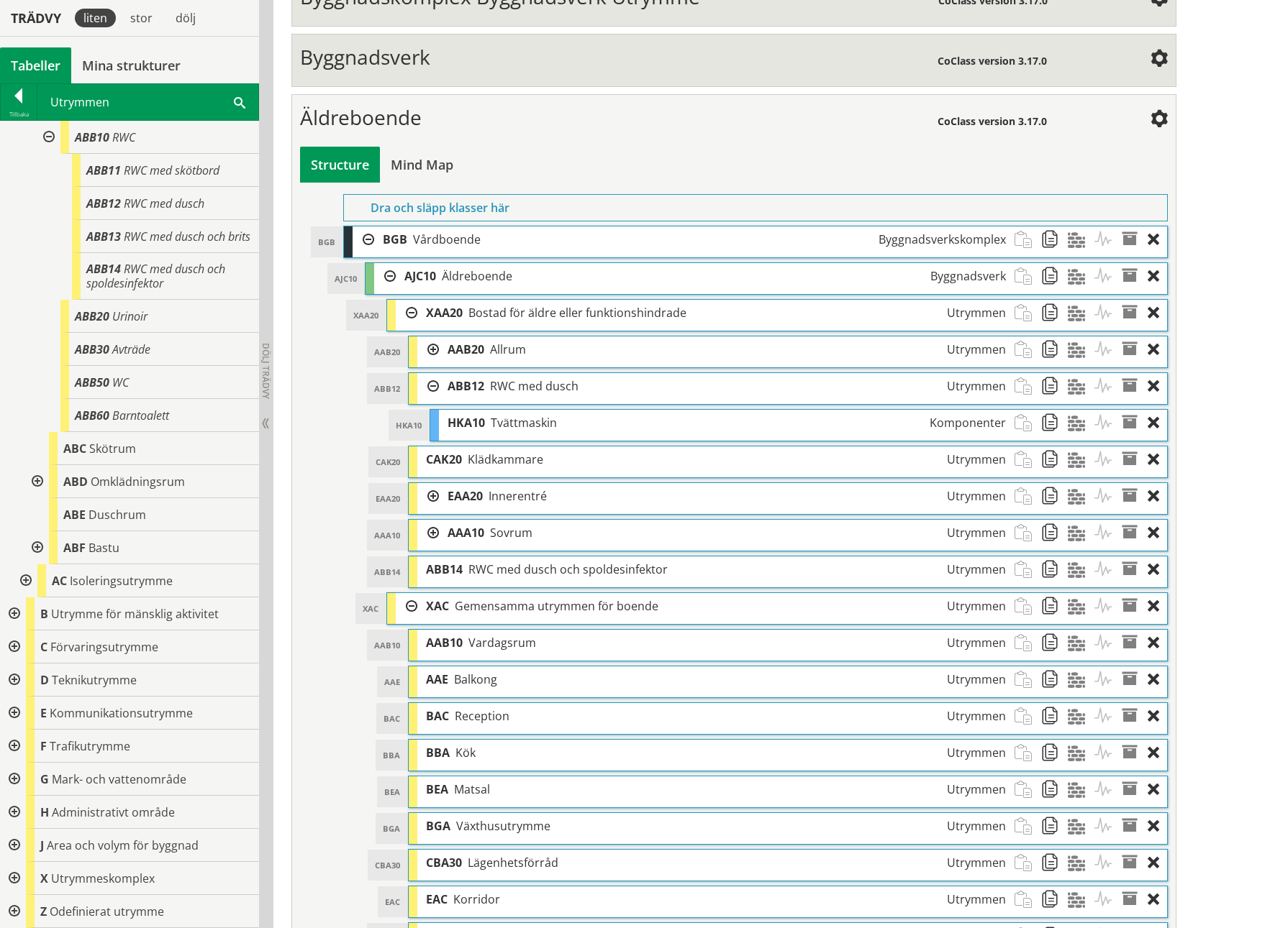
click at [408, 426] on div at bounding box center [406, 606] width 22 height 27
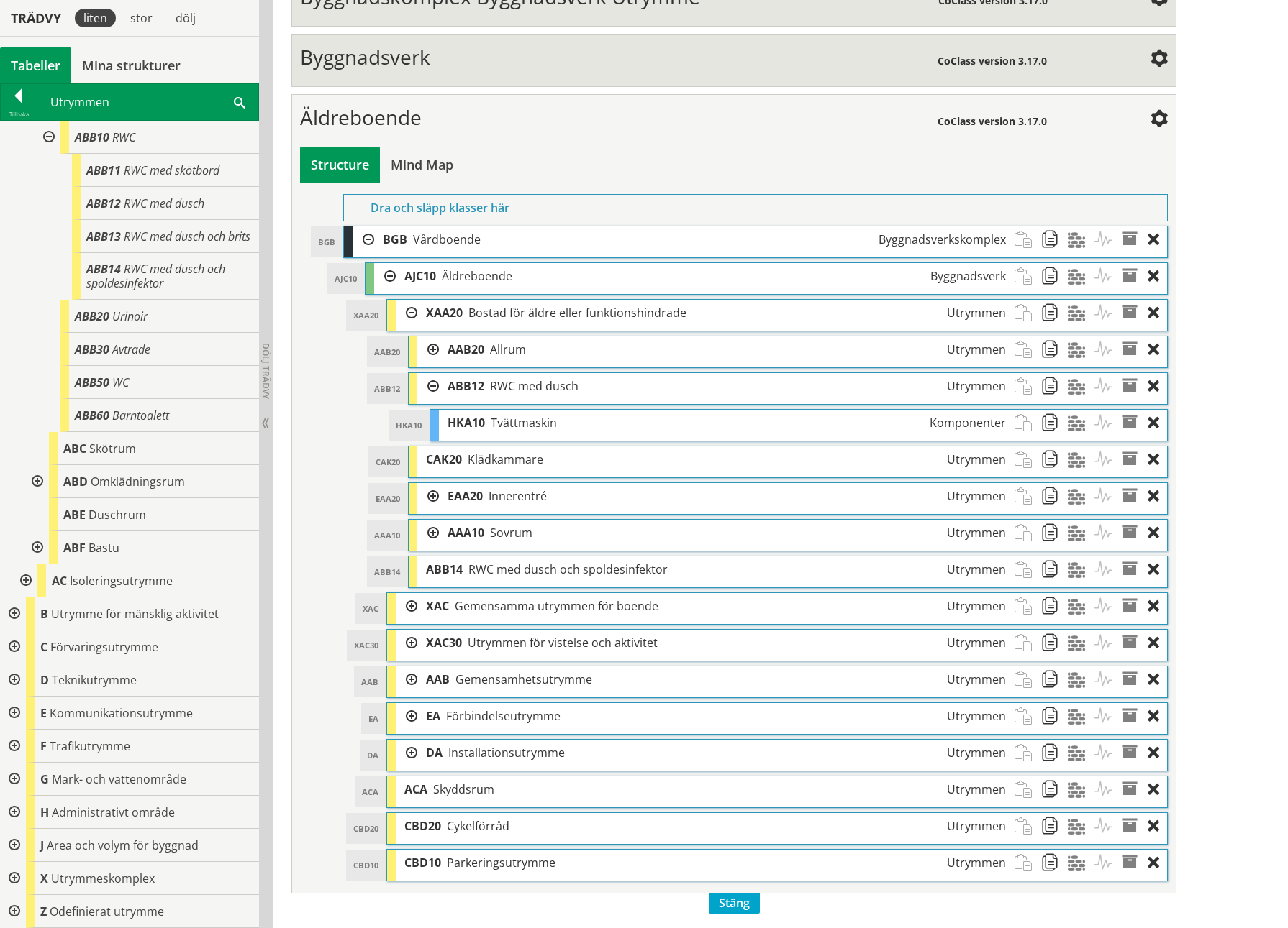
click at [405, 426] on div at bounding box center [406, 643] width 22 height 27
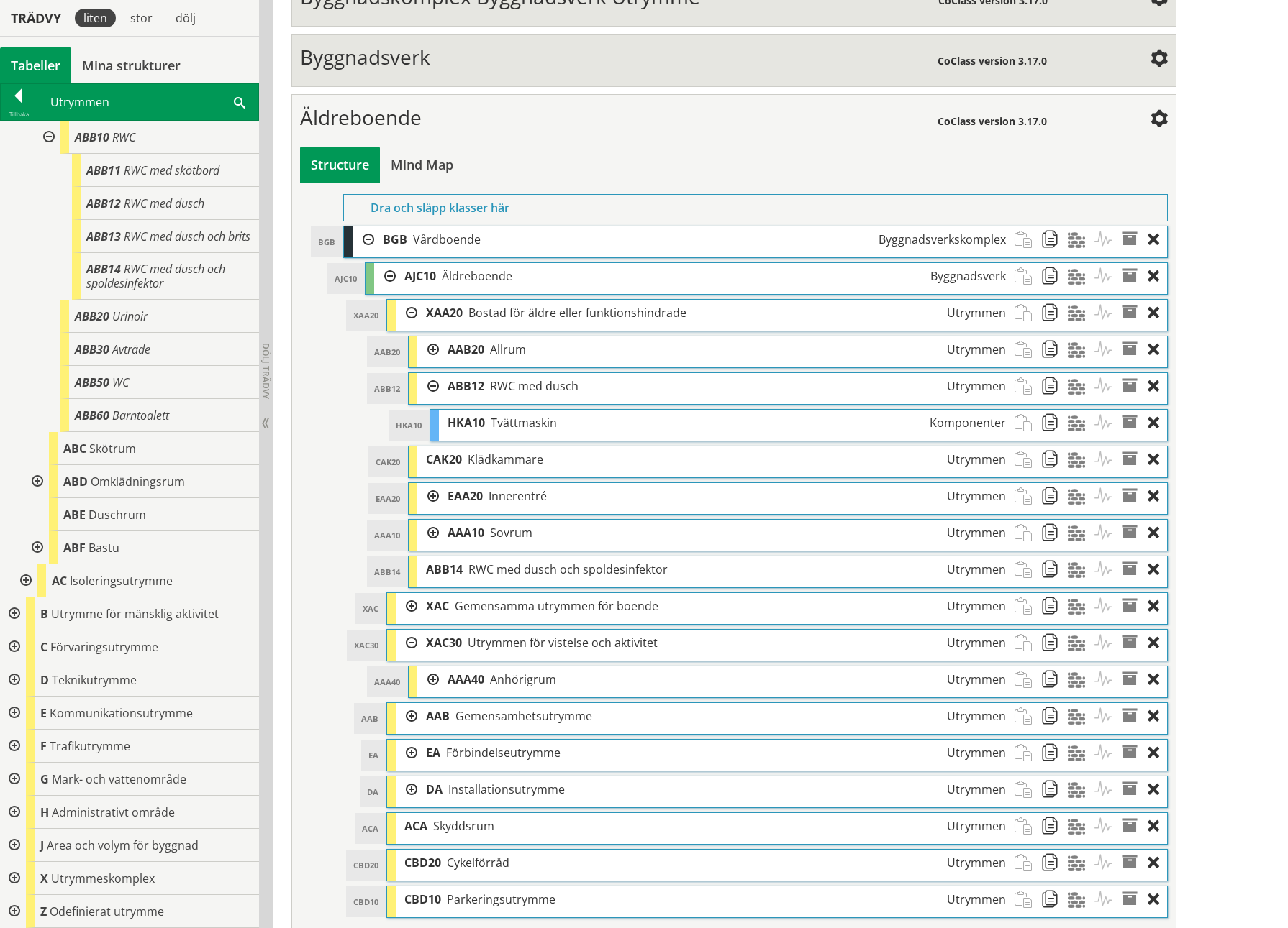
click at [411, 426] on div at bounding box center [406, 643] width 22 height 27
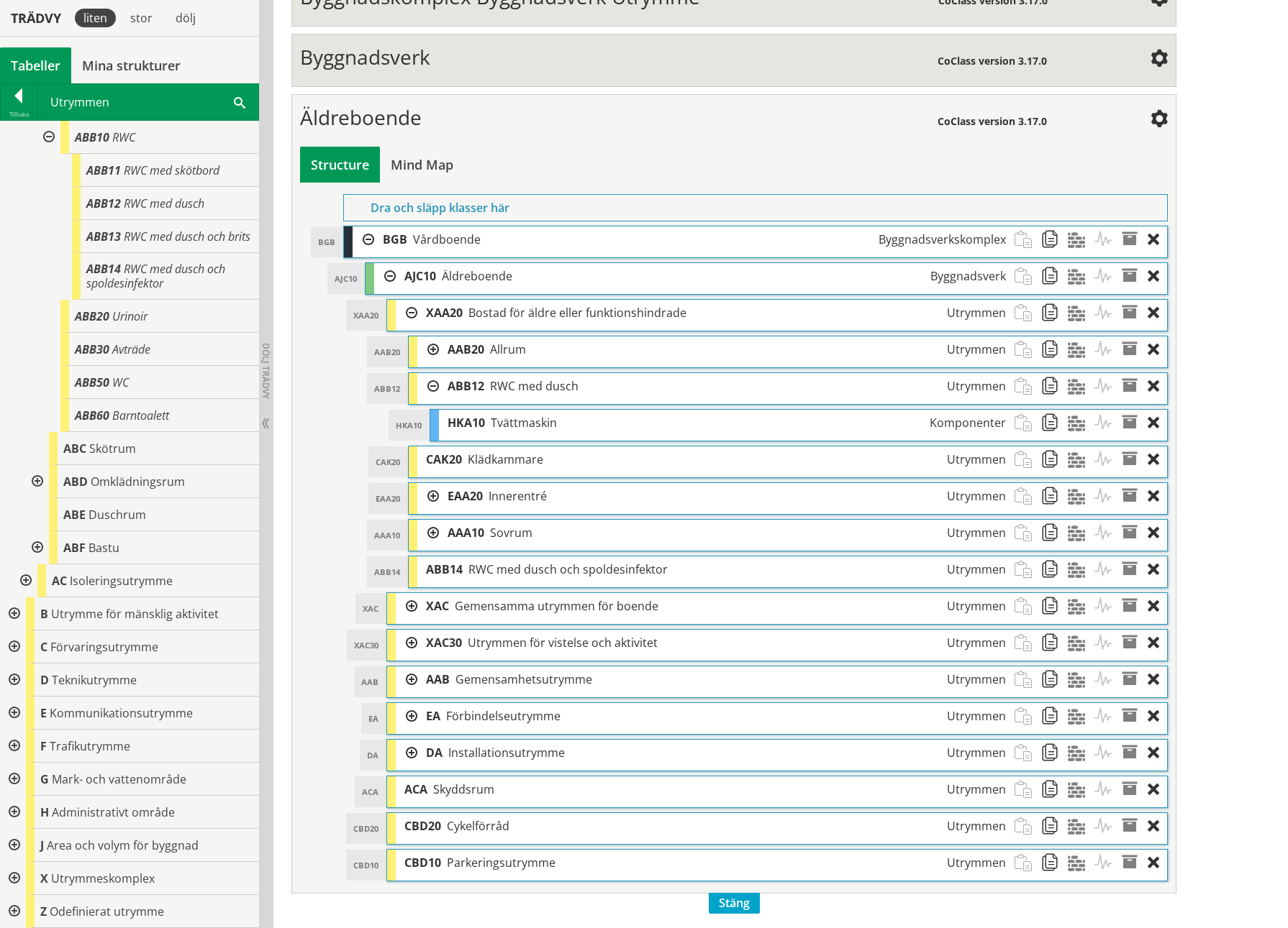
click at [414, 426] on div at bounding box center [406, 680] width 22 height 27
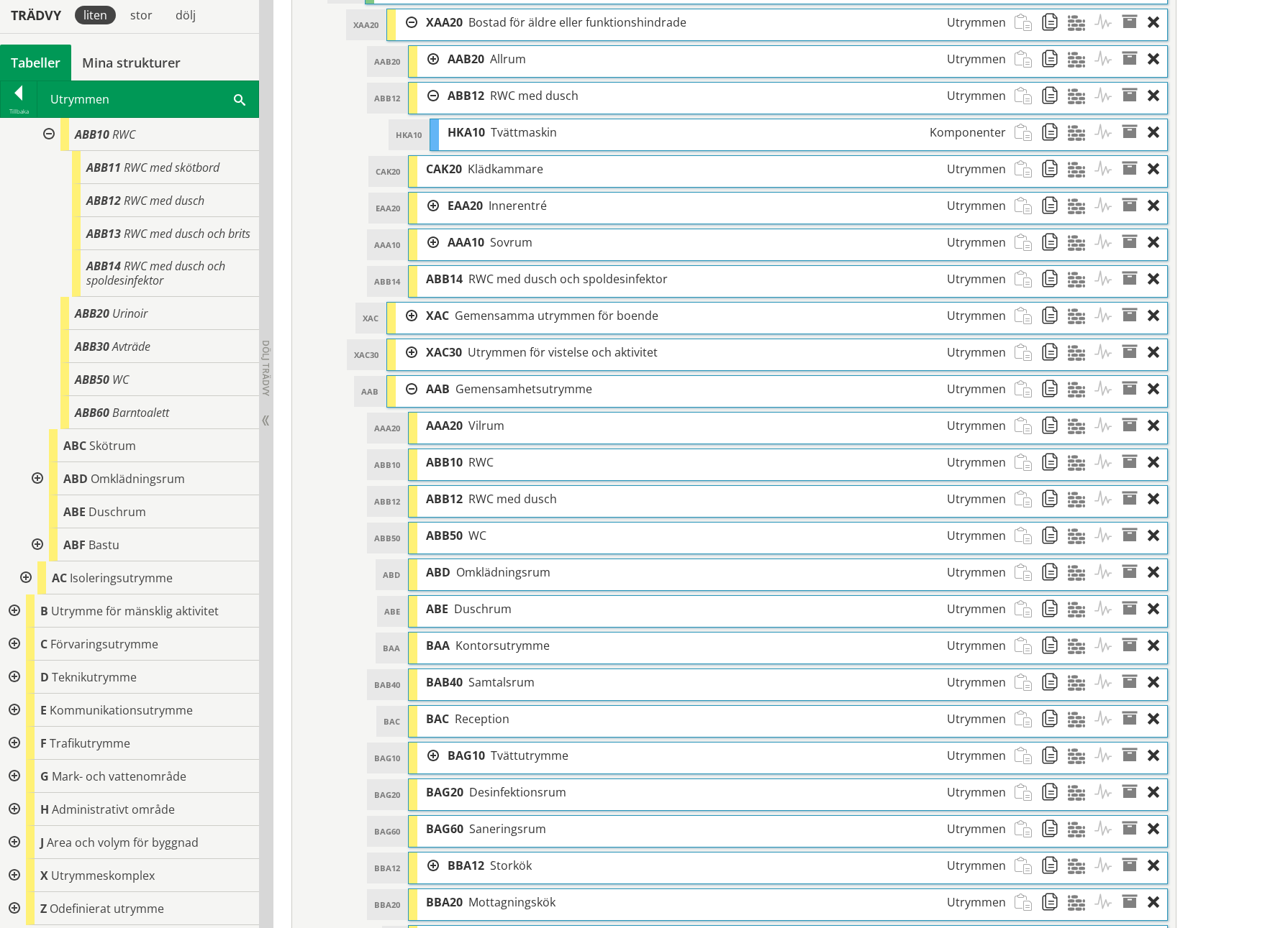
scroll to position [818, 0]
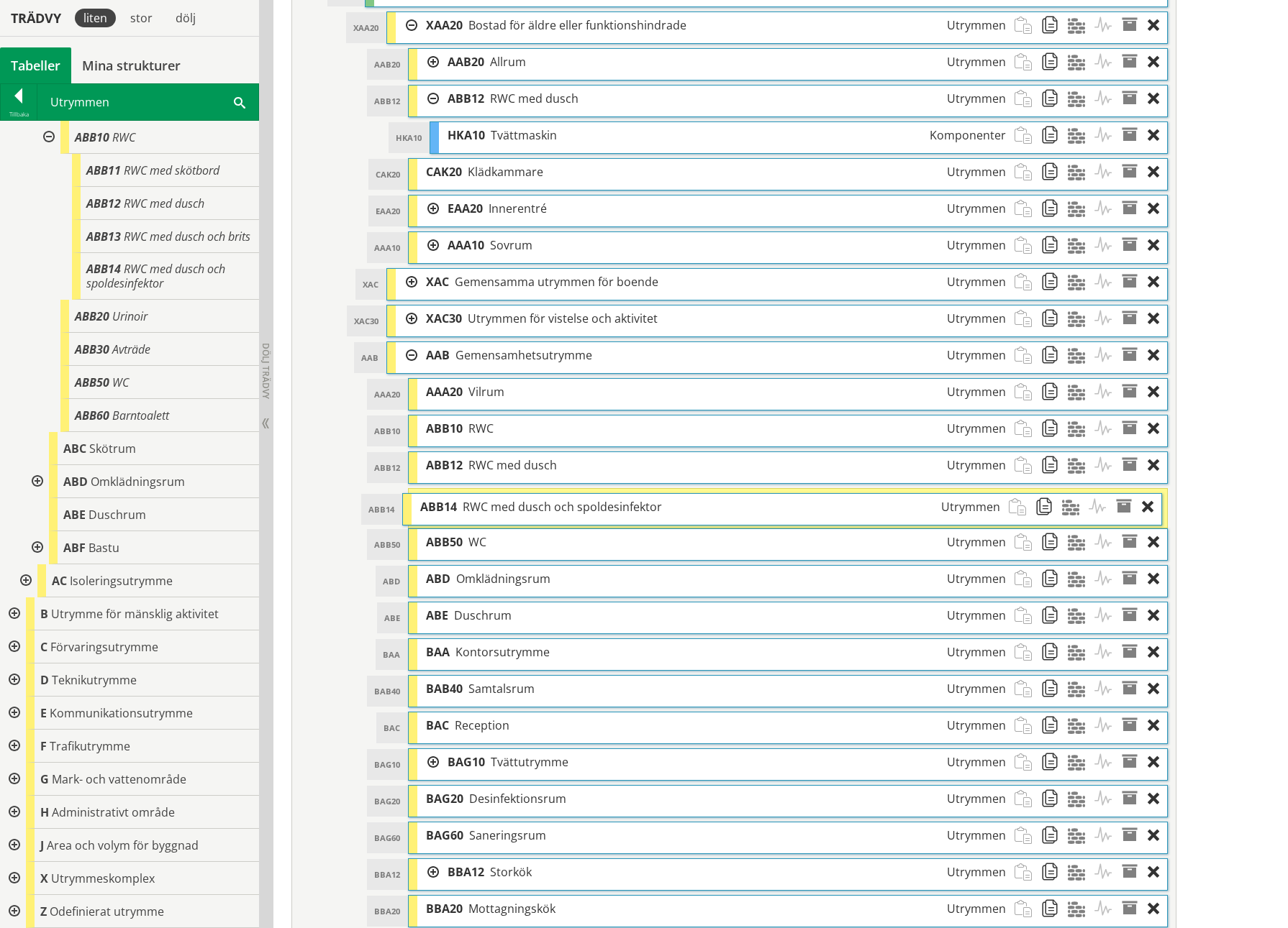
drag, startPoint x: 524, startPoint y: 279, endPoint x: 518, endPoint y: 505, distance: 226.1
click at [518, 426] on span "RWC med dusch och spoldesinfektor" at bounding box center [562, 507] width 199 height 16
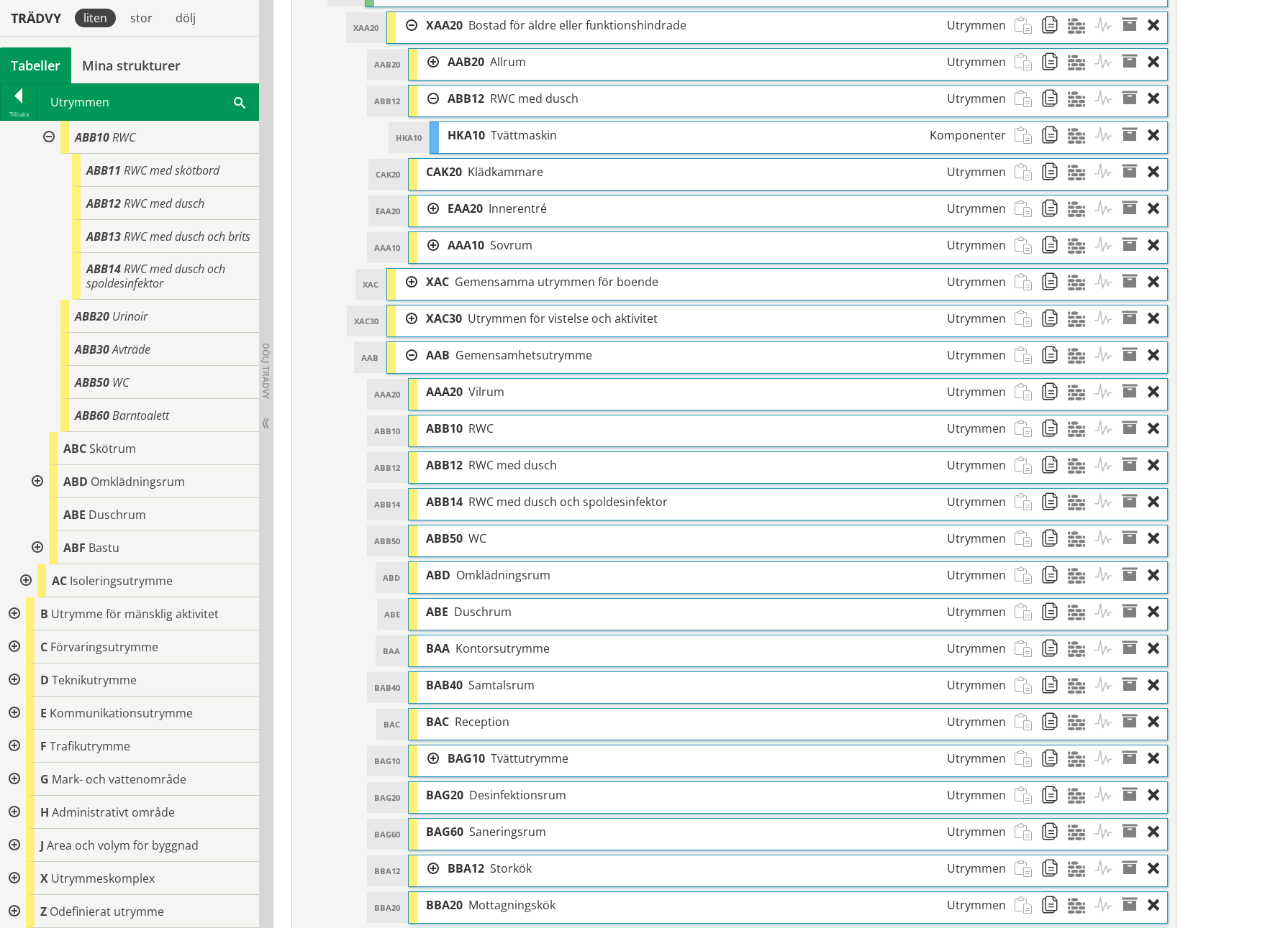
click at [402, 357] on div at bounding box center [406, 356] width 22 height 27
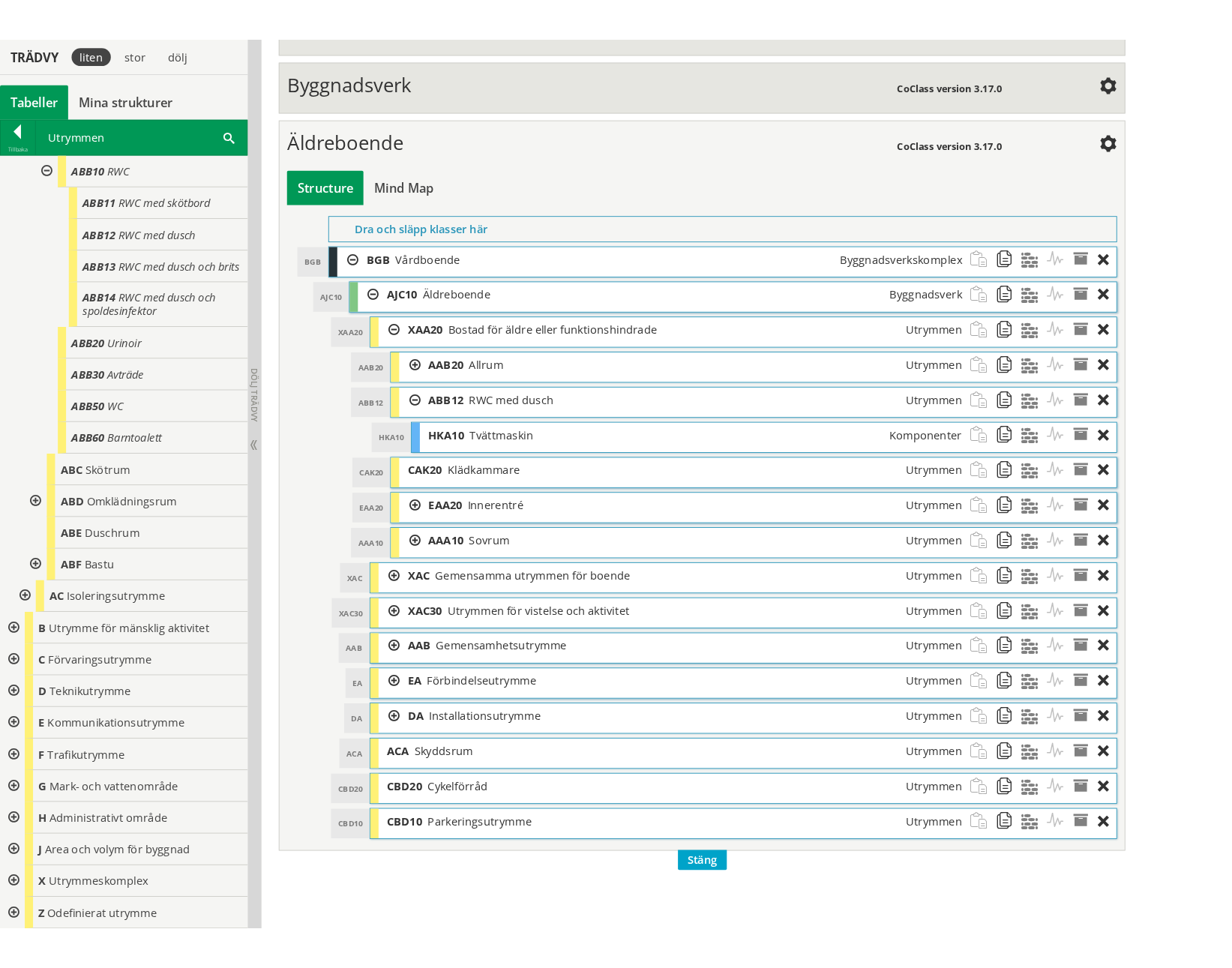
scroll to position [554, 0]
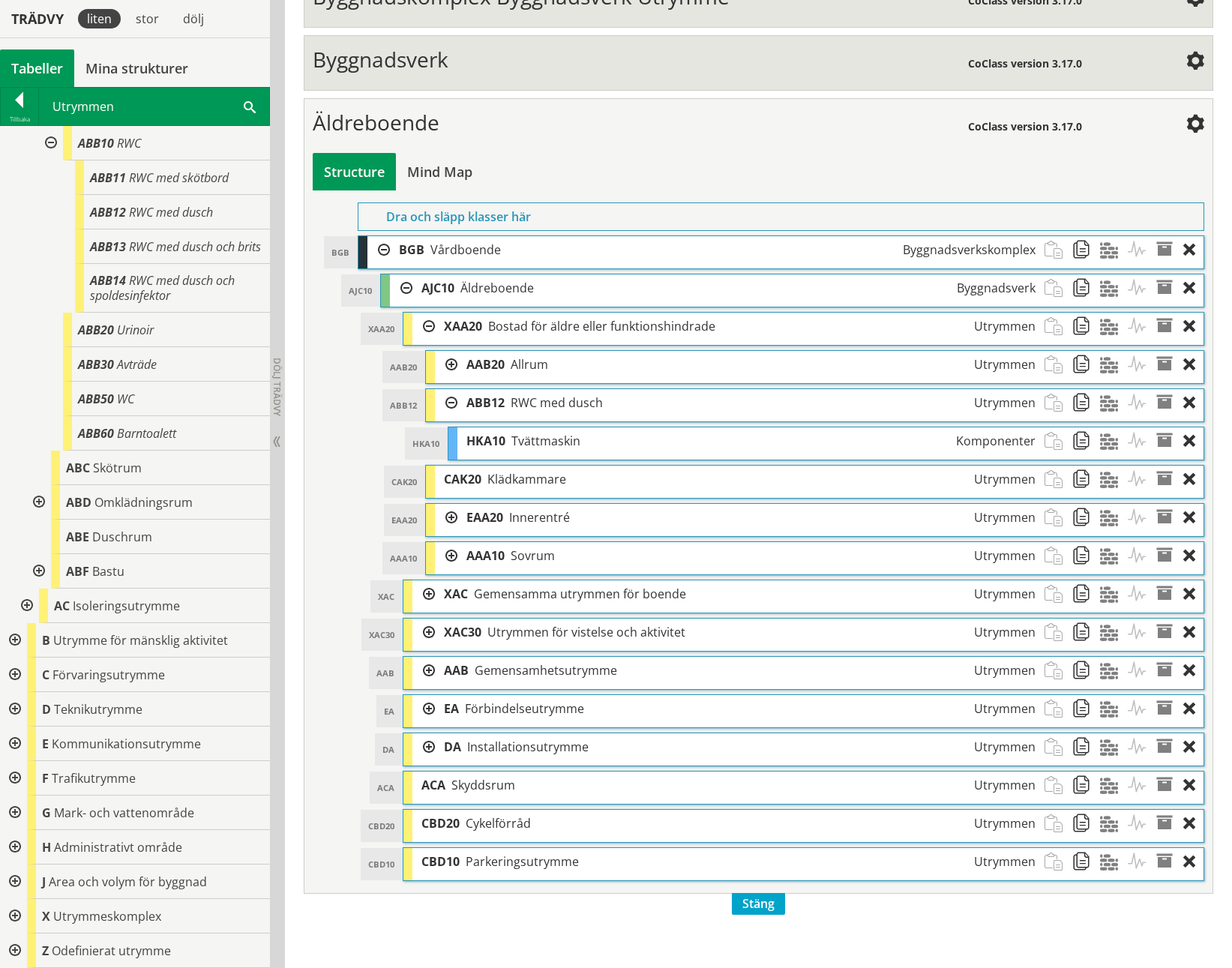
click at [266, 18] on div "Trädvy liten stor dölj" at bounding box center [134, 19] width 270 height 39
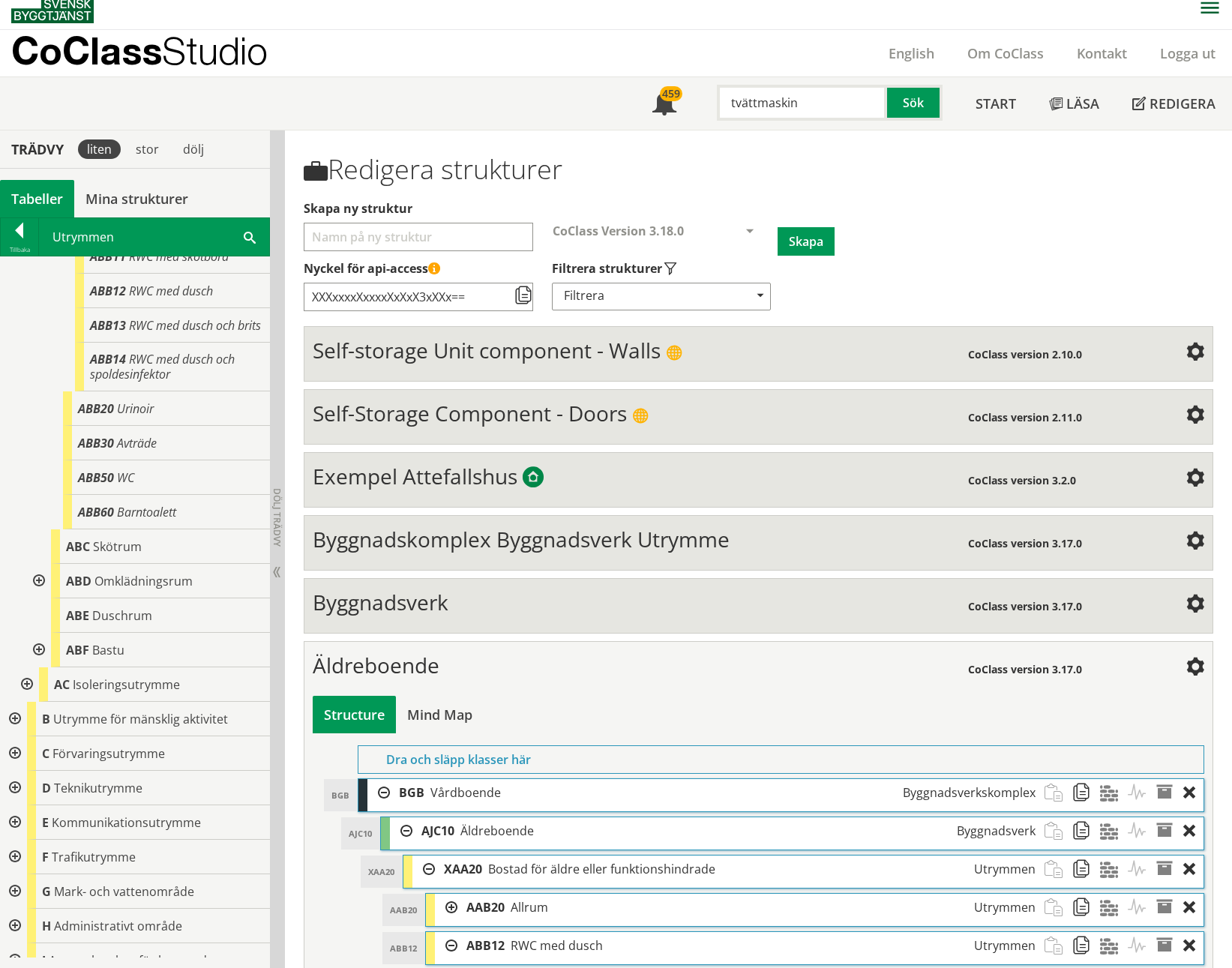
scroll to position [0, 0]
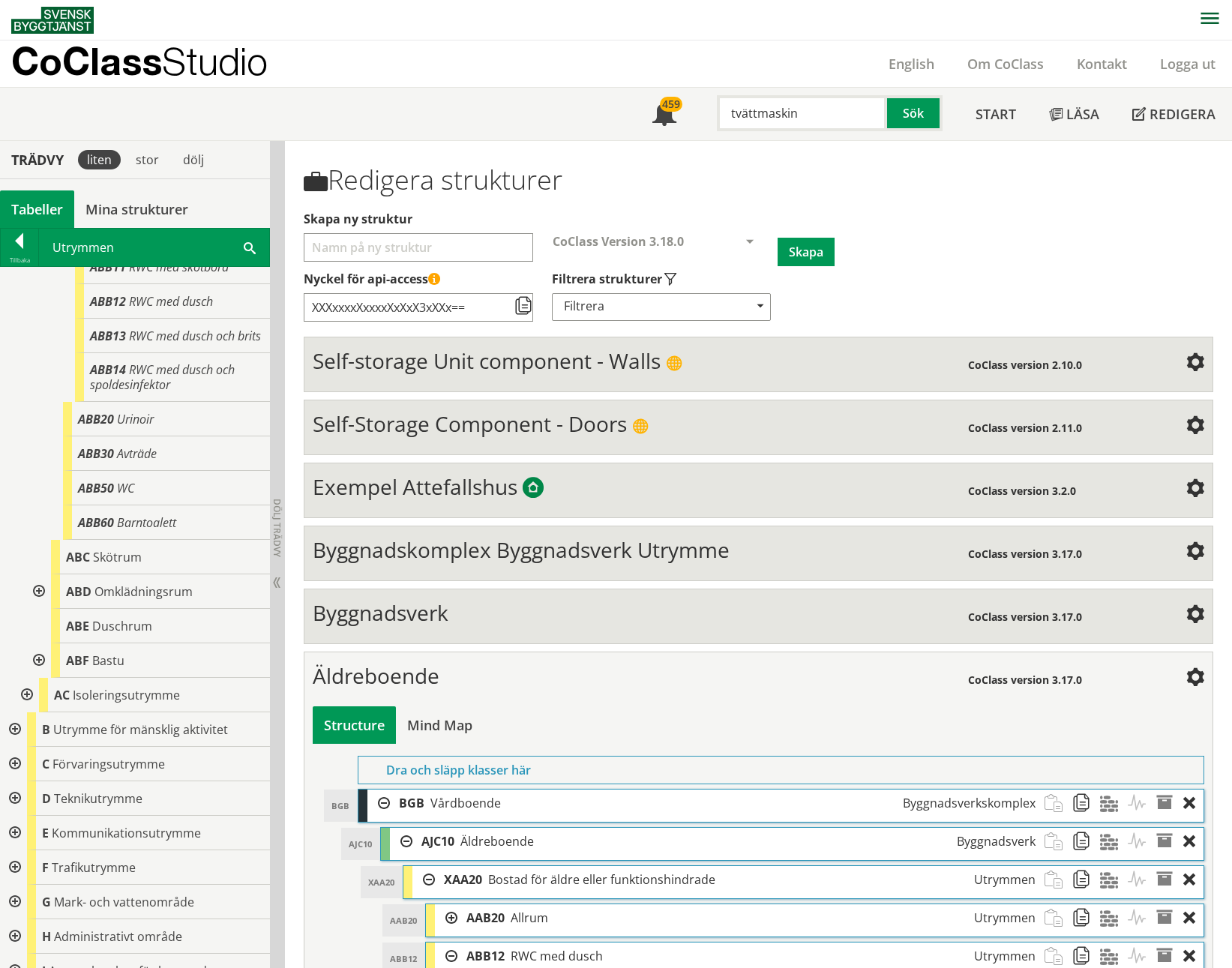
click at [749, 109] on input "tvättmaskin" at bounding box center [802, 113] width 170 height 36
click at [799, 113] on input "duschstång" at bounding box center [802, 113] width 170 height 36
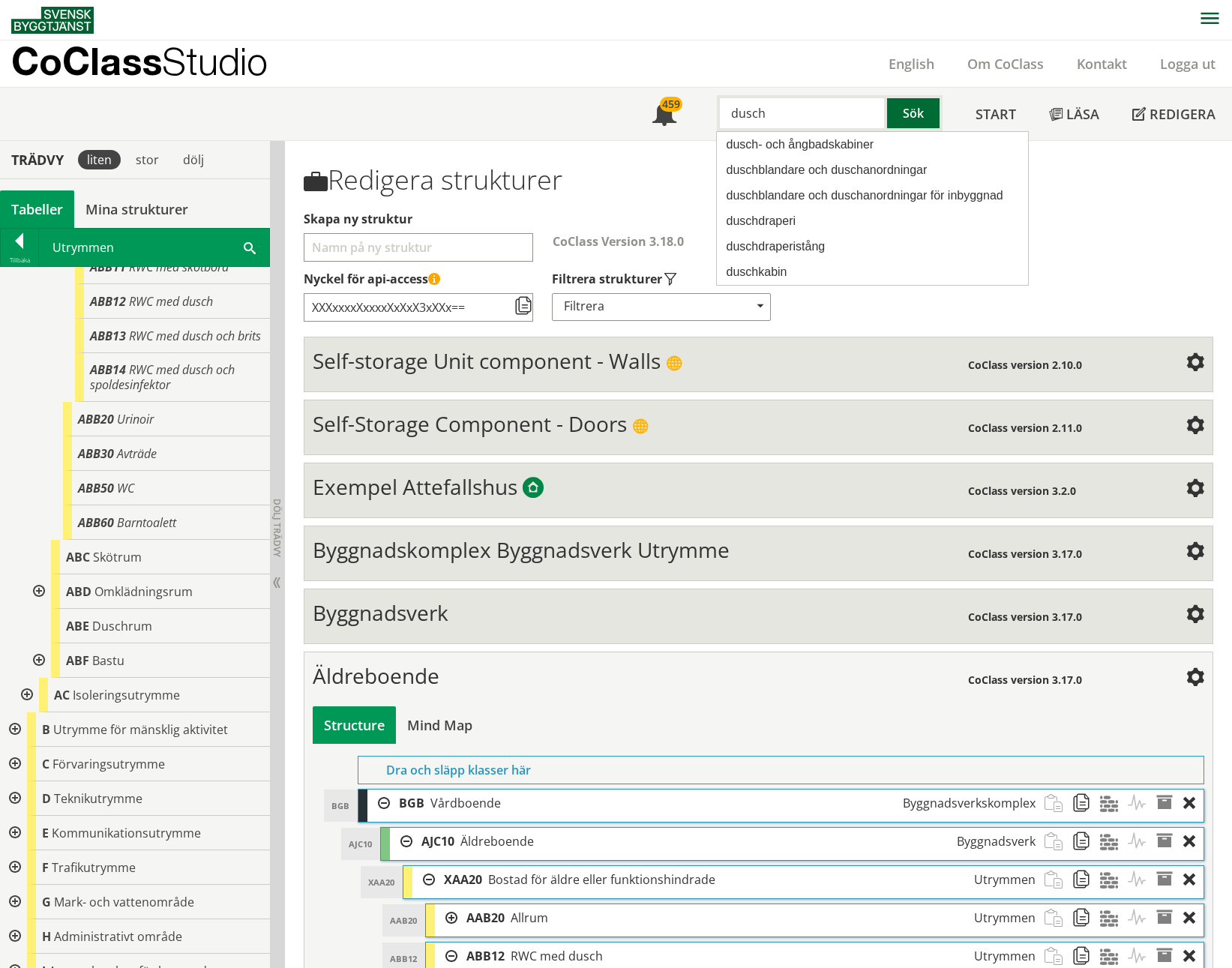
type input "dusch"
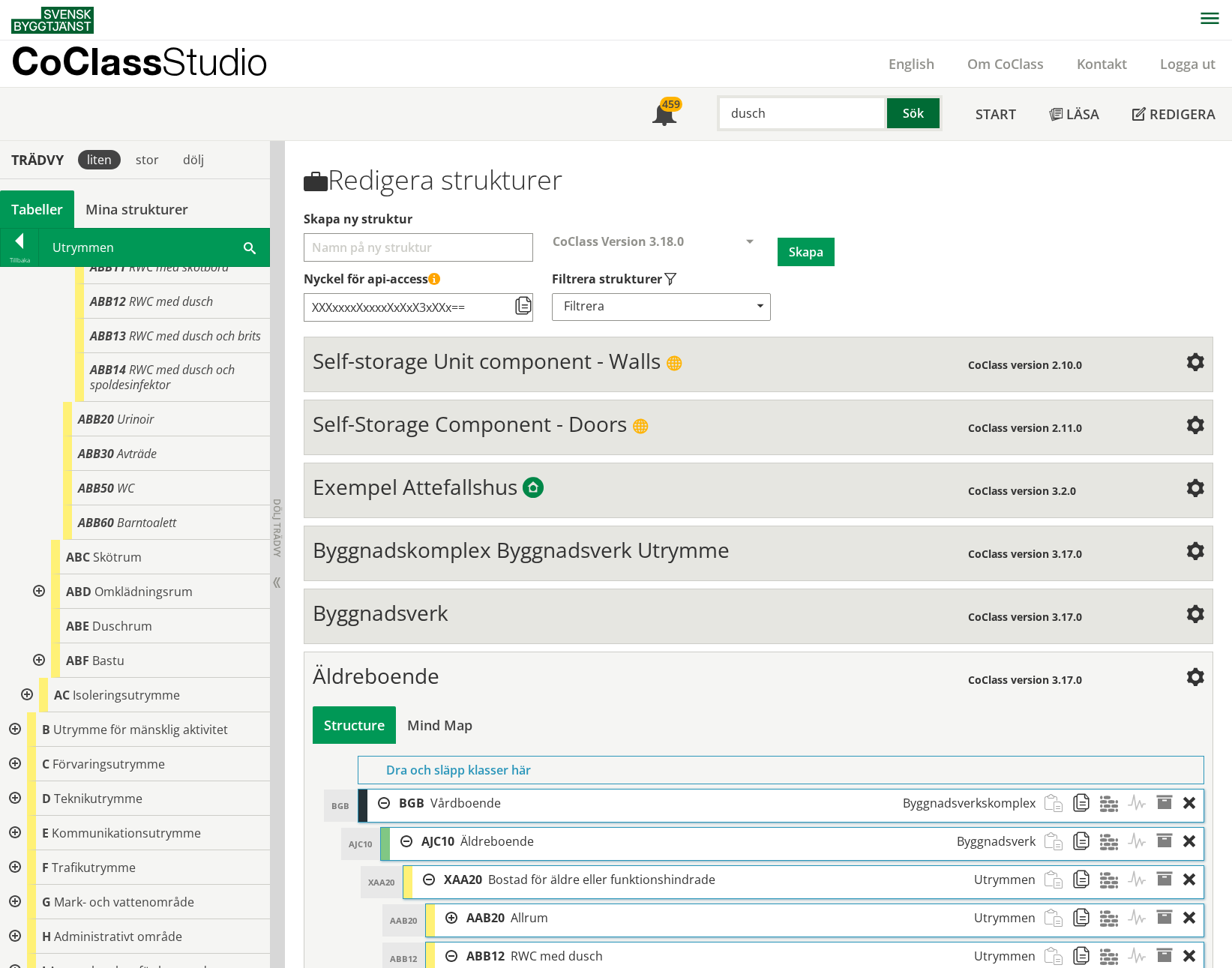
click at [920, 117] on button "Sök" at bounding box center [914, 113] width 55 height 36
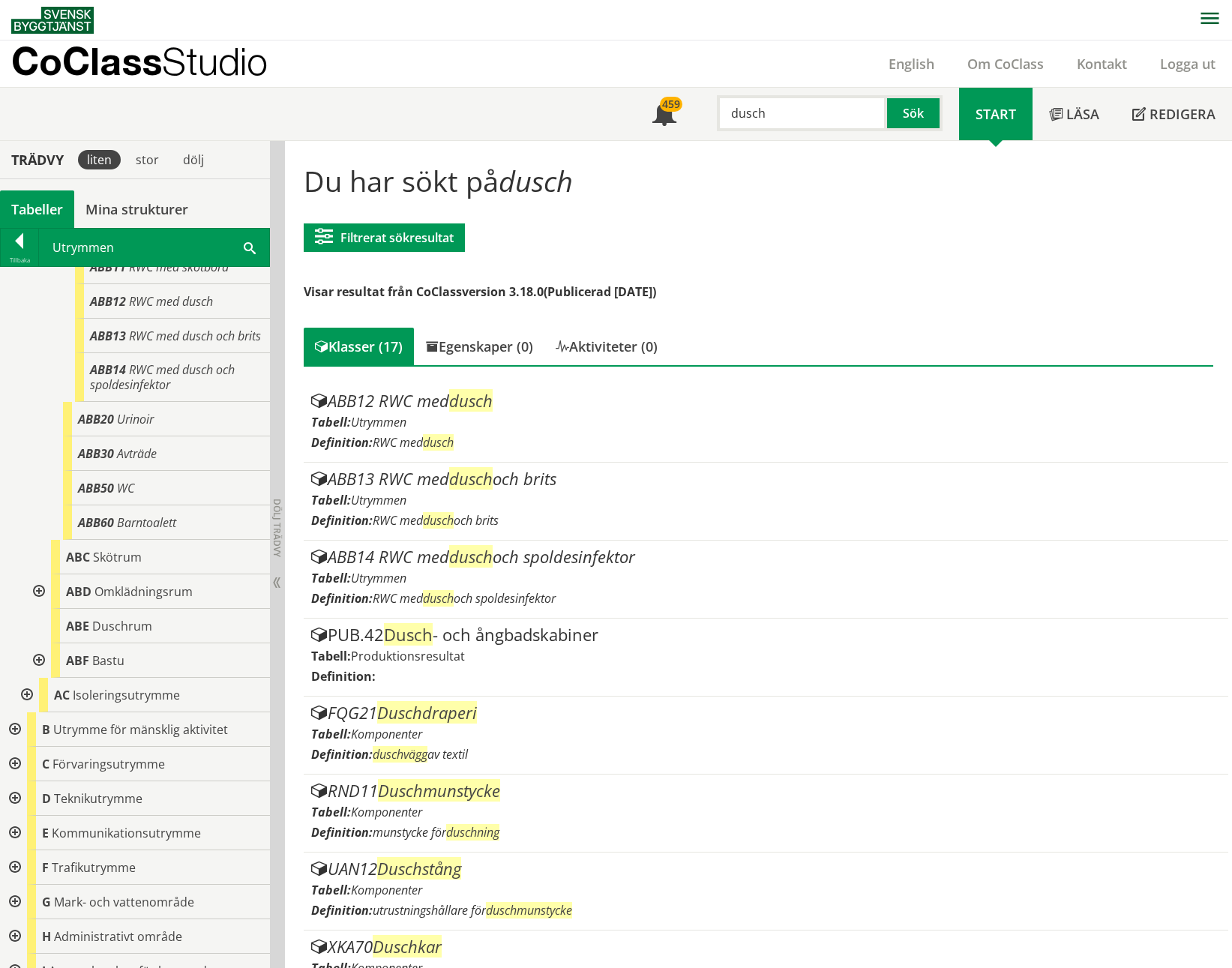
click at [817, 114] on input "dusch" at bounding box center [802, 113] width 170 height 36
click at [139, 203] on link "Mina strukturer" at bounding box center [136, 210] width 125 height 38
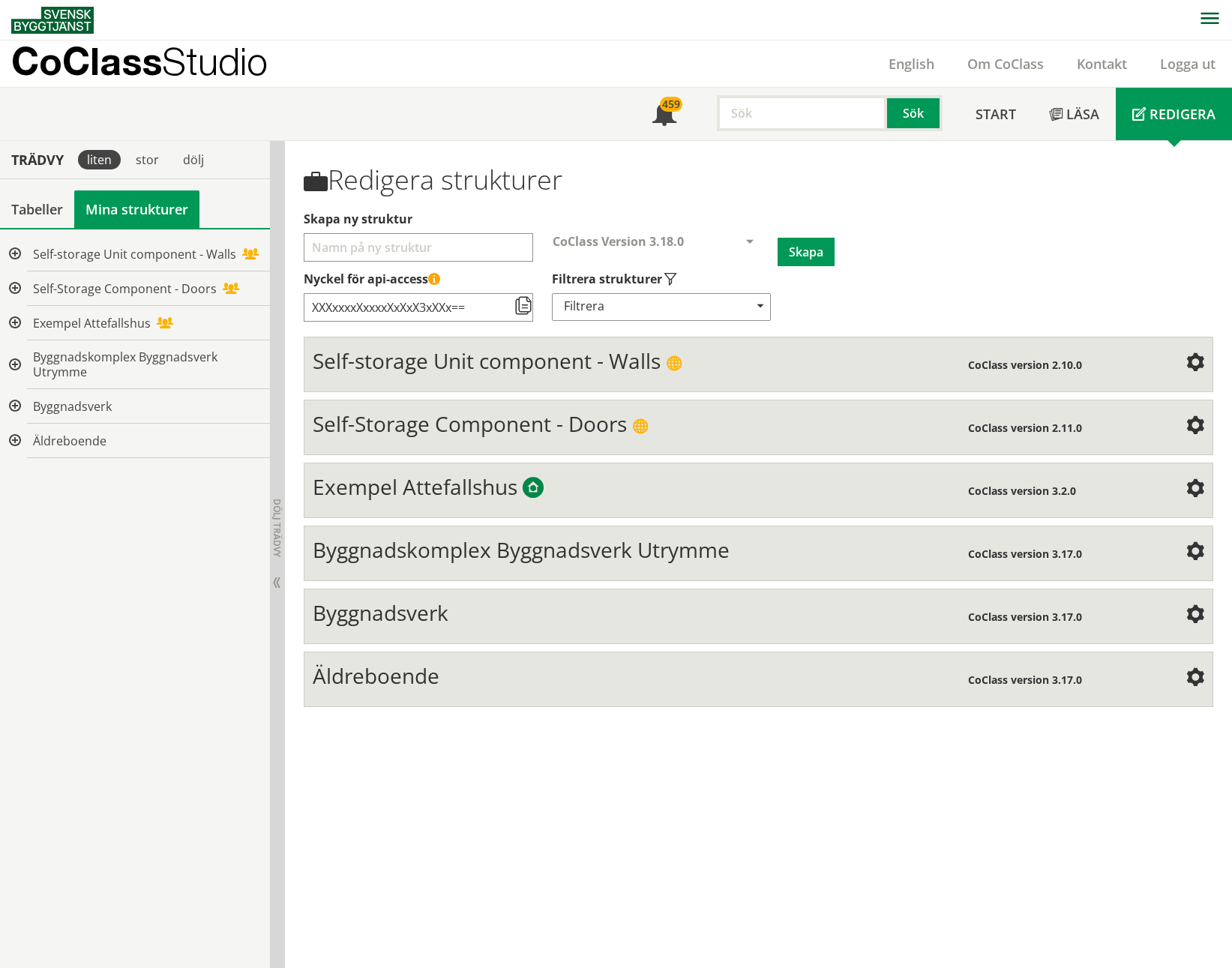
click at [426, 445] on span "Äldreboende" at bounding box center [376, 676] width 127 height 28
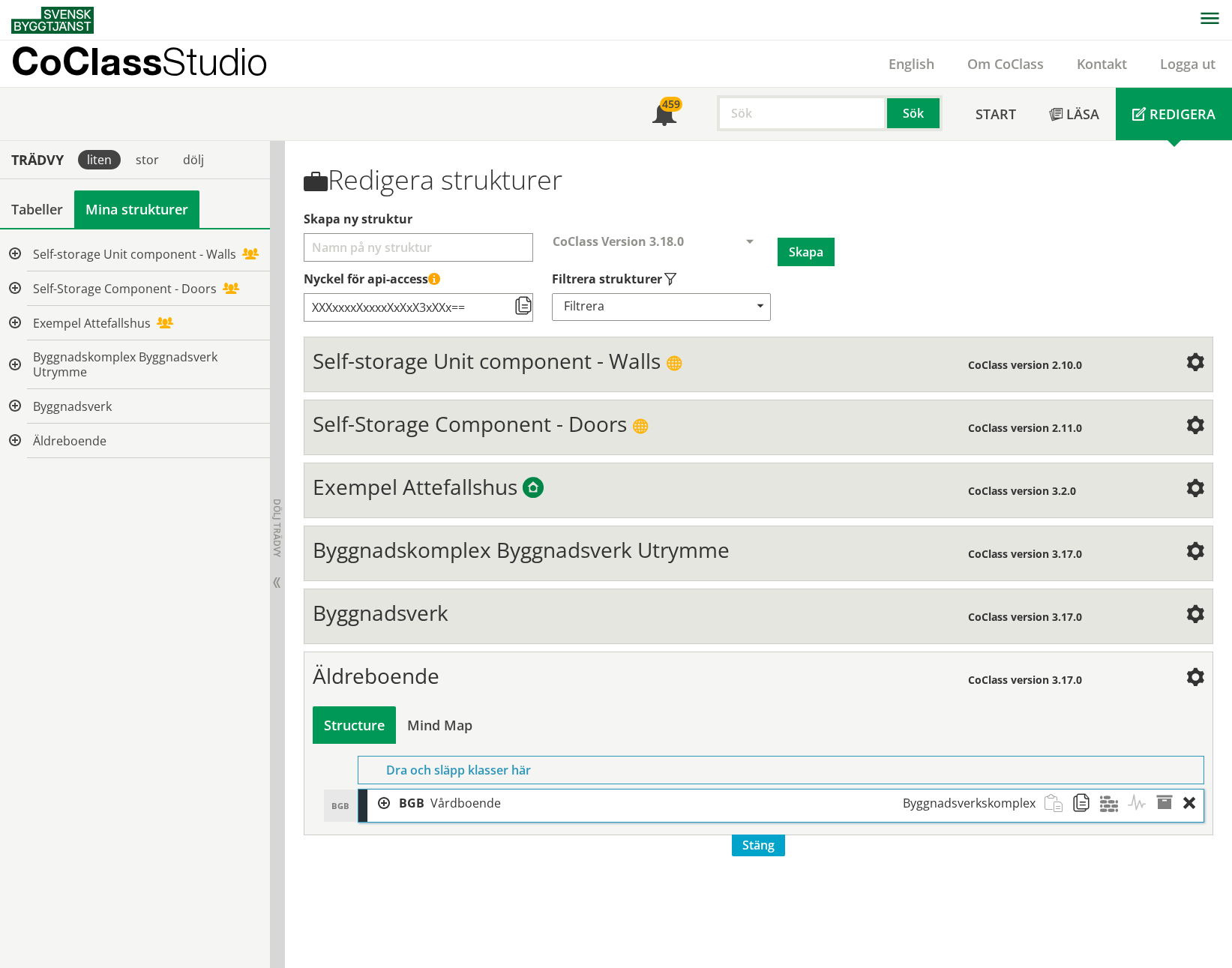
click at [381, 445] on div at bounding box center [379, 804] width 23 height 28
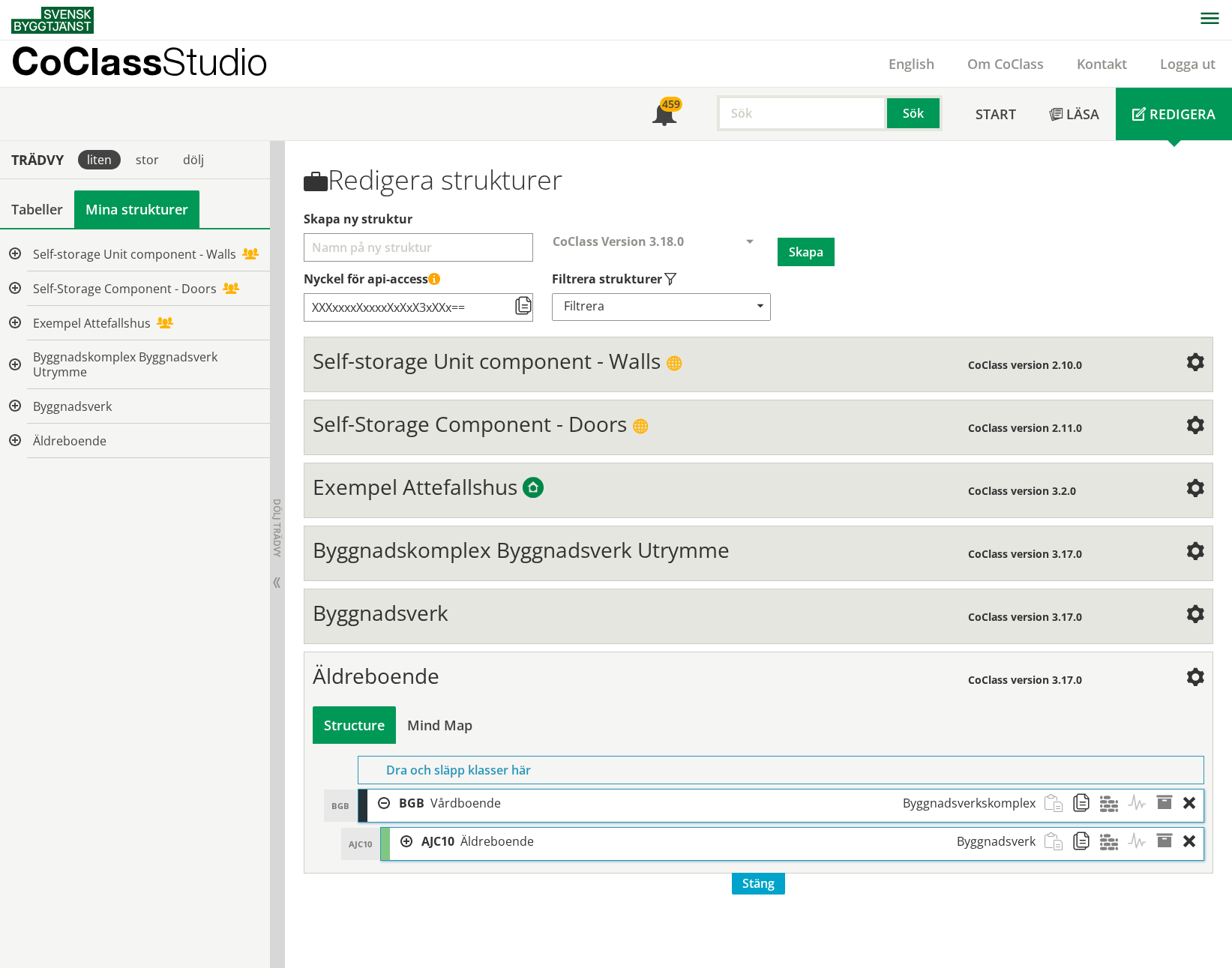
click at [398, 445] on div at bounding box center [401, 842] width 23 height 28
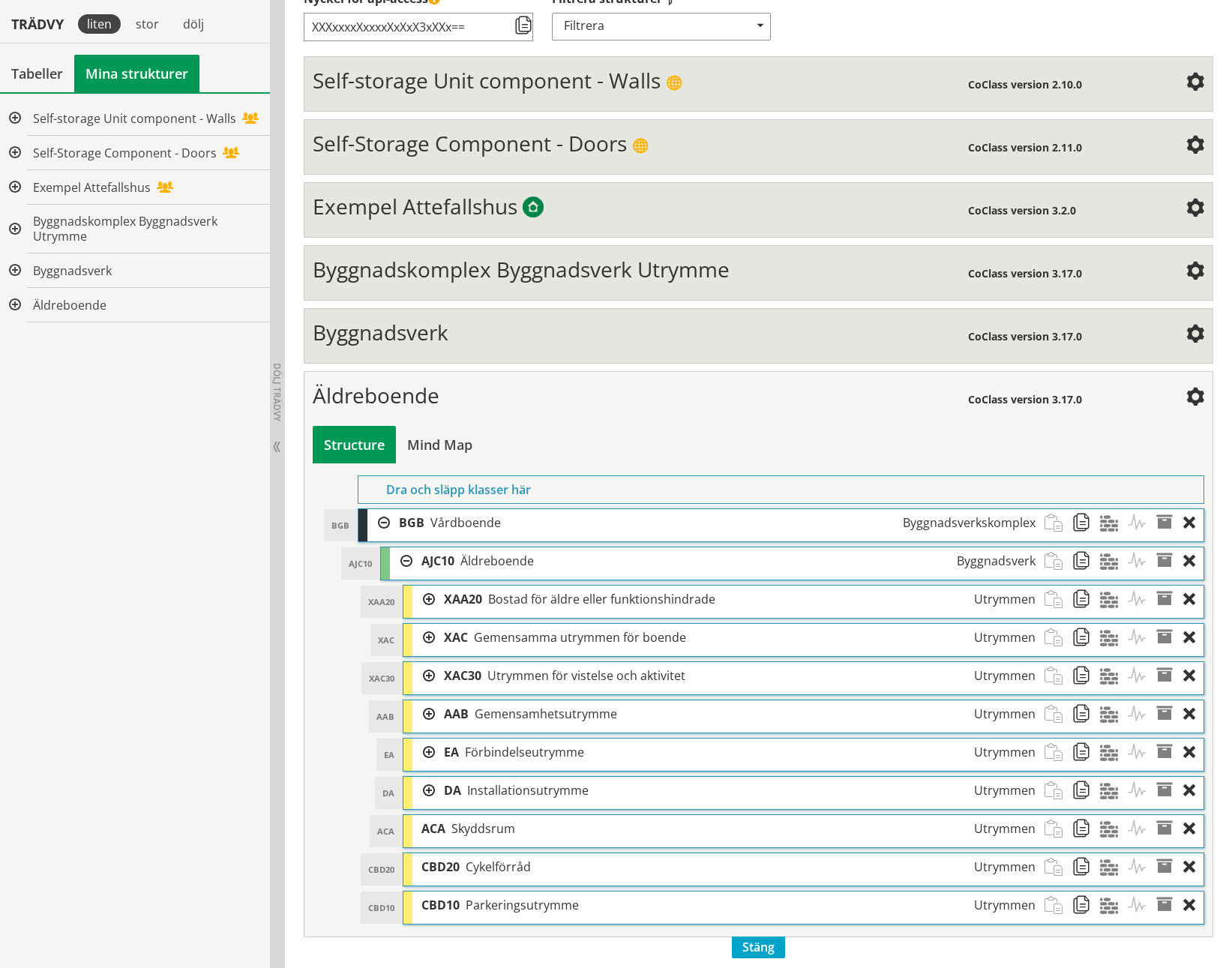
scroll to position [286, 0]
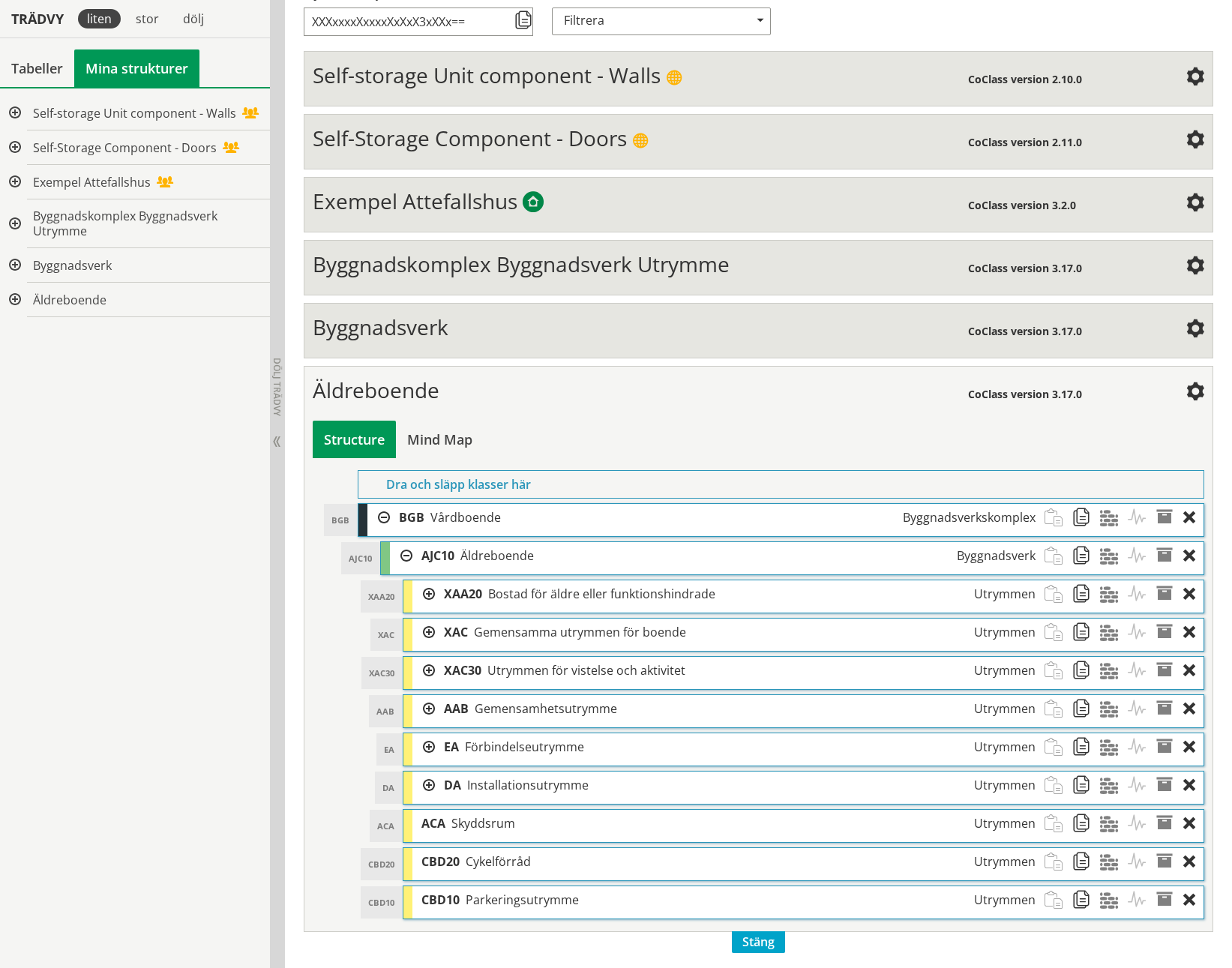
click at [432, 445] on div at bounding box center [424, 595] width 23 height 28
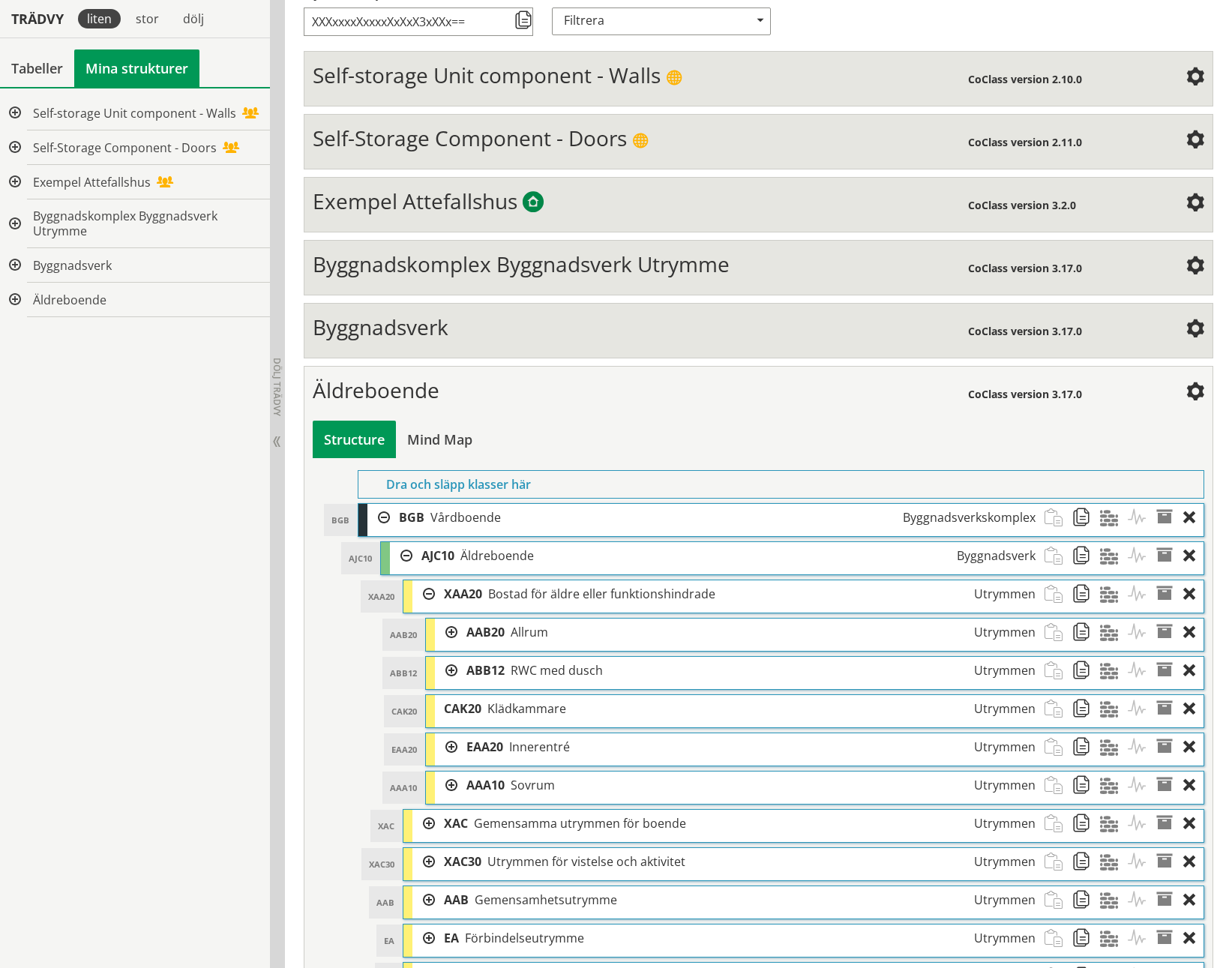
click at [452, 445] on div at bounding box center [446, 671] width 23 height 28
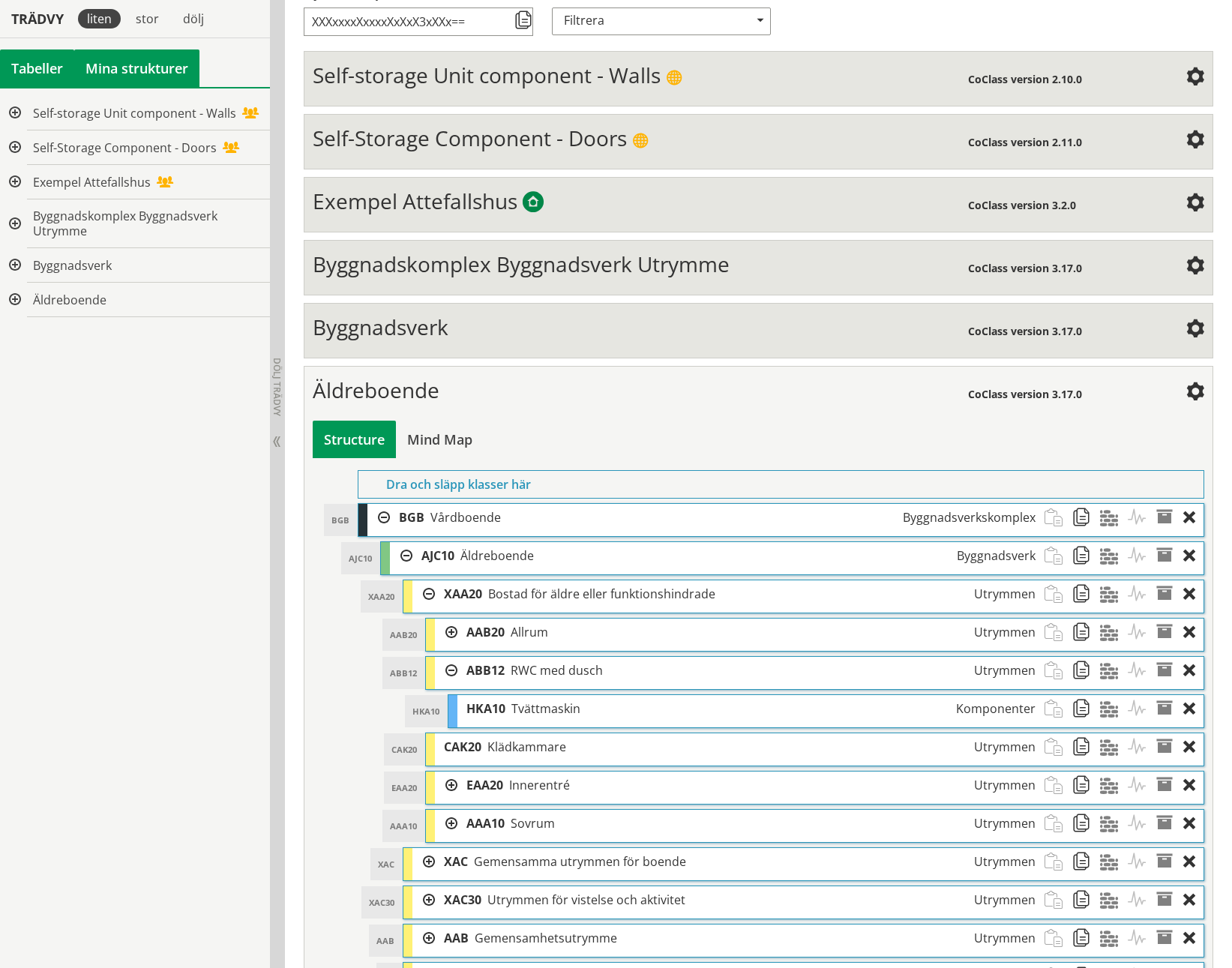
click at [38, 69] on div "Tabeller" at bounding box center [37, 69] width 74 height 38
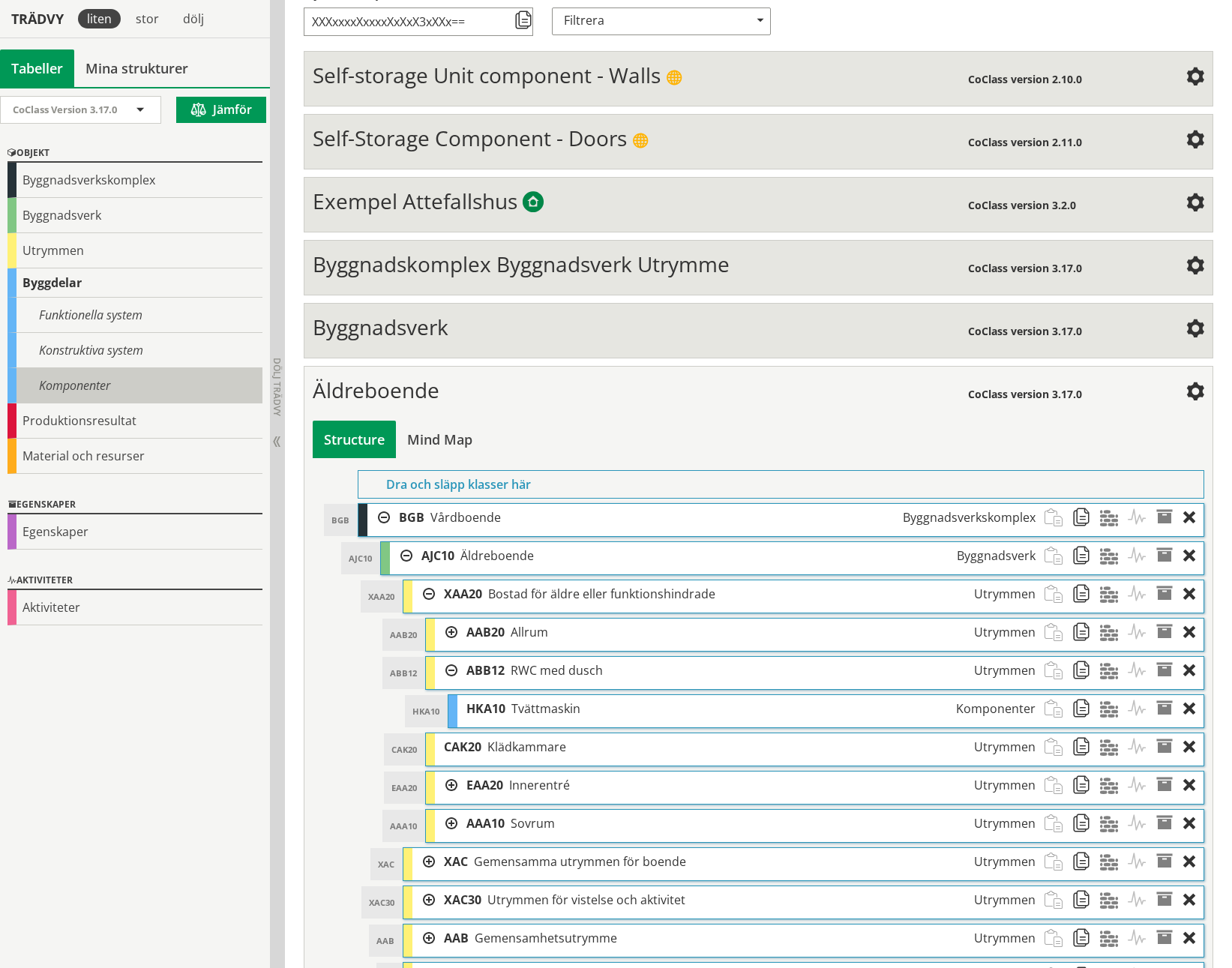
click at [71, 371] on div "Komponenter" at bounding box center [134, 386] width 255 height 36
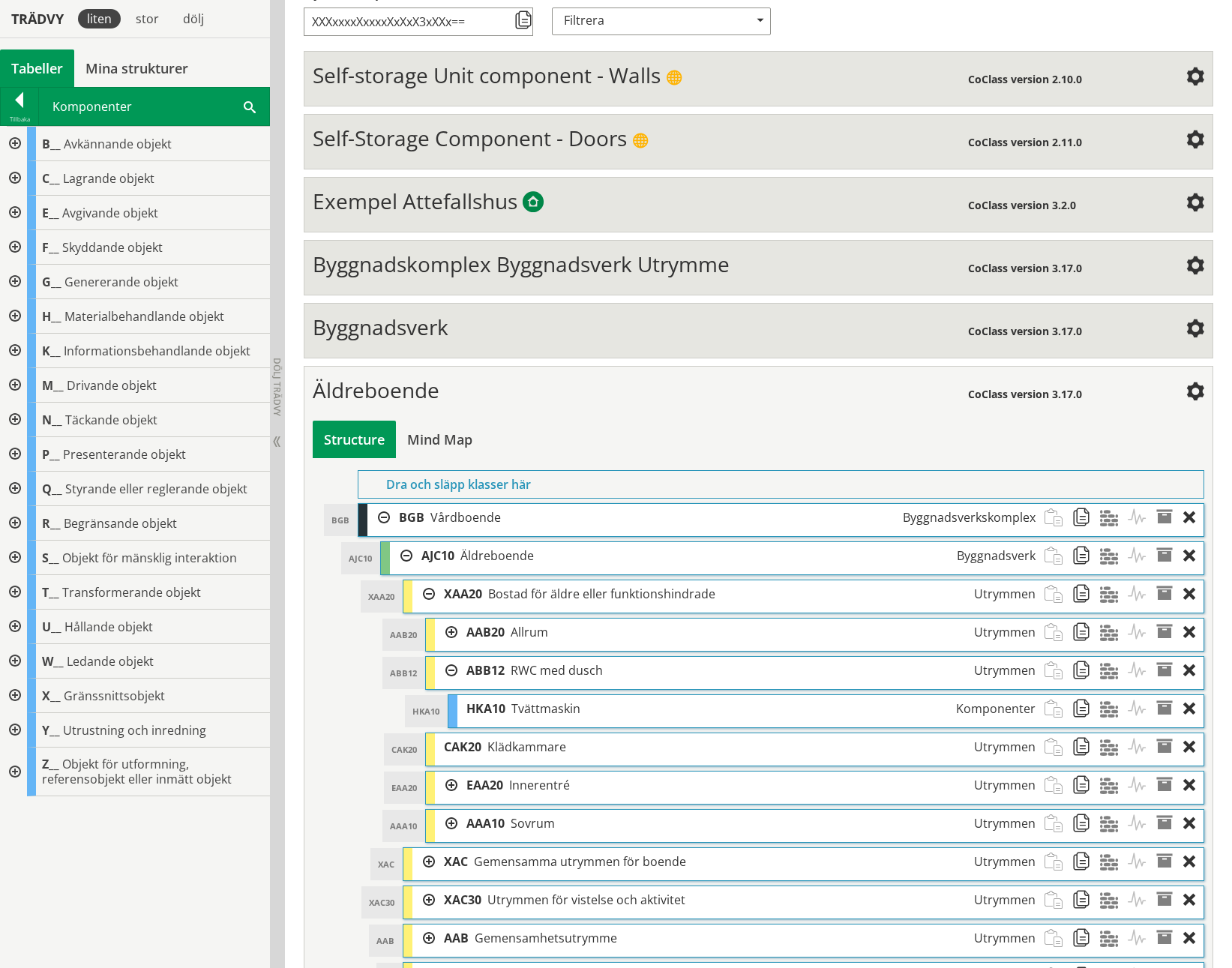
click at [246, 102] on span at bounding box center [249, 106] width 12 height 16
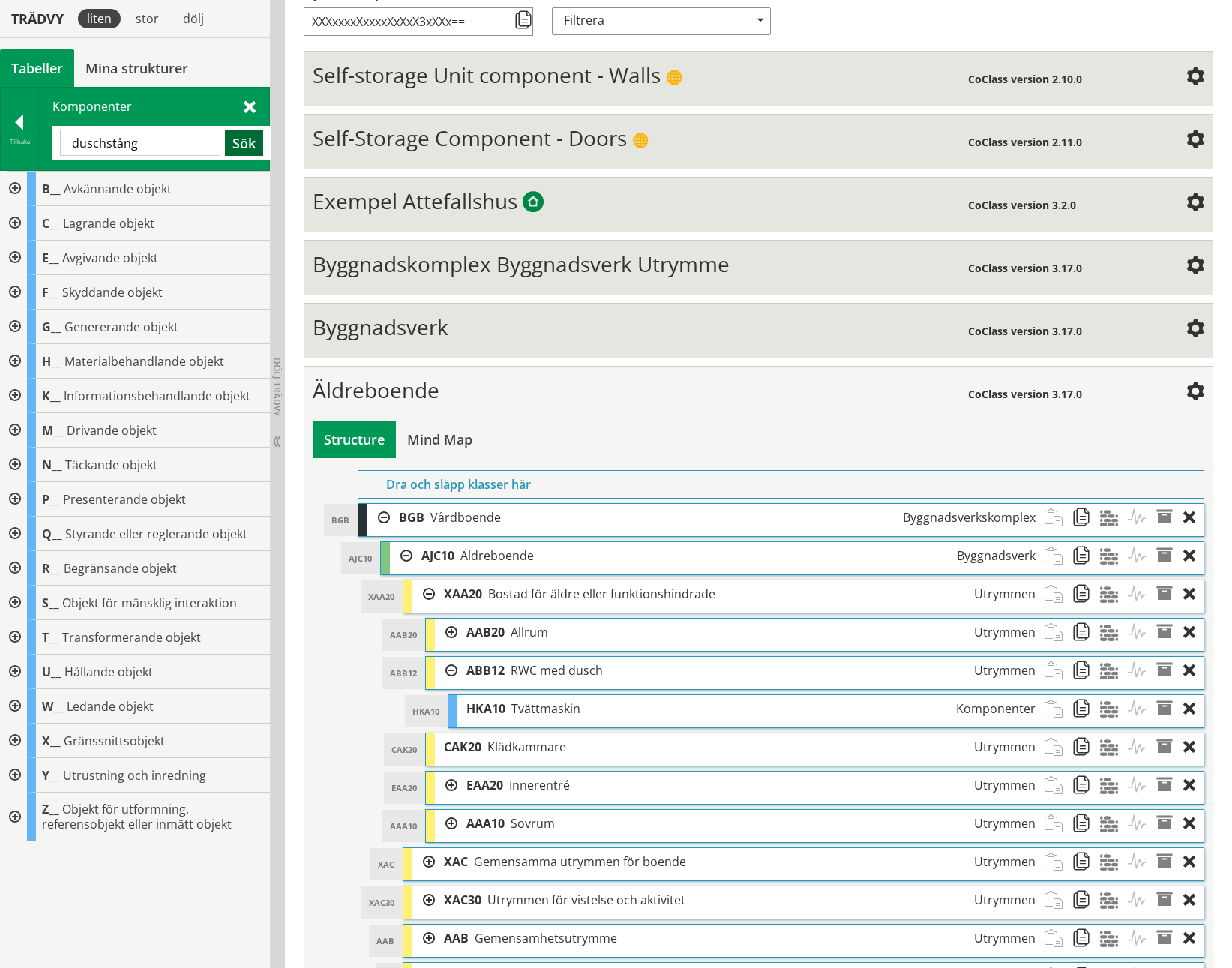
click at [247, 137] on button "Sök" at bounding box center [243, 143] width 39 height 26
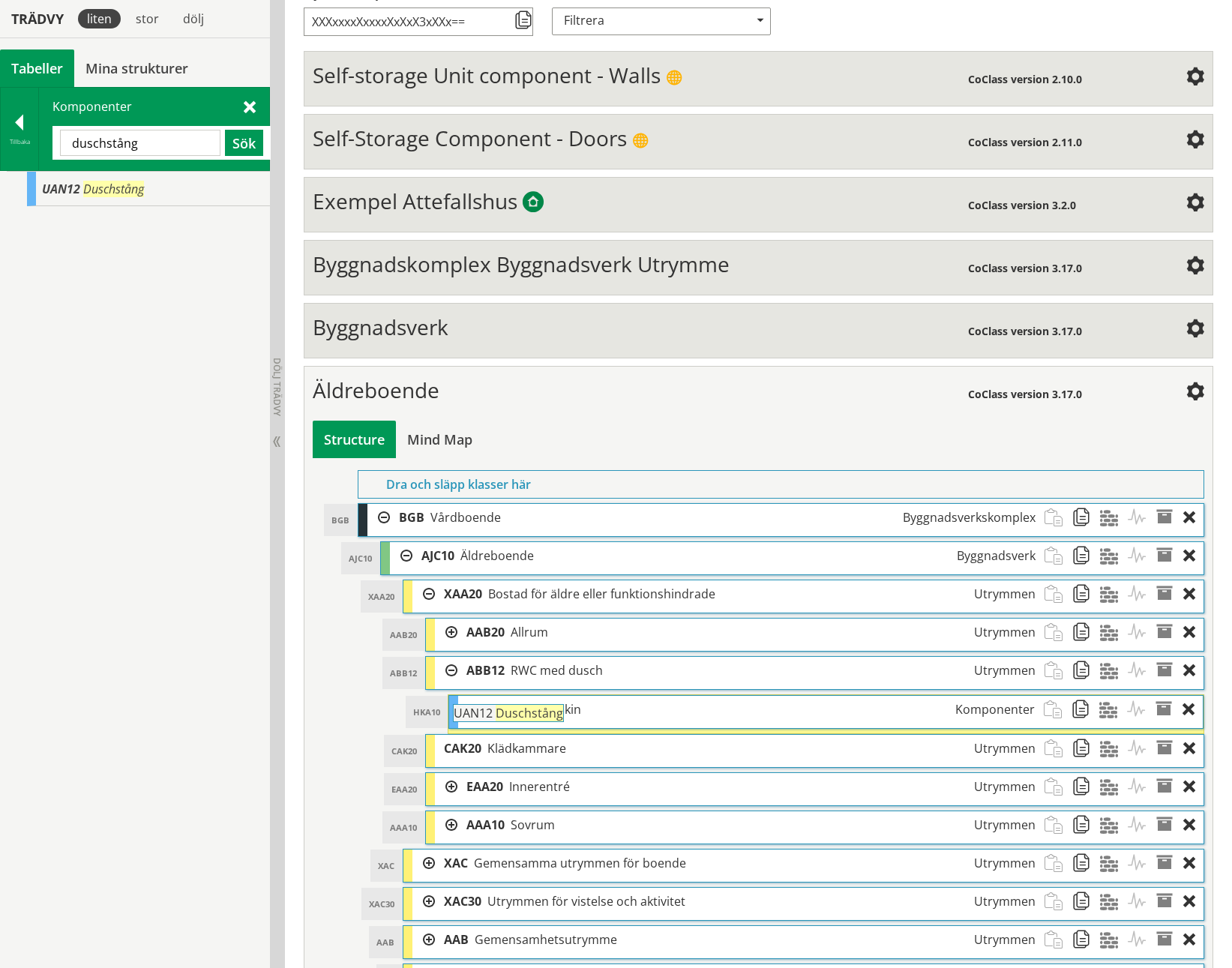
drag, startPoint x: 121, startPoint y: 184, endPoint x: 574, endPoint y: 716, distance: 698.7
click at [574, 445] on div "Trädvy liten stor dölj Tabeller Mina strukturer CoClass Version 3.17.0" at bounding box center [616, 527] width 1232 height 1344
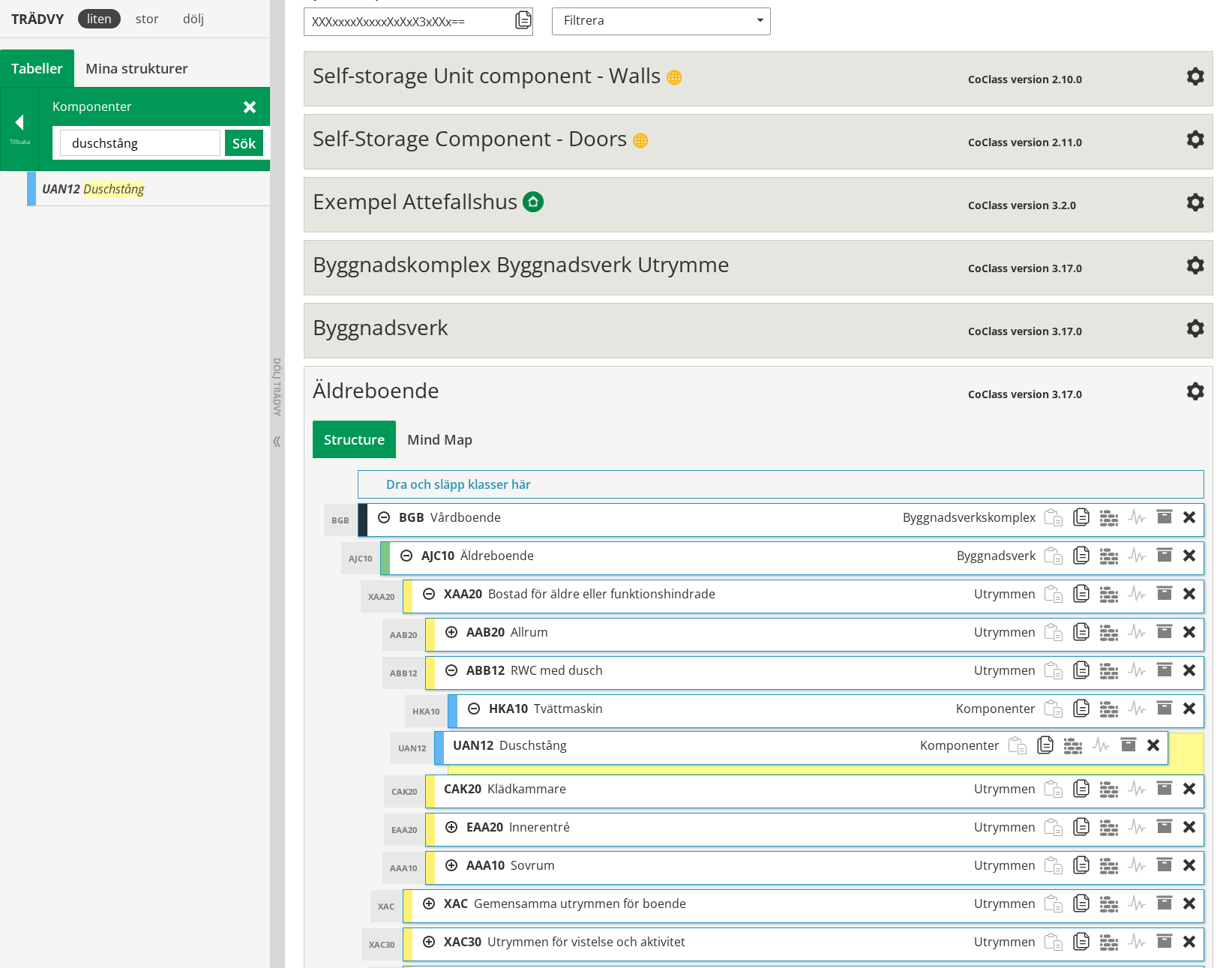
drag, startPoint x: 559, startPoint y: 752, endPoint x: 523, endPoint y: 750, distance: 36.1
click at [523, 445] on span "Duschstång" at bounding box center [534, 746] width 68 height 17
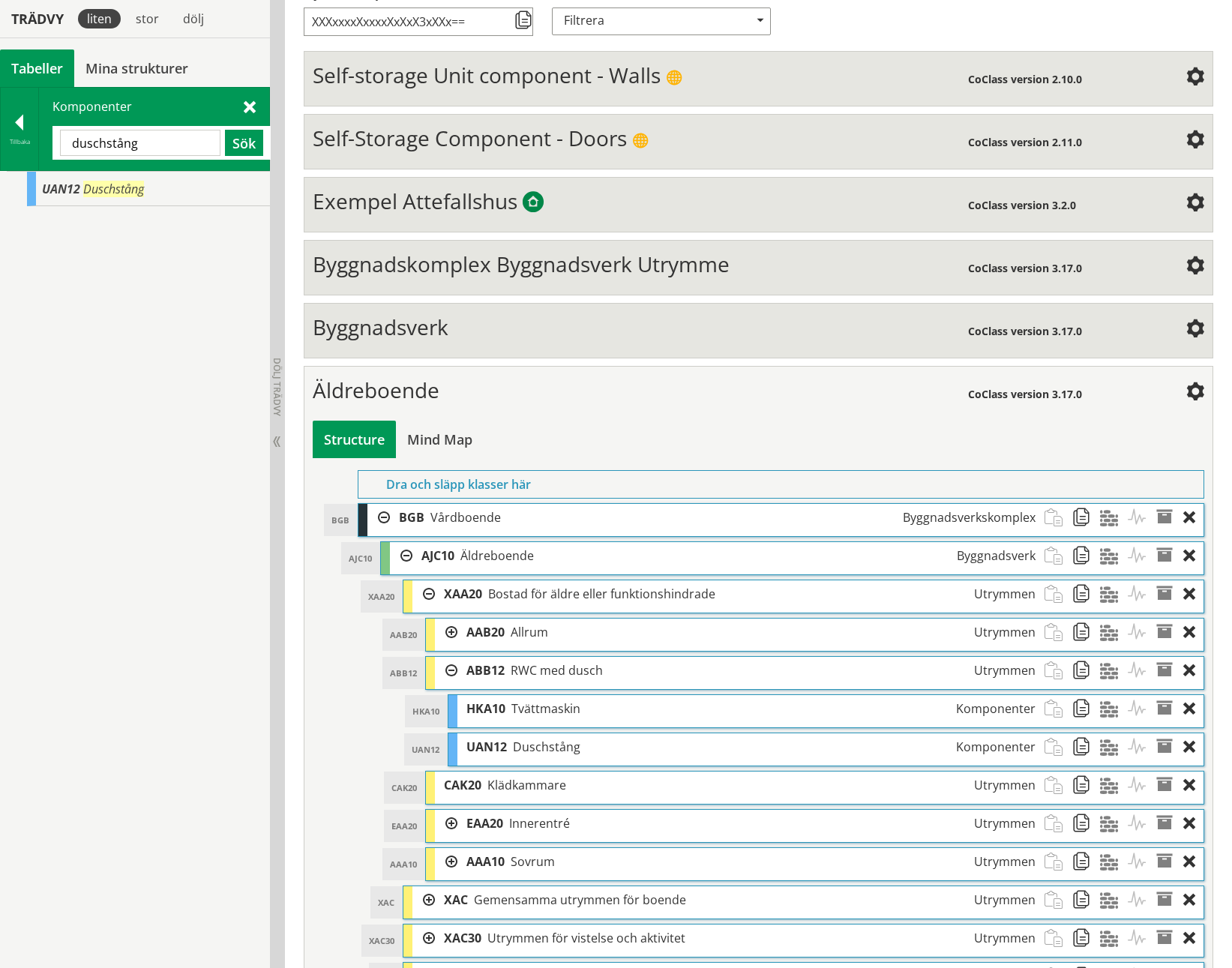
click at [164, 142] on input "duschstång" at bounding box center [140, 143] width 161 height 26
click at [243, 142] on button "Sök" at bounding box center [243, 143] width 39 height 26
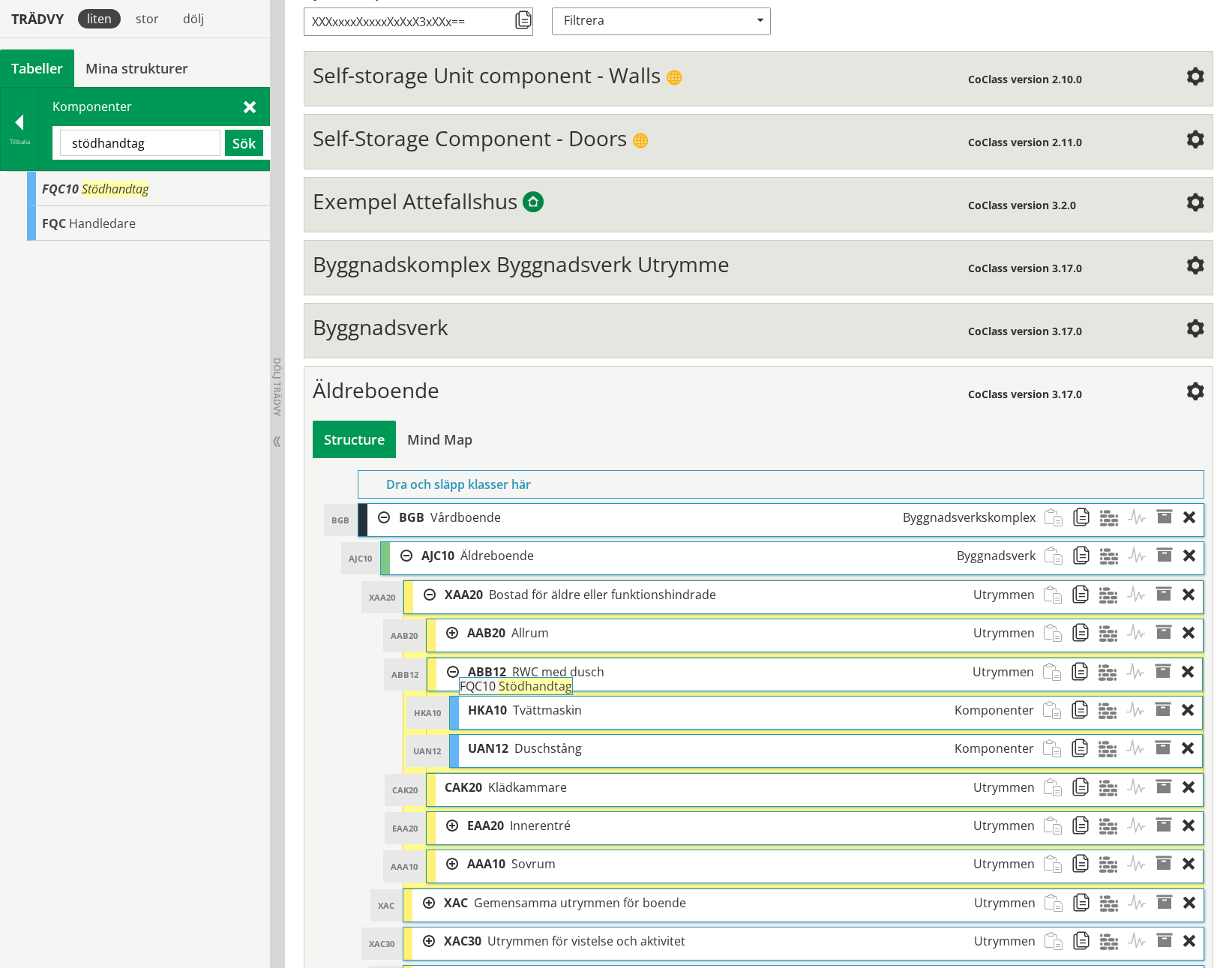
drag, startPoint x: 116, startPoint y: 187, endPoint x: 574, endPoint y: 693, distance: 682.5
click at [574, 445] on div "Trädvy liten stor dölj Tabeller Mina strukturer CoClass Version 3.17.0" at bounding box center [616, 547] width 1232 height 1384
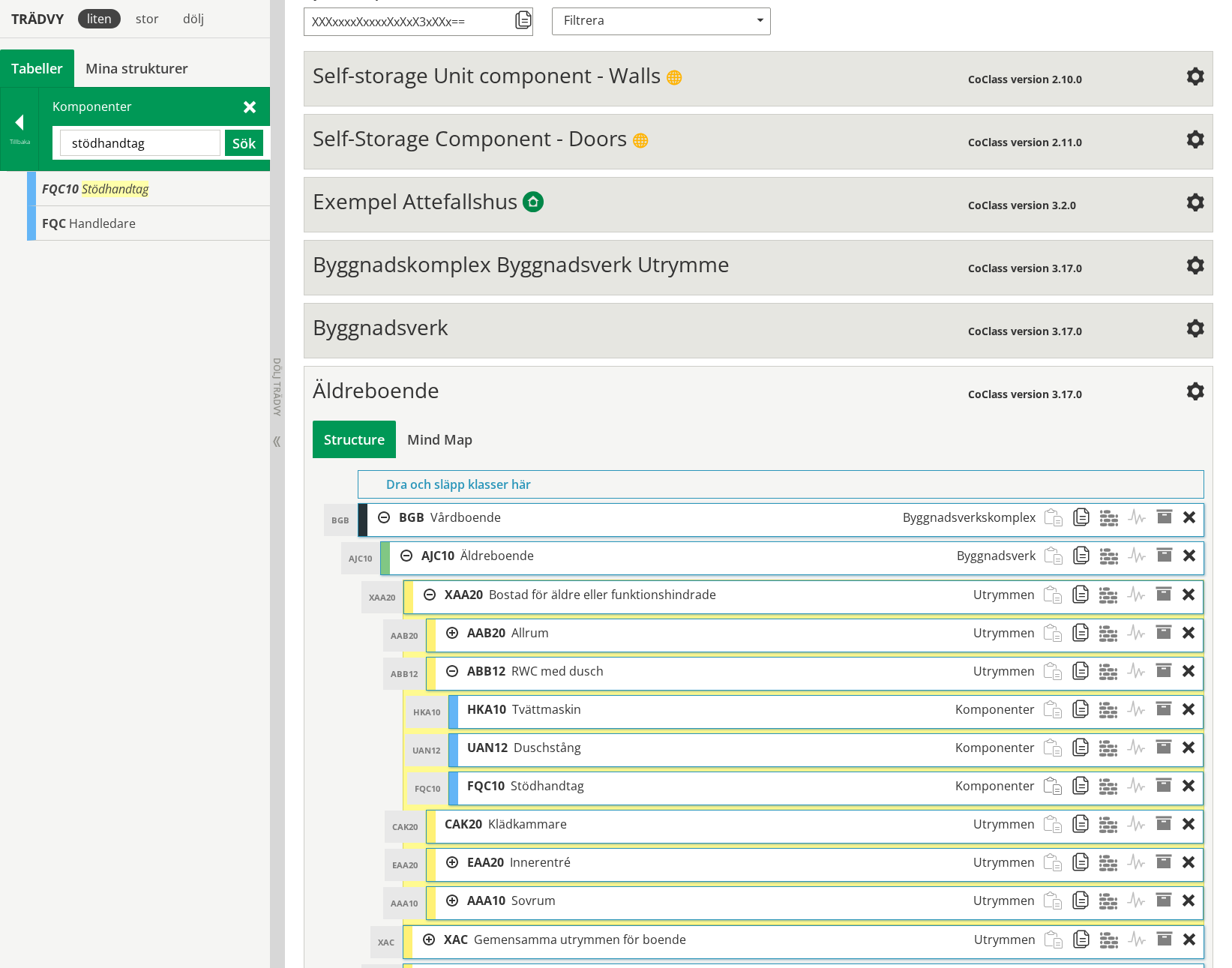
click at [142, 143] on input "stödhandtag" at bounding box center [140, 143] width 161 height 26
type input "t"
type input "g"
click at [243, 151] on button "Sök" at bounding box center [243, 143] width 39 height 26
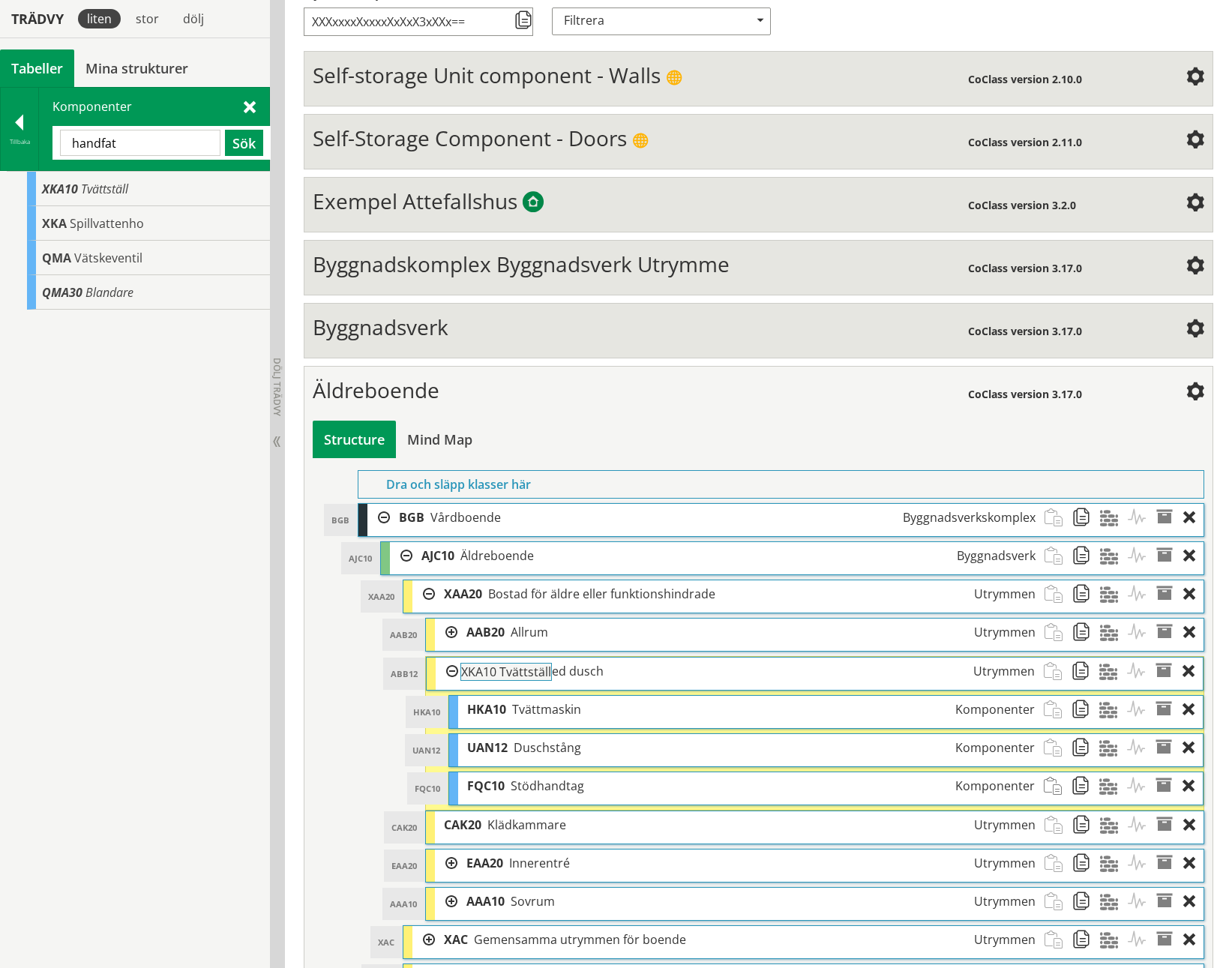
drag, startPoint x: 84, startPoint y: 188, endPoint x: 544, endPoint y: 679, distance: 672.8
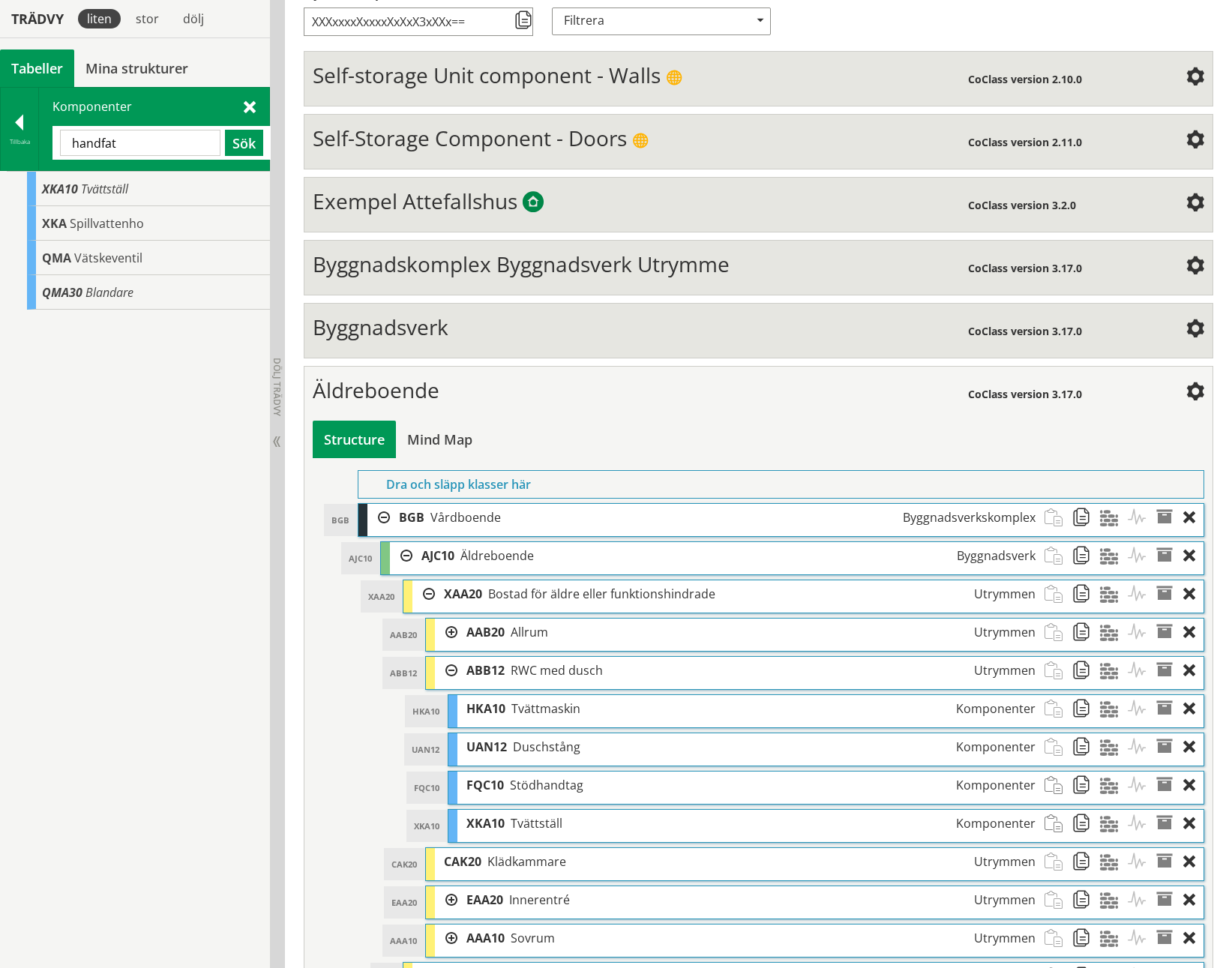
click at [109, 135] on input "handfat" at bounding box center [140, 143] width 161 height 26
type input "t"
click at [234, 141] on button "Sök" at bounding box center [243, 143] width 39 height 26
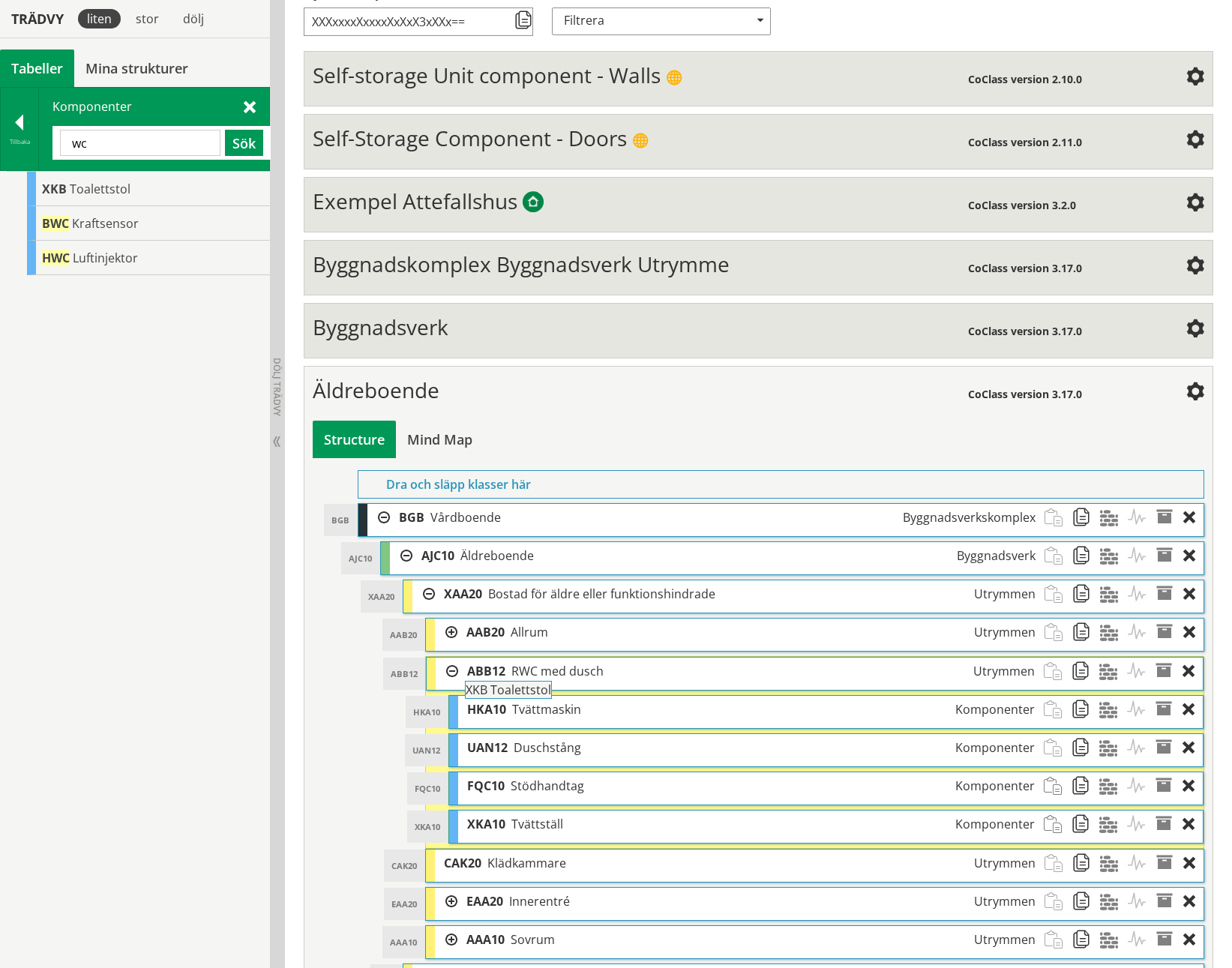
drag, startPoint x: 76, startPoint y: 191, endPoint x: 541, endPoint y: 700, distance: 689.4
click at [541, 445] on div "Trädvy liten stor dölj Tabeller Mina strukturer CoClass Version 3.17.0" at bounding box center [616, 585] width 1232 height 1459
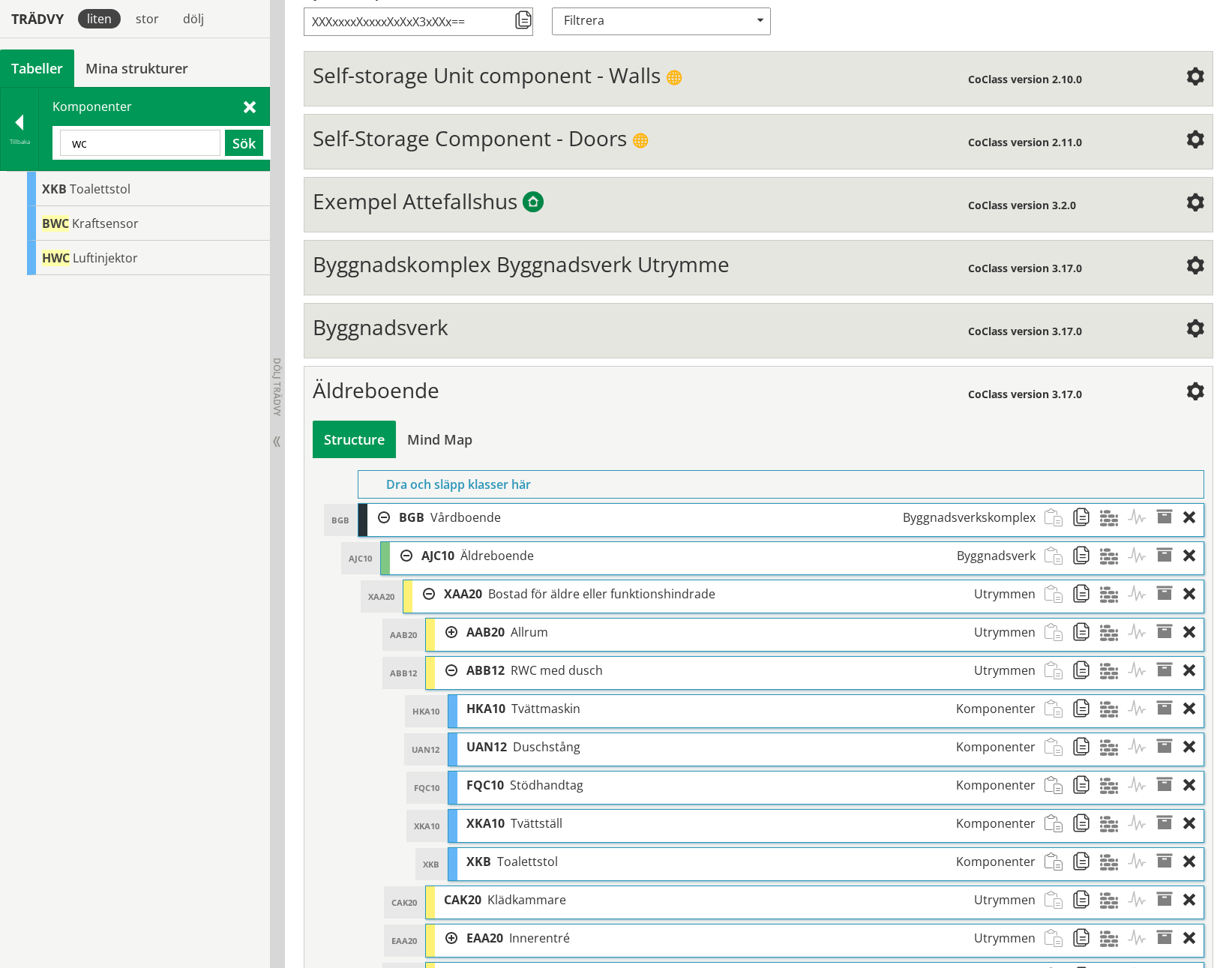
click at [128, 143] on input "wc" at bounding box center [140, 143] width 161 height 26
click at [237, 134] on button "Sök" at bounding box center [243, 143] width 39 height 26
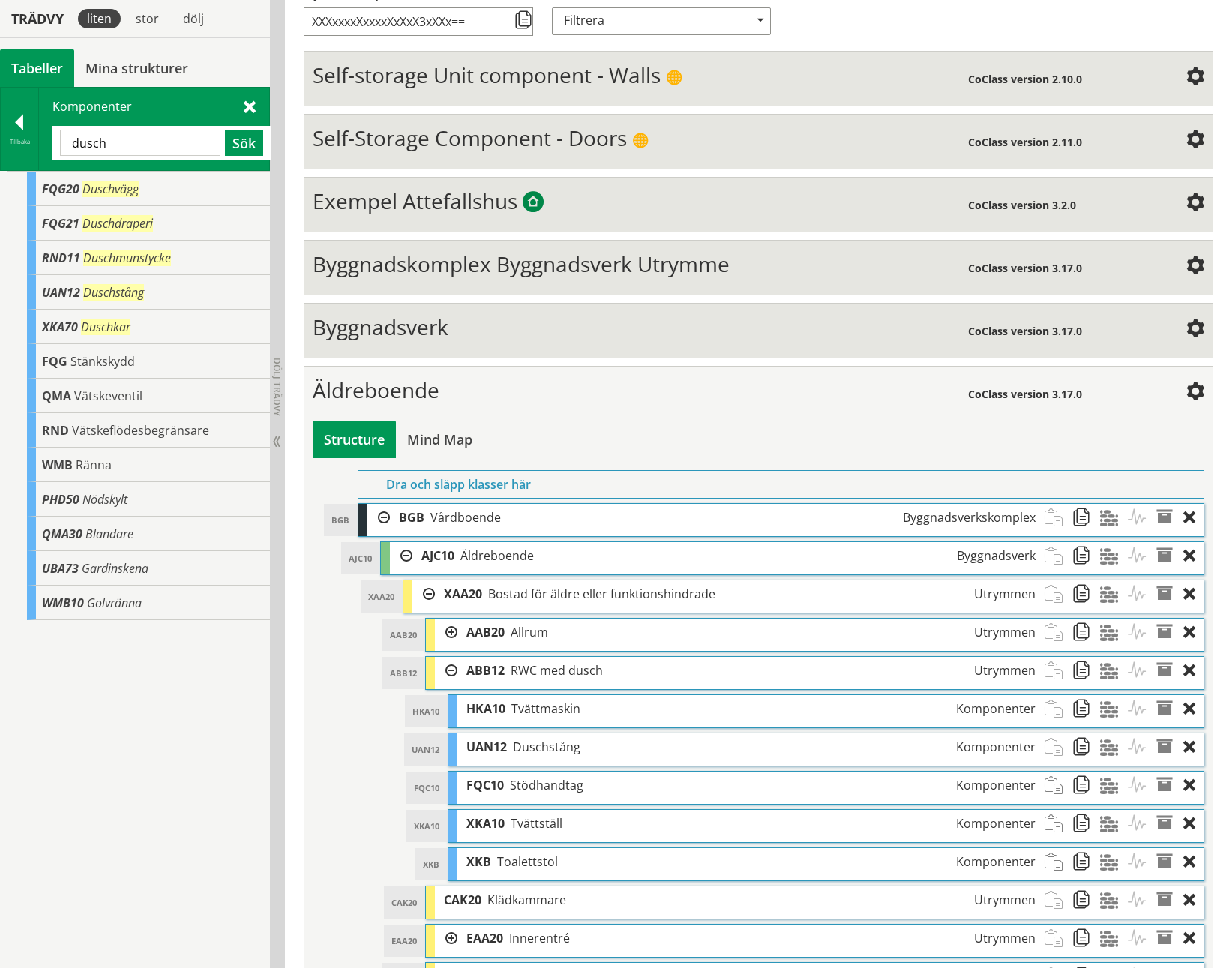
click at [144, 135] on input "dusch" at bounding box center [140, 143] width 161 height 26
click at [243, 143] on button "Sök" at bounding box center [243, 143] width 39 height 26
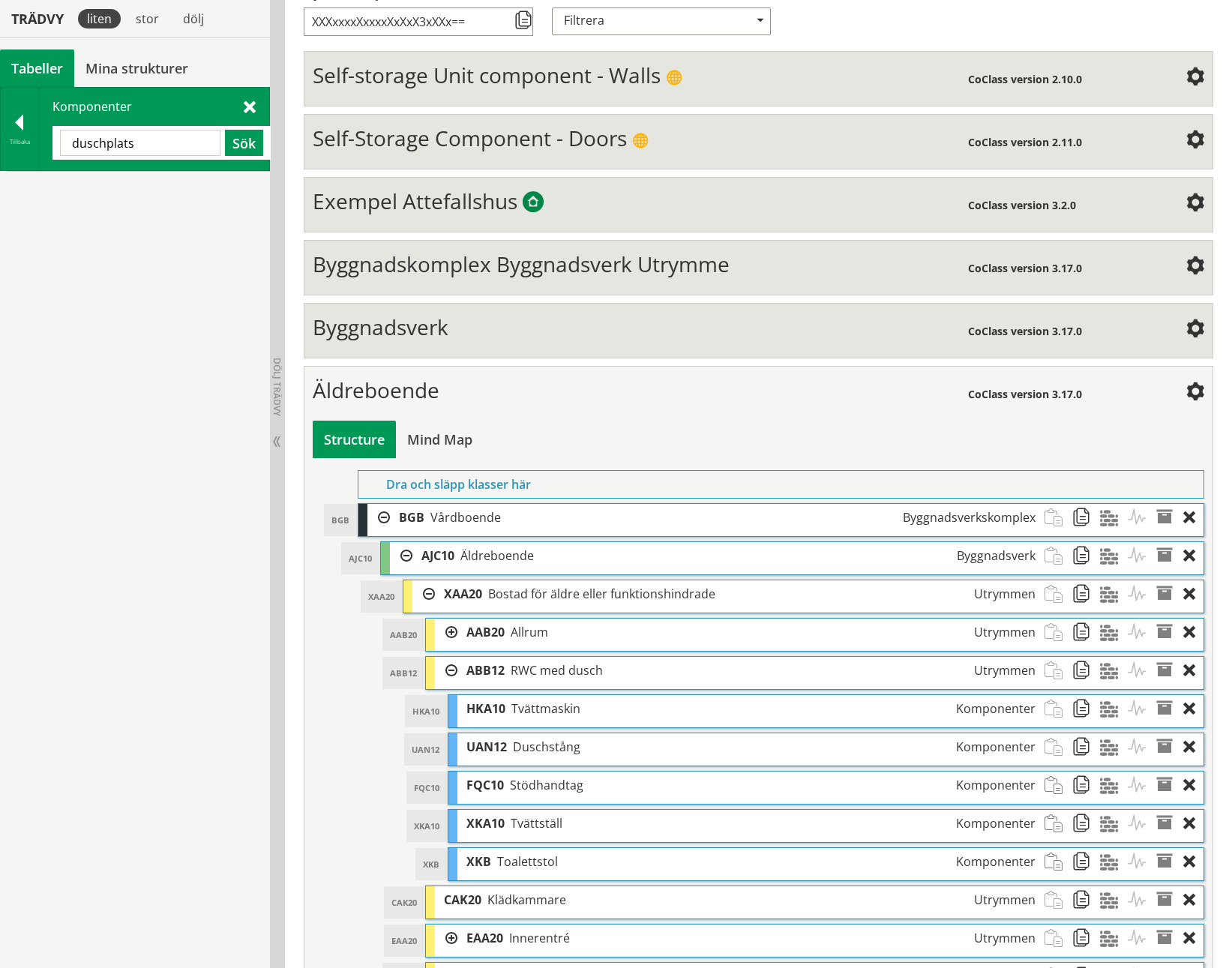
click at [158, 148] on input "duschplats" at bounding box center [140, 143] width 161 height 26
click at [242, 144] on button "Sök" at bounding box center [243, 143] width 39 height 26
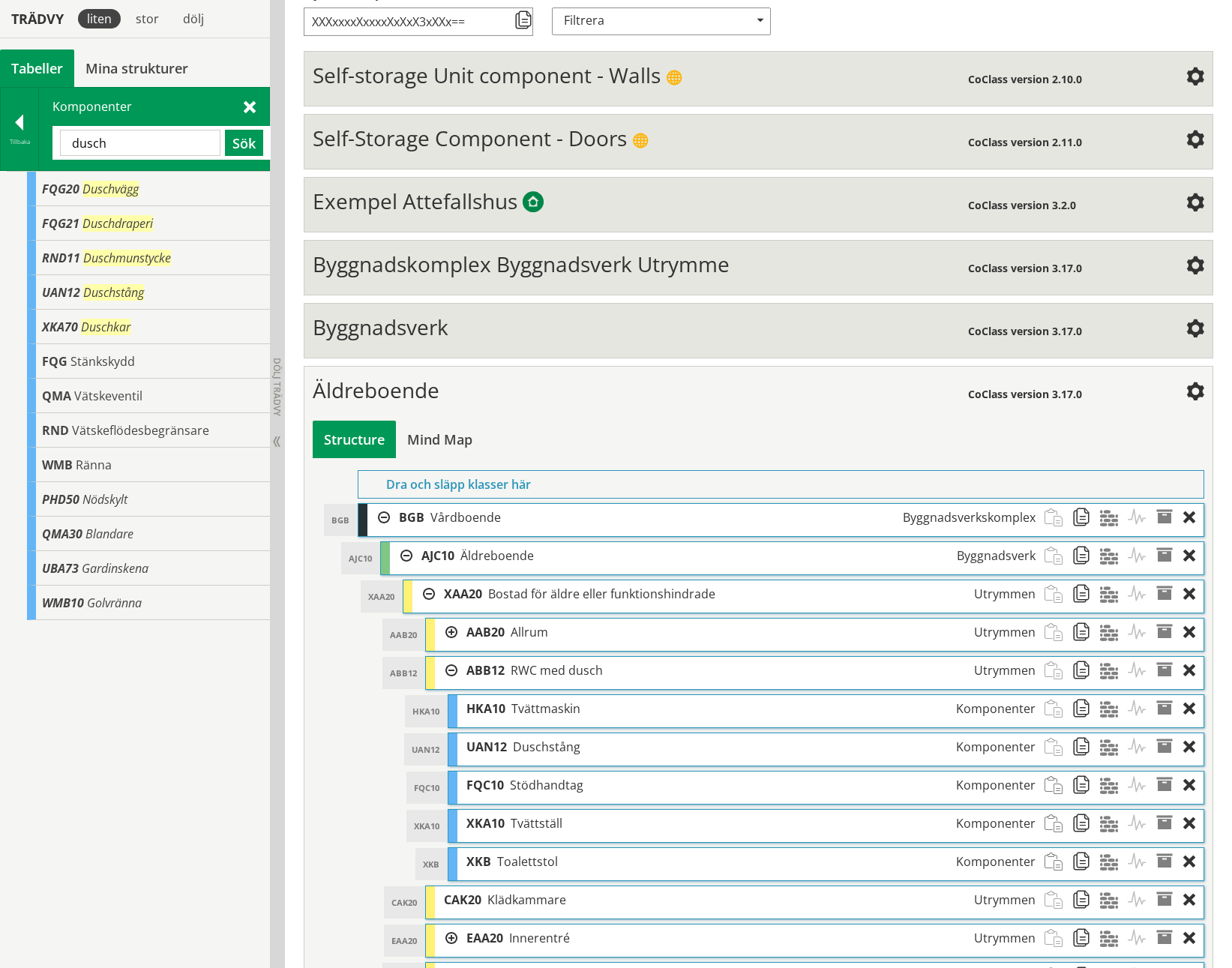
click at [139, 147] on input "dusch" at bounding box center [140, 143] width 161 height 26
type input "högskåp"
click at [239, 144] on button "Sök" at bounding box center [243, 143] width 39 height 26
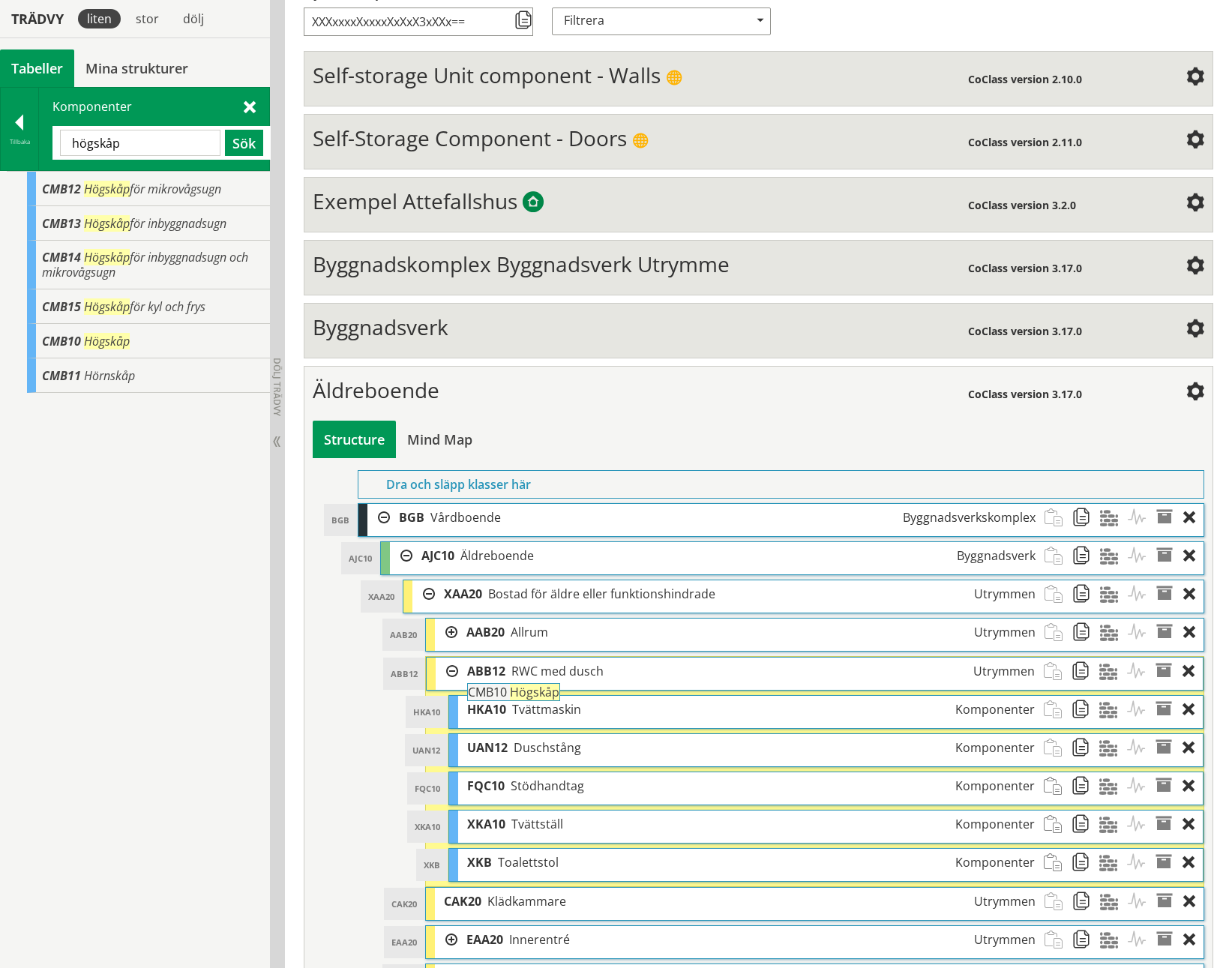
drag, startPoint x: 81, startPoint y: 344, endPoint x: 548, endPoint y: 703, distance: 589.0
click at [548, 445] on div "Trädvy liten stor dölj Tabeller Mina strukturer CoClass Version 3.17.0" at bounding box center [616, 603] width 1232 height 1497
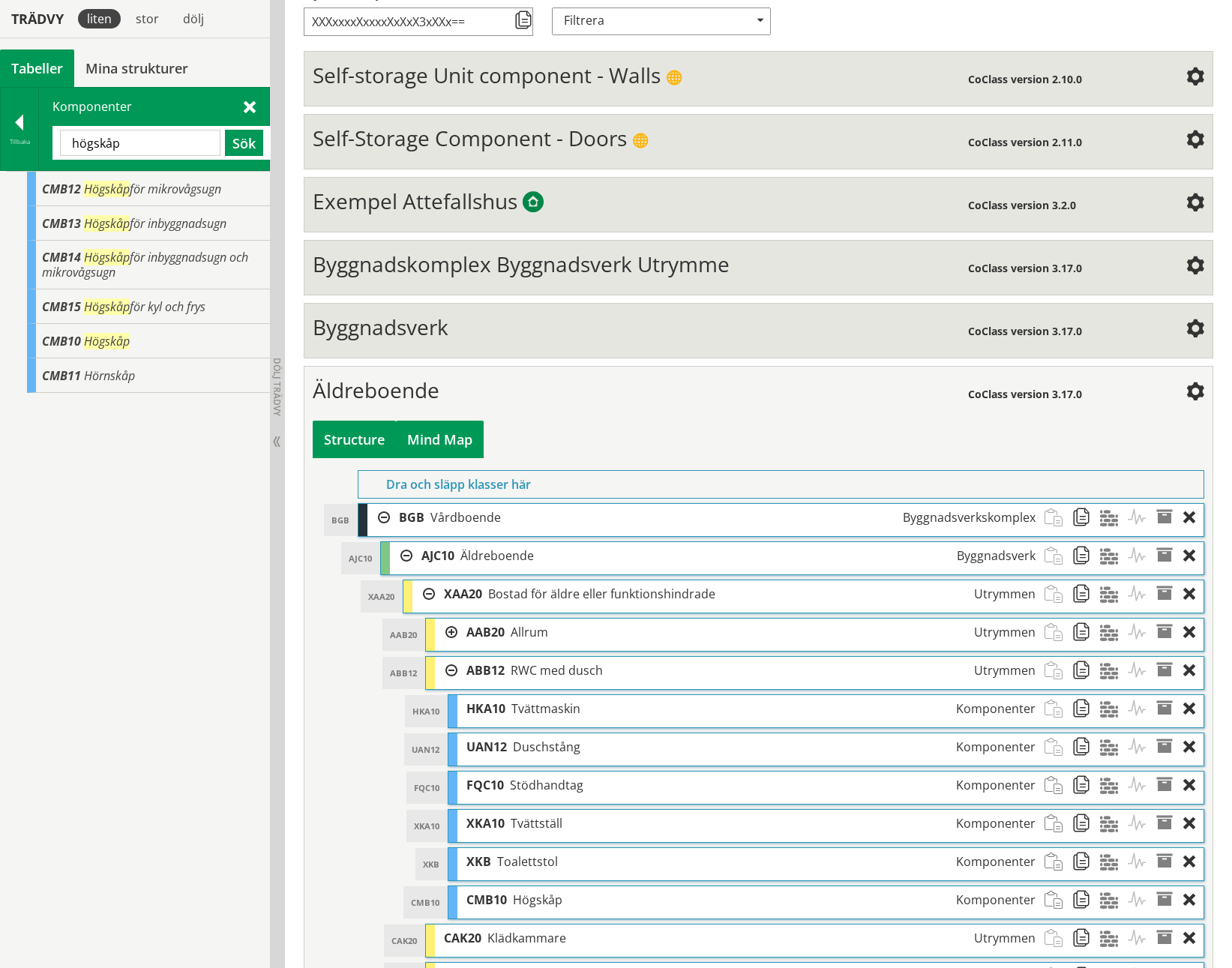
click at [442, 445] on div "Mind Map" at bounding box center [439, 440] width 87 height 38
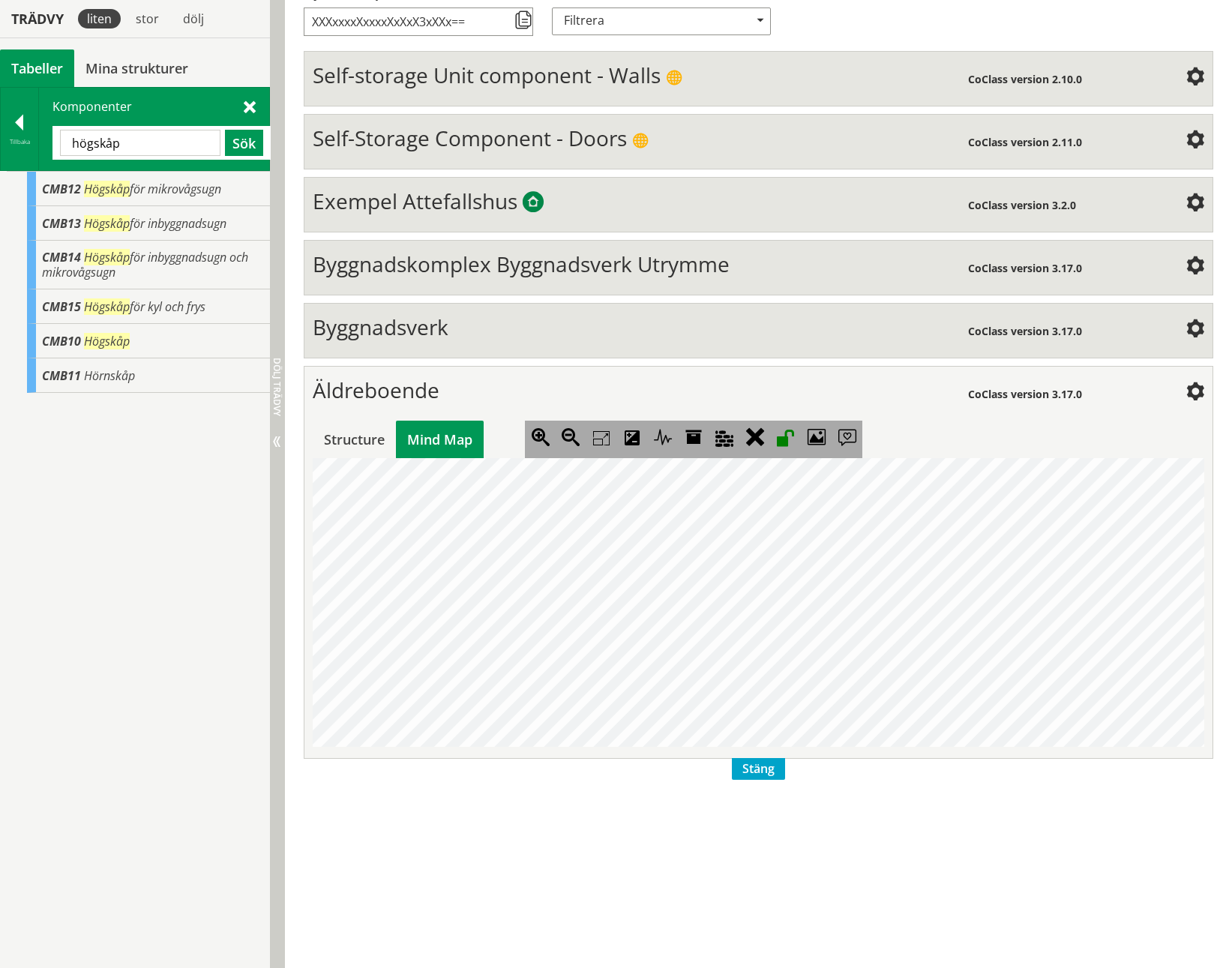
scroll to position [0, 413]
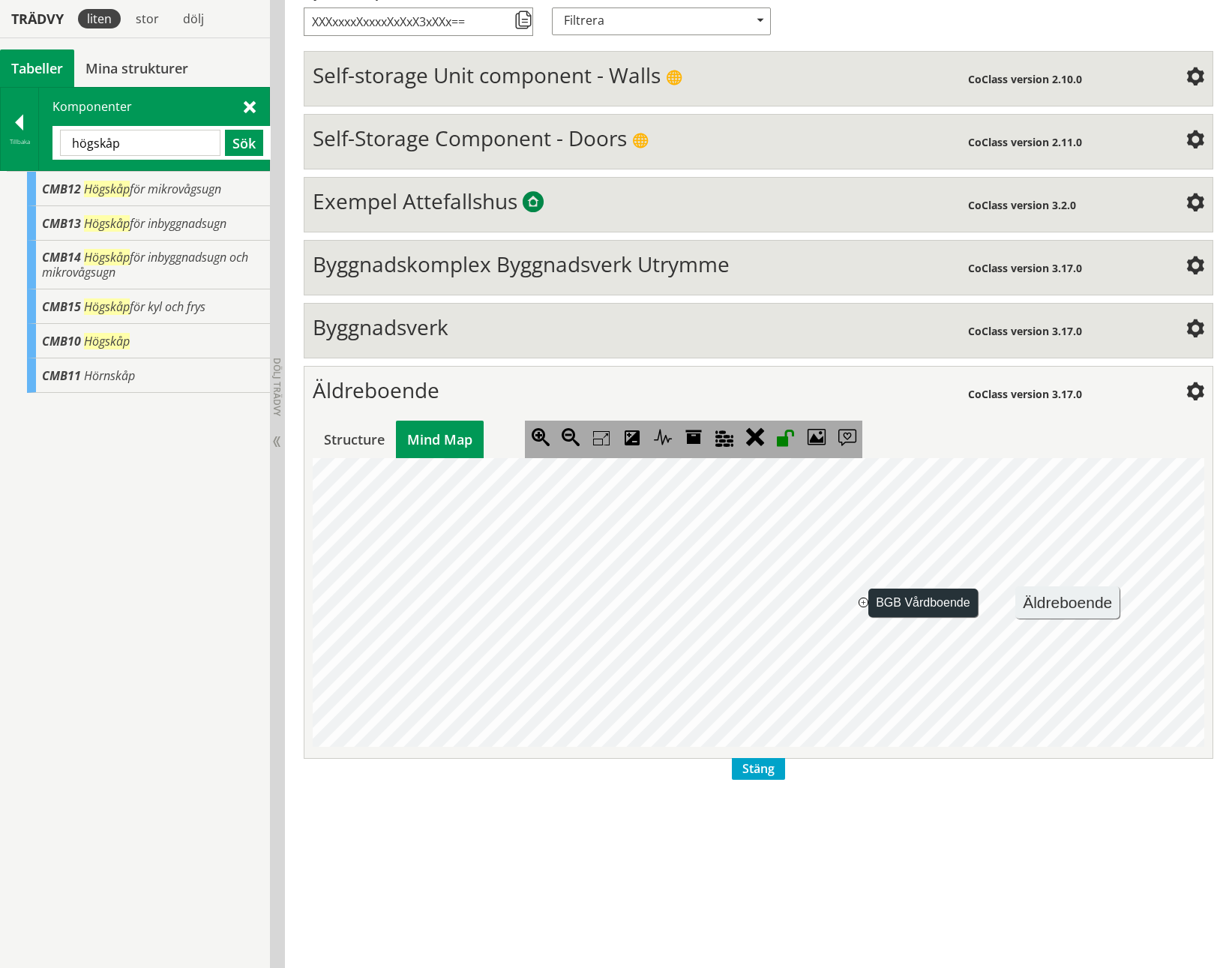
click at [863, 445] on jmexpander "+" at bounding box center [864, 602] width 9 height 9
click at [690, 445] on jmexpander "+" at bounding box center [692, 602] width 9 height 9
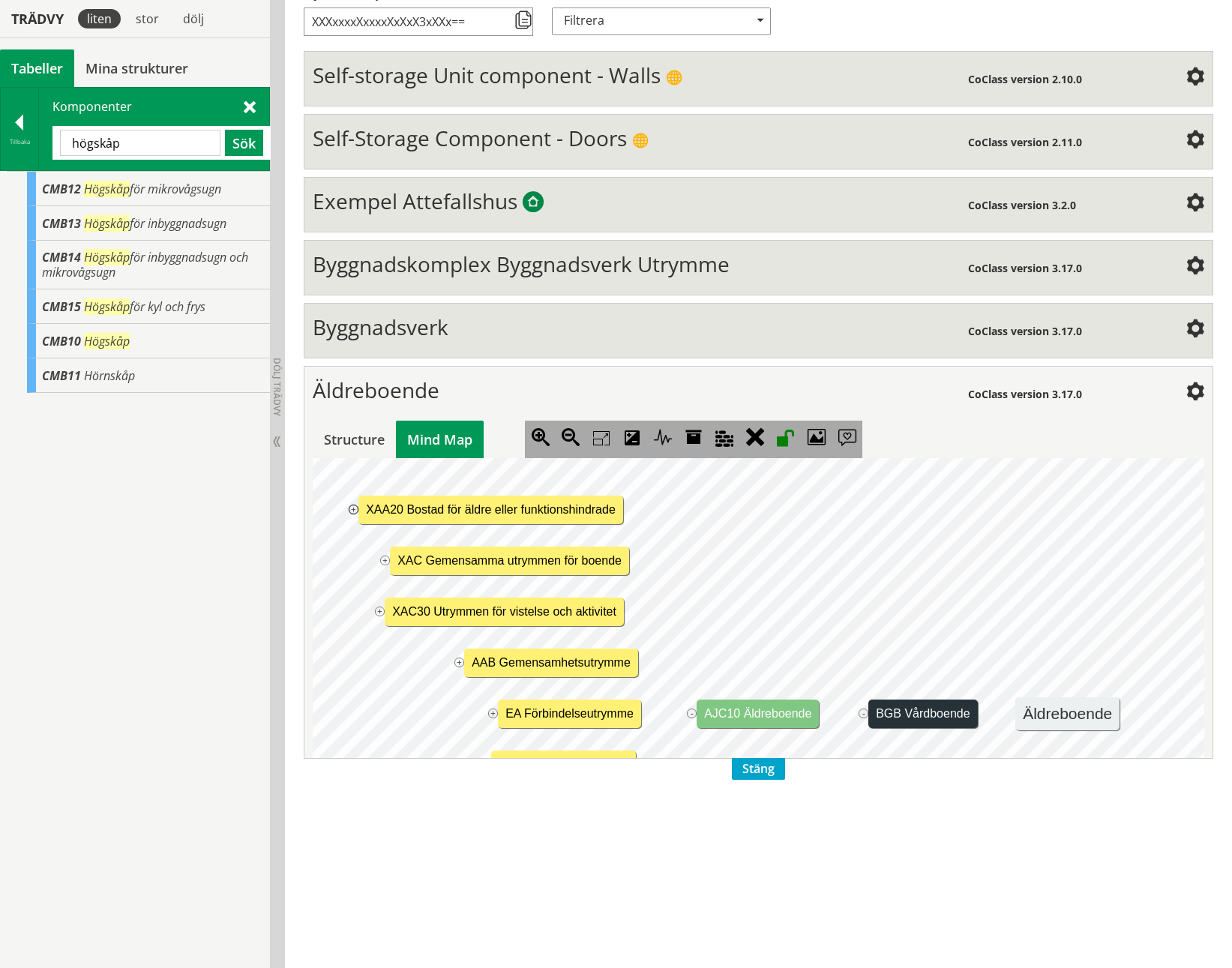
click at [358, 445] on jmexpander "+" at bounding box center [353, 509] width 9 height 9
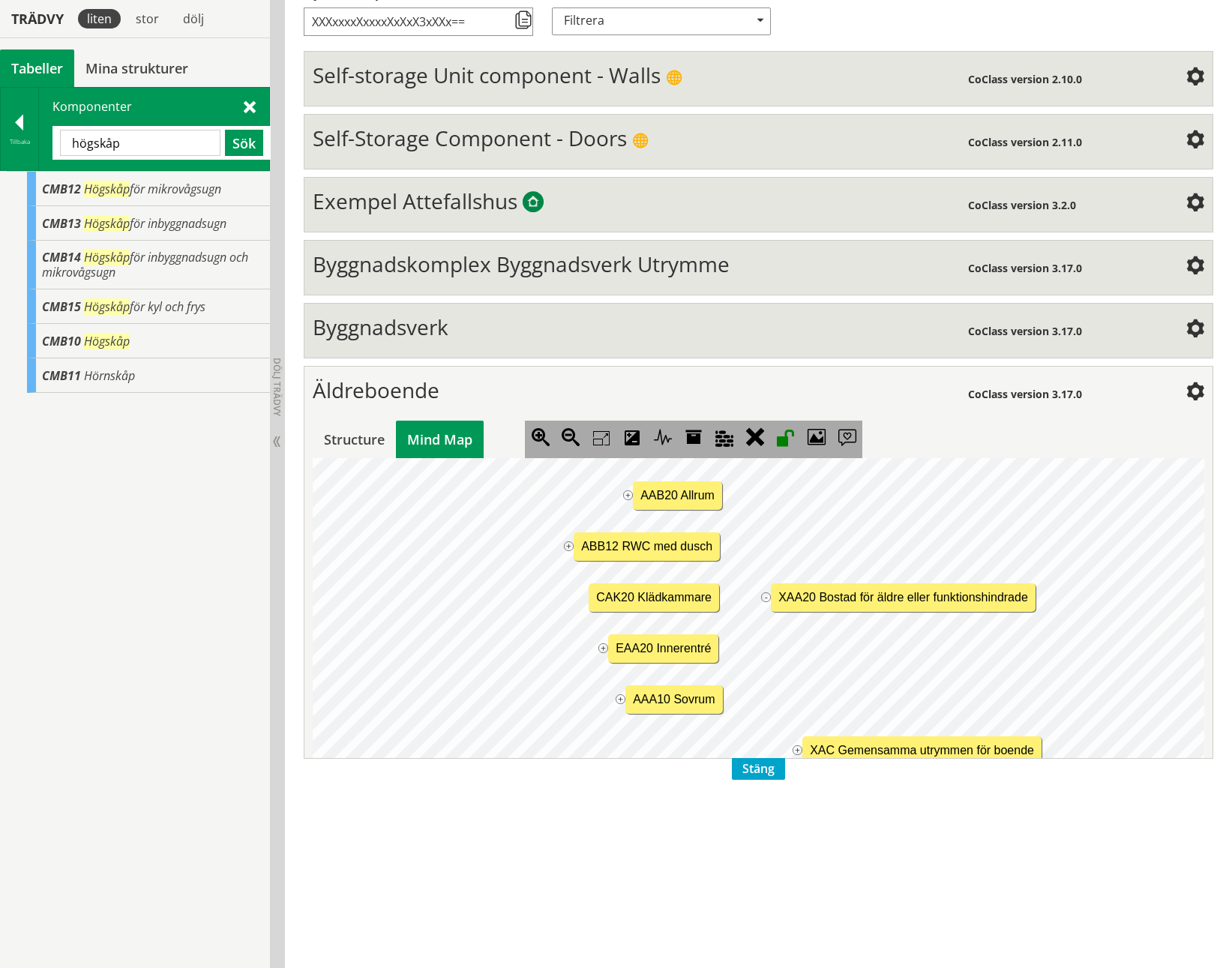
scroll to position [0, 0]
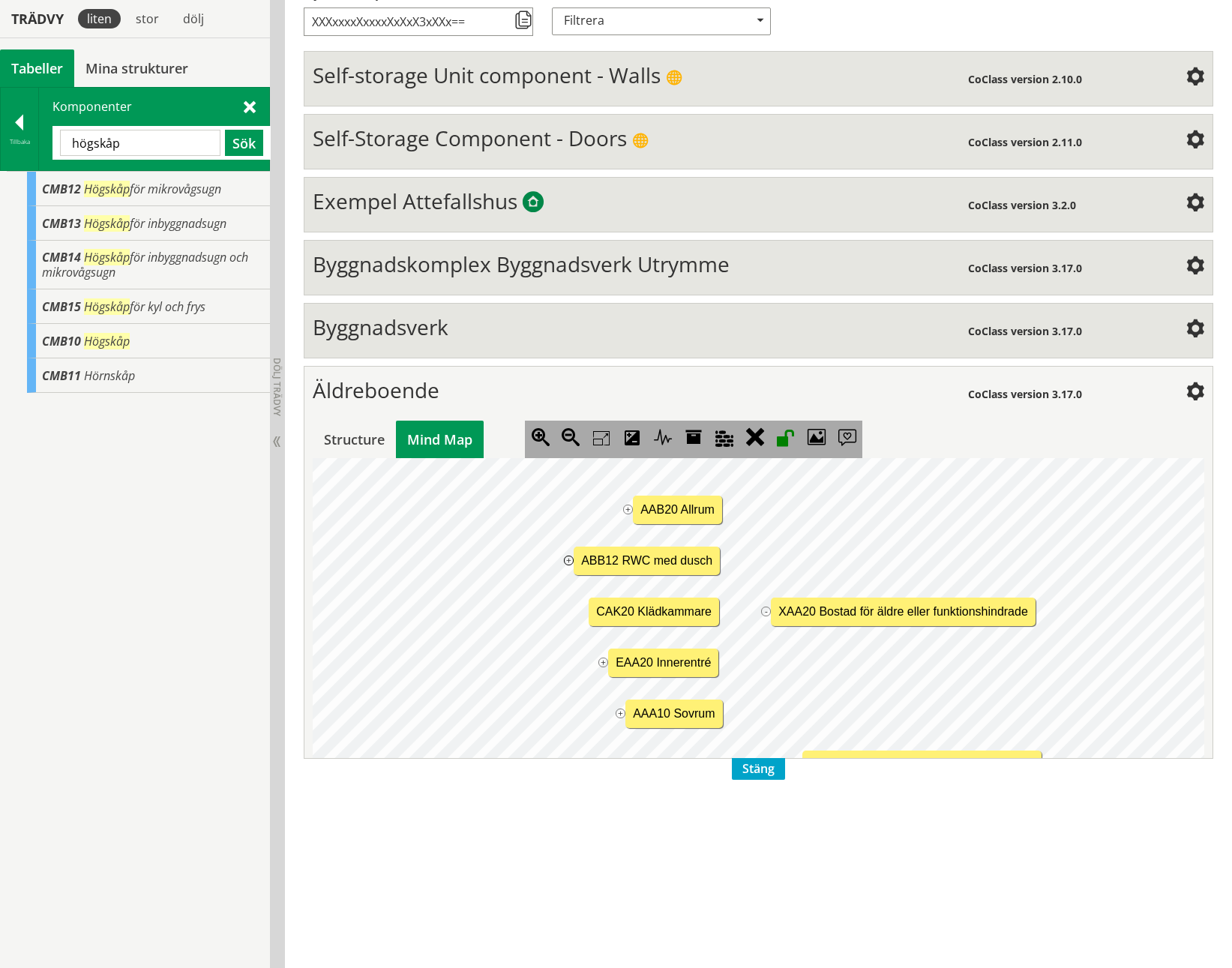
click at [568, 445] on jmexpander "+" at bounding box center [569, 560] width 9 height 9
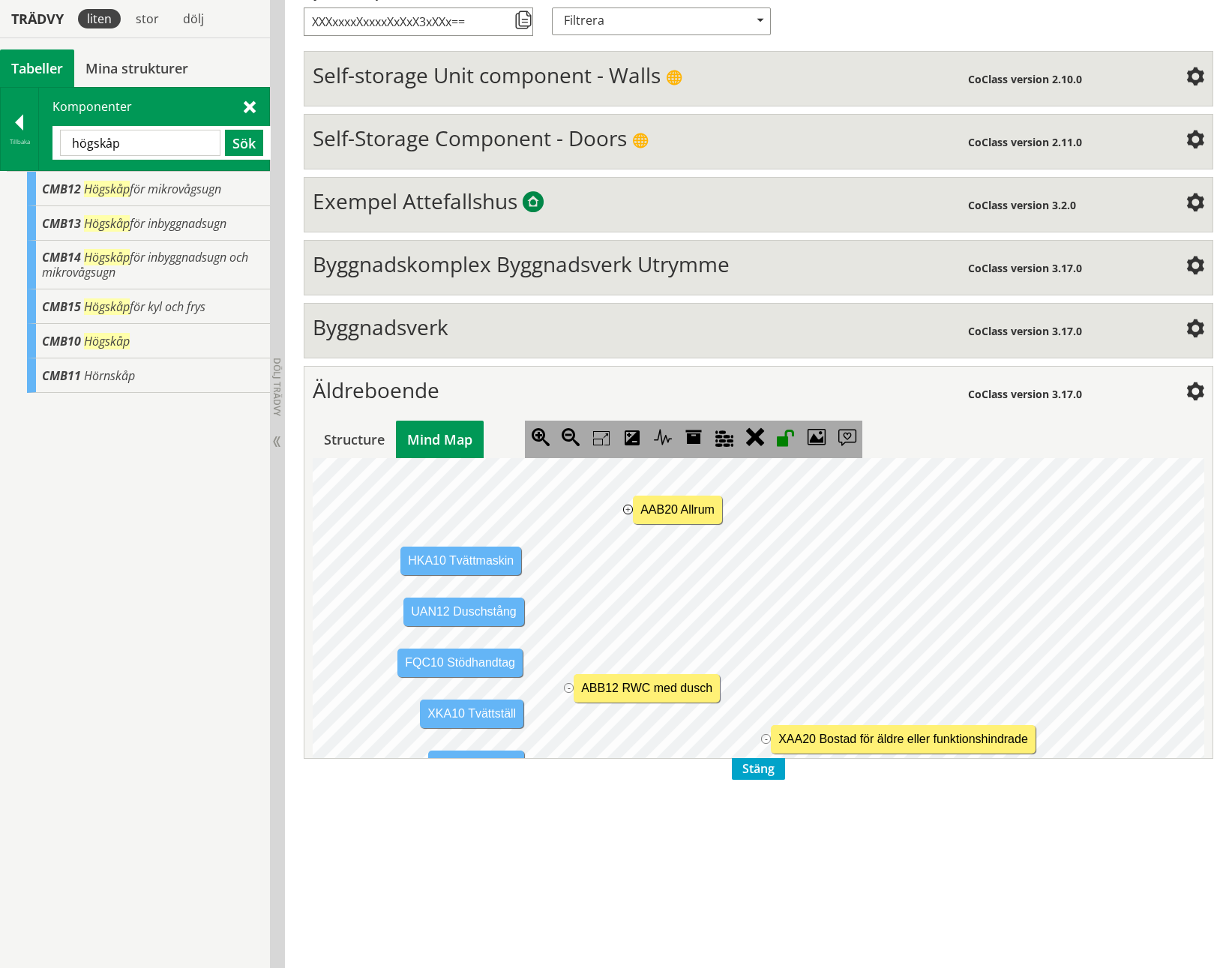
click at [630, 445] on jmexpander "+" at bounding box center [628, 509] width 9 height 9
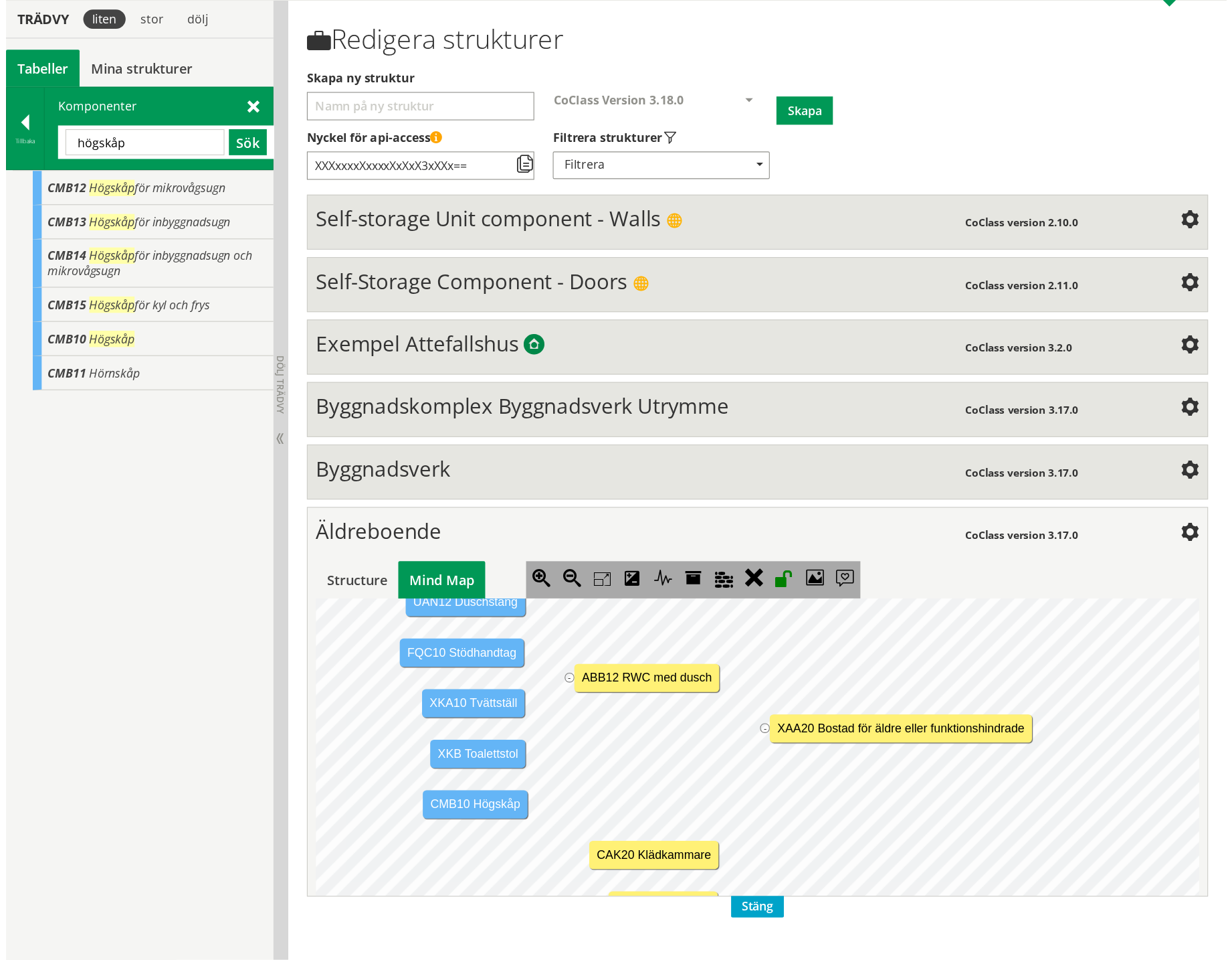
scroll to position [134, 0]
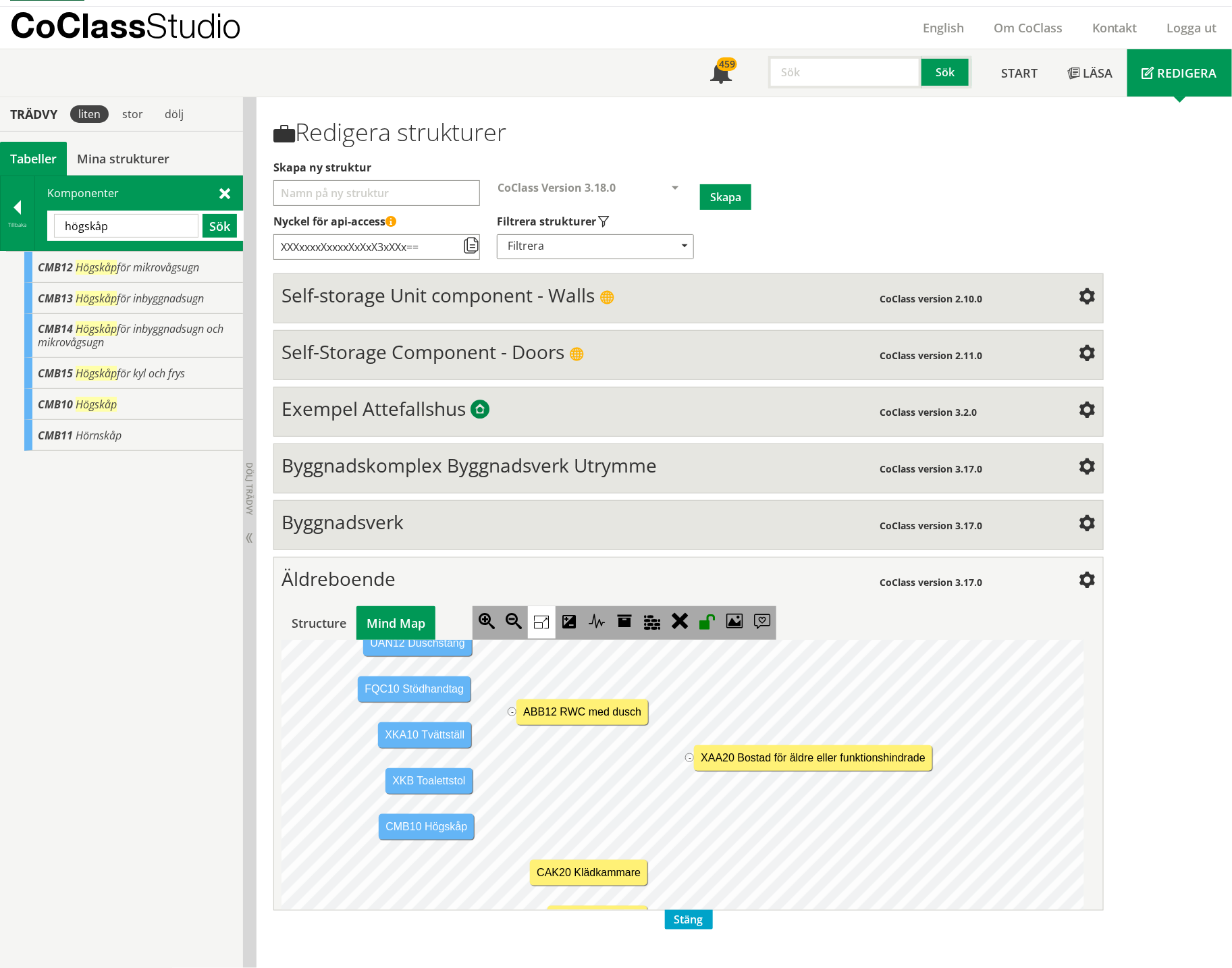
click at [541, 400] on icon at bounding box center [541, 622] width 28 height 32
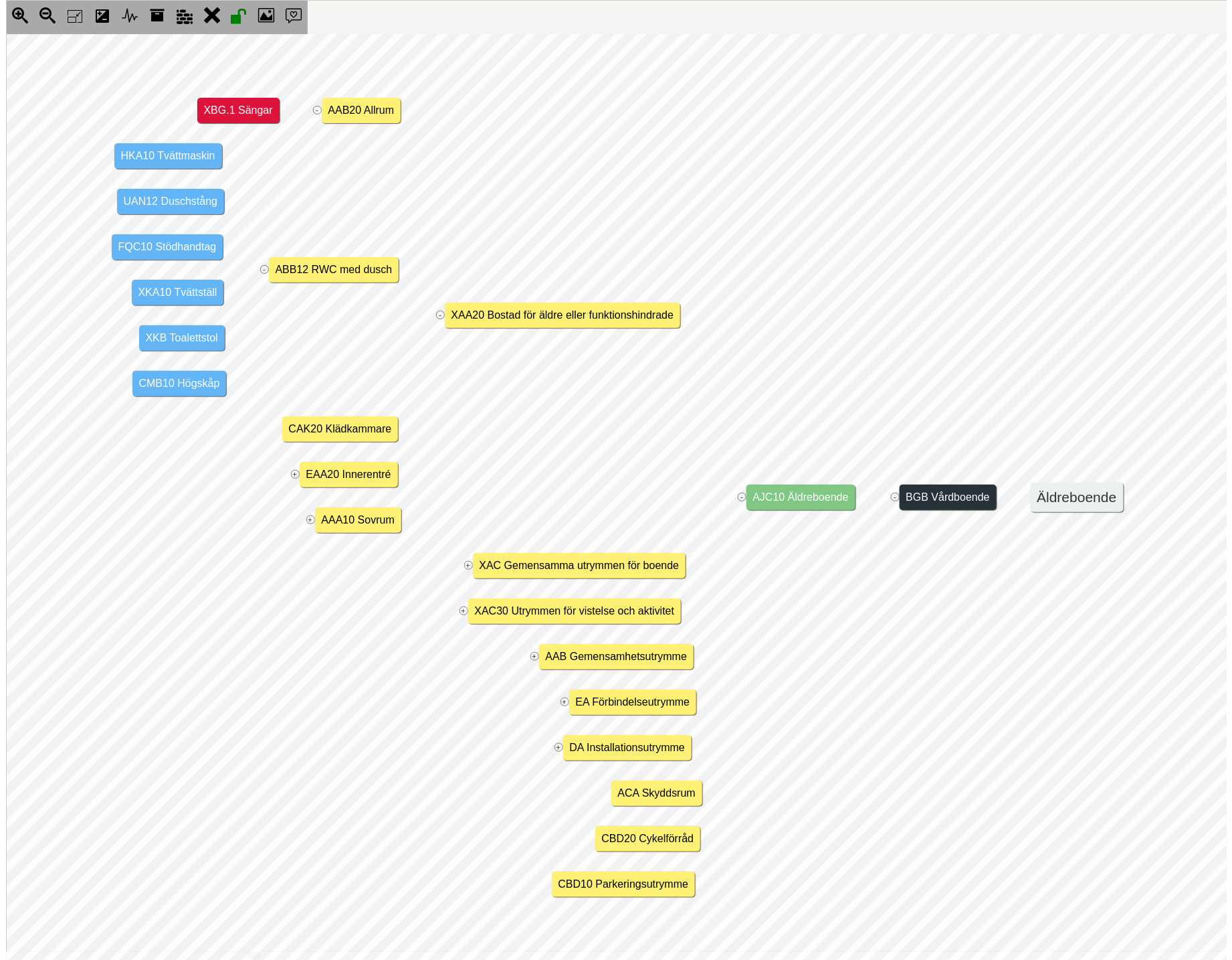
scroll to position [0, 0]
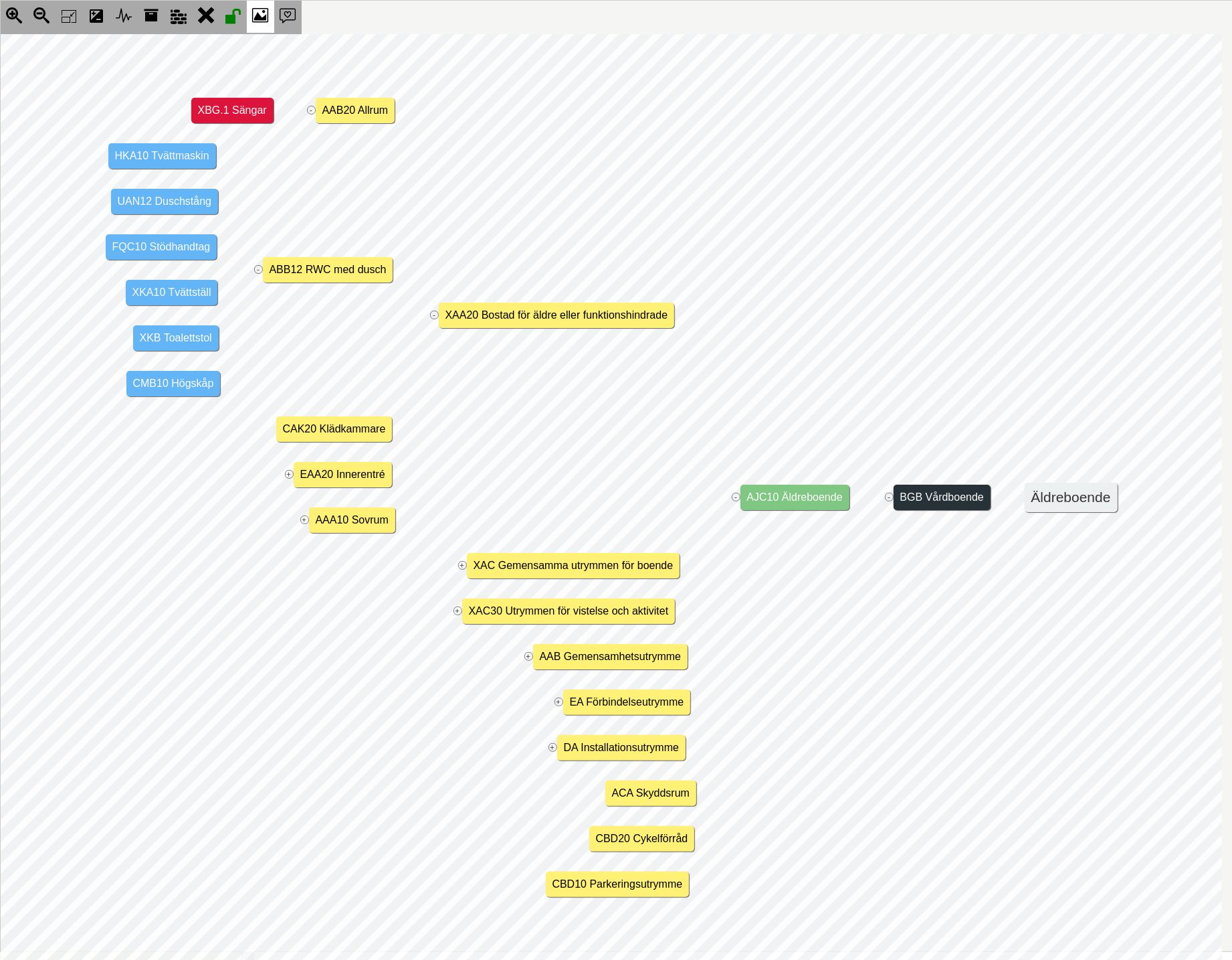
click at [270, 15] on icon at bounding box center [261, 17] width 28 height 32
click at [479, 62] on jmnodes "Äldreboende - BGB Vårdboende - AJC10 Äldreboende + XAC30 Utrymmen för vistelse …" at bounding box center [611, 497] width 1221 height 926
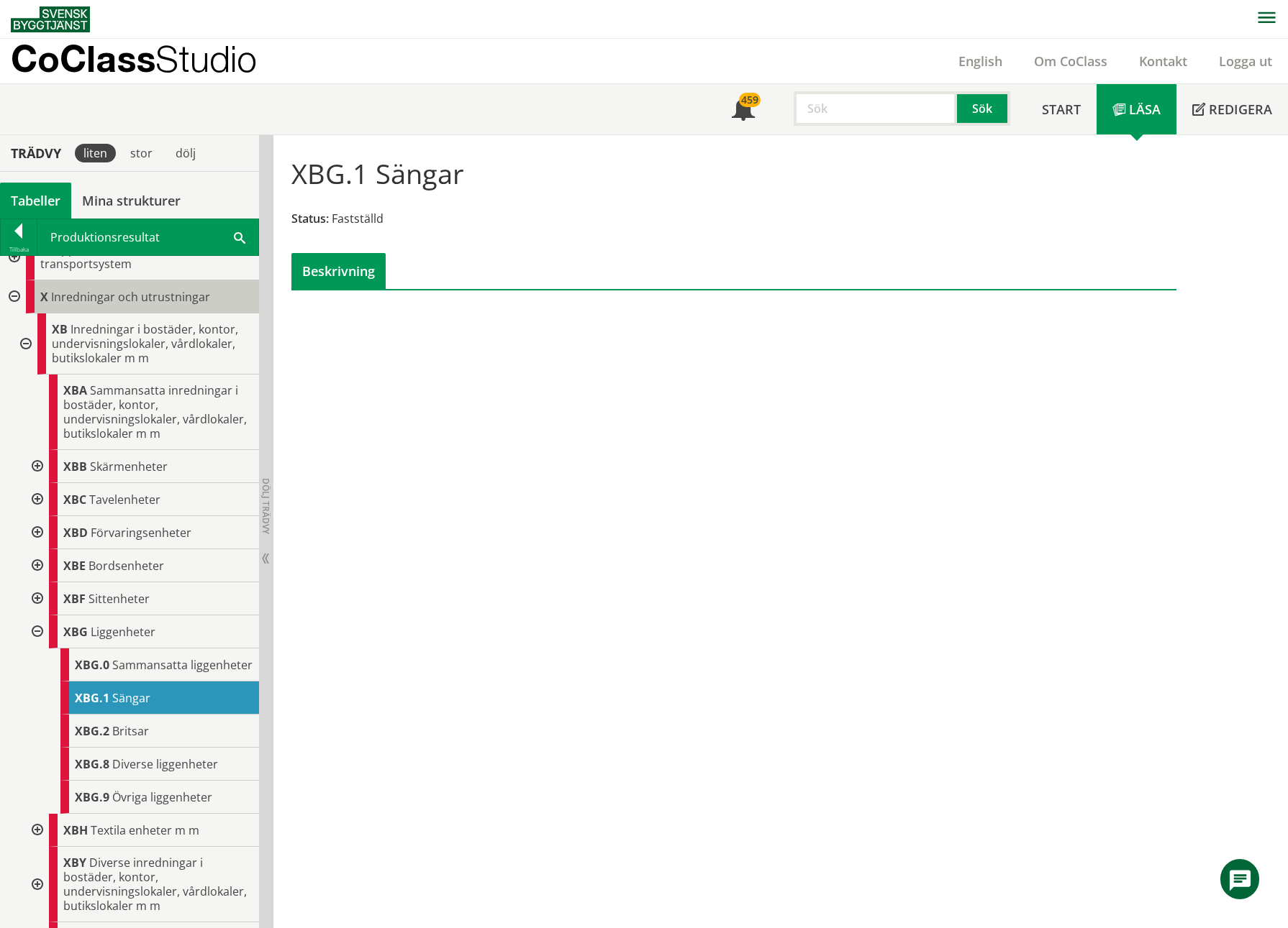
scroll to position [935, 0]
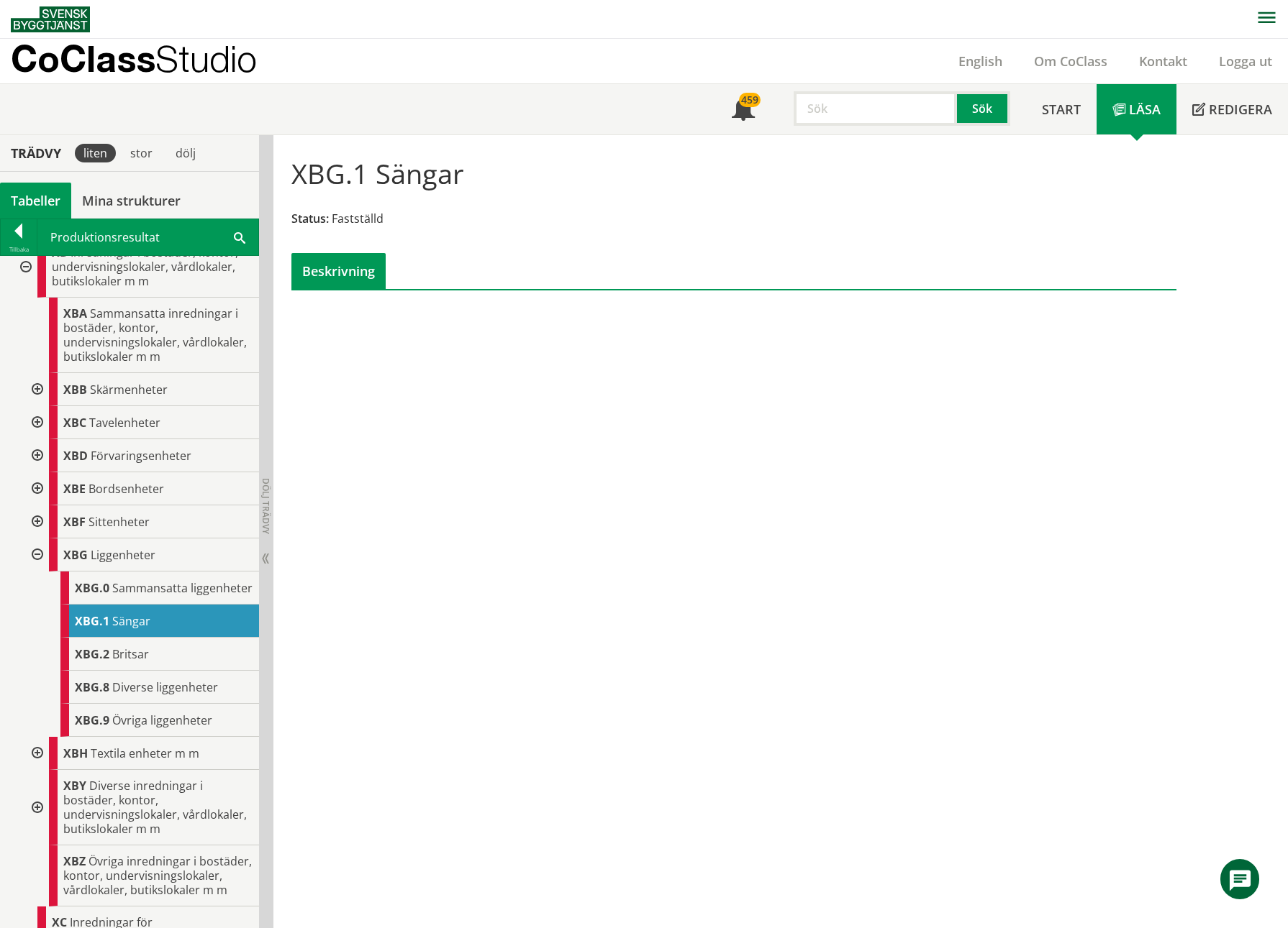
click at [166, 638] on div "XBG.1 Sängar" at bounding box center [160, 621] width 198 height 33
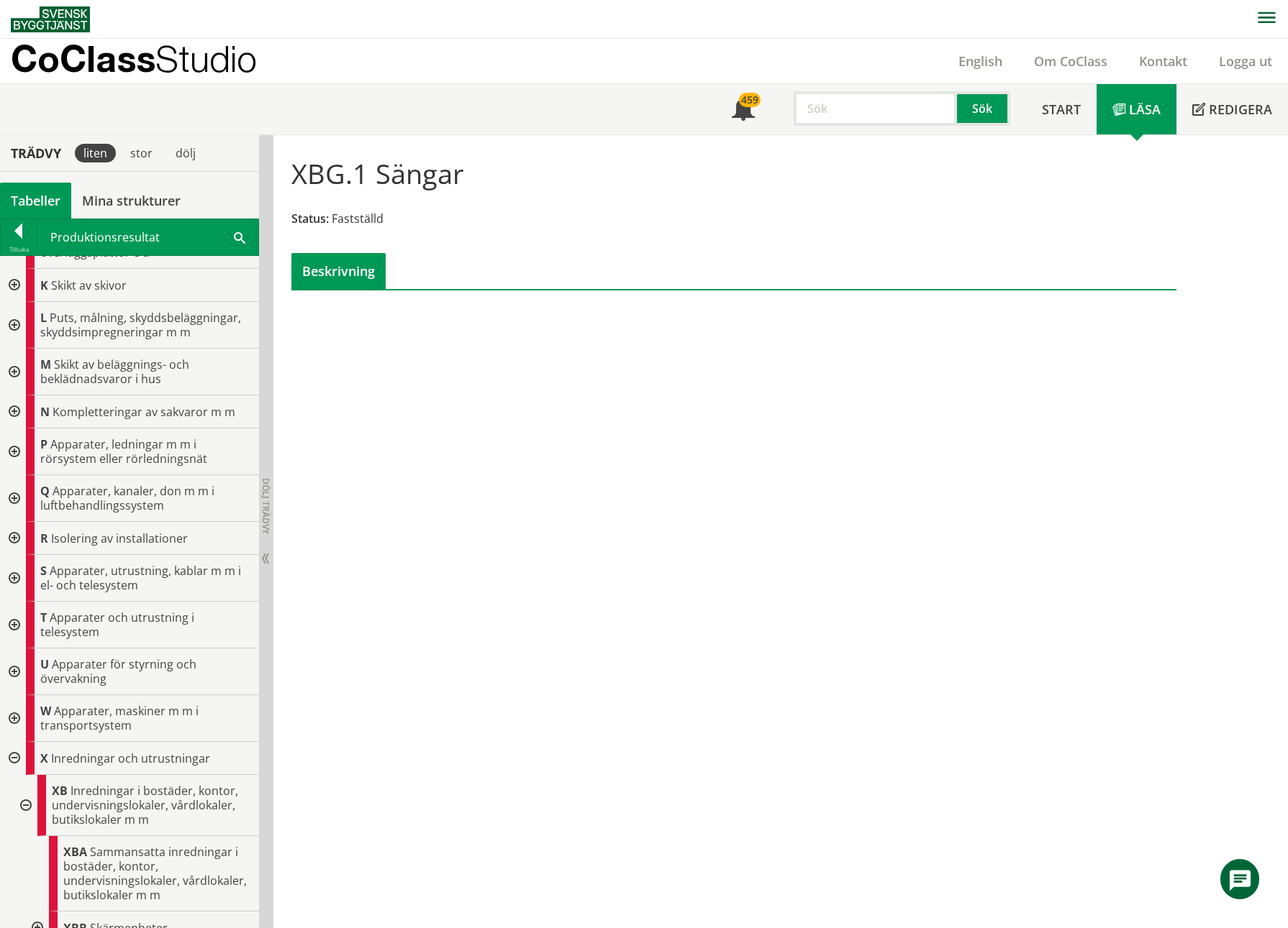
scroll to position [287, 0]
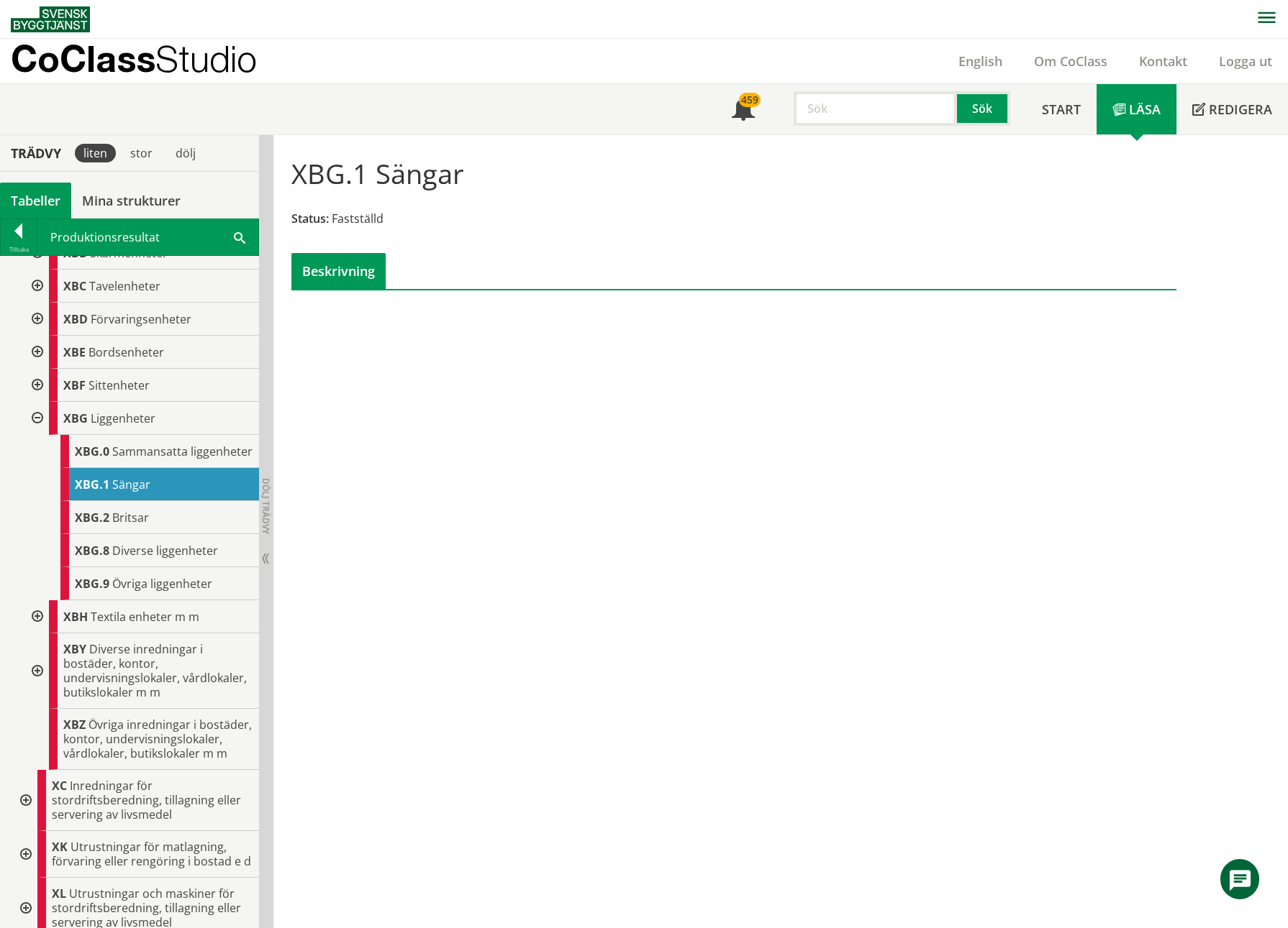
scroll to position [1078, 0]
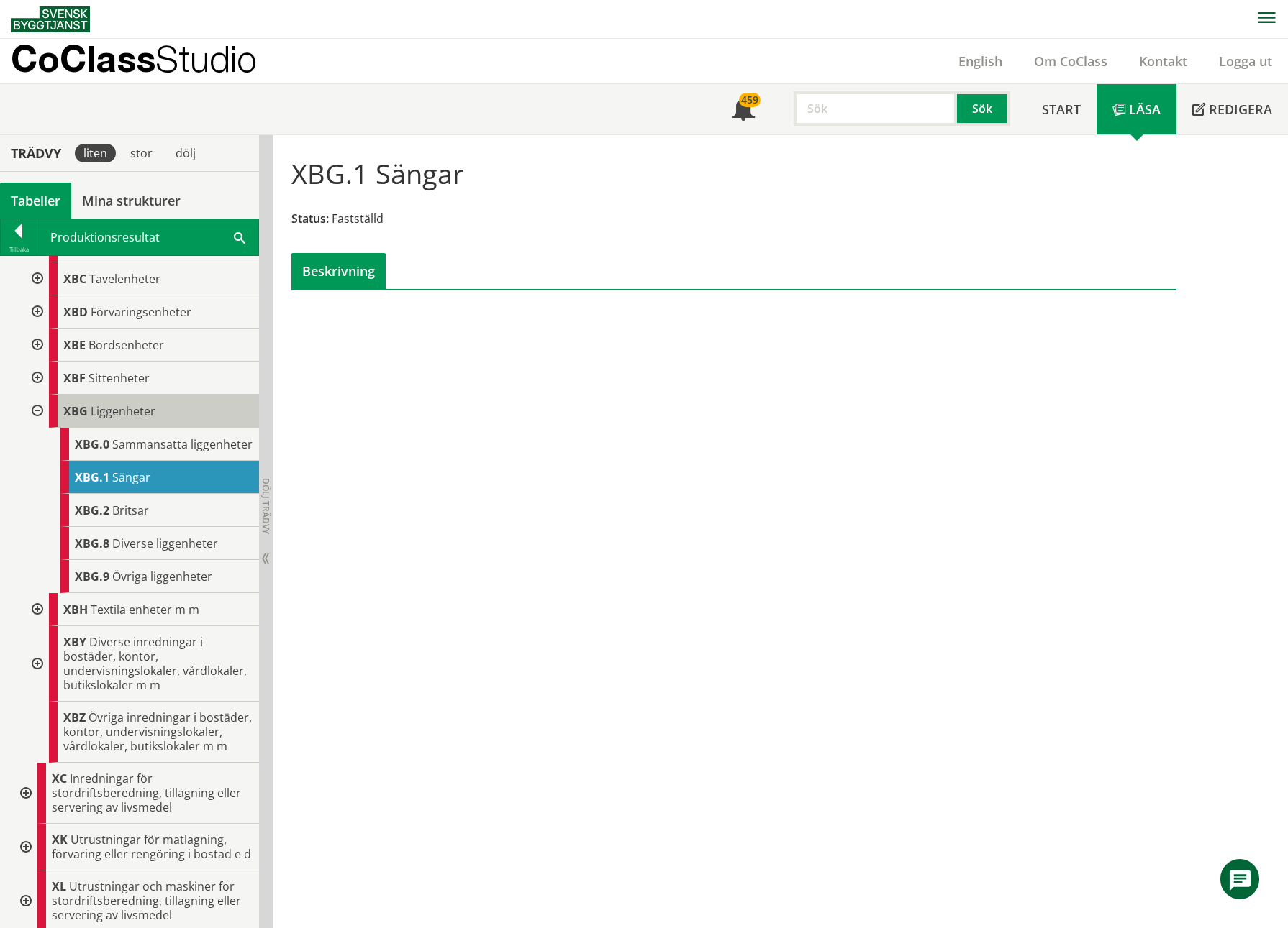
click at [147, 414] on span "Liggenheter" at bounding box center [123, 412] width 65 height 16
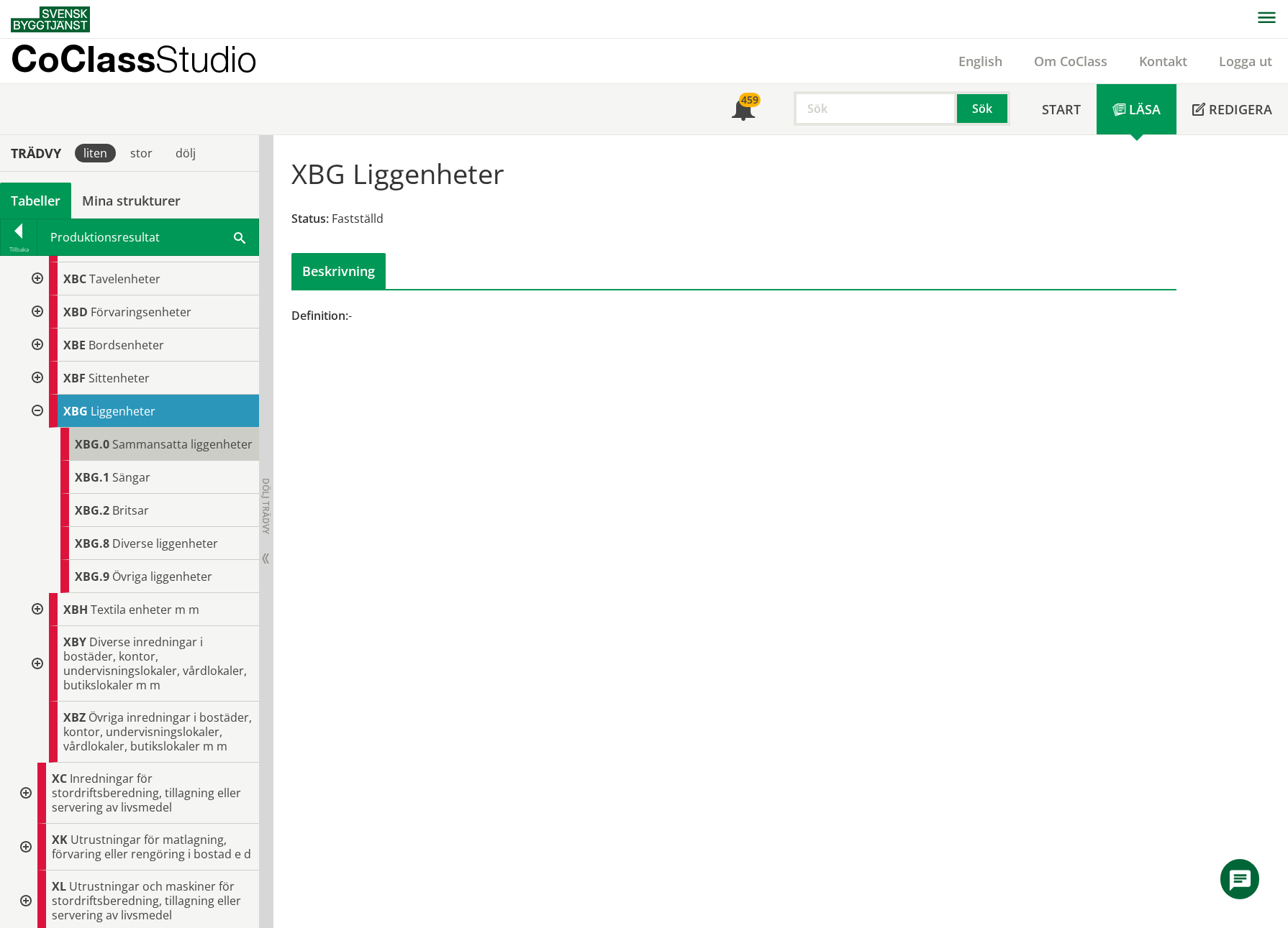
click at [124, 438] on span "Sammansatta liggenheter" at bounding box center [183, 444] width 141 height 16
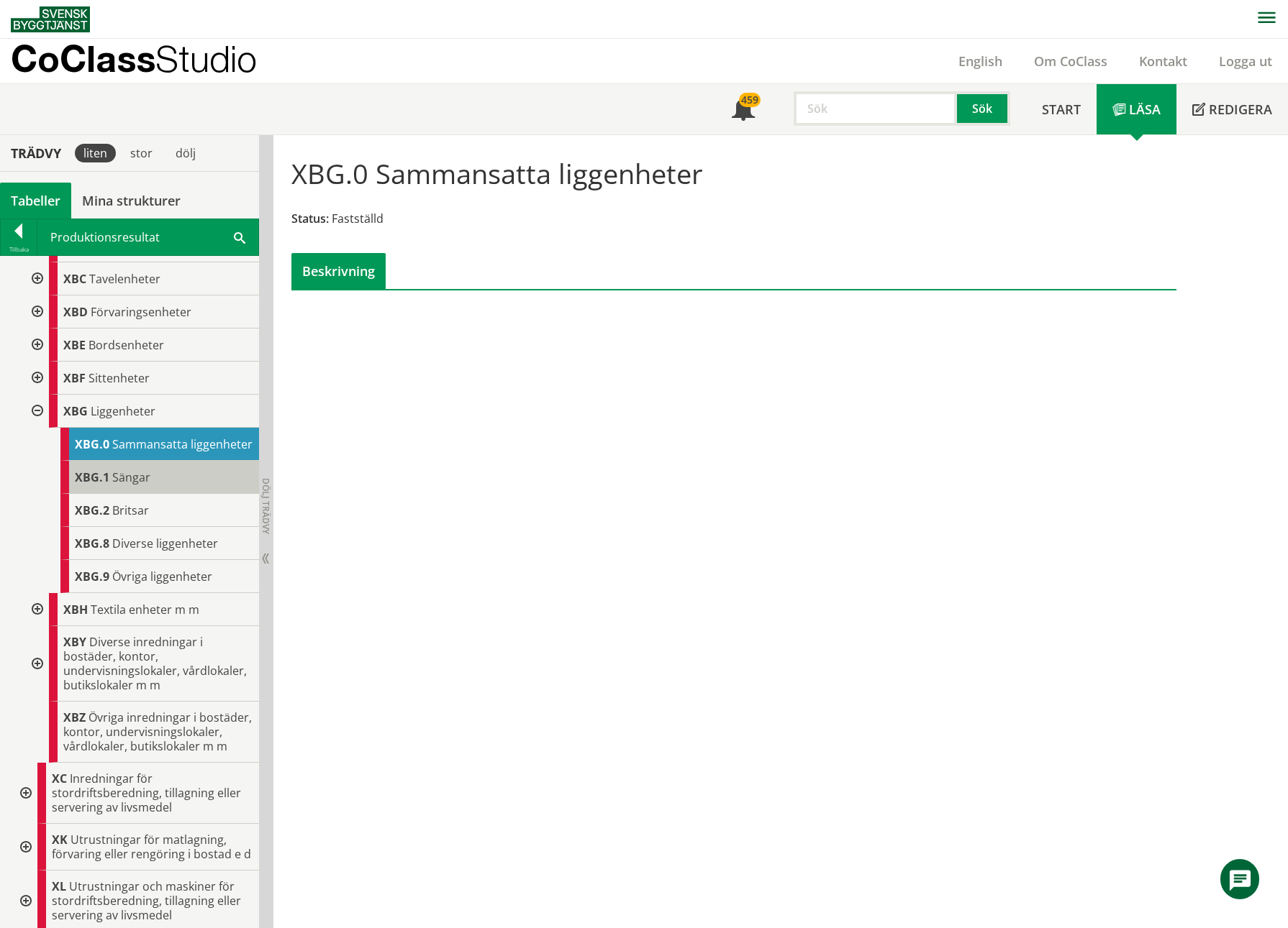
click at [116, 486] on span "Sängar" at bounding box center [132, 478] width 38 height 16
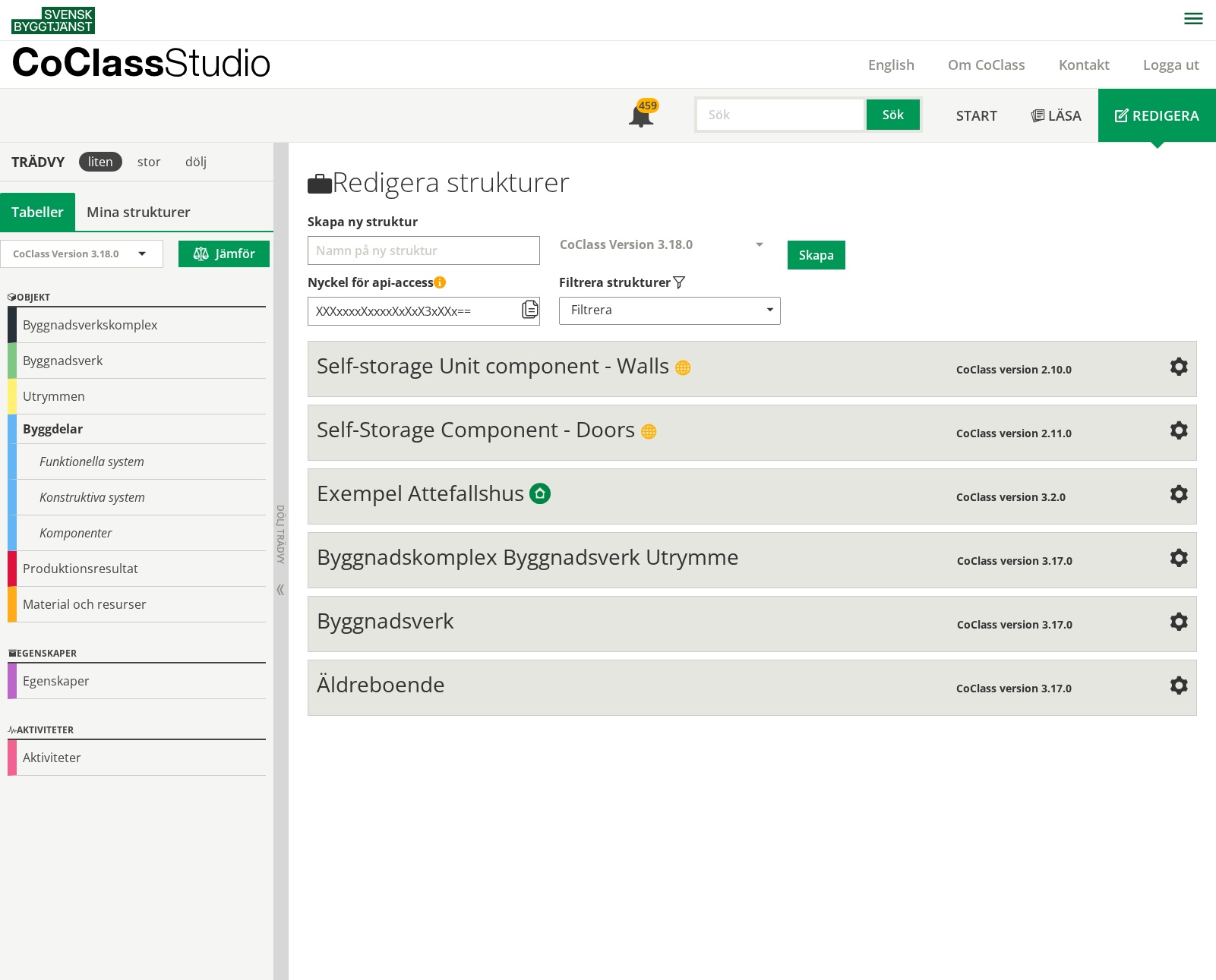
click at [785, 119] on input "text" at bounding box center [780, 114] width 172 height 36
click at [757, 144] on div "säng" at bounding box center [777, 147] width 159 height 23
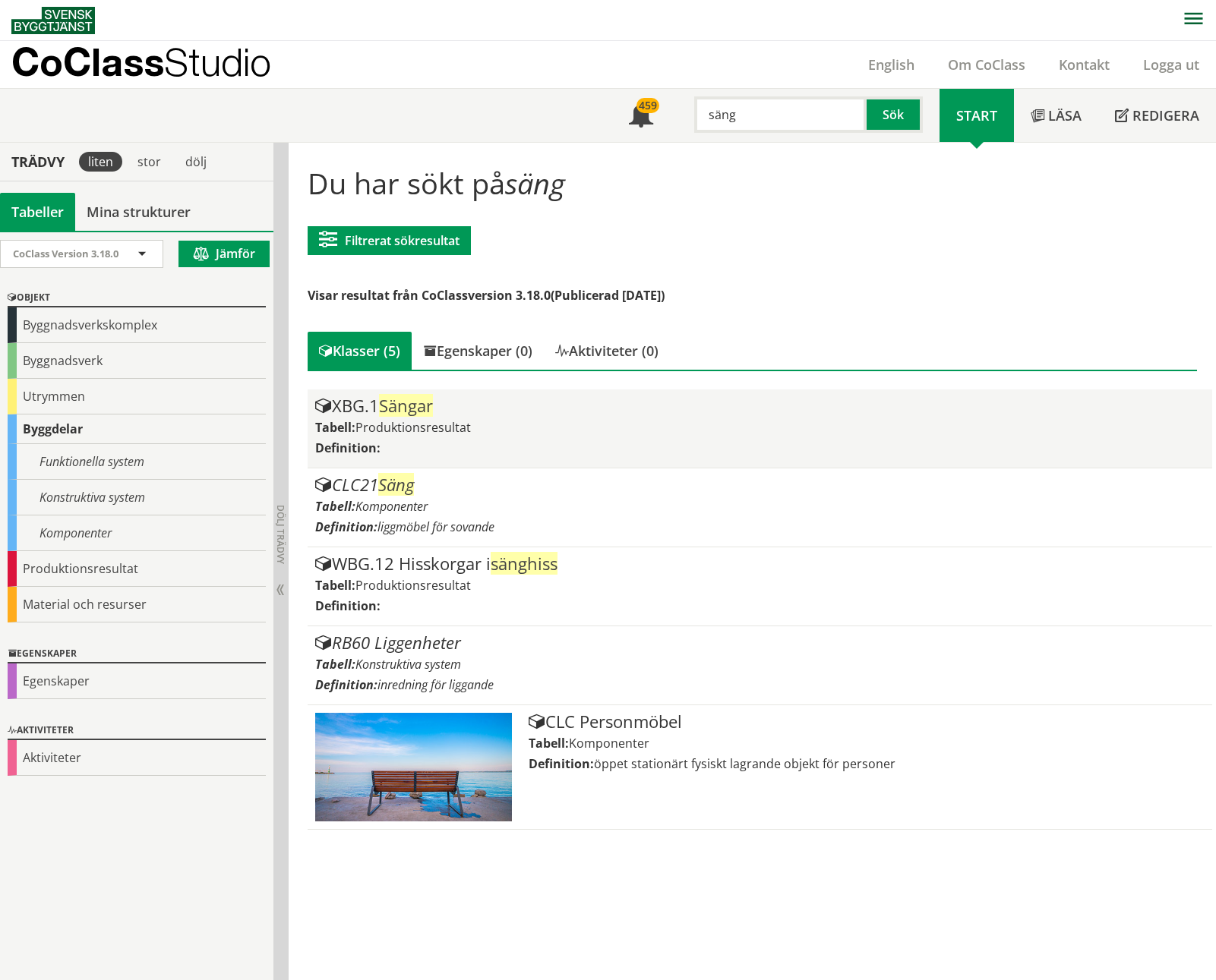
type input "säng"
click at [428, 414] on span "Sängar" at bounding box center [405, 405] width 54 height 23
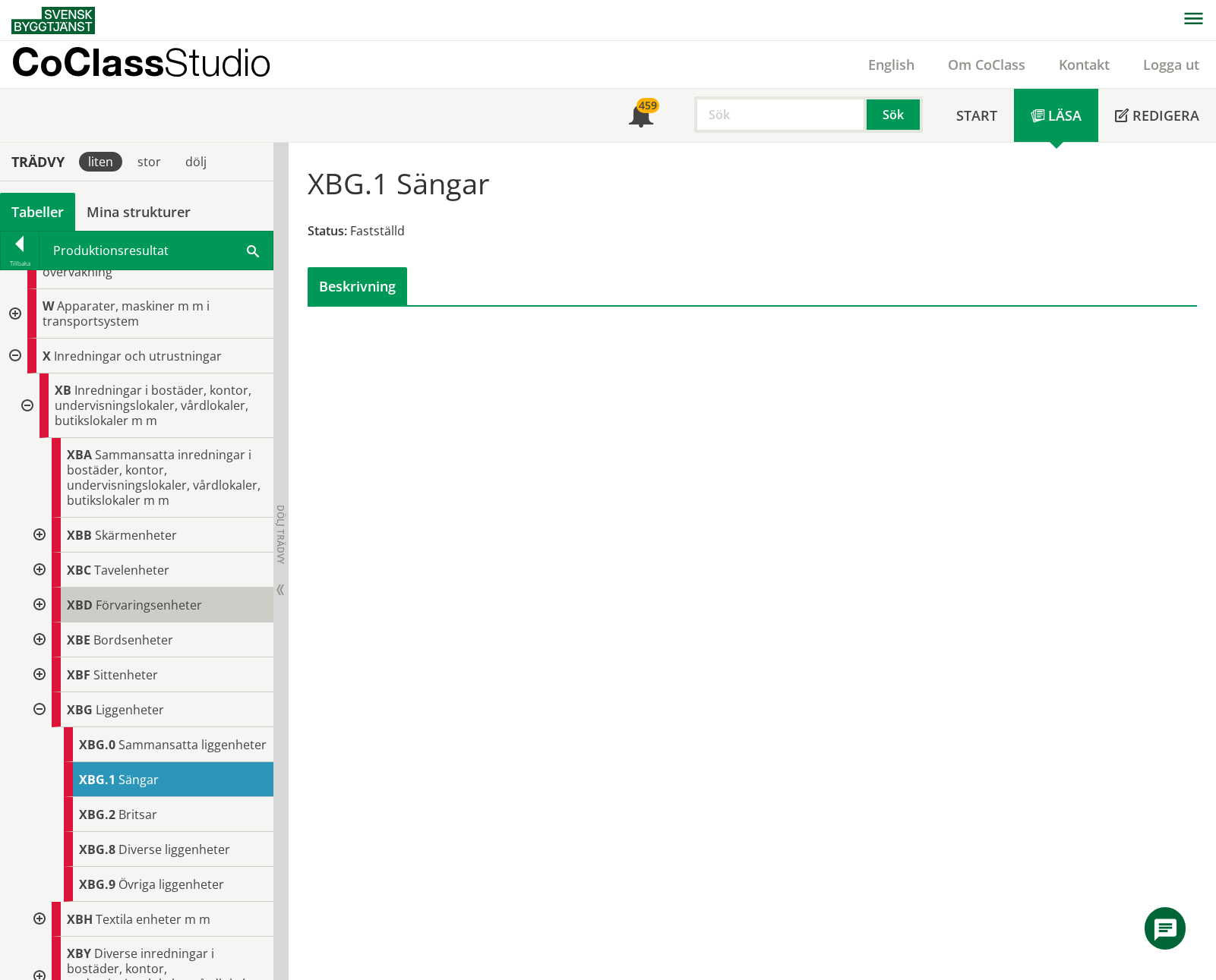
scroll to position [988, 0]
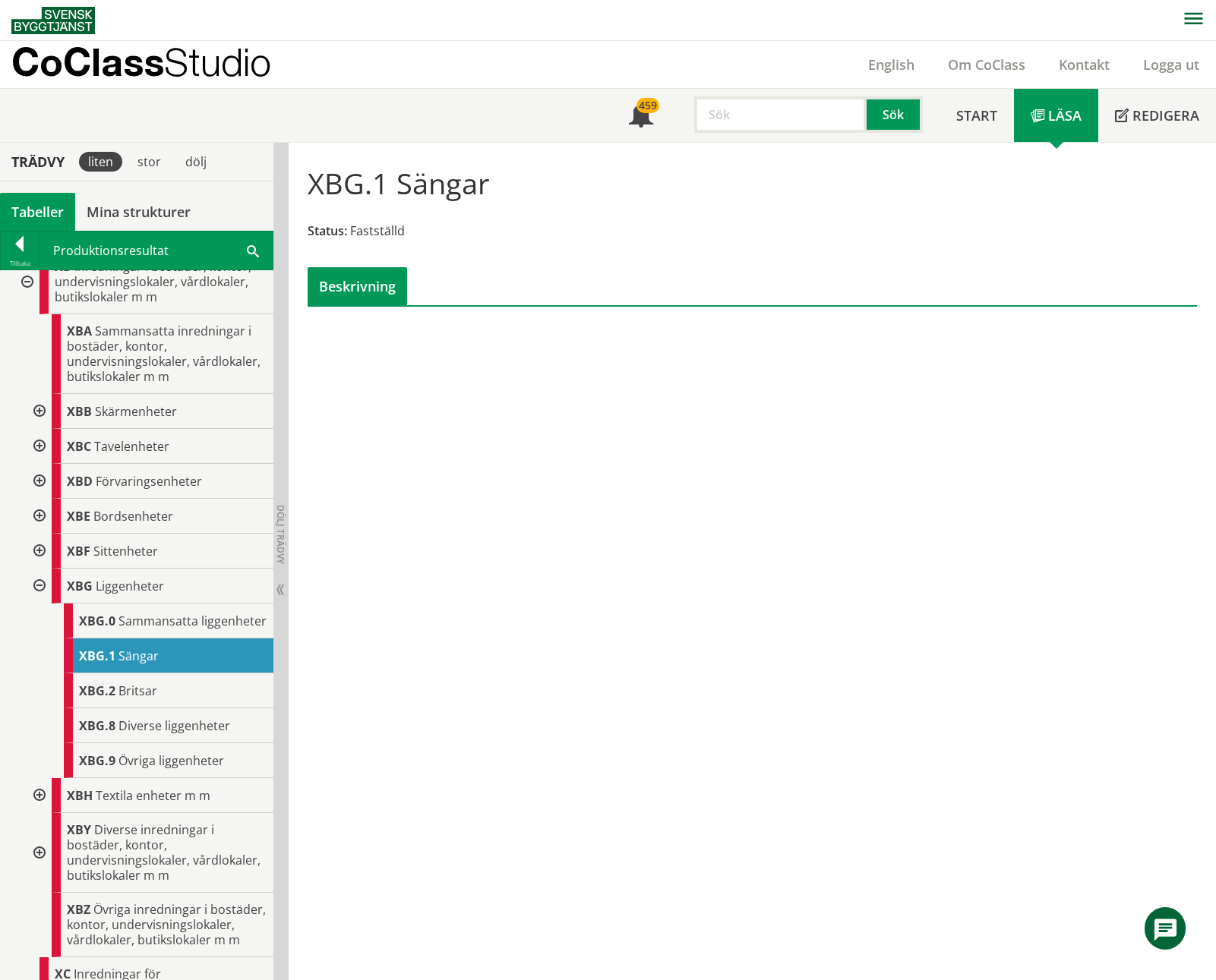
click at [782, 141] on div "Meny 459 Sök" at bounding box center [775, 115] width 327 height 53
click at [782, 120] on input "text" at bounding box center [780, 114] width 172 height 36
click at [777, 155] on div "tvättstuga" at bounding box center [777, 147] width 159 height 23
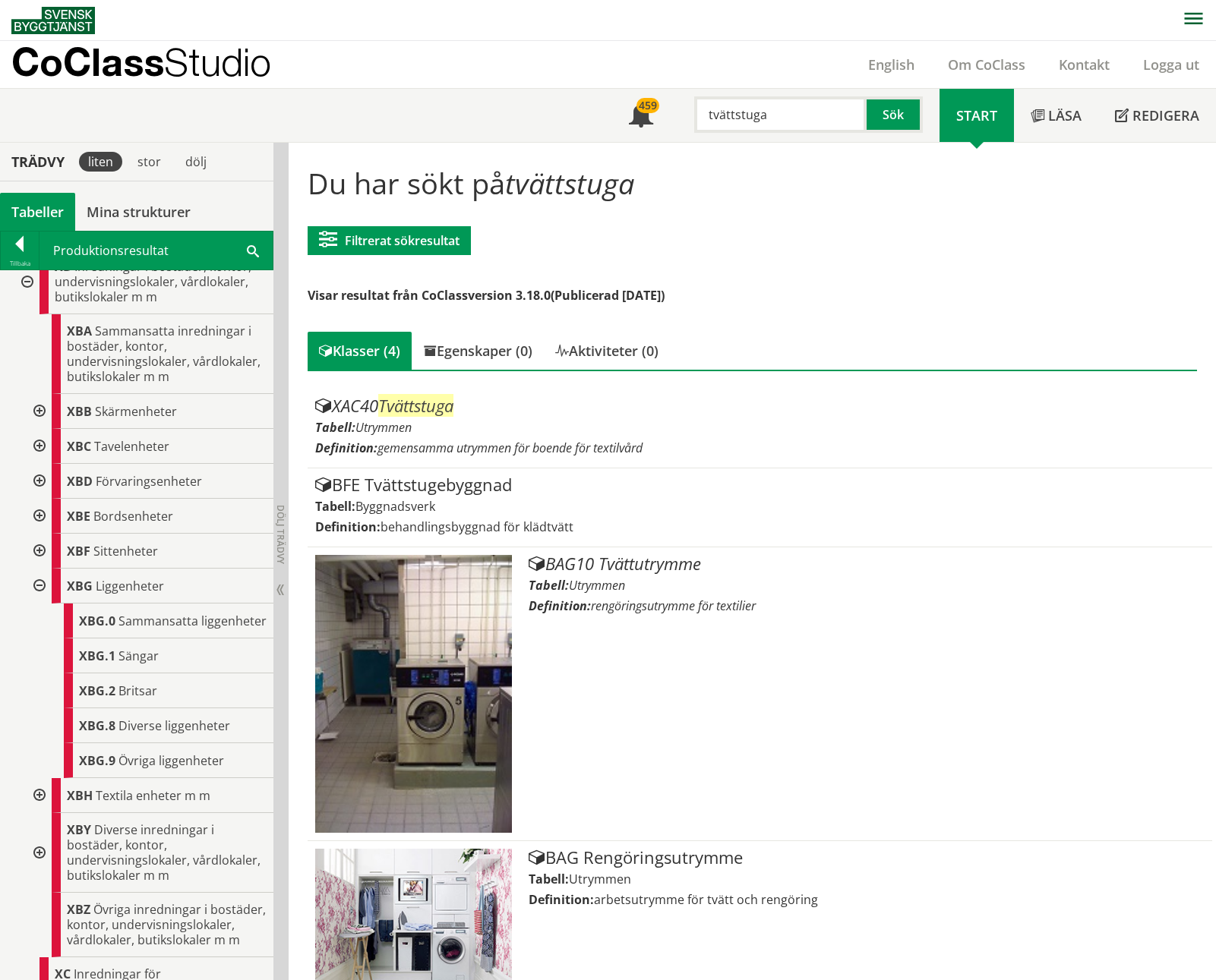
type input "tvättstuga"
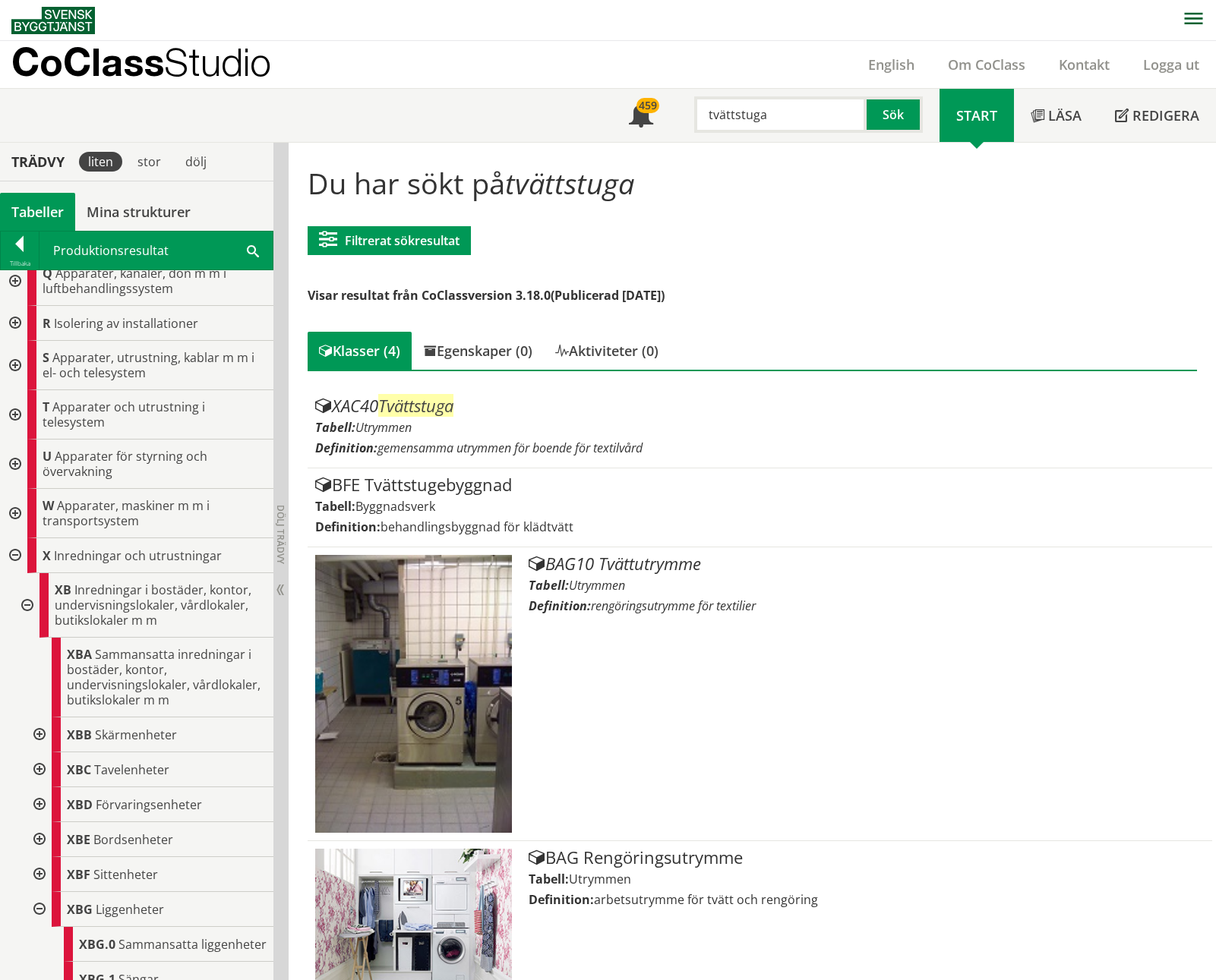
scroll to position [683, 0]
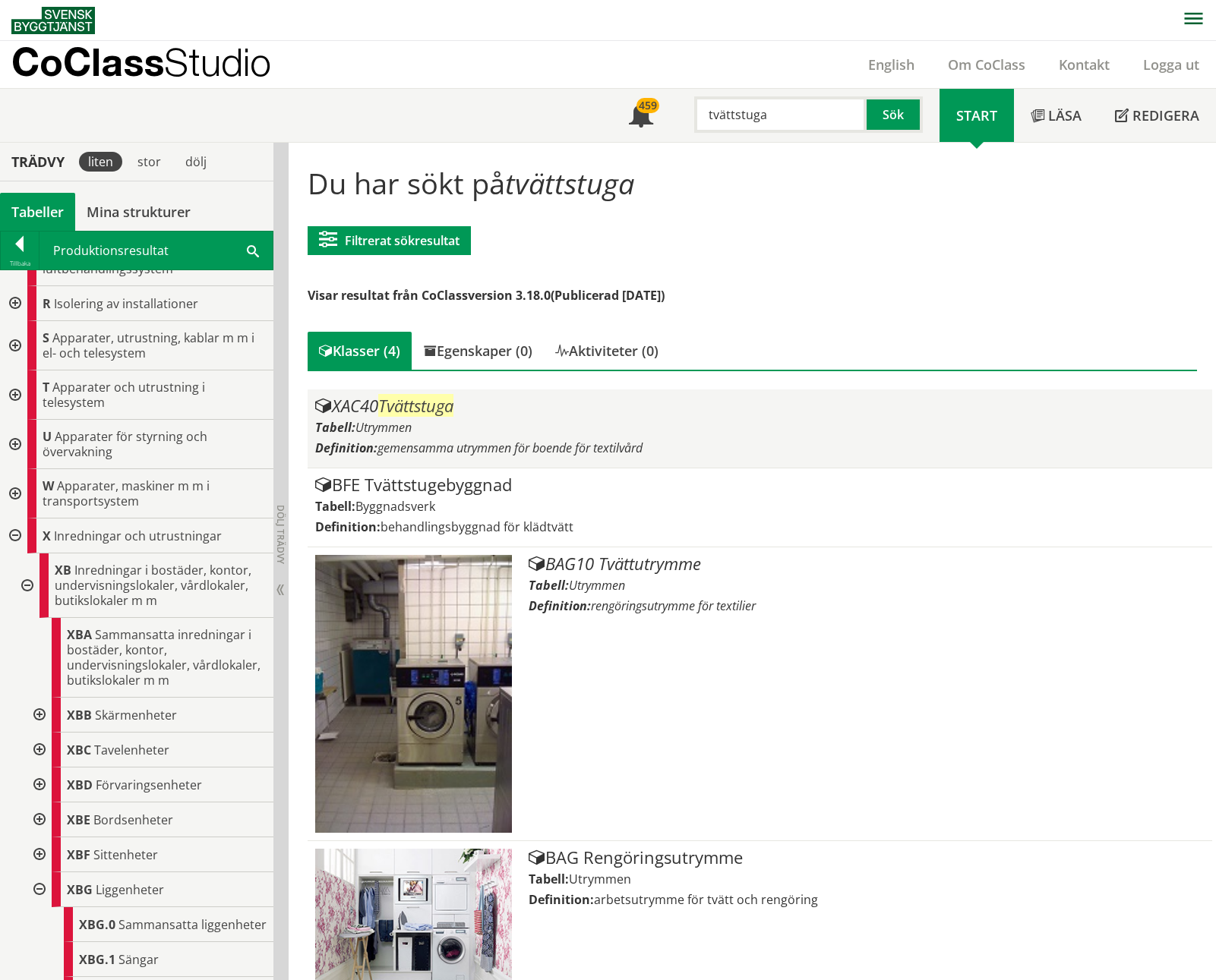
click at [455, 421] on div "Tabell: Utrymmen" at bounding box center [759, 428] width 890 height 17
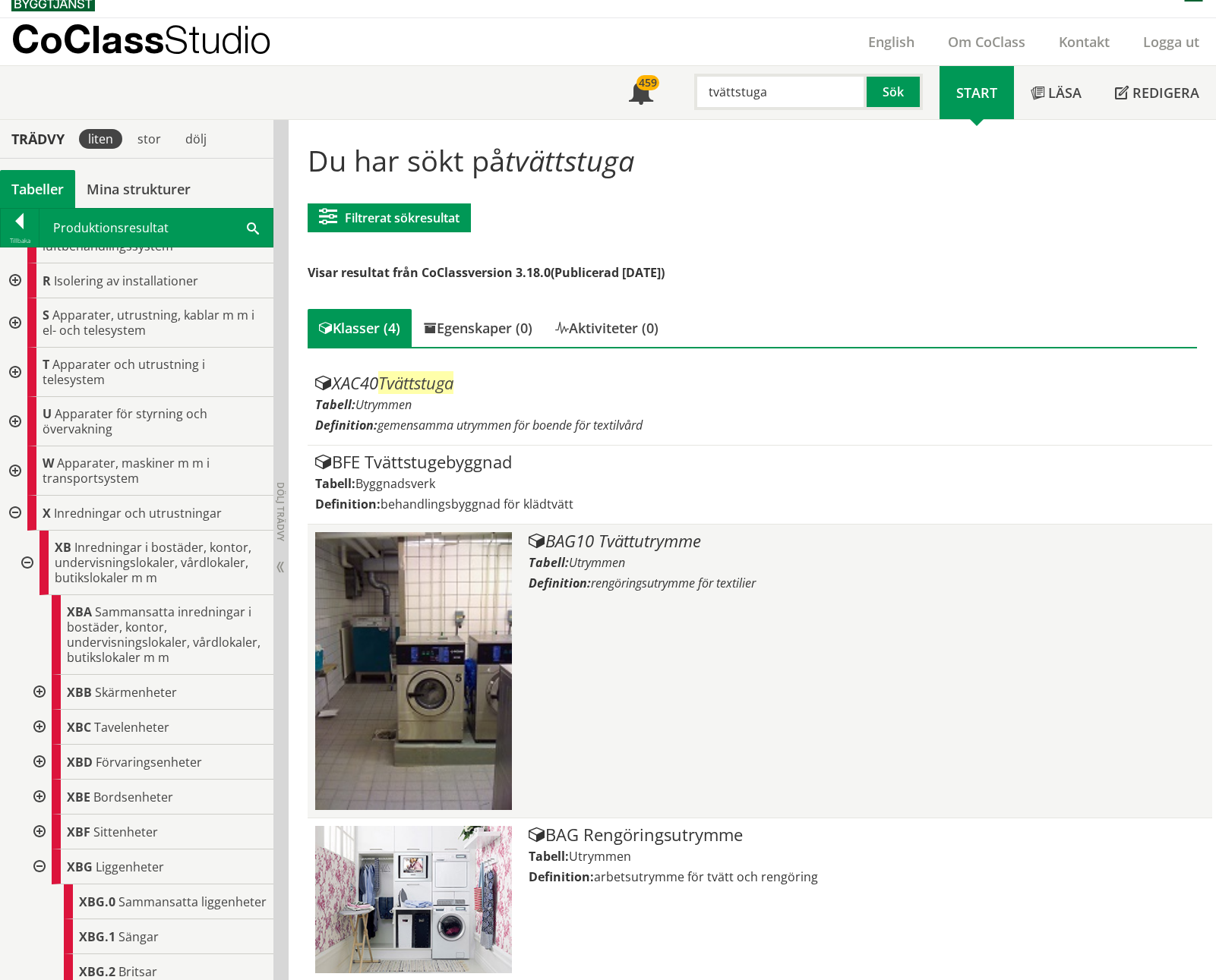
scroll to position [32, 0]
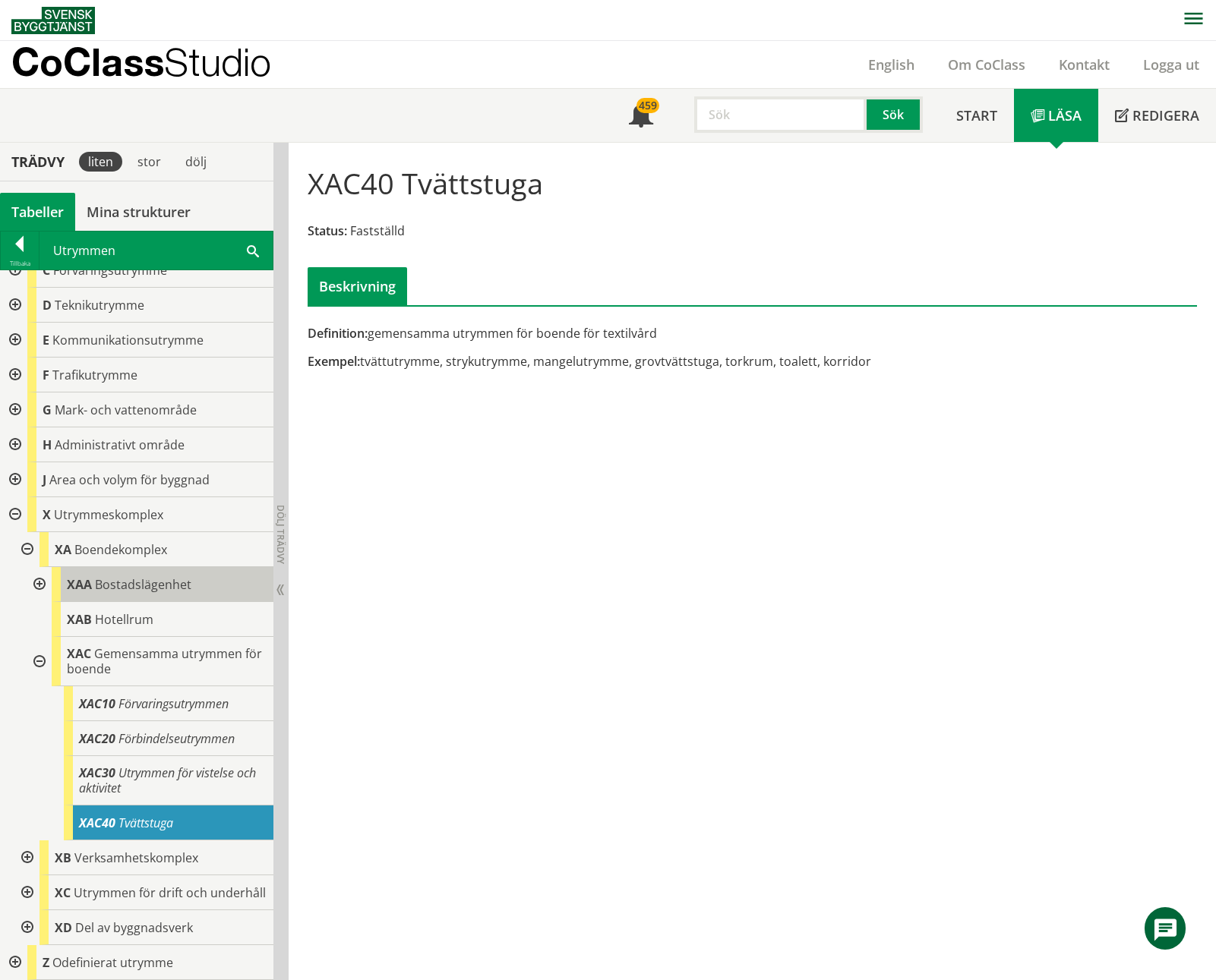
scroll to position [103, 0]
drag, startPoint x: 177, startPoint y: 811, endPoint x: 108, endPoint y: 803, distance: 69.5
click at [108, 806] on div "XAC40 Tvättstuga" at bounding box center [168, 823] width 209 height 35
click at [743, 122] on input "text" at bounding box center [780, 114] width 172 height 36
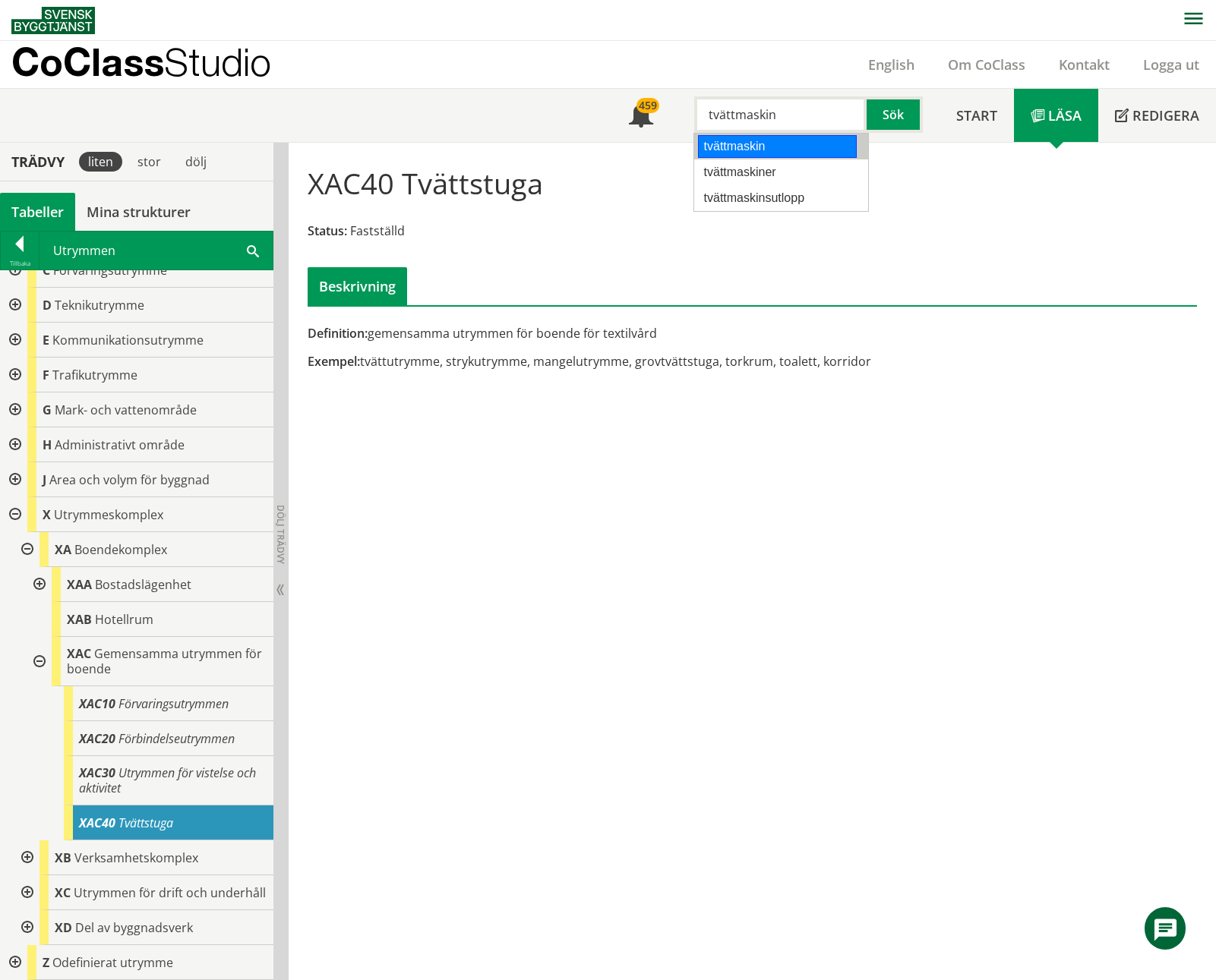
click at [762, 148] on div "tvättmaskin" at bounding box center [777, 147] width 159 height 23
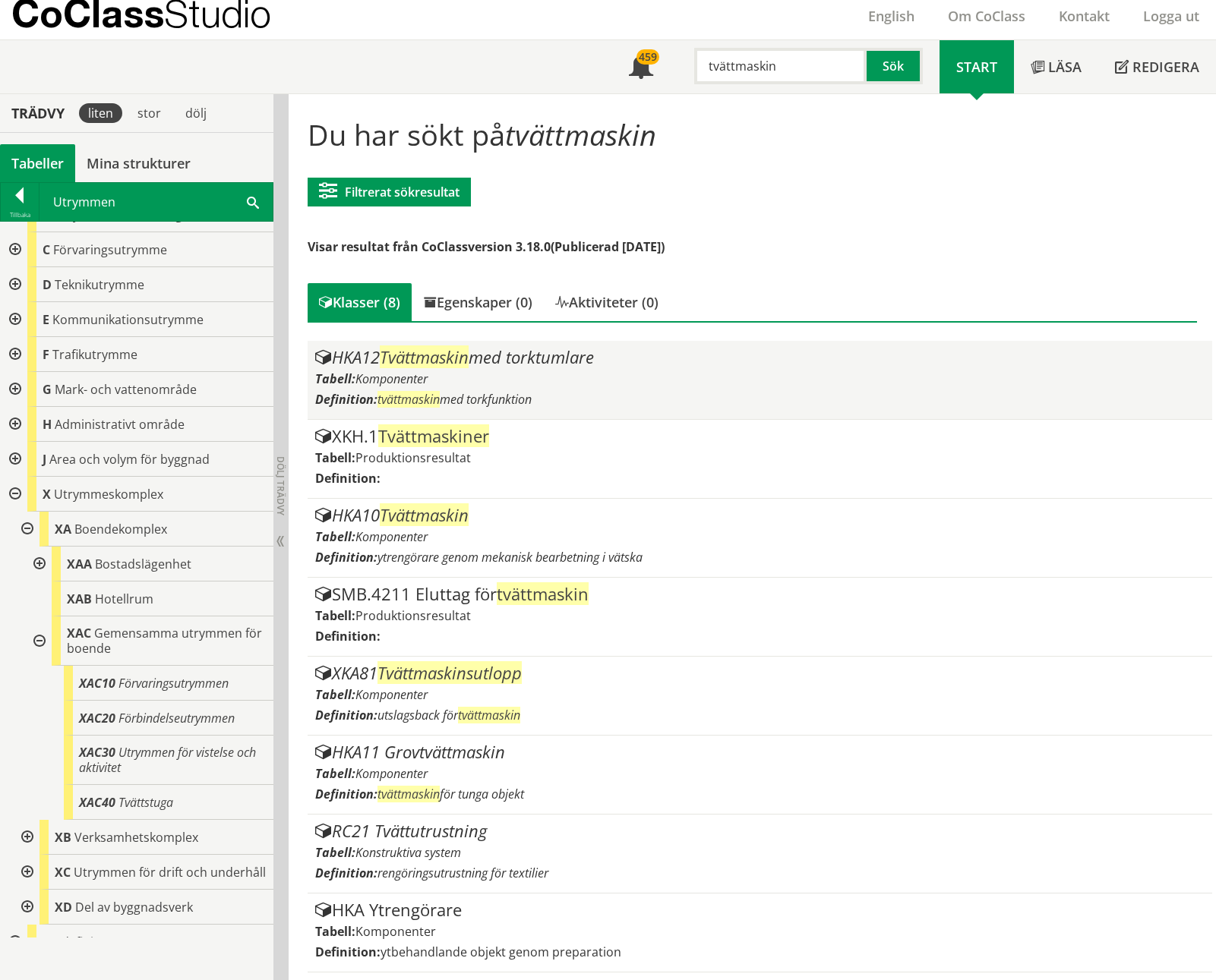
scroll to position [54, 0]
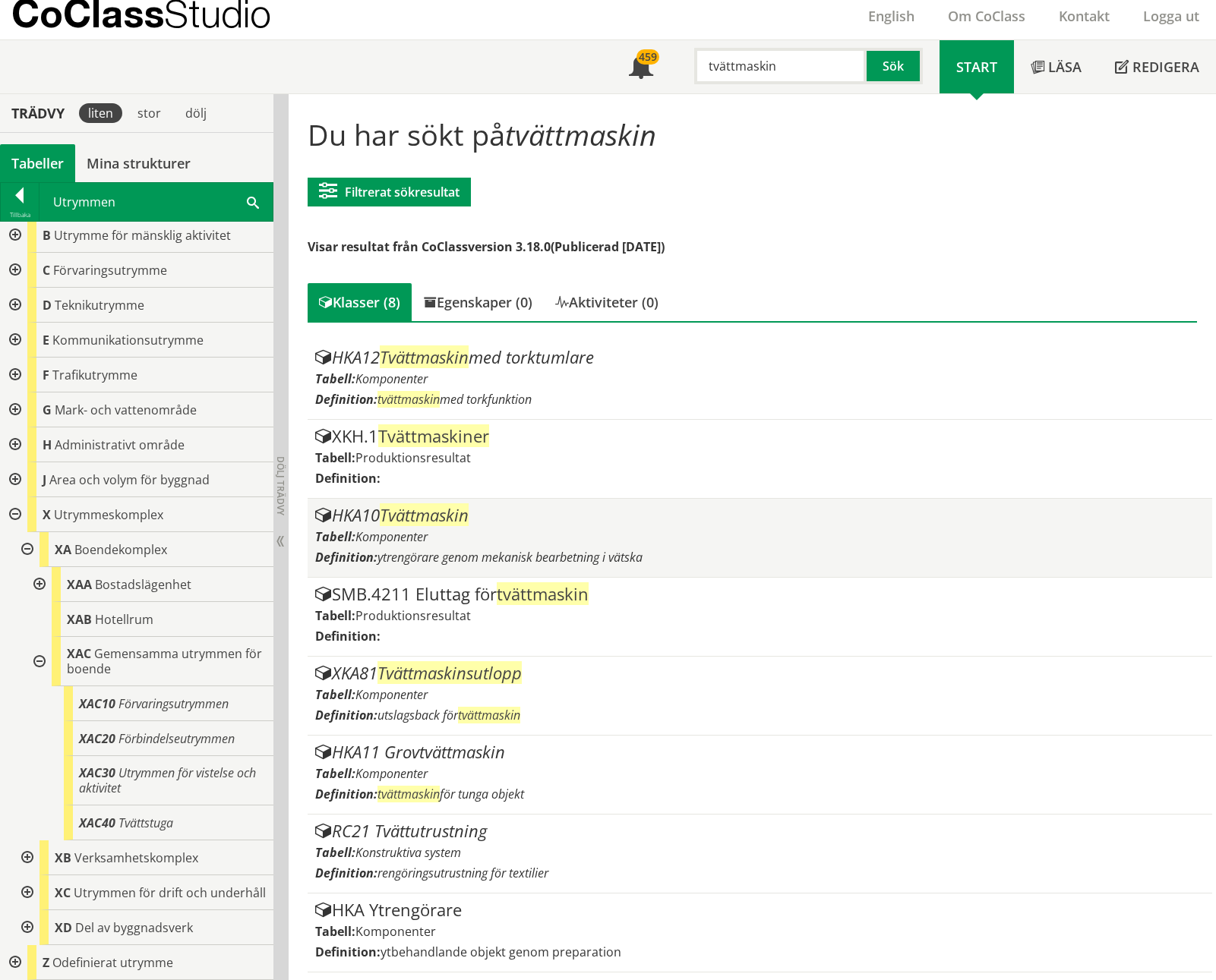
type input "tvättmaskin"
drag, startPoint x: 452, startPoint y: 513, endPoint x: 411, endPoint y: 519, distance: 41.4
click at [411, 519] on span "Tvättmaskin" at bounding box center [423, 515] width 88 height 23
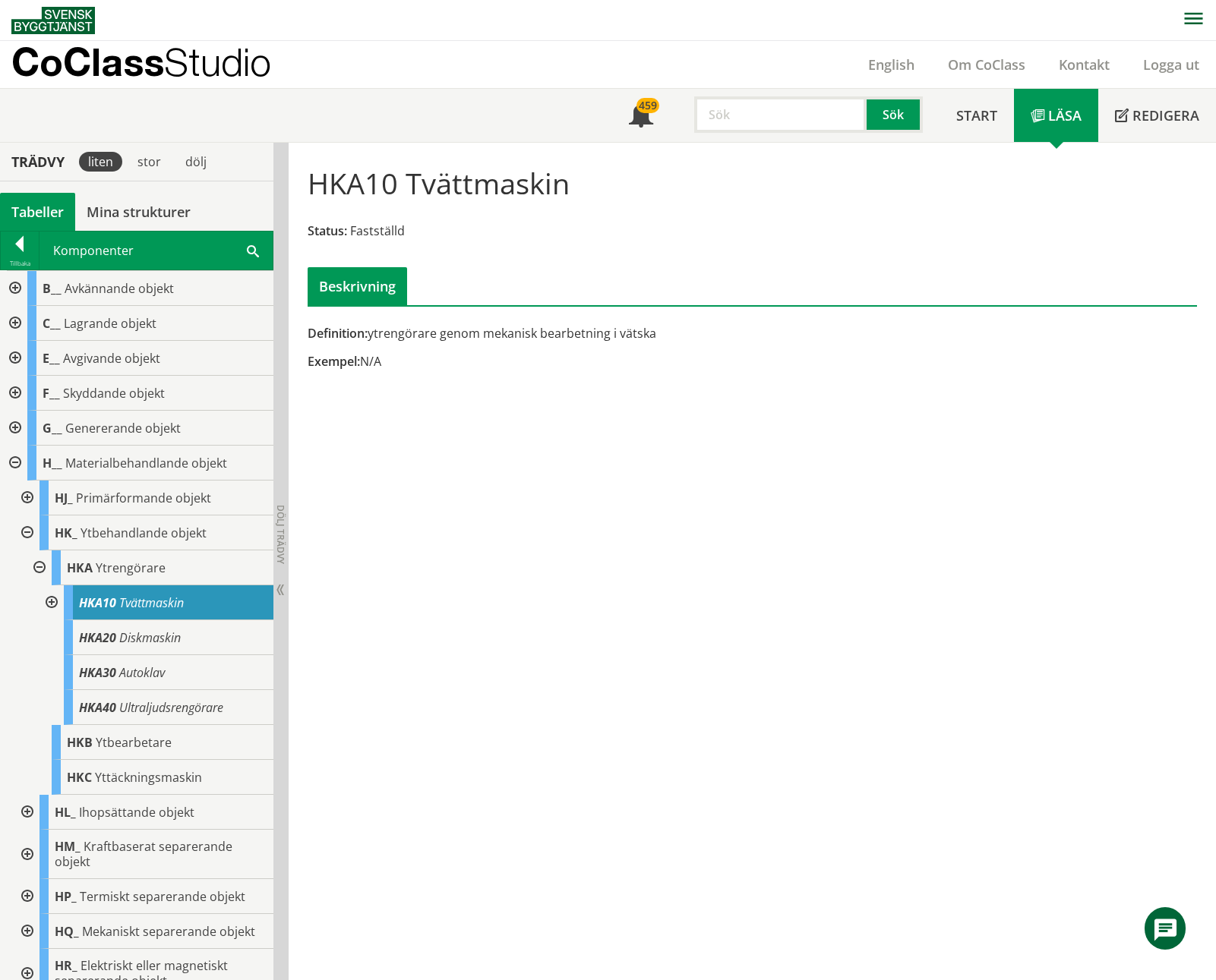
click at [768, 121] on input "text" at bounding box center [780, 114] width 172 height 36
type input "rwc"
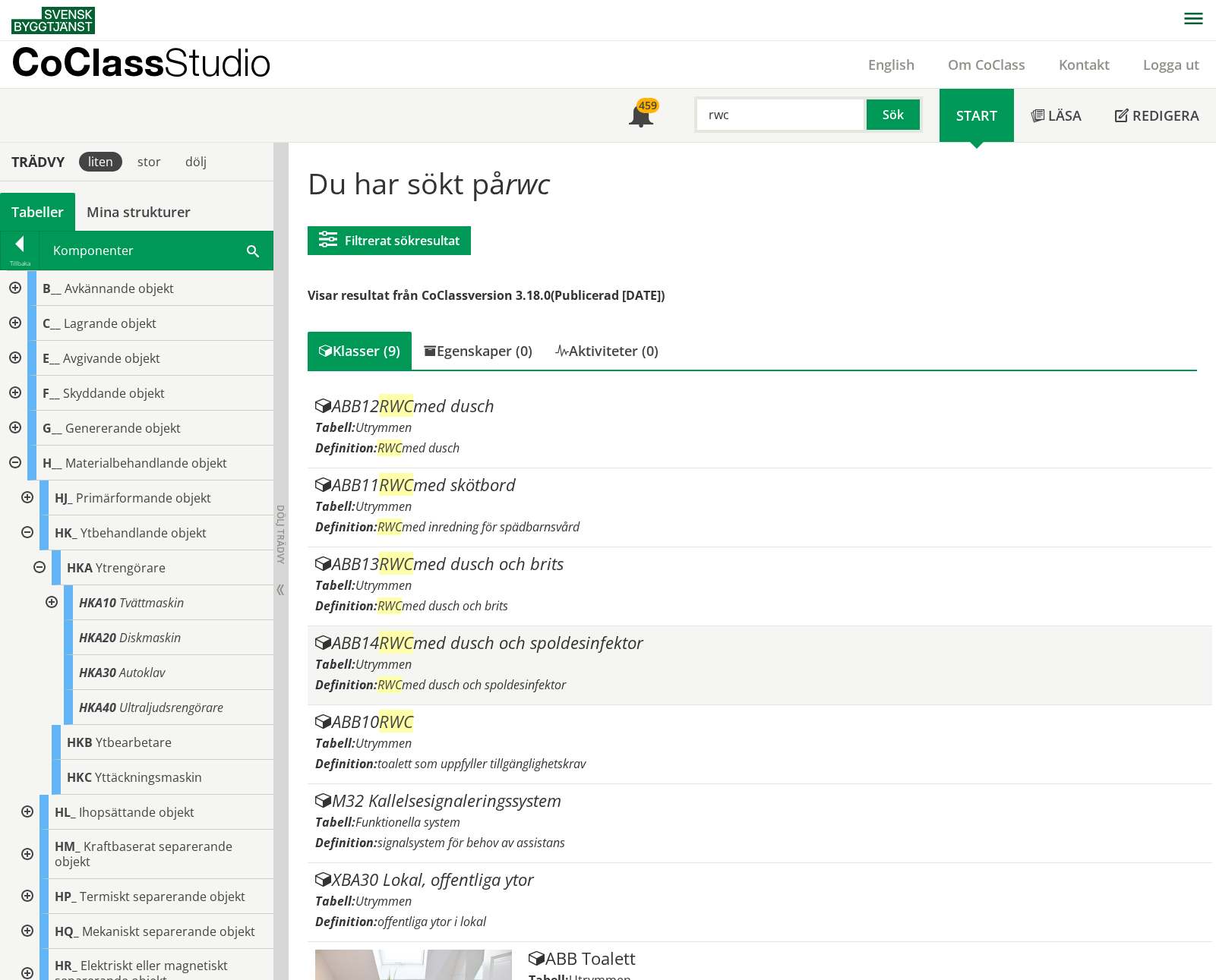
click at [427, 644] on div "ABB14 RWC med dusch och spoldesinfektor" at bounding box center [759, 642] width 890 height 18
click at [427, 642] on div "ABB14 RWC med dusch och spoldesinfektor" at bounding box center [759, 642] width 890 height 18
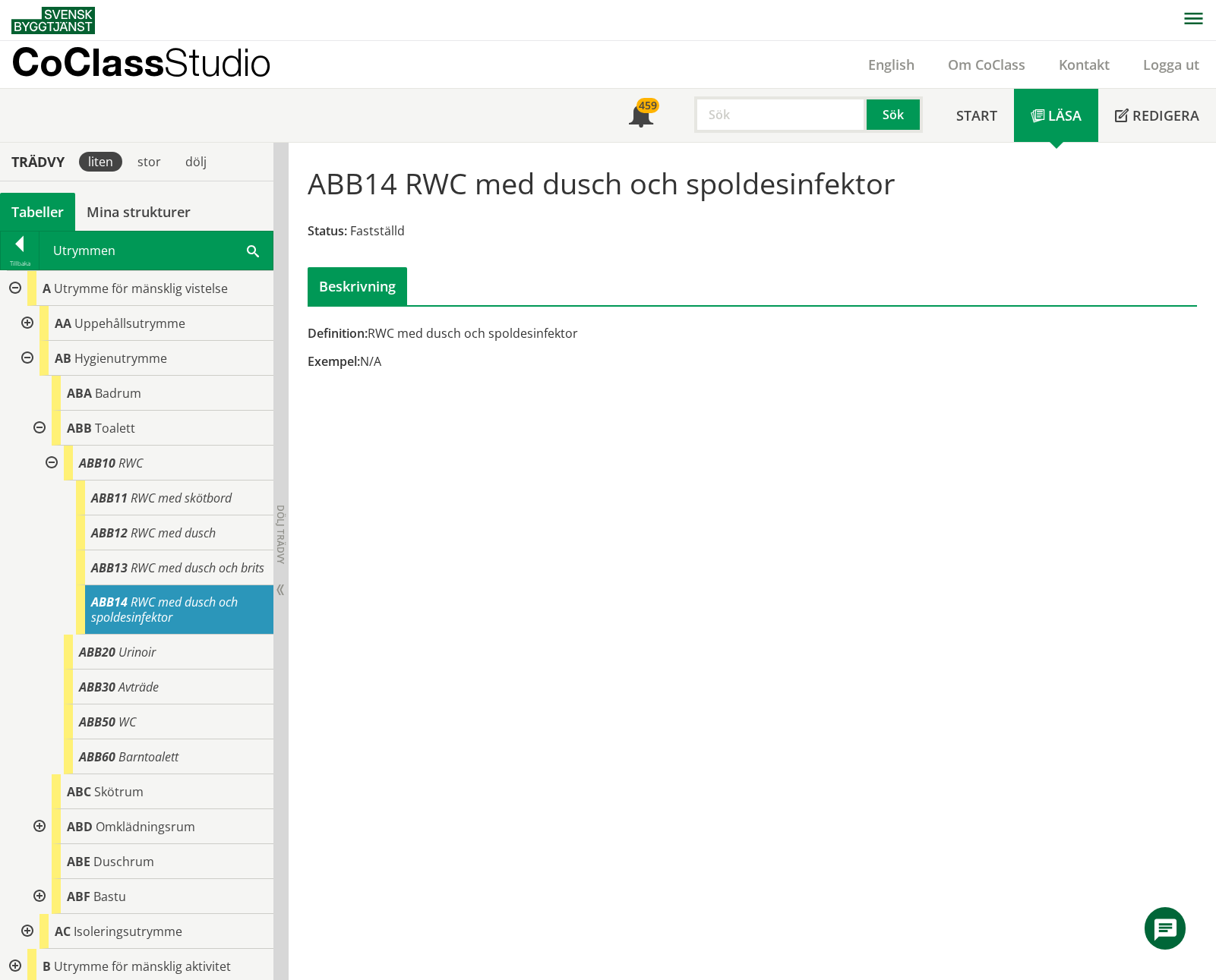
click at [781, 119] on input "text" at bounding box center [780, 114] width 172 height 36
click at [747, 113] on input "duschsstång" at bounding box center [780, 114] width 172 height 36
click at [815, 115] on input "duschsstång" at bounding box center [780, 114] width 172 height 36
type input "duschs"
click at [893, 111] on button "Sök" at bounding box center [894, 114] width 56 height 36
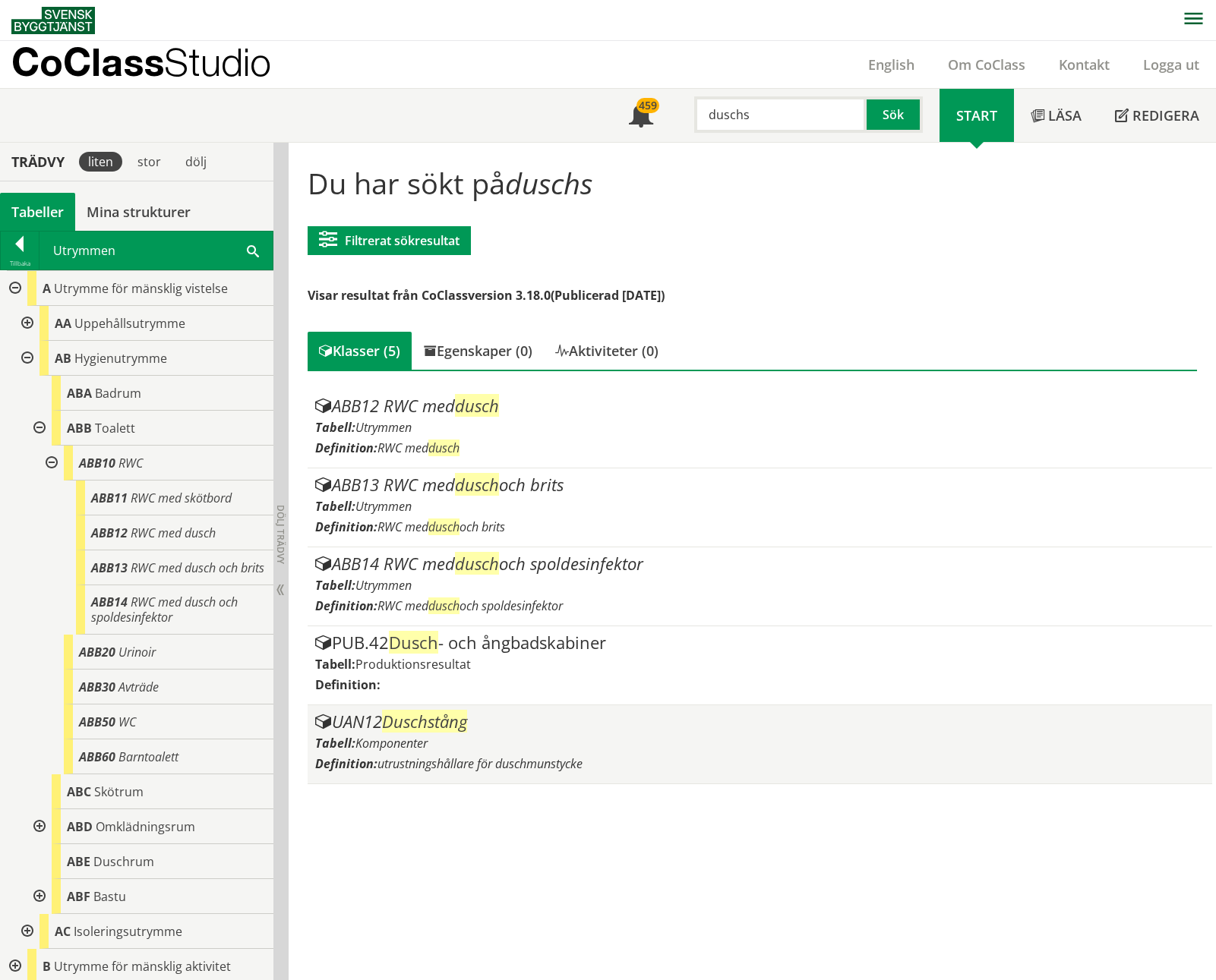
click at [480, 750] on div "Tabell: Komponenter" at bounding box center [759, 744] width 890 height 17
click at [372, 730] on div "UAN12 Duschstång" at bounding box center [759, 721] width 890 height 18
click at [378, 728] on div "UAN12 Duschstång" at bounding box center [759, 721] width 890 height 18
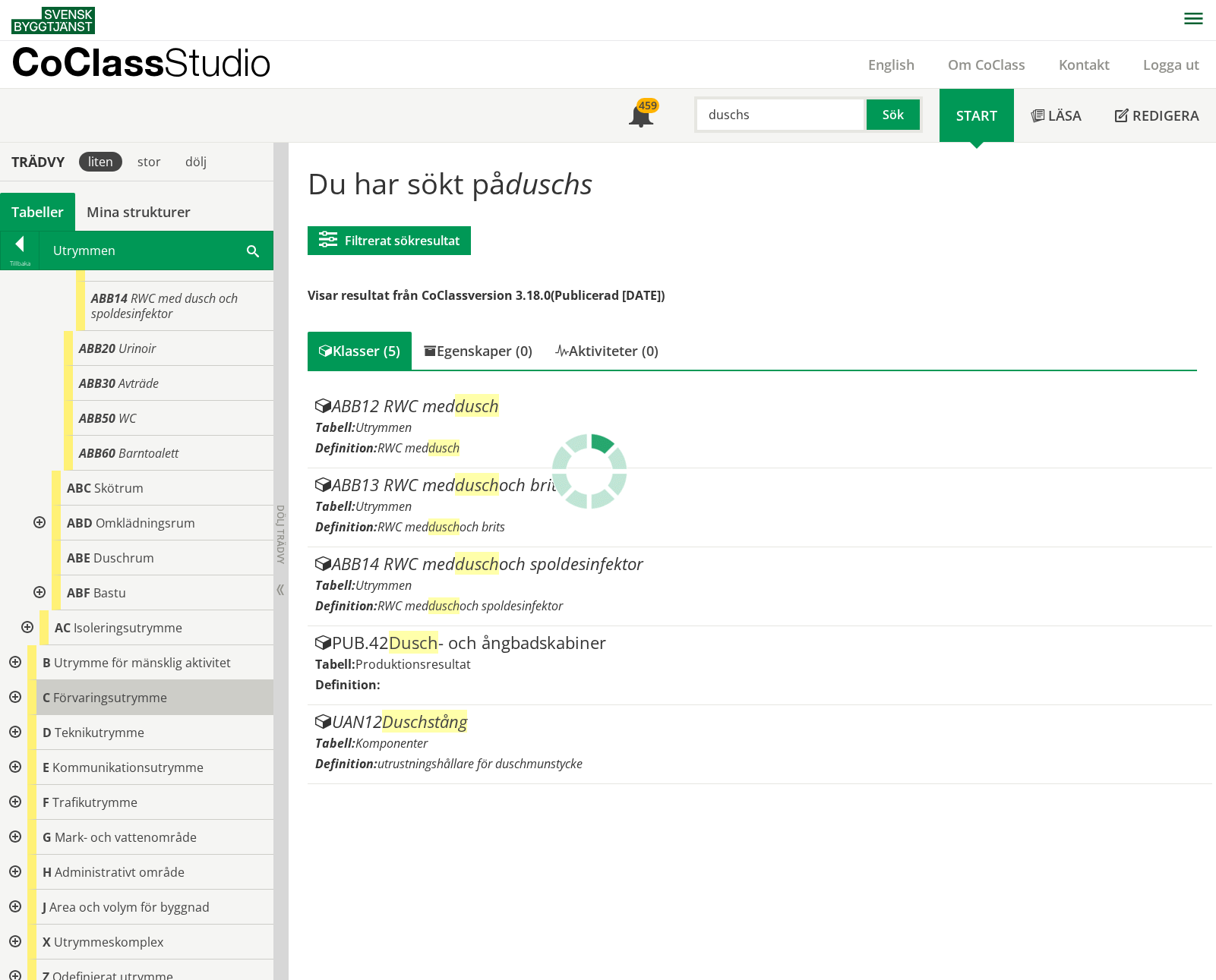
scroll to position [333, 0]
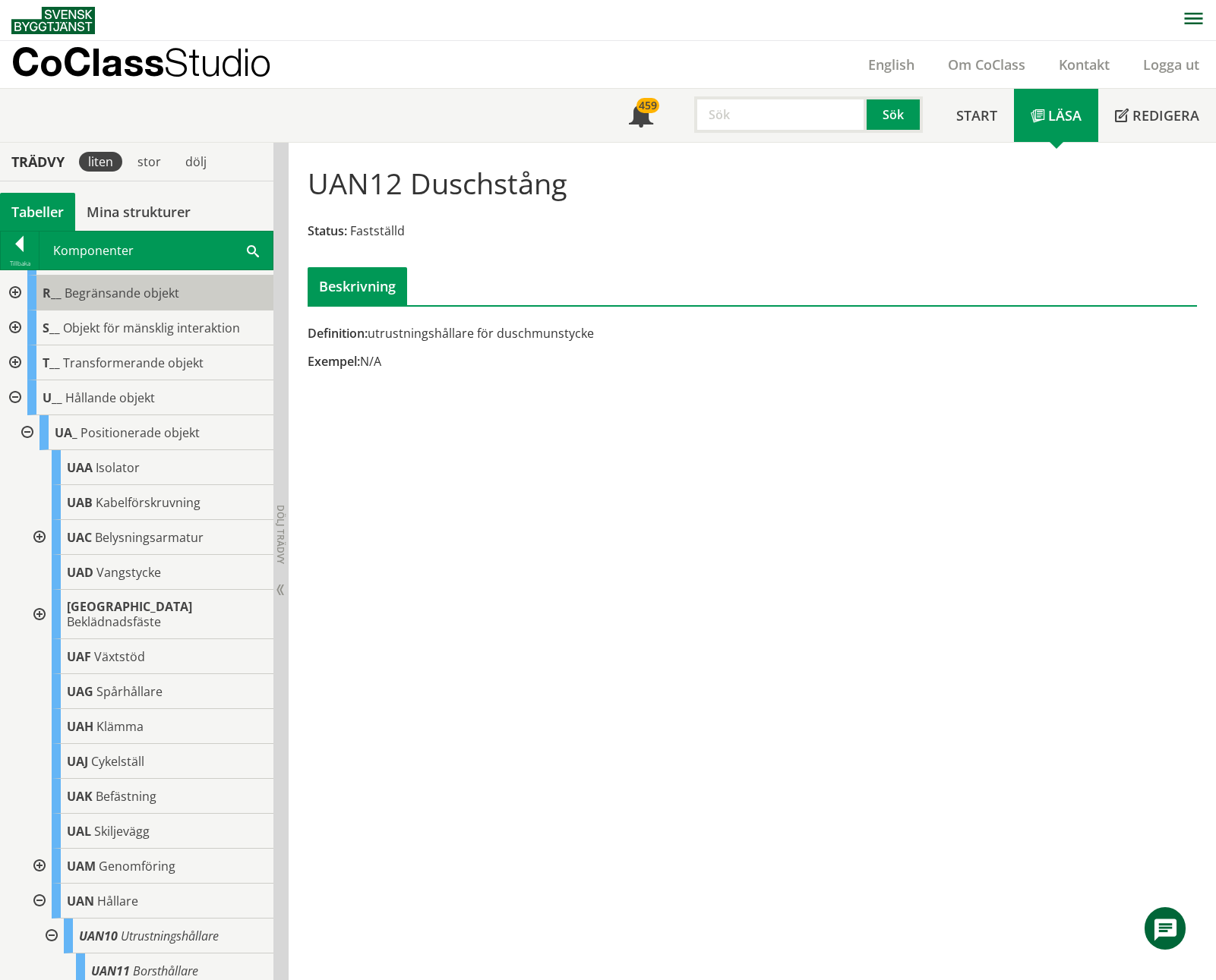
scroll to position [683, 0]
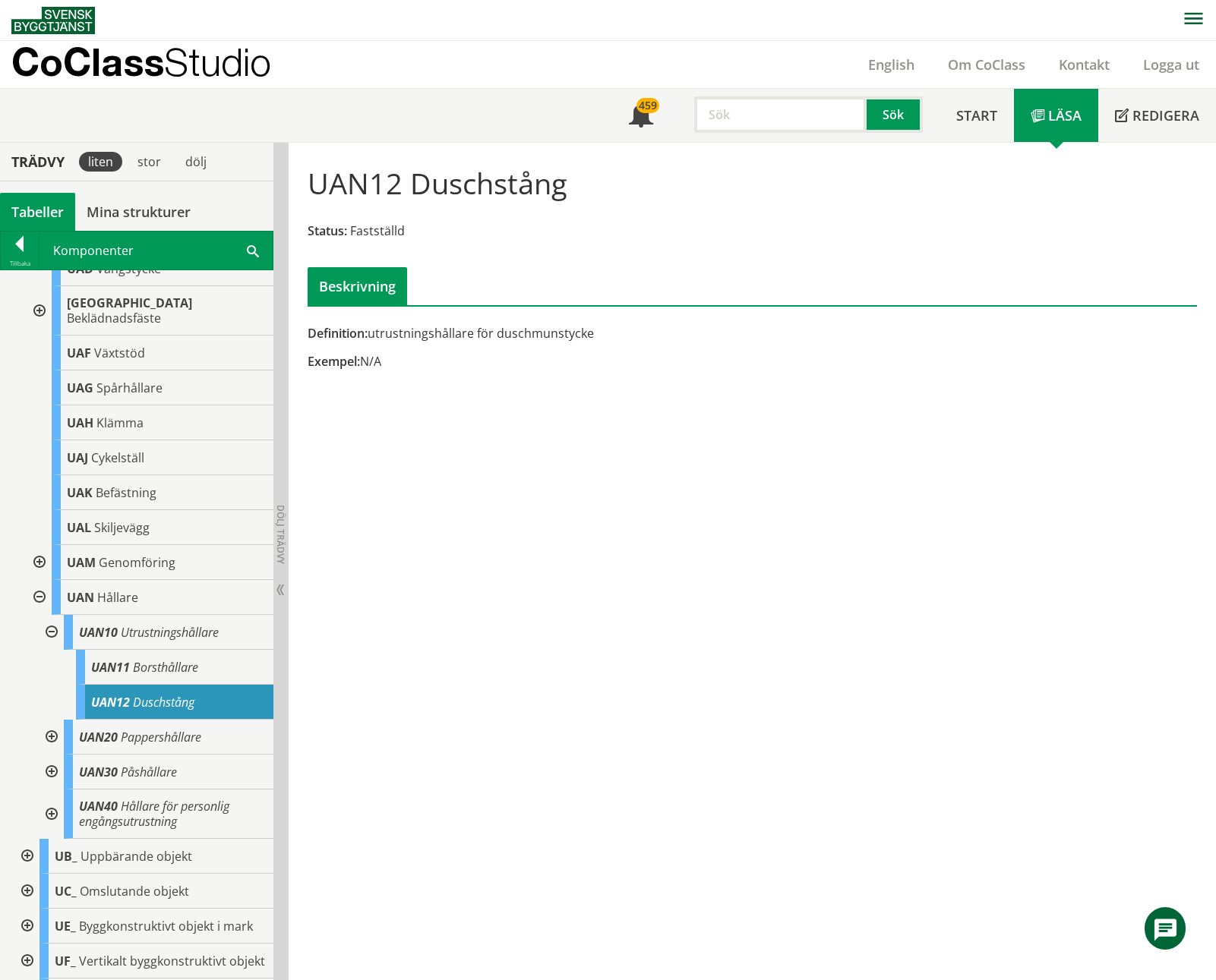
click at [772, 124] on input "text" at bounding box center [780, 114] width 172 height 36
type input "handfat"
click at [897, 114] on button "Sök" at bounding box center [894, 114] width 56 height 36
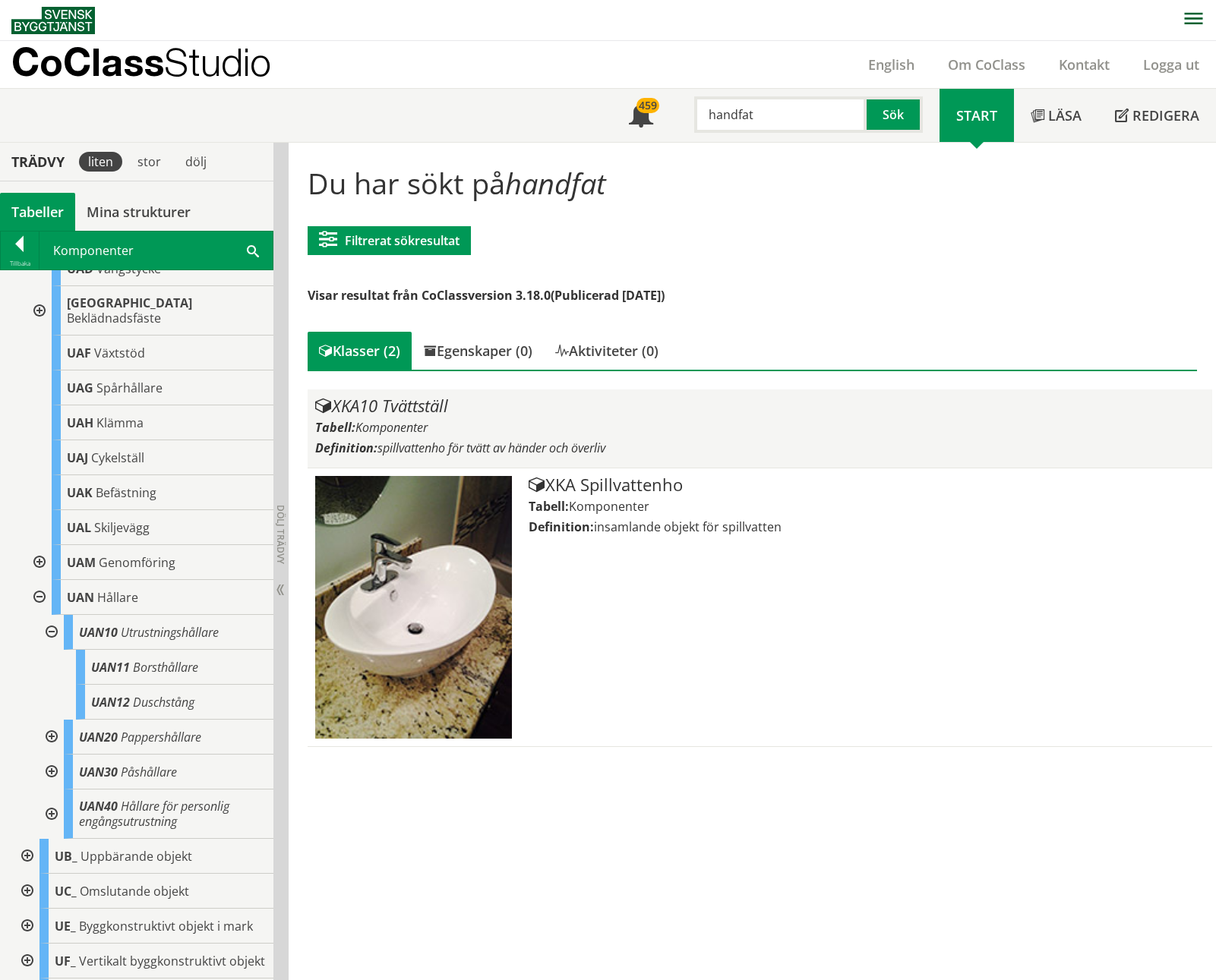
click at [488, 421] on div "Tabell: Komponenter" at bounding box center [759, 428] width 890 height 17
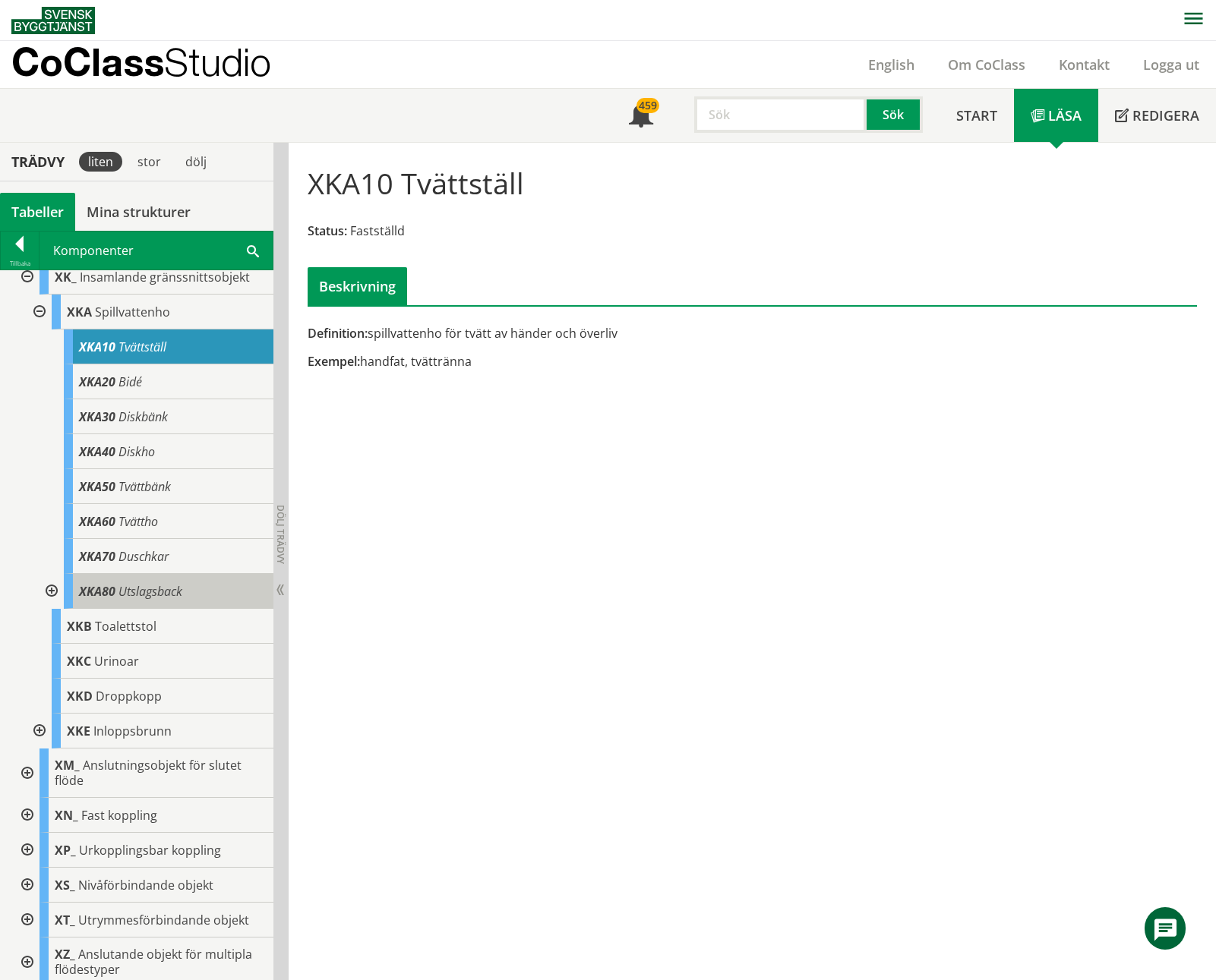
scroll to position [835, 0]
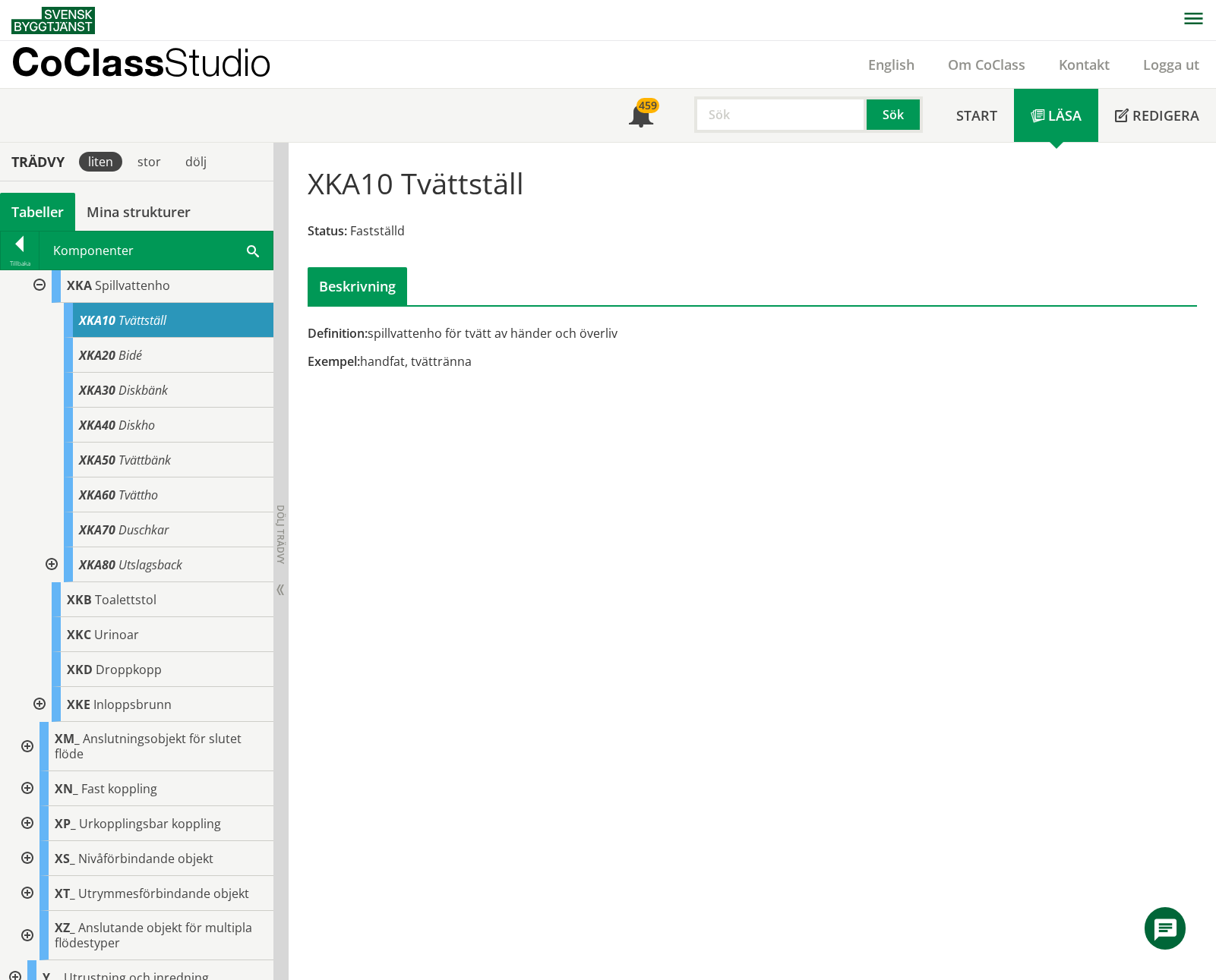
click at [776, 119] on input "text" at bounding box center [780, 114] width 172 height 36
click at [773, 154] on div "högskåp" at bounding box center [777, 147] width 159 height 23
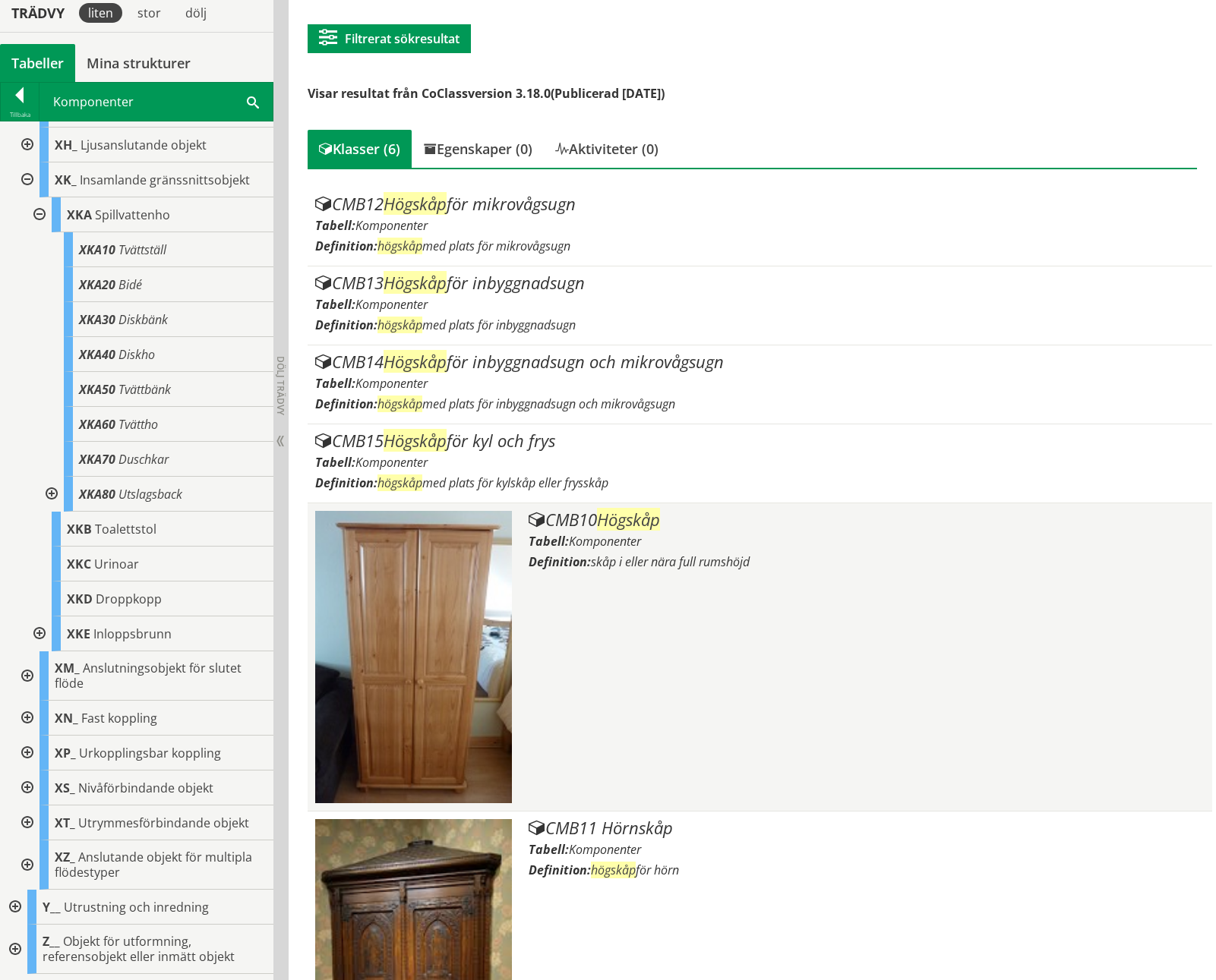
scroll to position [196, 0]
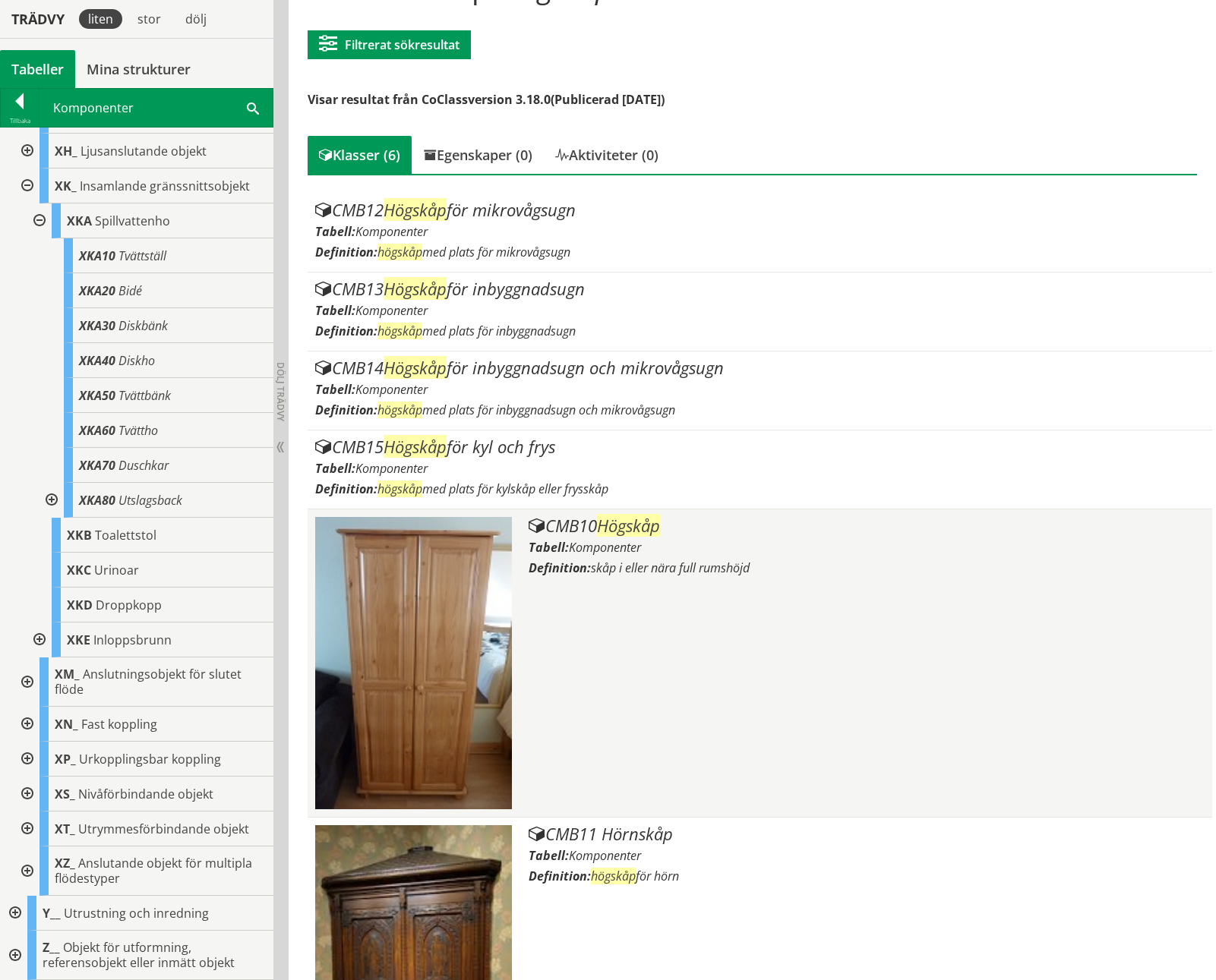
type input "högskåp"
click at [698, 553] on div "Tabell: Komponenter" at bounding box center [867, 548] width 677 height 17
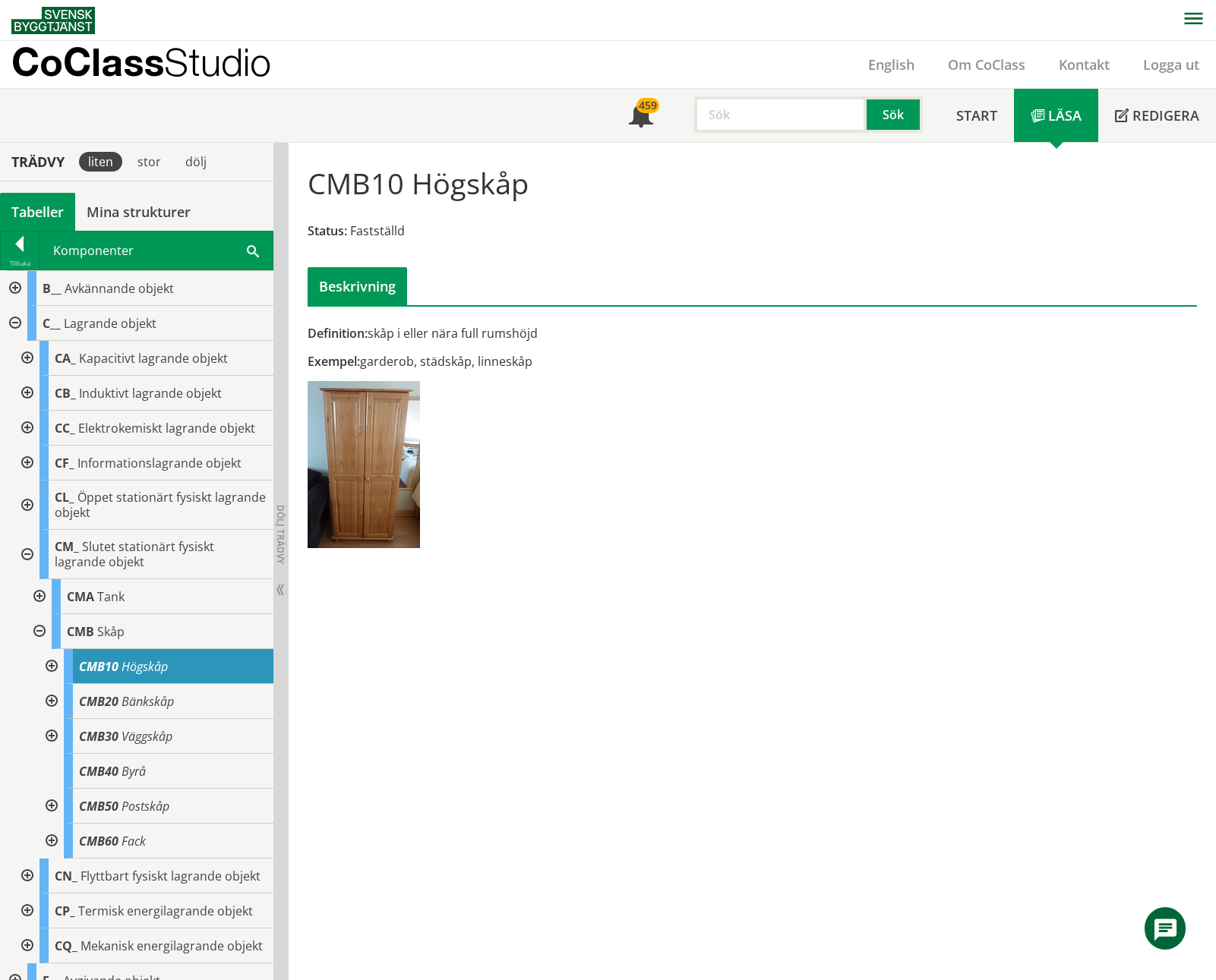
click at [752, 104] on input "text" at bounding box center [780, 114] width 172 height 36
click at [752, 155] on div "garderob" at bounding box center [777, 147] width 159 height 23
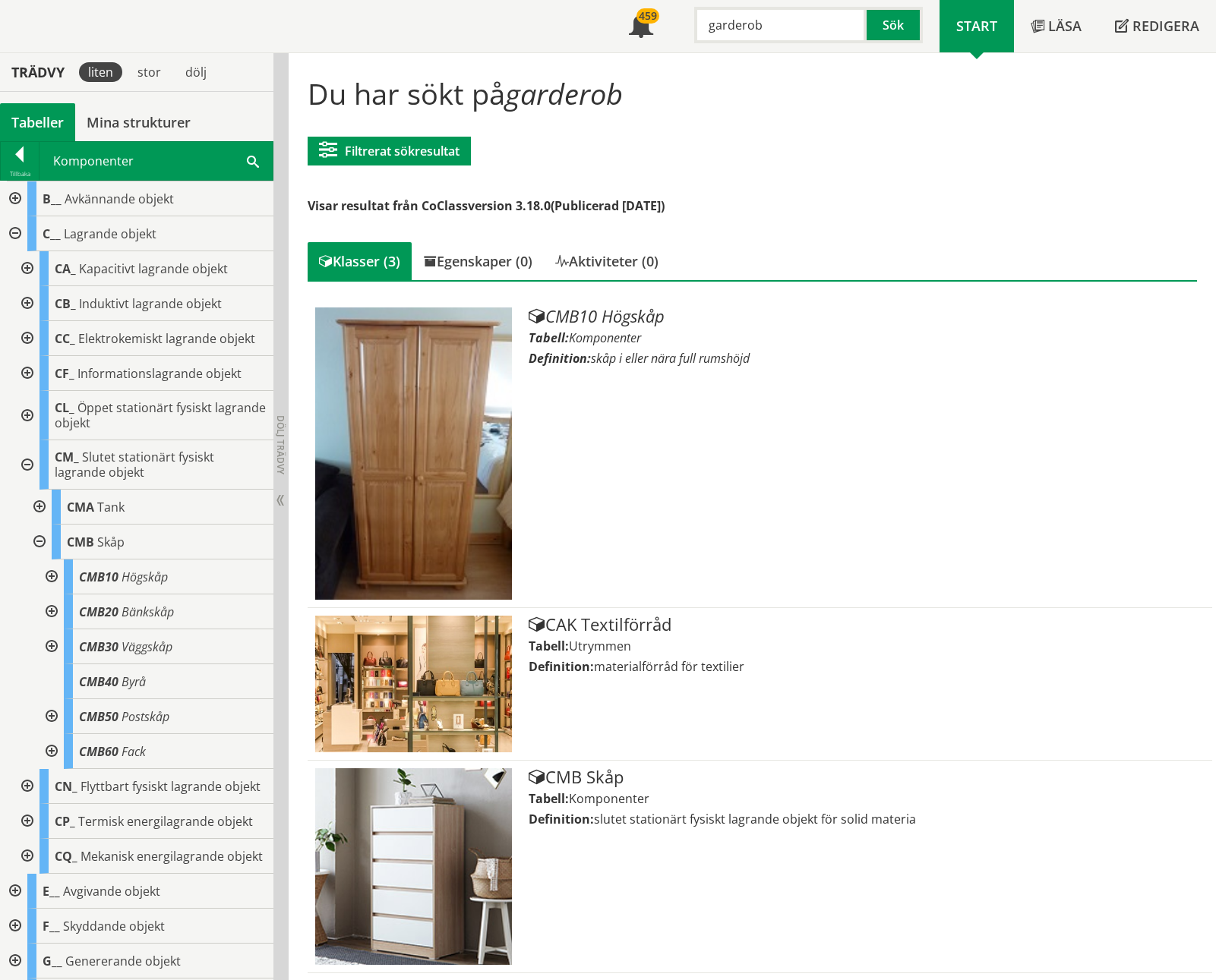
scroll to position [90, 0]
type input "garderob"
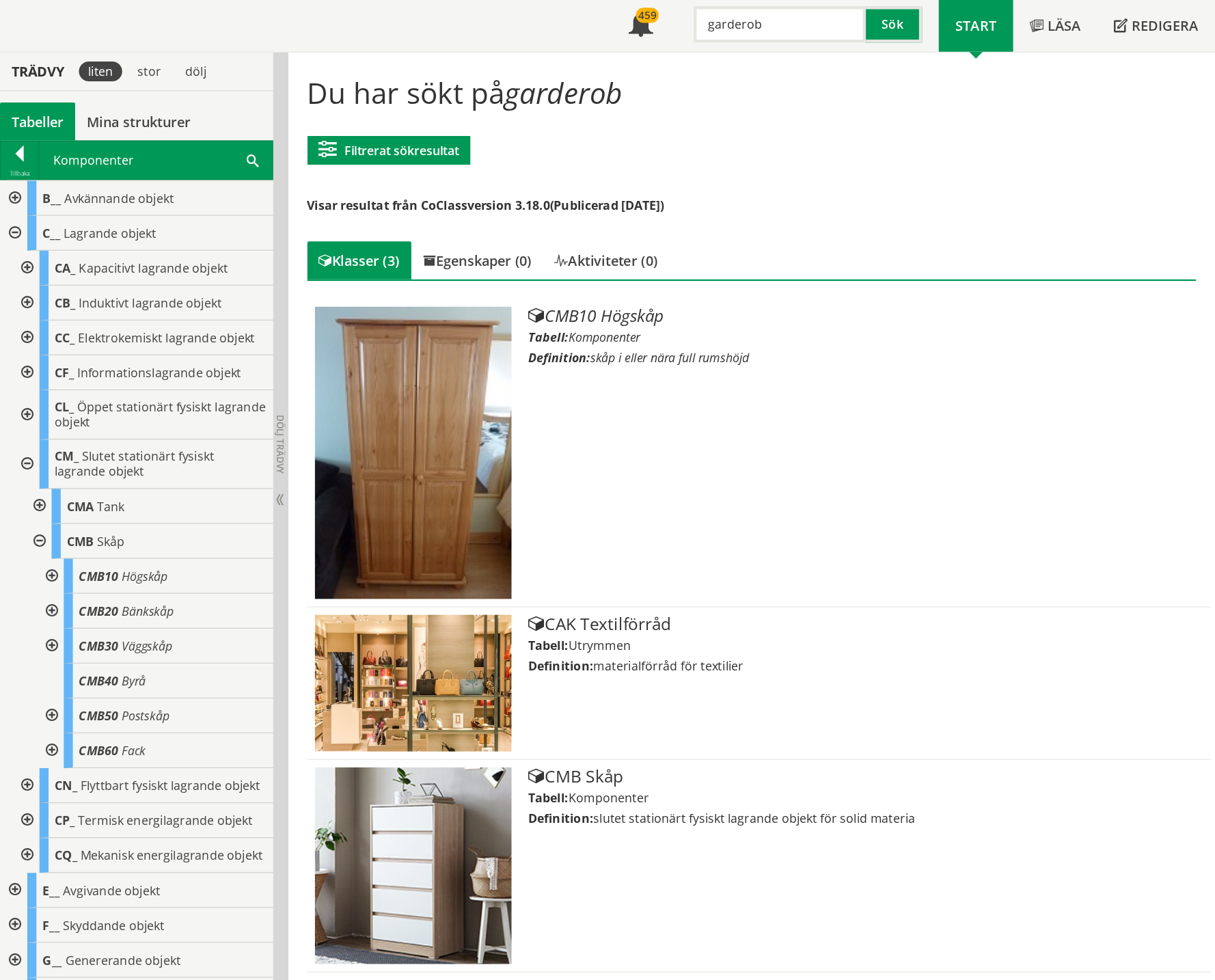
scroll to position [12, 0]
